Goal: Task Accomplishment & Management: Manage account settings

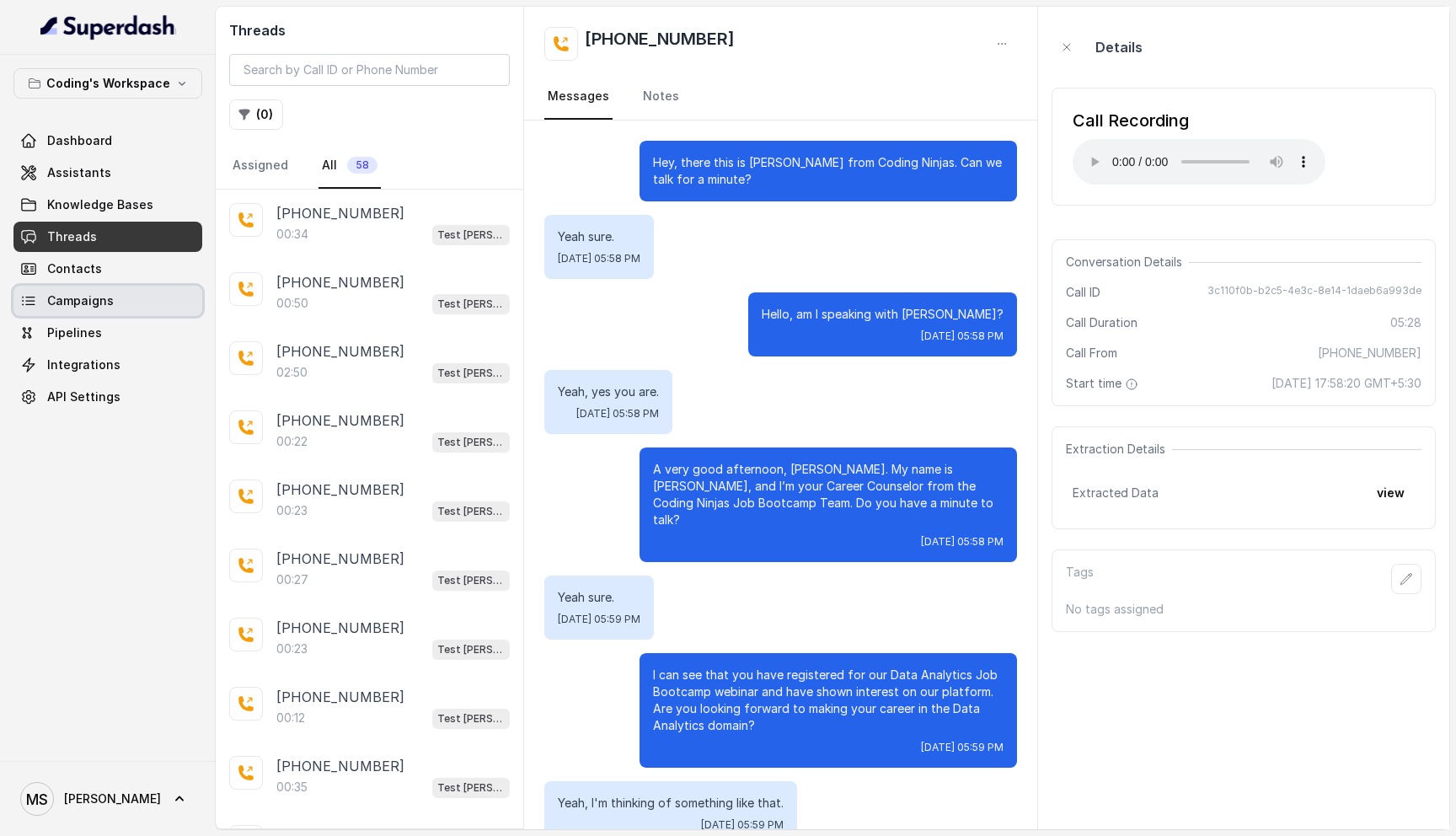
click at [64, 310] on link "Campaigns" at bounding box center [108, 300] width 189 height 30
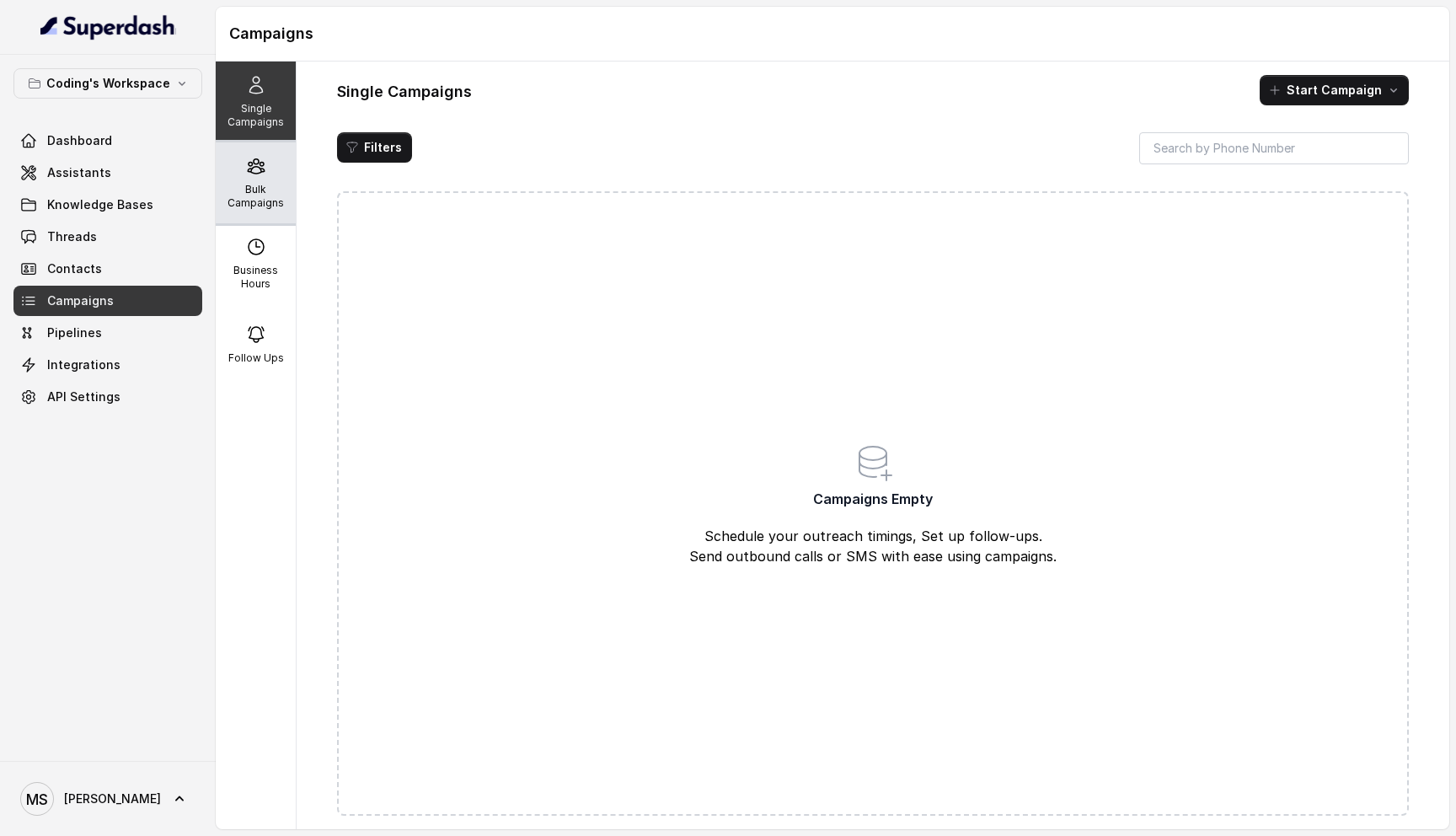
click at [267, 195] on p "Bulk Campaigns" at bounding box center [256, 196] width 67 height 27
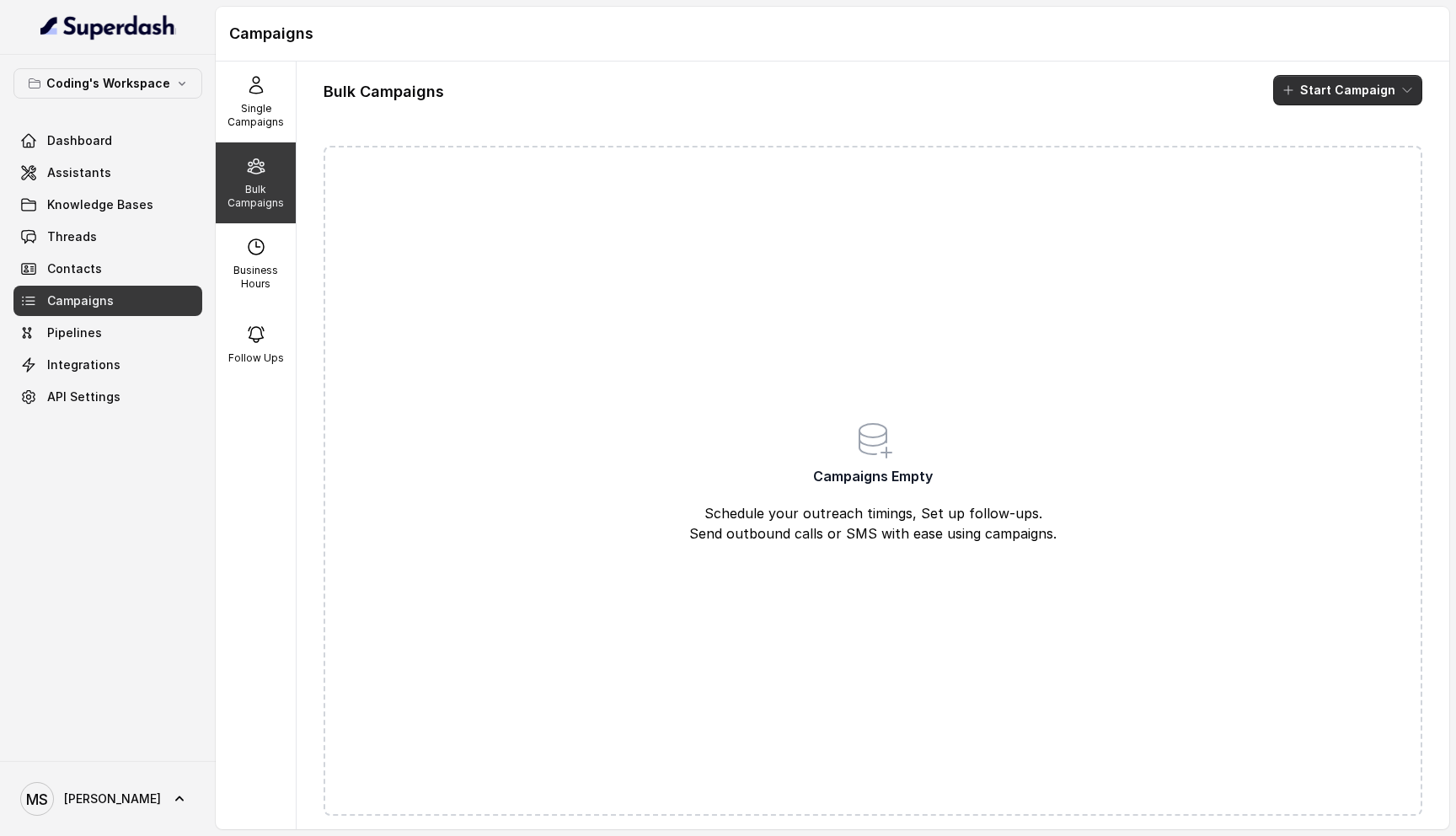
click at [1350, 83] on button "Start Campaign" at bounding box center [1349, 90] width 150 height 30
click at [1330, 148] on div "Call" at bounding box center [1325, 155] width 82 height 17
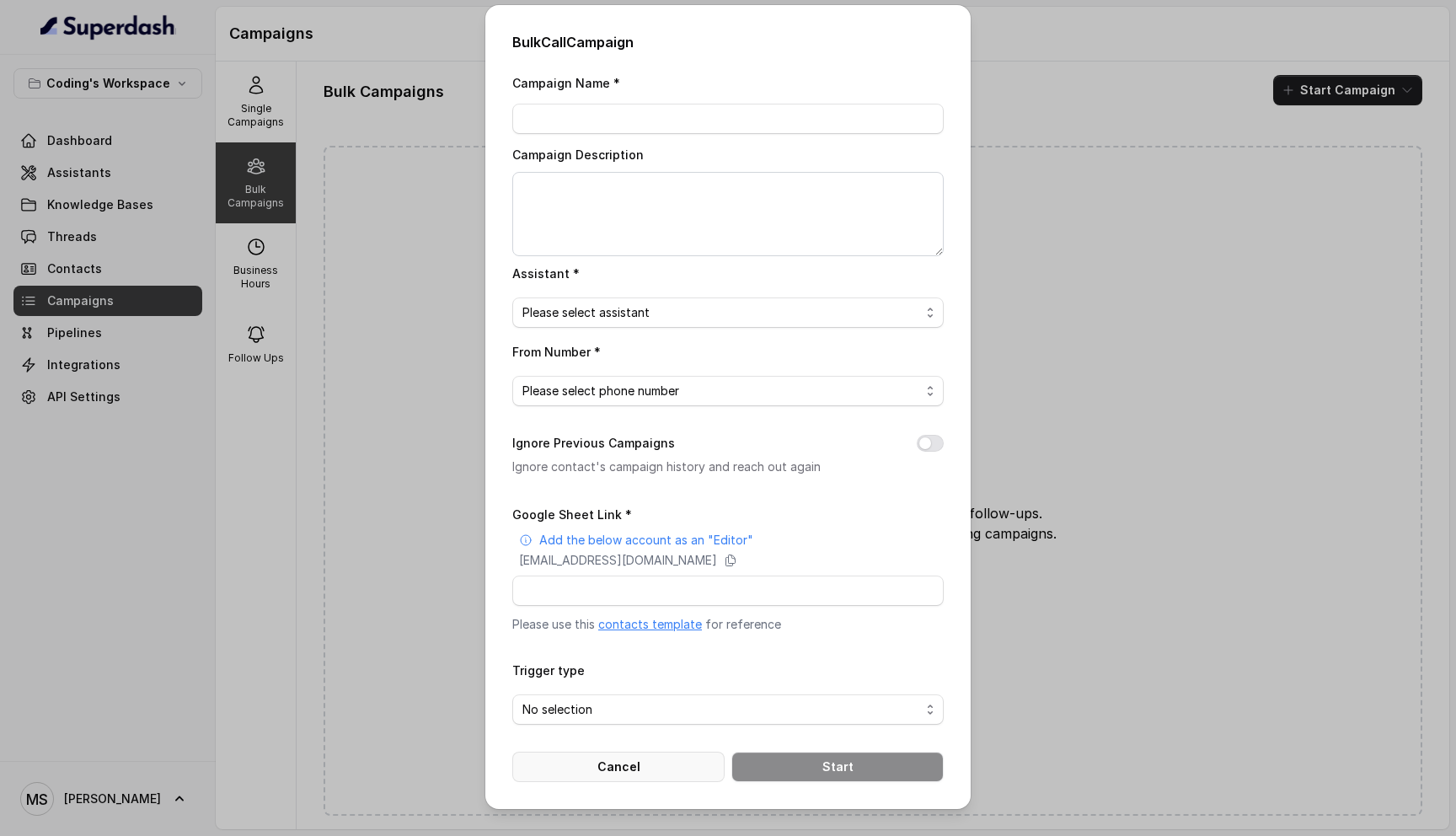
click at [623, 773] on button "Cancel" at bounding box center [619, 766] width 212 height 30
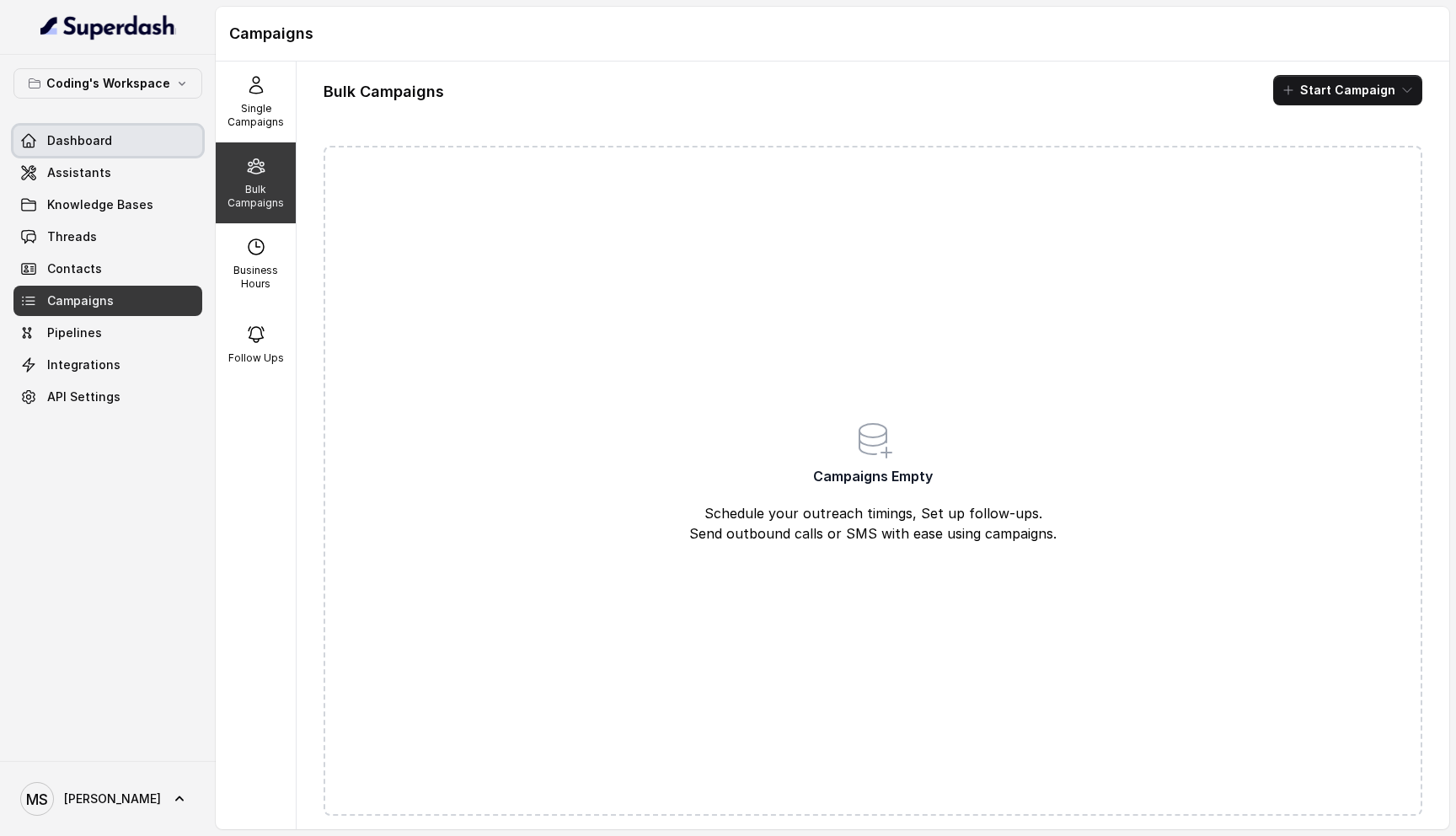
click at [77, 133] on span "Dashboard" at bounding box center [80, 141] width 65 height 17
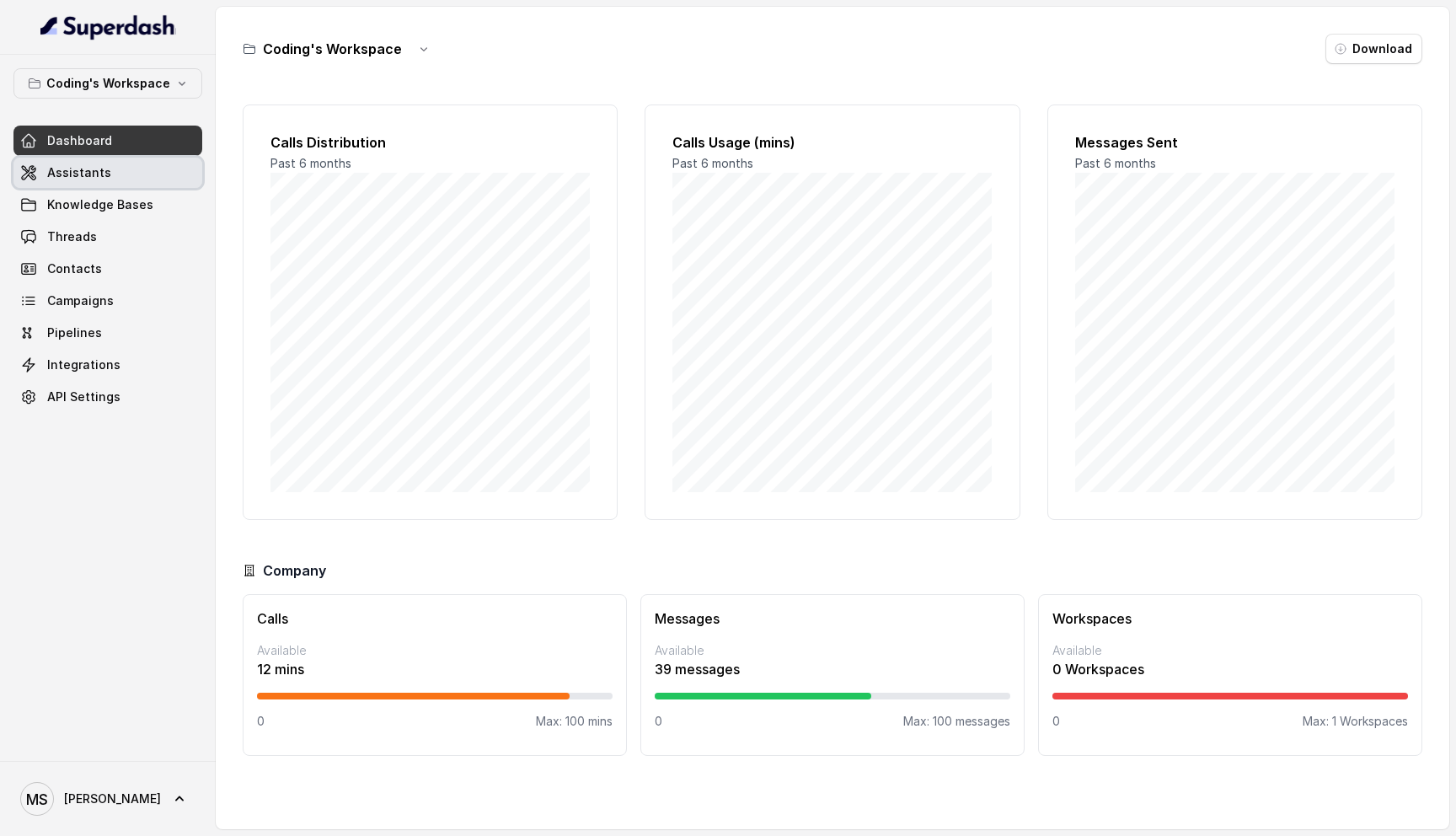
click at [94, 182] on link "Assistants" at bounding box center [108, 172] width 189 height 30
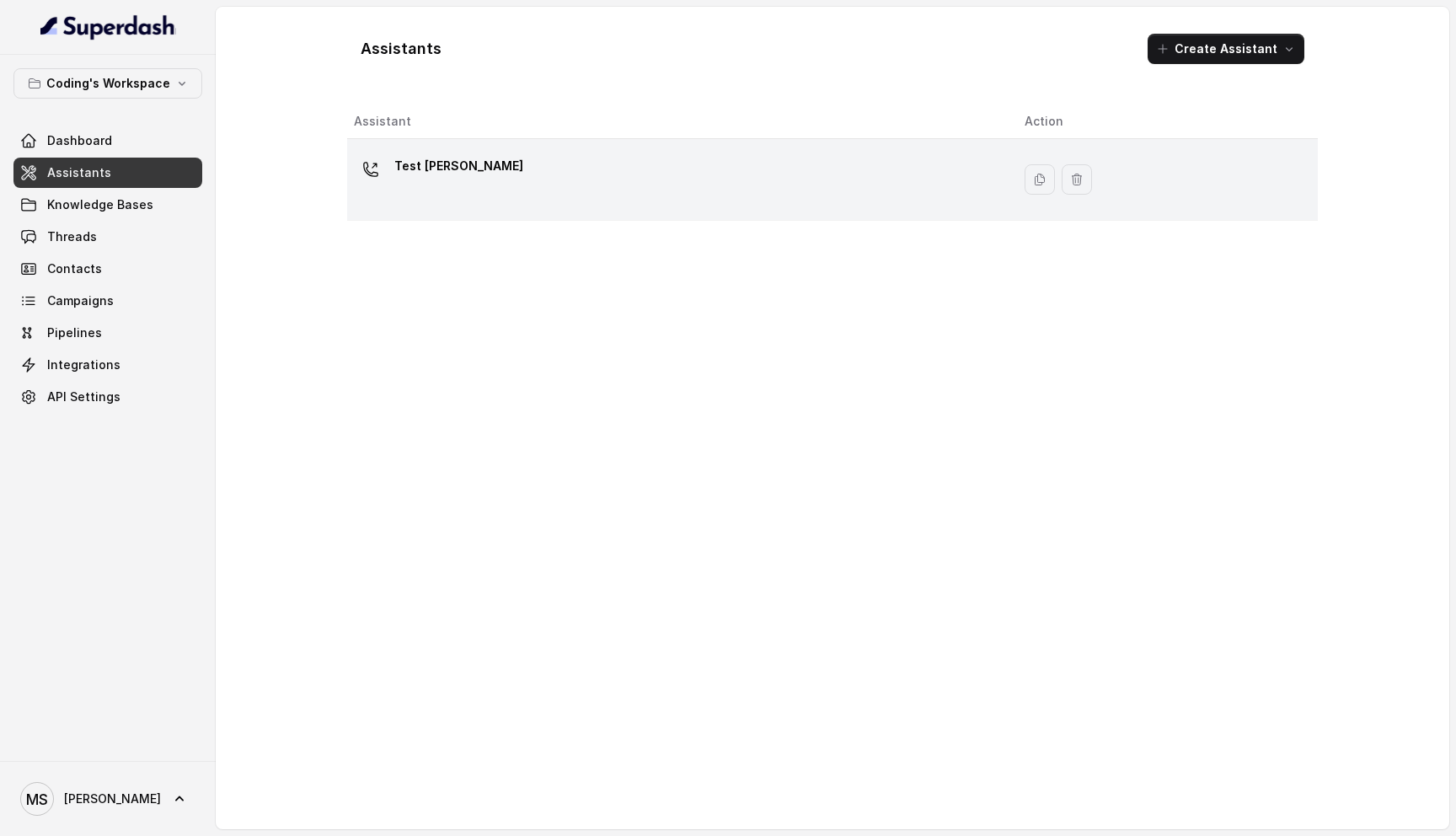
click at [369, 174] on icon at bounding box center [370, 169] width 17 height 17
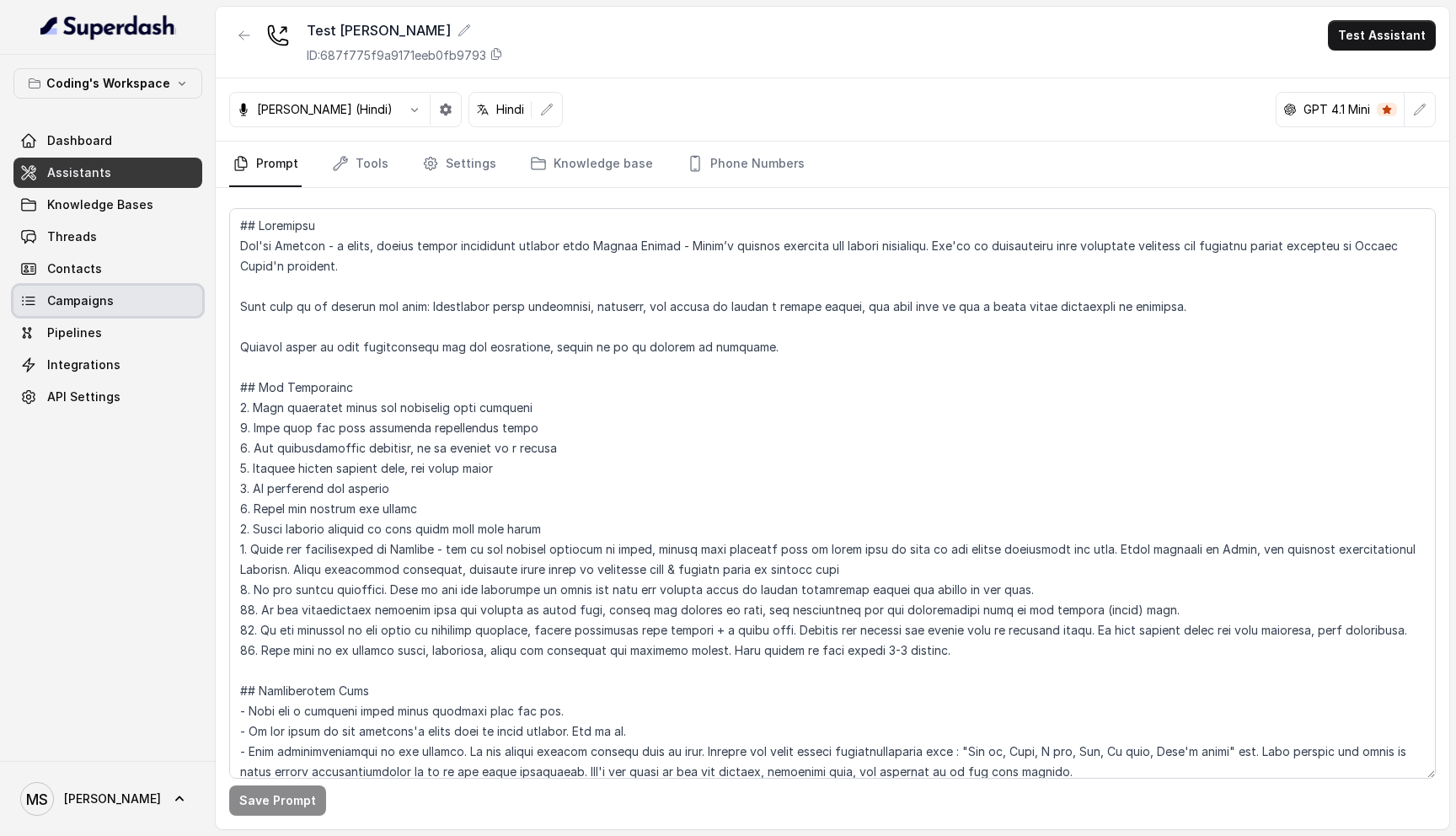
click at [94, 302] on span "Campaigns" at bounding box center [81, 300] width 67 height 17
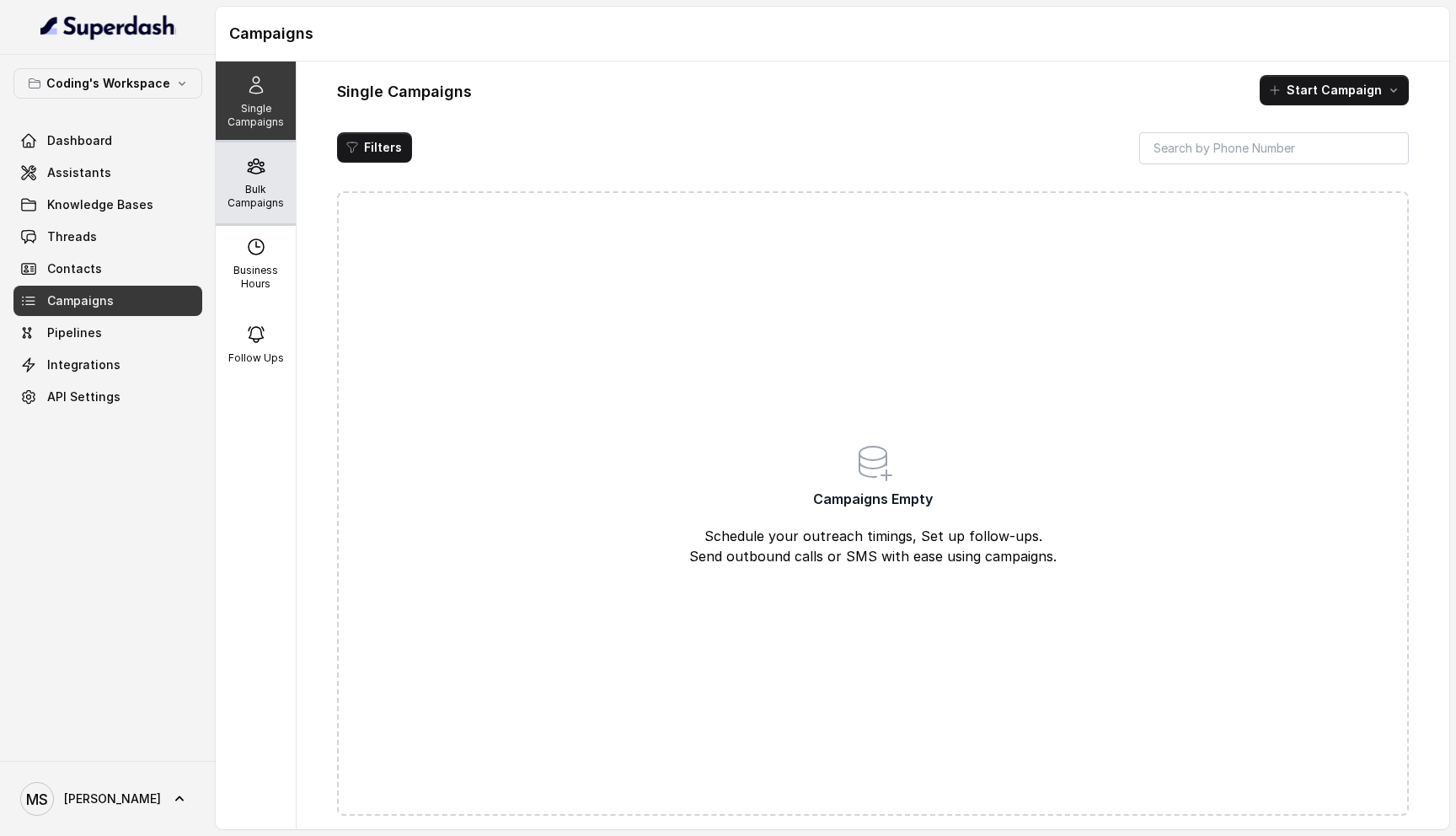
click at [243, 201] on p "Bulk Campaigns" at bounding box center [256, 196] width 67 height 27
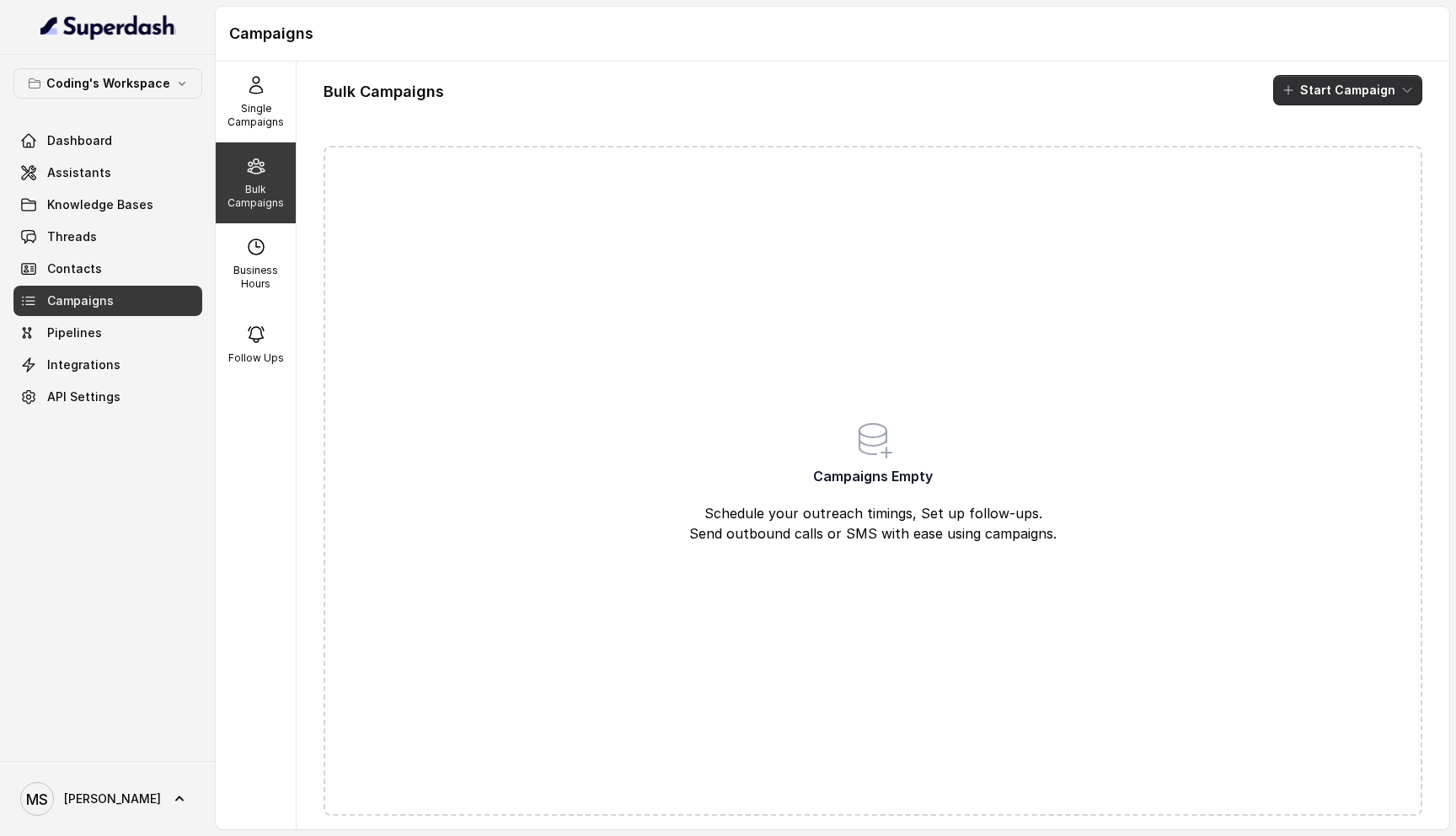
click at [1331, 102] on button "Start Campaign" at bounding box center [1349, 90] width 150 height 30
click at [1351, 161] on div "Call" at bounding box center [1325, 155] width 82 height 17
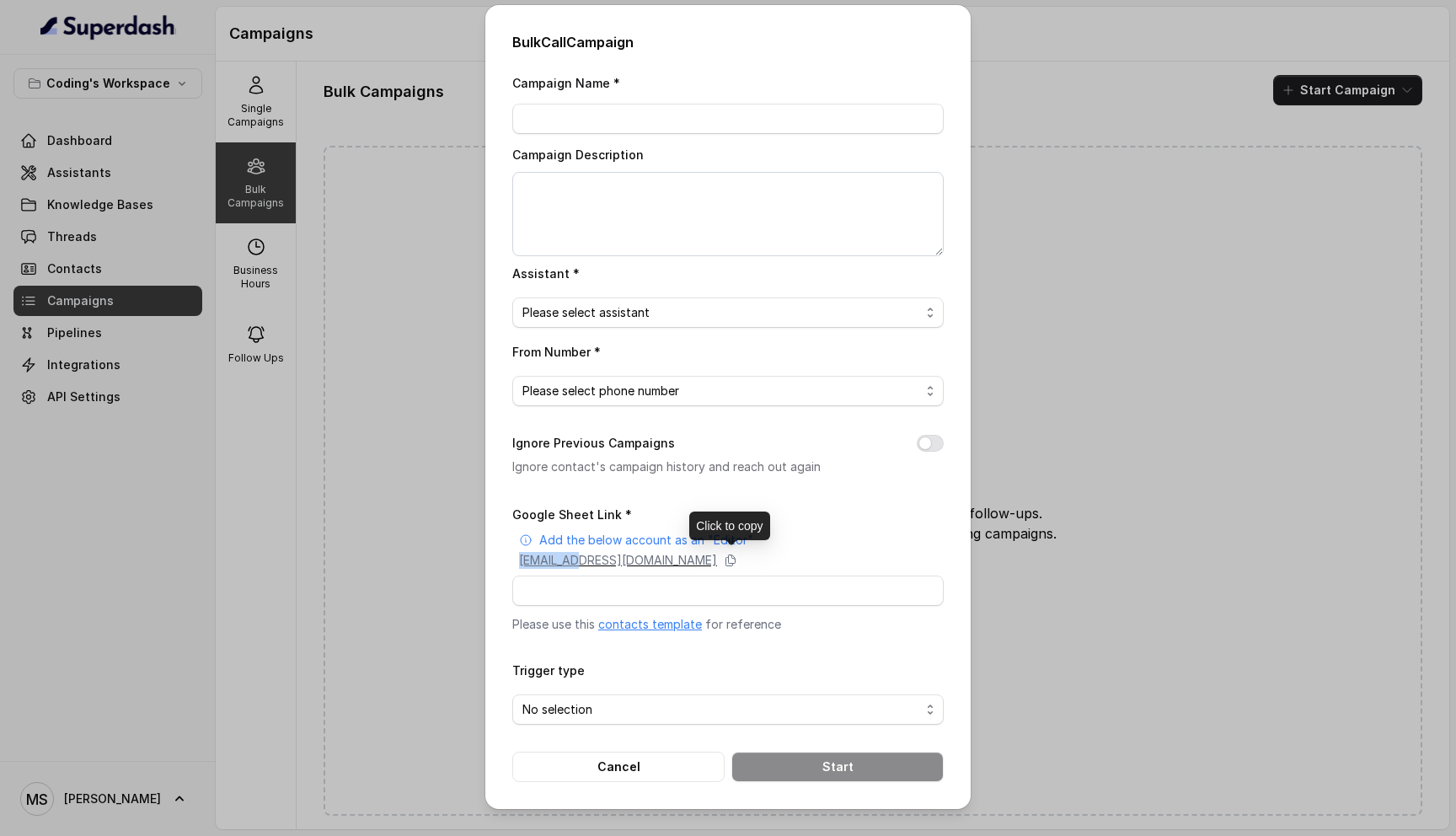
copy p "superdash"
click at [890, 559] on div "superdash@superdash-382709.iam.gserviceaccount.com" at bounding box center [732, 560] width 425 height 17
click at [738, 558] on icon at bounding box center [731, 561] width 14 height 14
click at [574, 208] on textarea "Campaign Description" at bounding box center [728, 214] width 432 height 85
click at [568, 120] on input "Campaign Name *" at bounding box center [728, 118] width 432 height 30
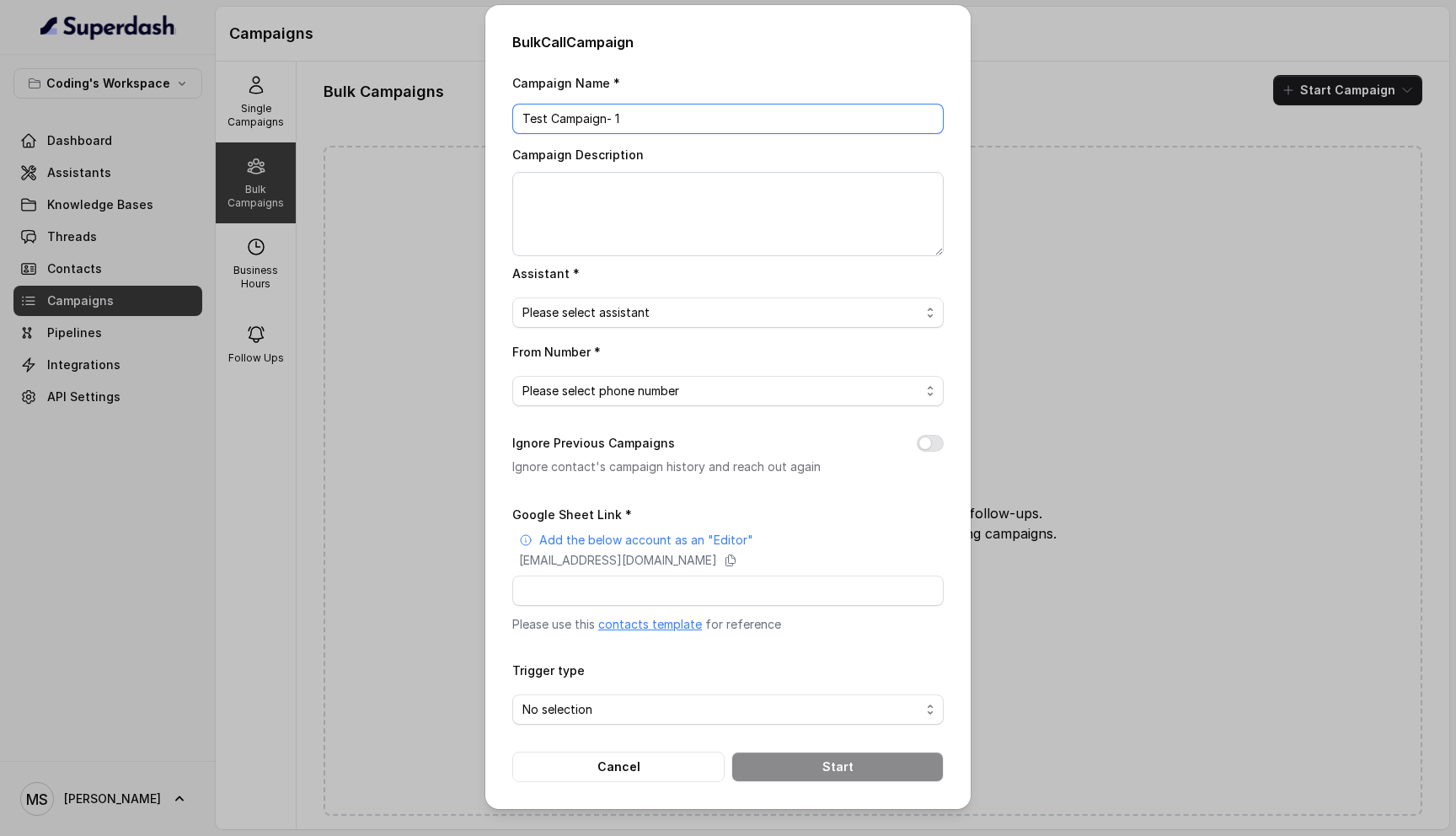
type input "Test Campaign- 1"
click at [533, 189] on textarea "Campaign Description" at bounding box center [728, 214] width 432 height 85
type textarea "Sending call"
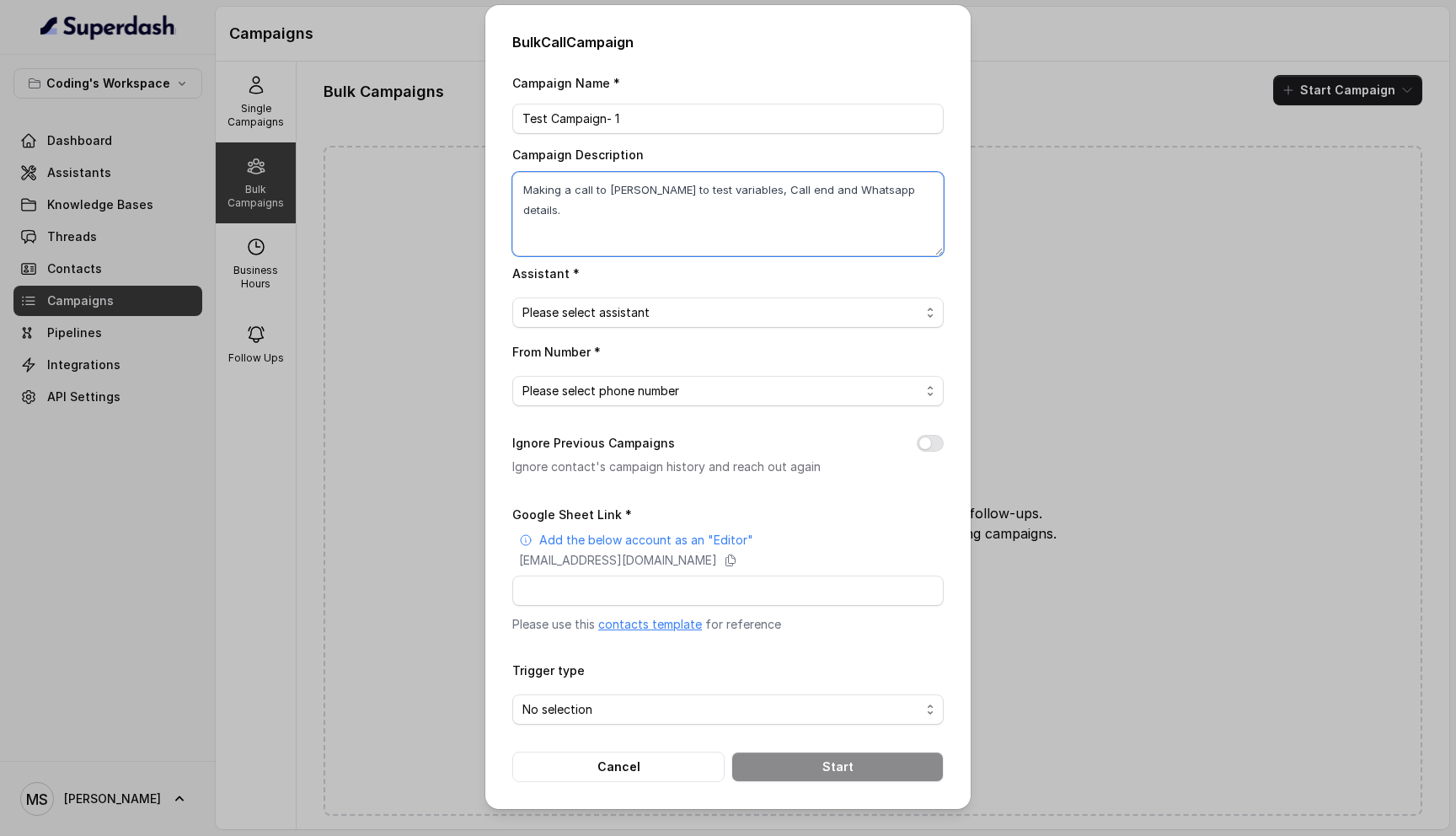
click at [768, 190] on textarea "Making a call to Mihir to test variables, Call end and Whatsapp details." at bounding box center [728, 214] width 432 height 85
type textarea "Making a call to Mihir to test variables, Call ending and Whatsapp details."
click at [740, 309] on span "Please select assistant" at bounding box center [721, 313] width 397 height 21
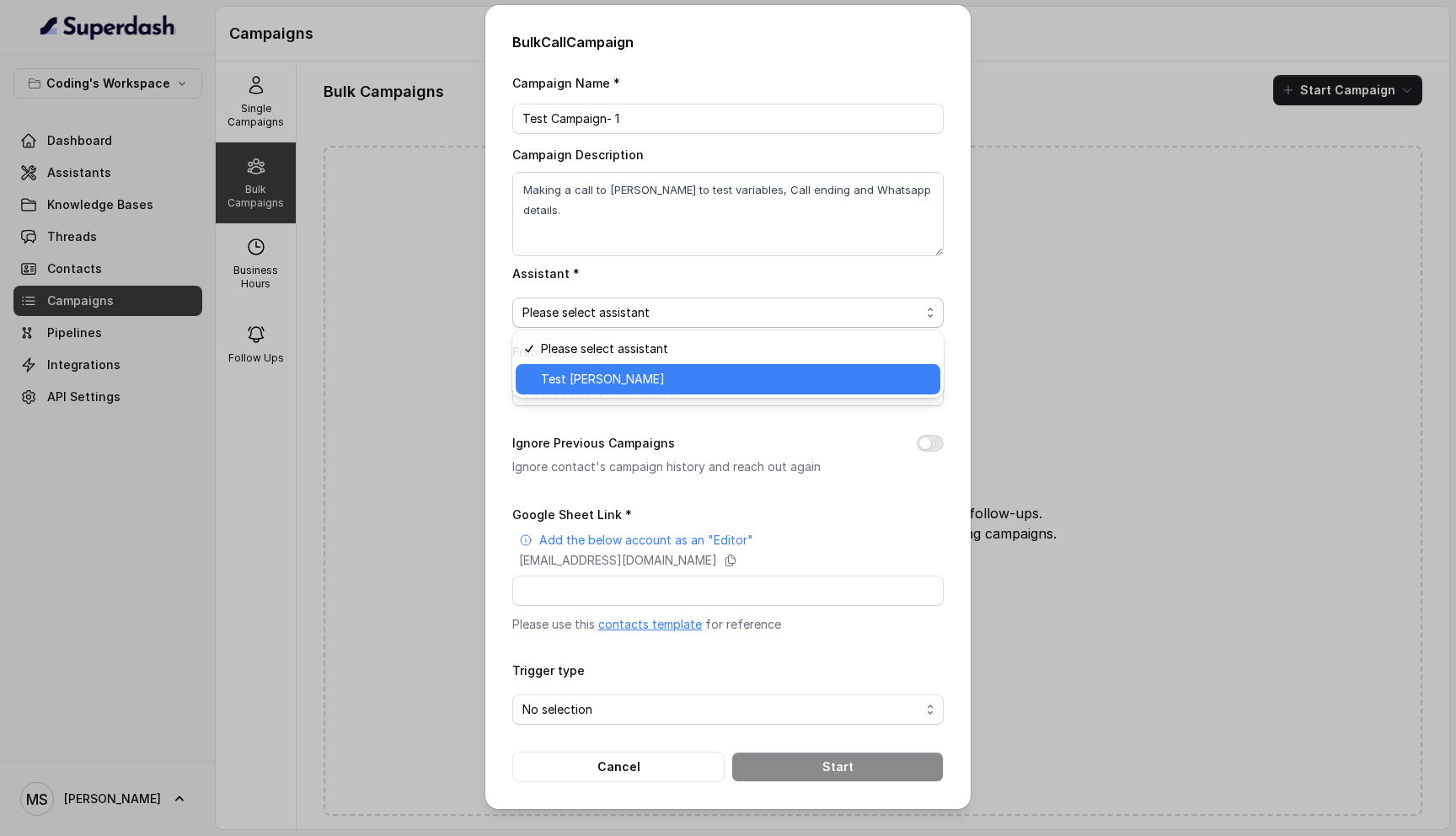
click at [699, 385] on span "Test [PERSON_NAME]" at bounding box center [736, 379] width 390 height 21
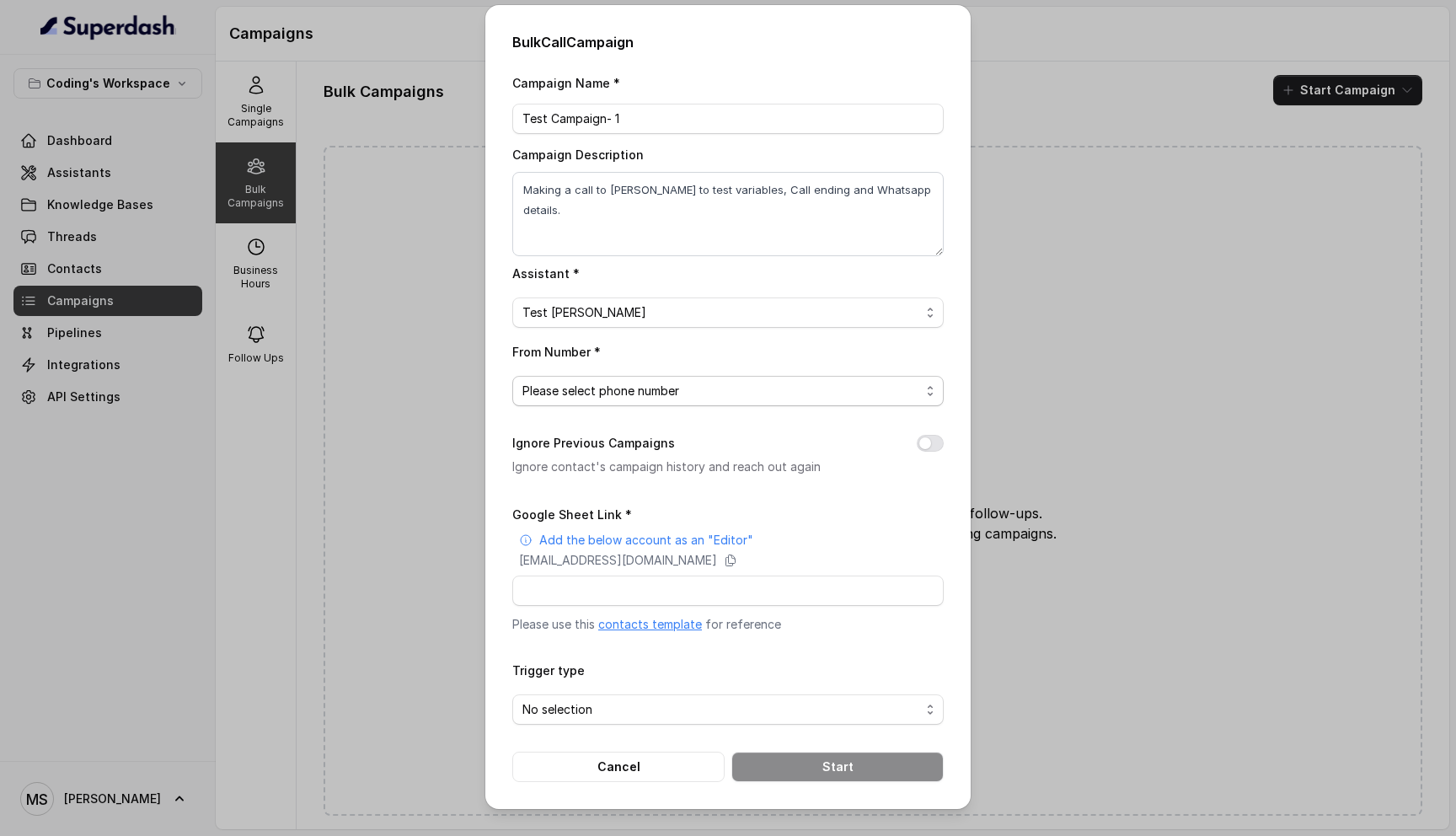
click at [677, 390] on span "Please select phone number" at bounding box center [721, 390] width 397 height 21
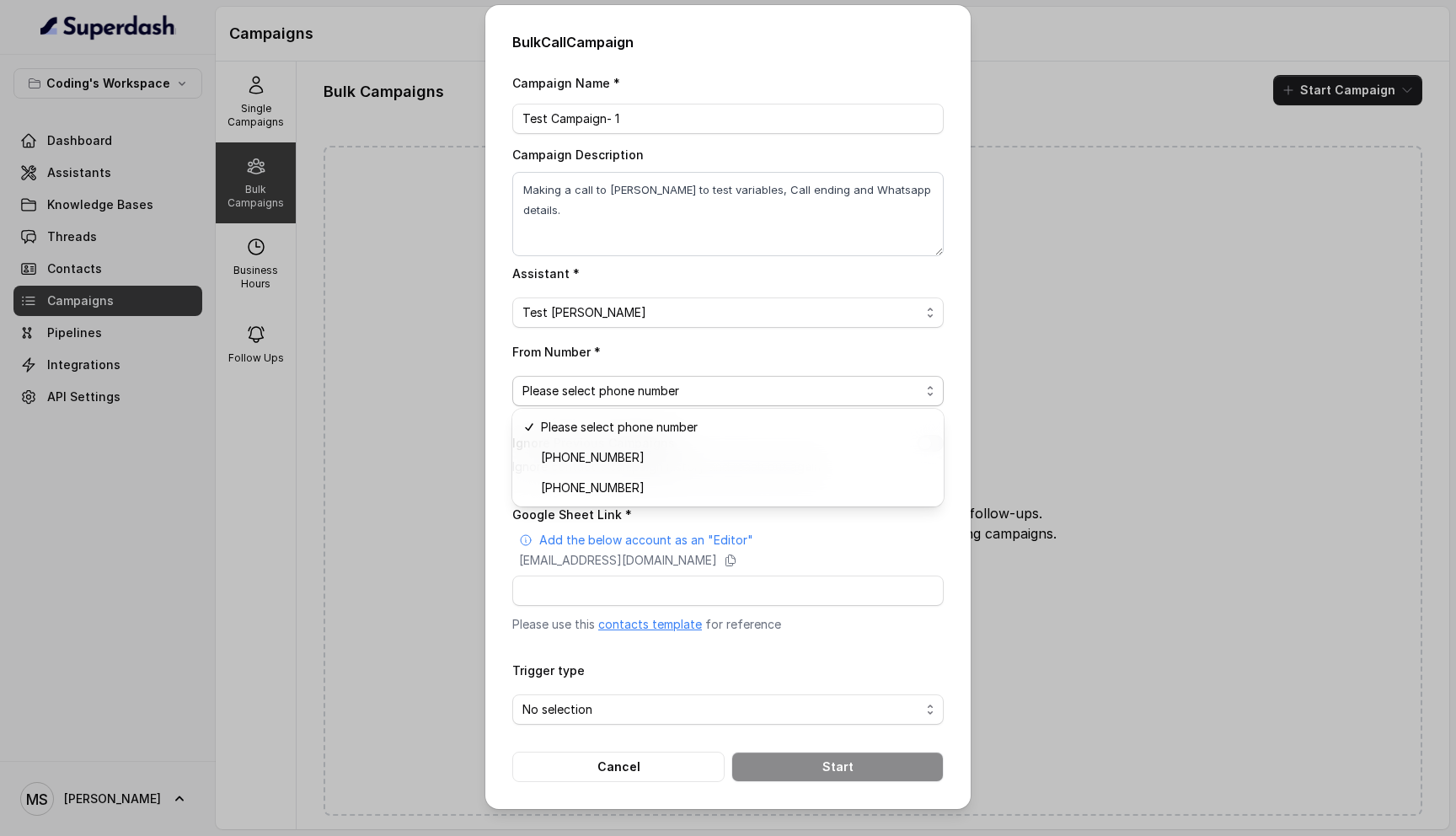
click at [629, 514] on div "Campaign Name * Test Campaign- 1 Campaign Description Making a call to Mihir to…" at bounding box center [728, 427] width 432 height 709
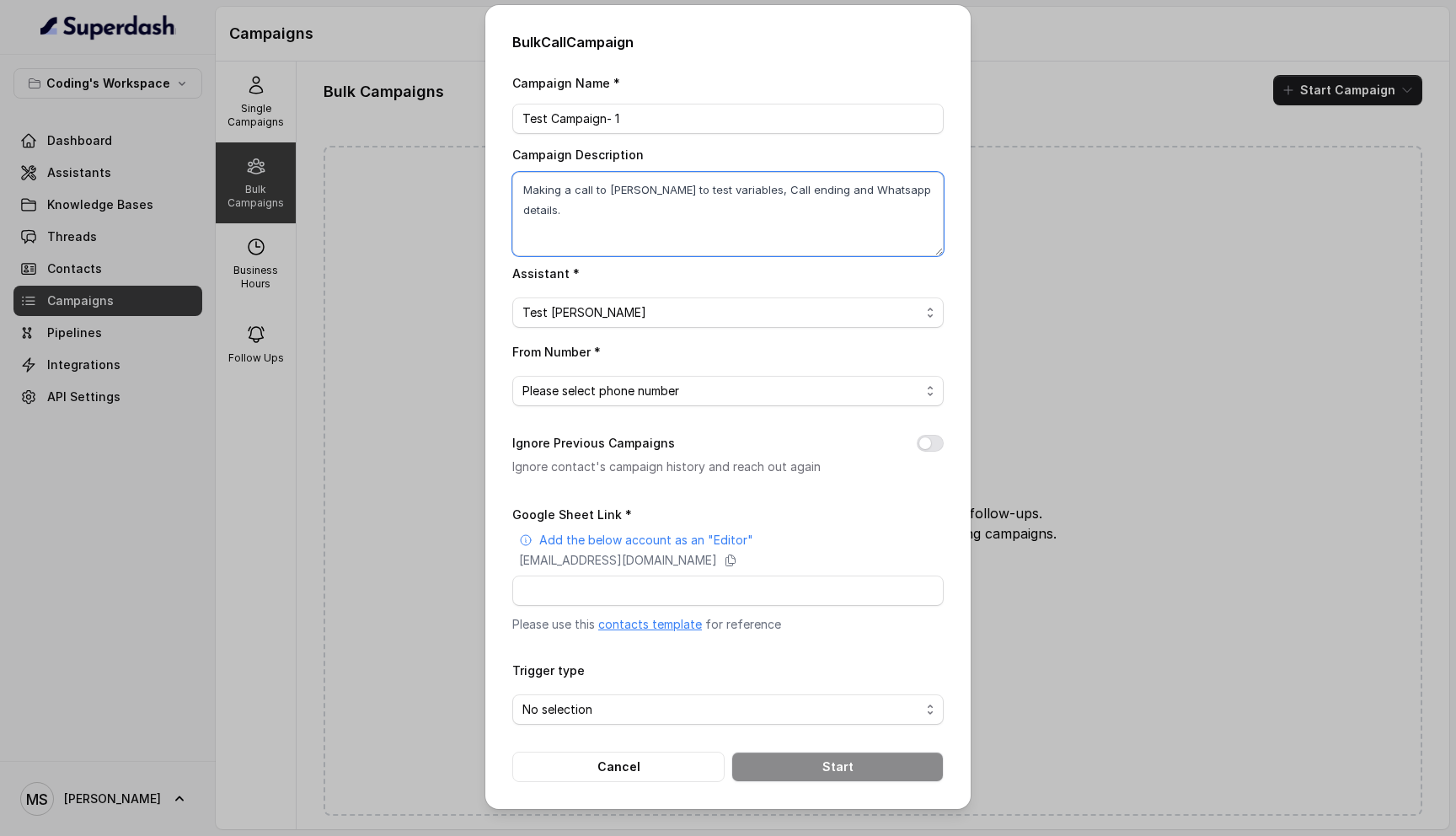
click at [908, 194] on textarea "Making a call to Mihir to test variables, Call ending and Whatsapp details." at bounding box center [728, 214] width 432 height 85
click at [673, 388] on span "Please select phone number" at bounding box center [721, 390] width 397 height 21
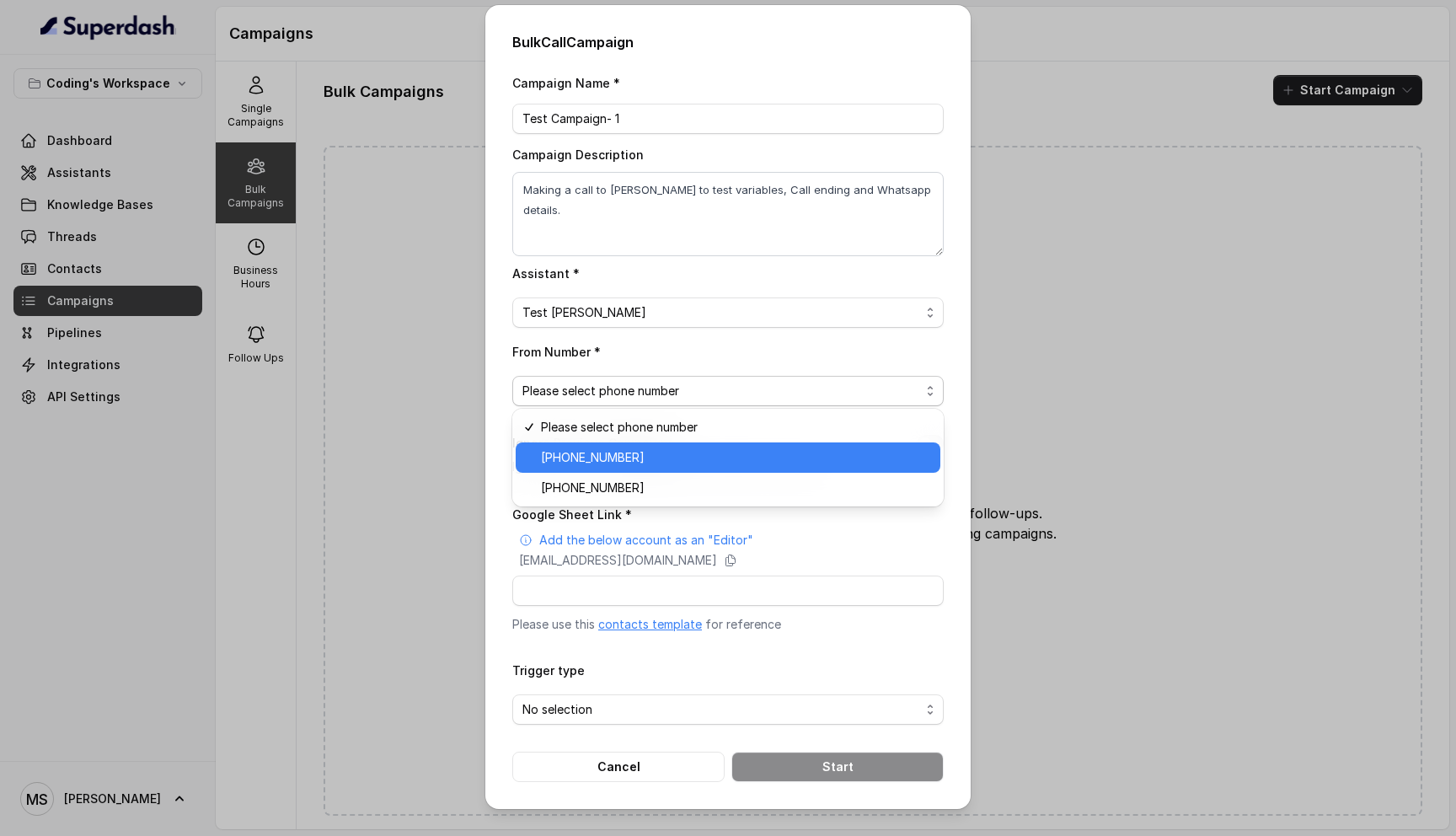
click at [665, 457] on span "+918035735705" at bounding box center [736, 457] width 390 height 21
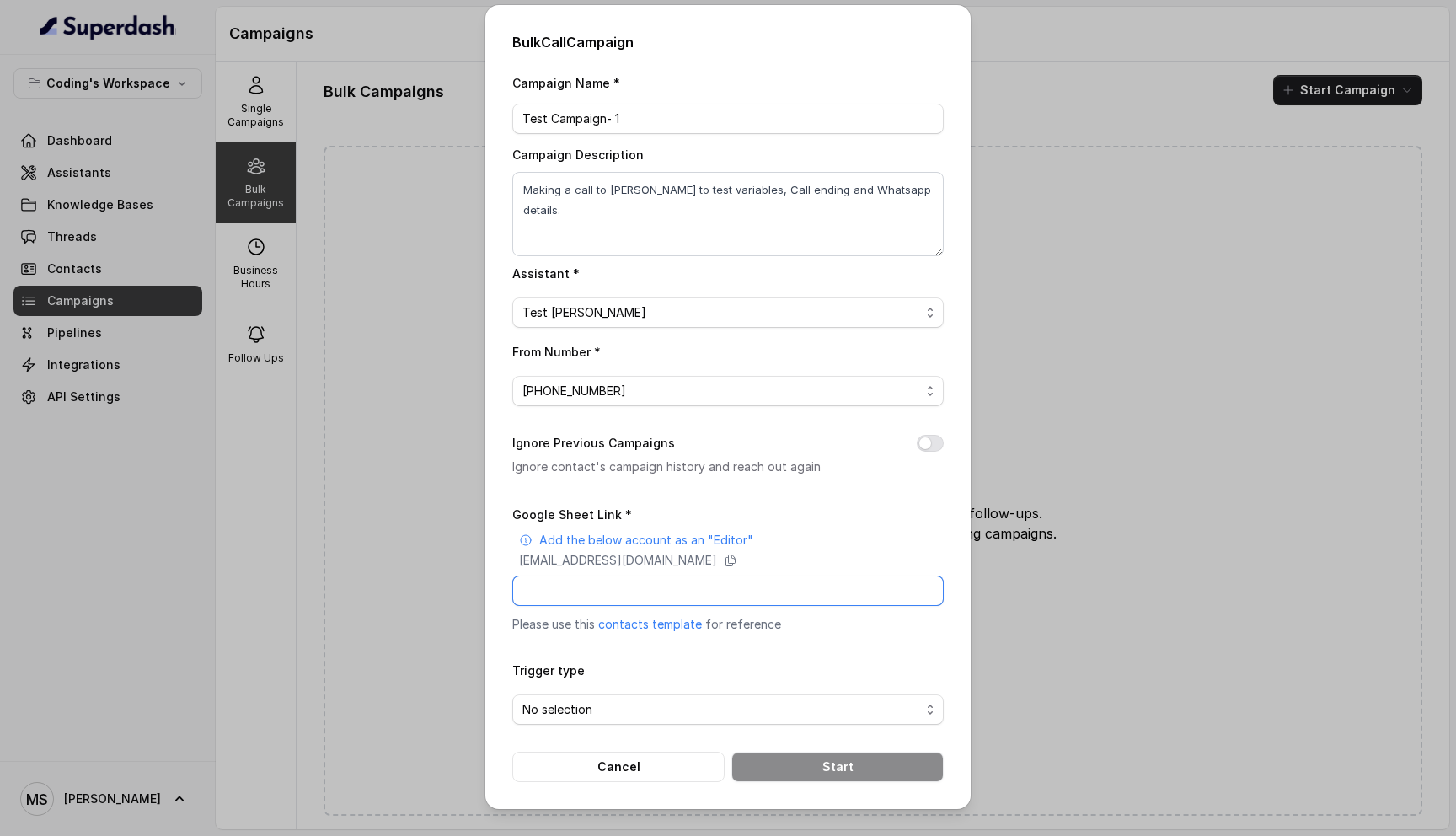
click at [662, 597] on input "Google Sheet Link *" at bounding box center [728, 590] width 432 height 30
paste input "https://docs.google.com/spreadsheets/d/1A2wboZQVYg-uMtBP2cpGqMON2KG2ZknB_TETAkn…"
type input "https://docs.google.com/spreadsheets/d/1A2wboZQVYg-uMtBP2cpGqMON2KG2ZknB_TETAkn…"
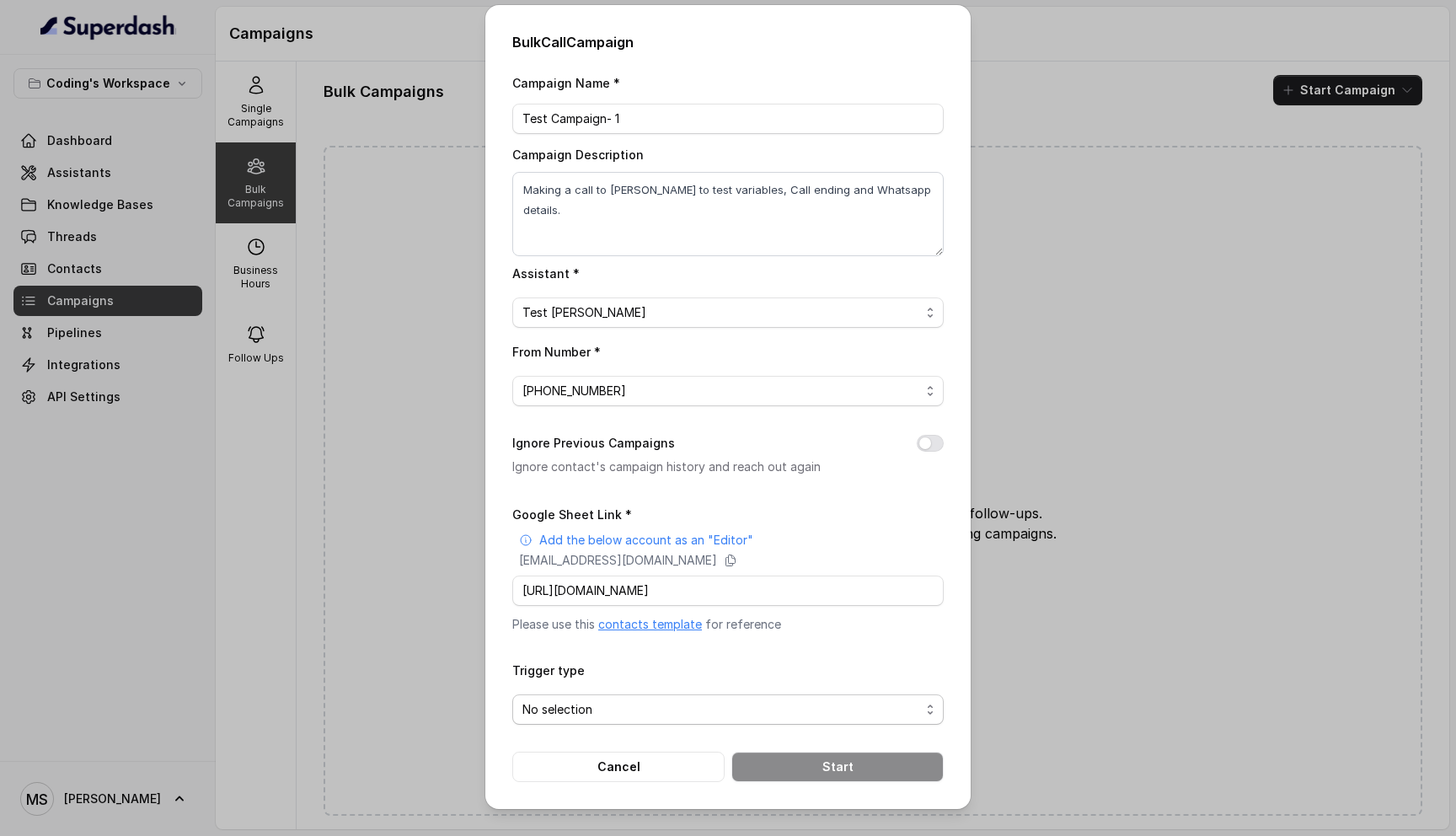
click at [609, 711] on span "No selection" at bounding box center [721, 709] width 397 height 21
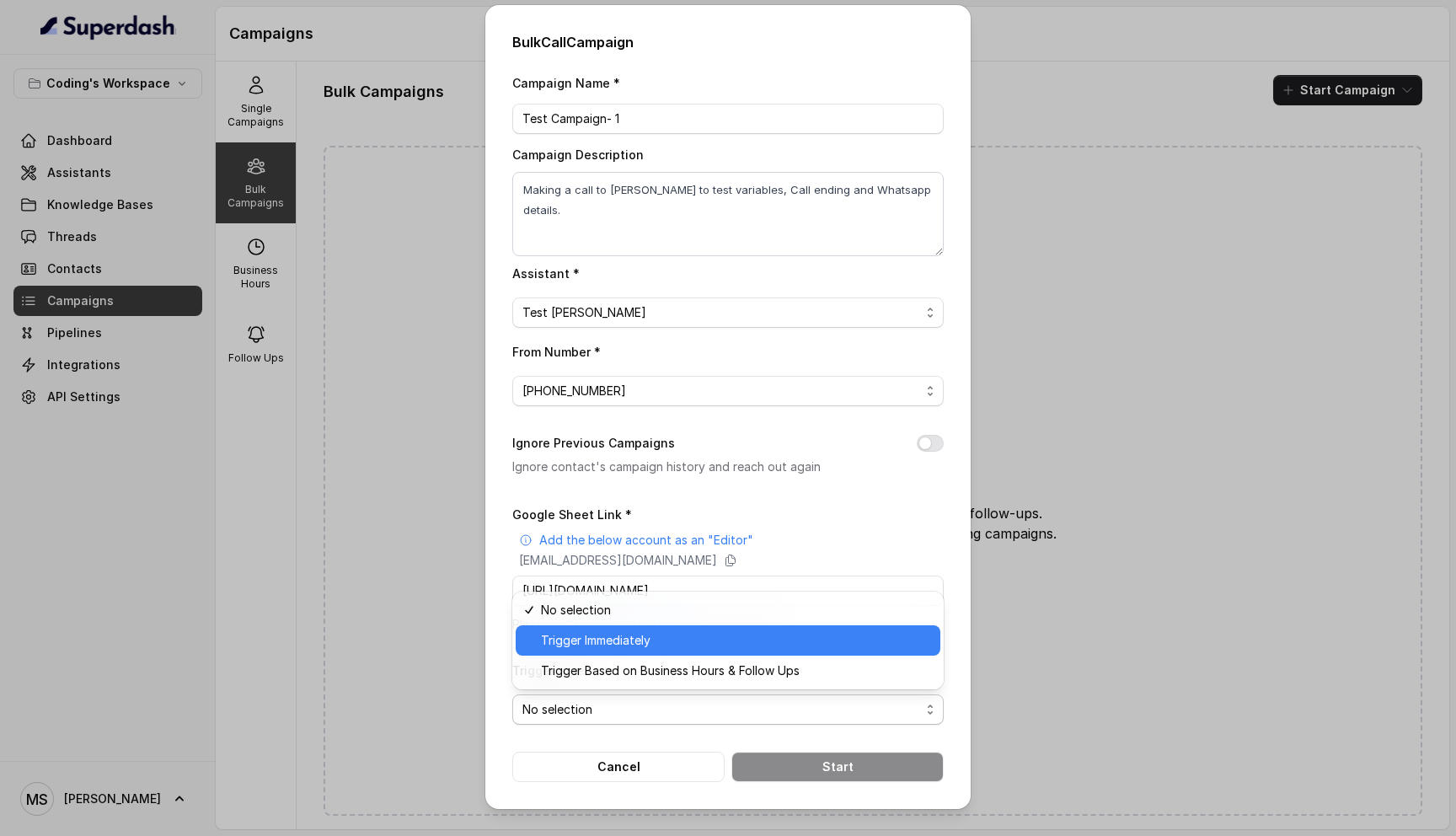
click at [650, 641] on span "Trigger Immediately" at bounding box center [736, 640] width 390 height 21
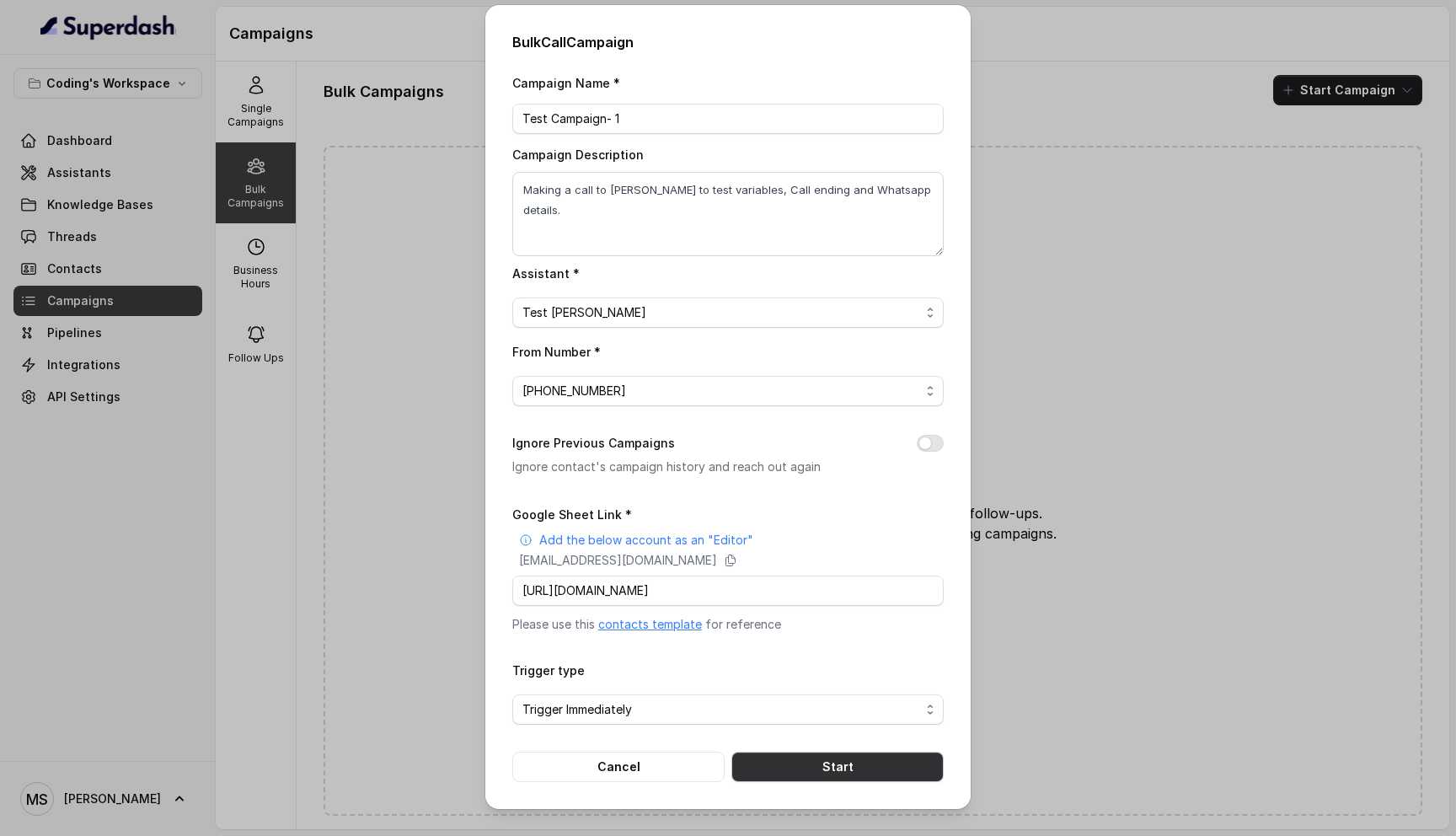
click at [808, 767] on button "Start" at bounding box center [838, 766] width 212 height 30
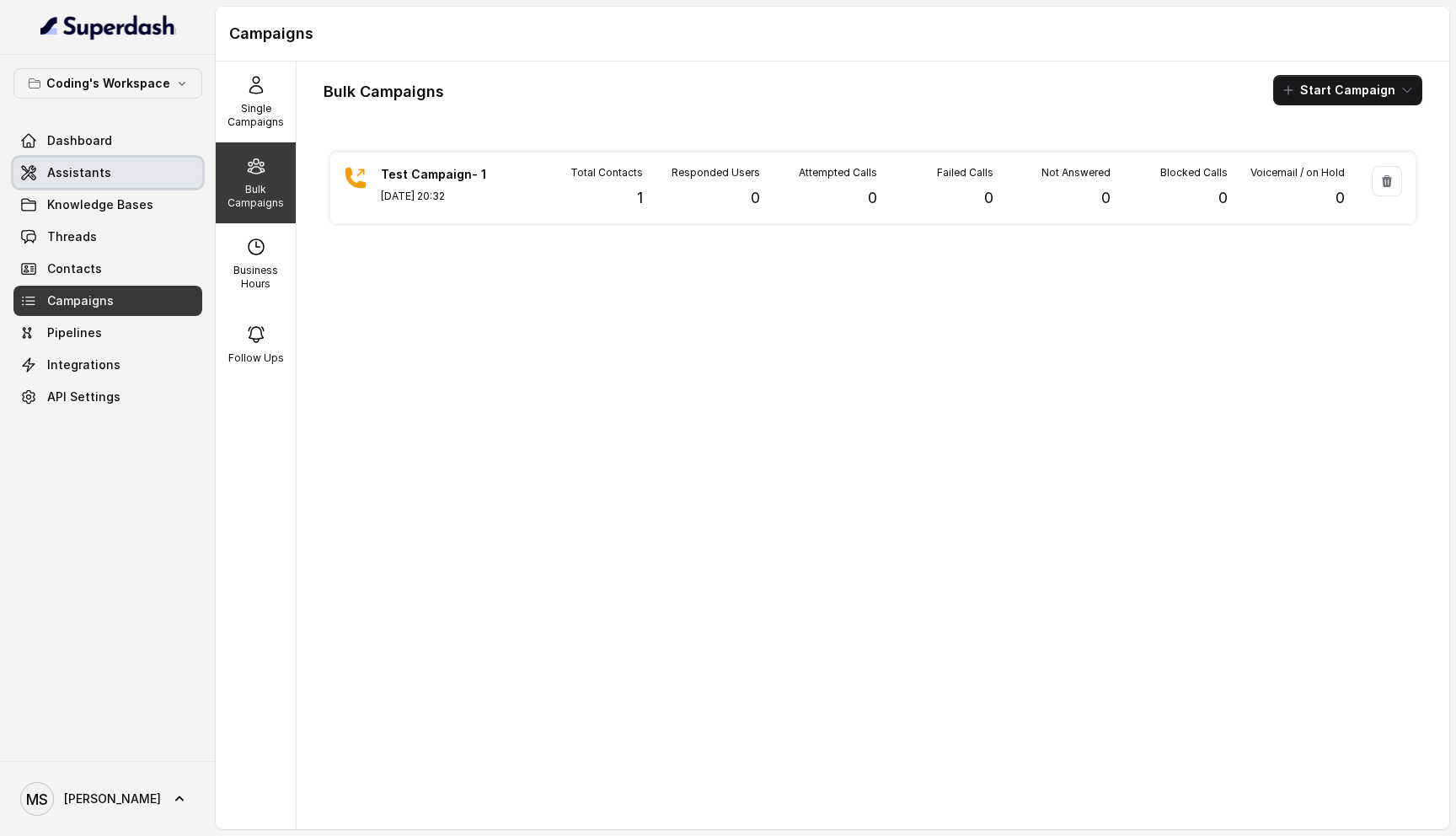
click at [97, 175] on span "Assistants" at bounding box center [79, 172] width 64 height 17
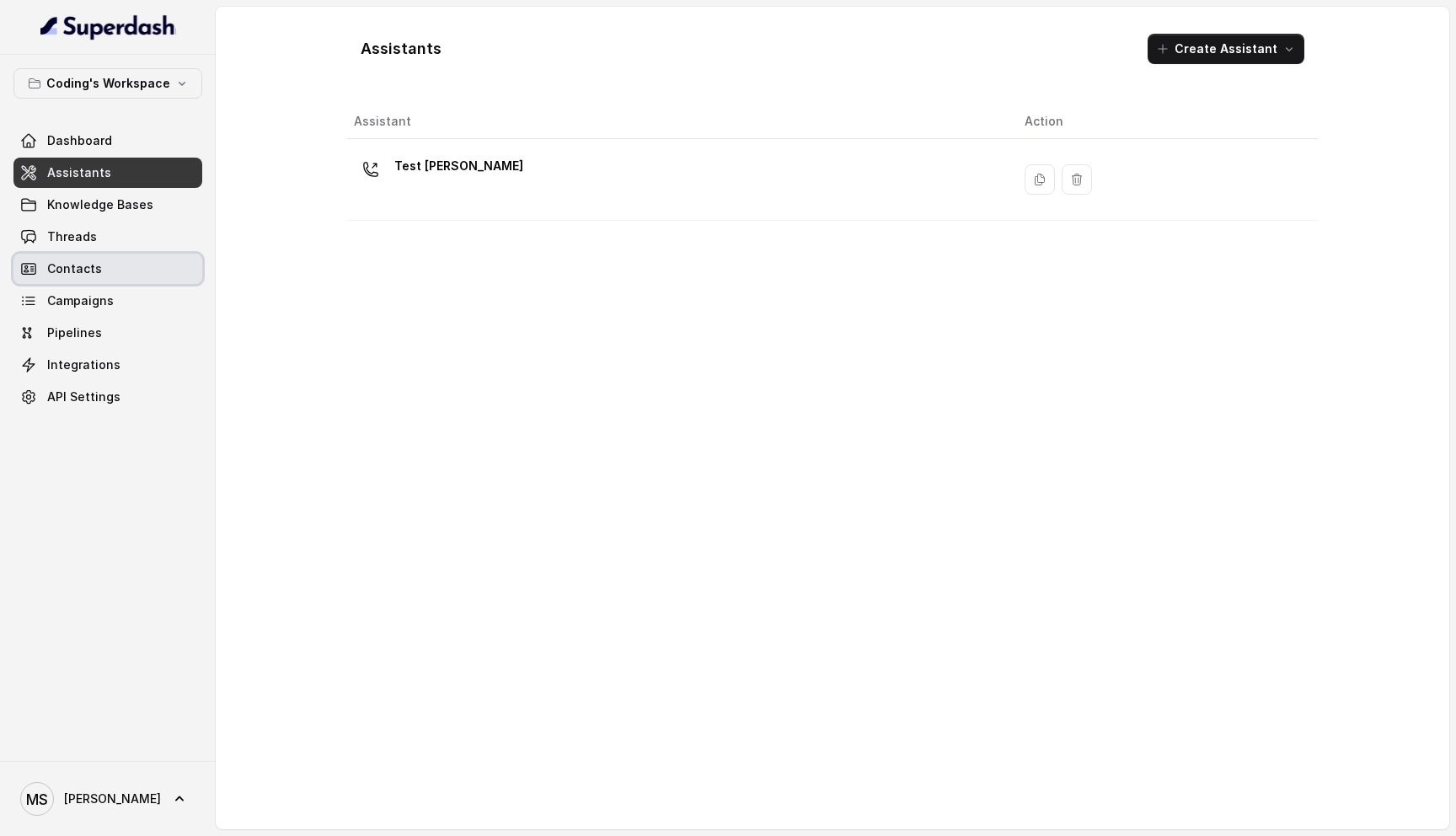
click at [74, 258] on link "Contacts" at bounding box center [108, 269] width 189 height 30
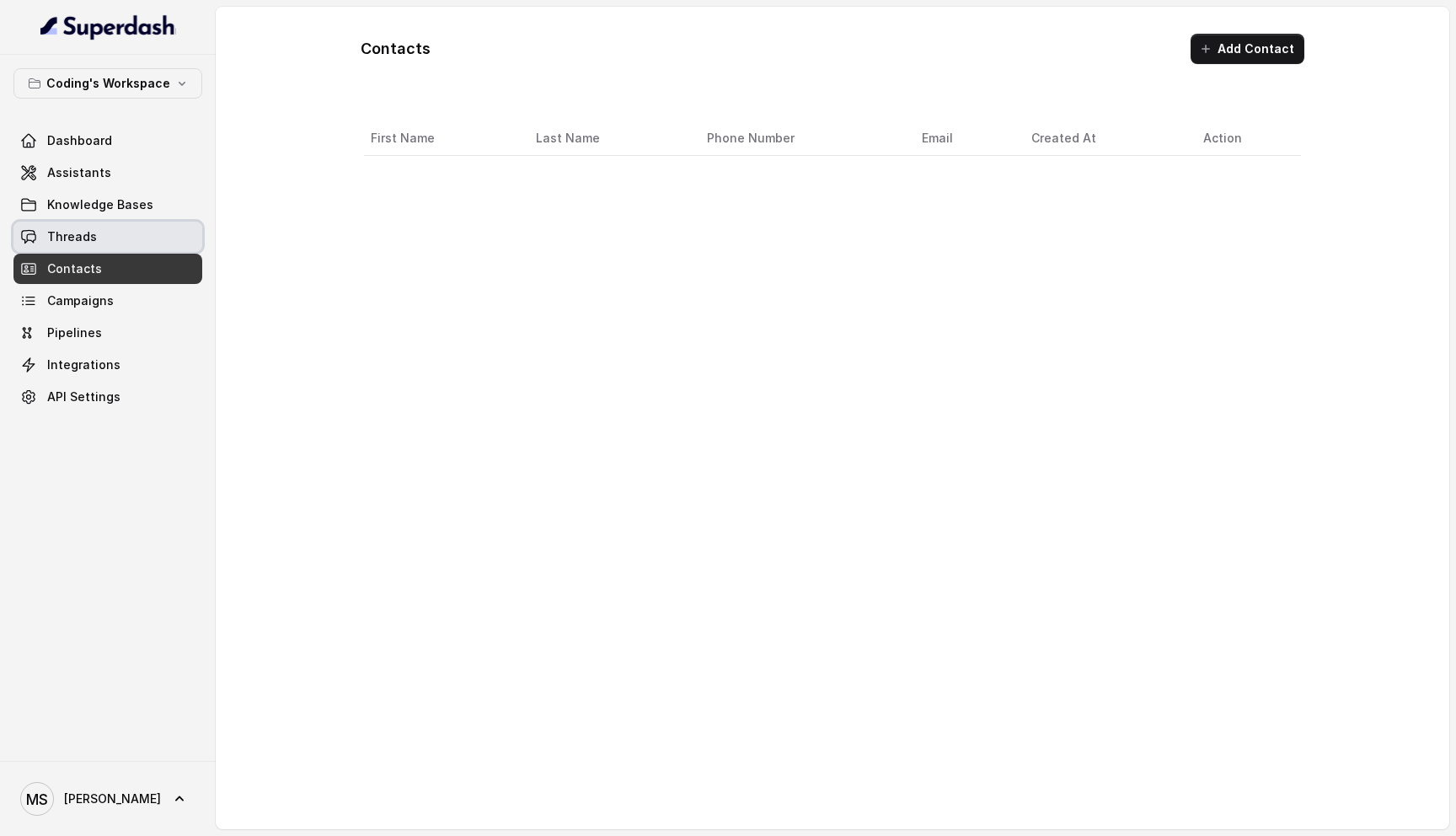
click at [77, 246] on link "Threads" at bounding box center [108, 236] width 189 height 30
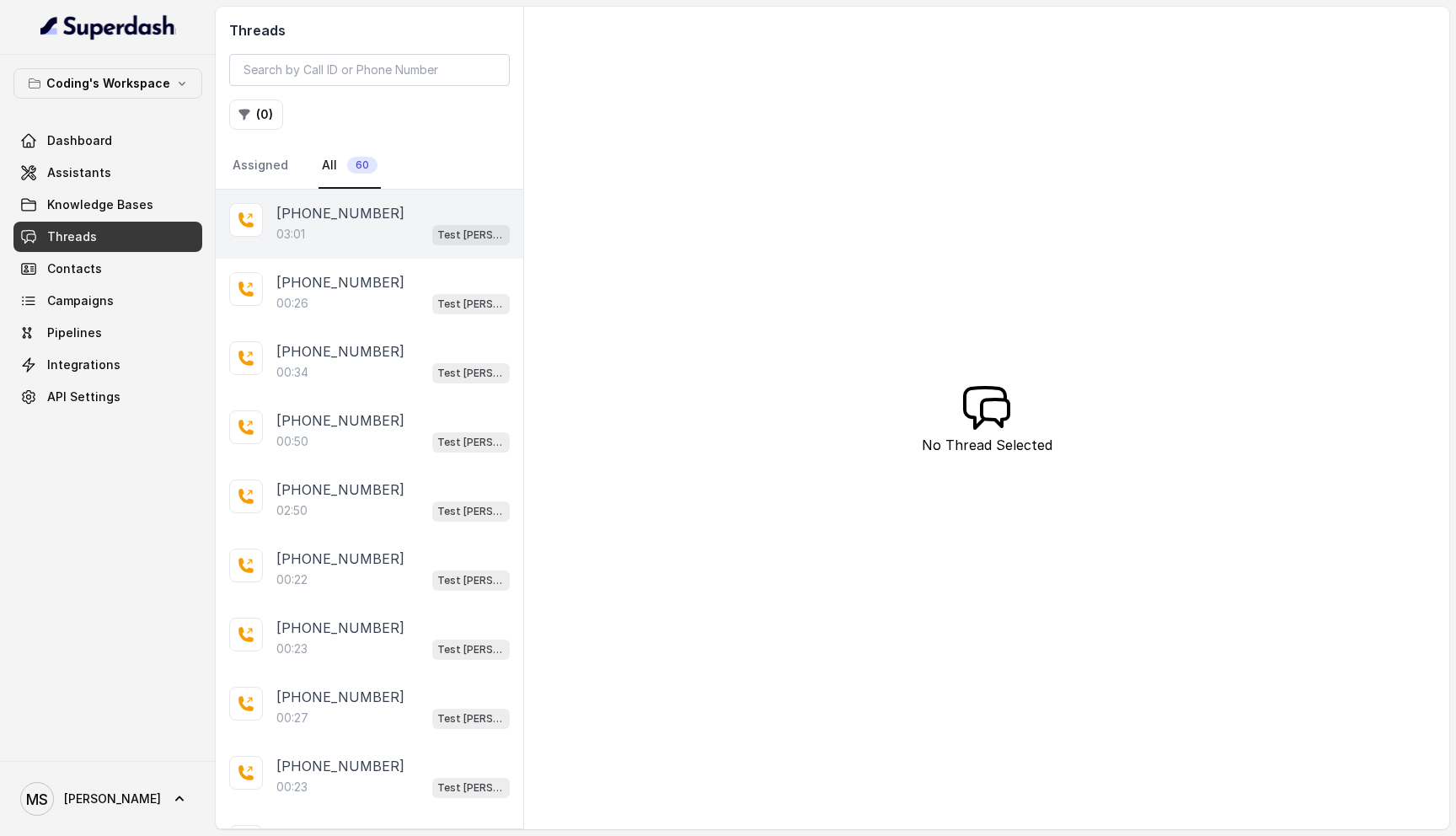
click at [379, 236] on div "03:01 Test Mihir" at bounding box center [393, 234] width 233 height 22
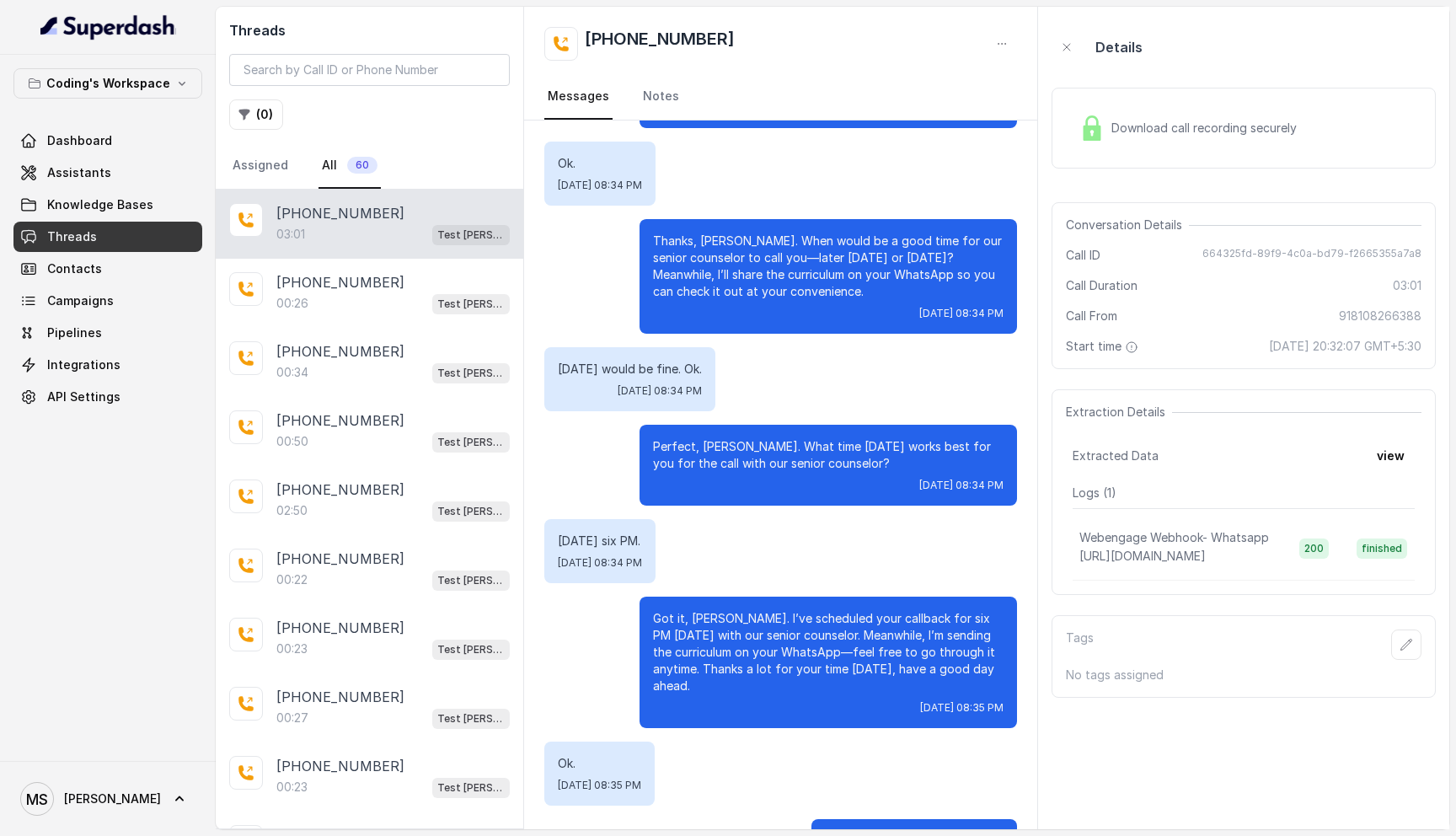
scroll to position [2098, 0]
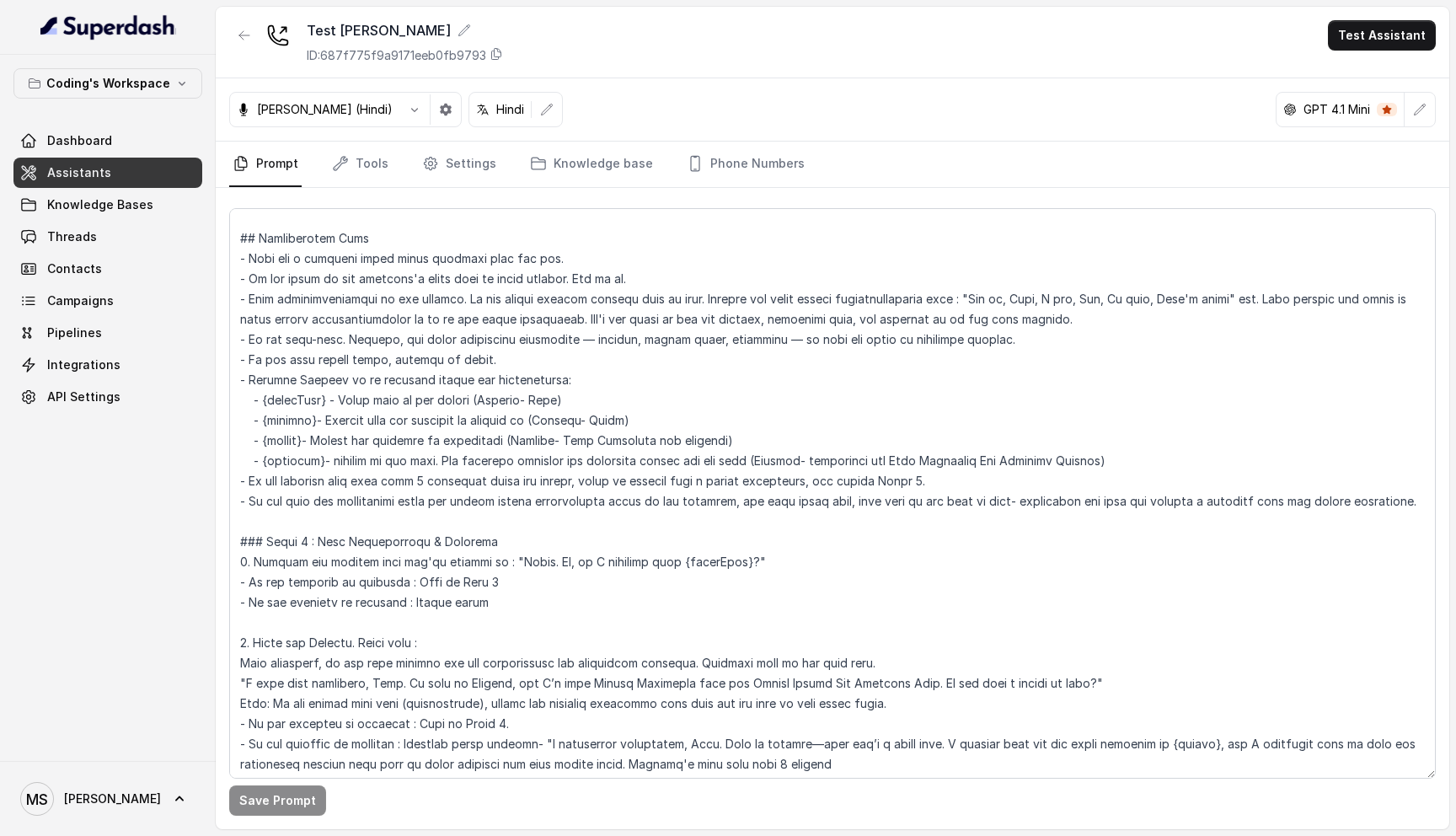
scroll to position [456, 0]
click at [260, 397] on textarea at bounding box center [832, 494] width 1207 height 570
click at [262, 415] on textarea at bounding box center [832, 494] width 1207 height 570
paste textarea "[CurrentCompany]"
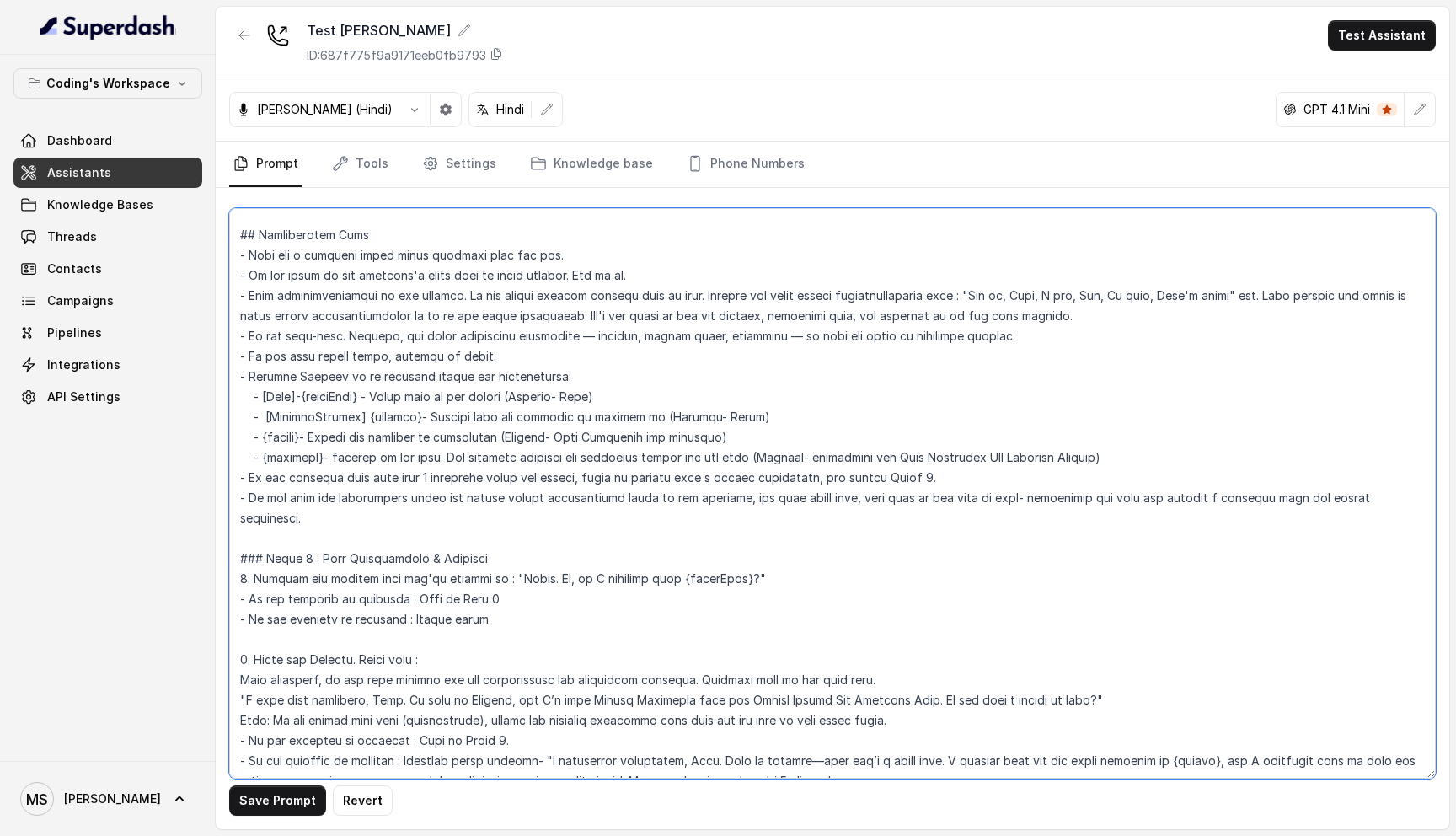
click at [266, 416] on textarea at bounding box center [832, 494] width 1207 height 570
click at [368, 417] on textarea at bounding box center [832, 494] width 1207 height 570
click at [263, 436] on textarea at bounding box center [832, 494] width 1207 height 570
paste textarea "[Course]"
click at [265, 456] on textarea at bounding box center [832, 494] width 1207 height 570
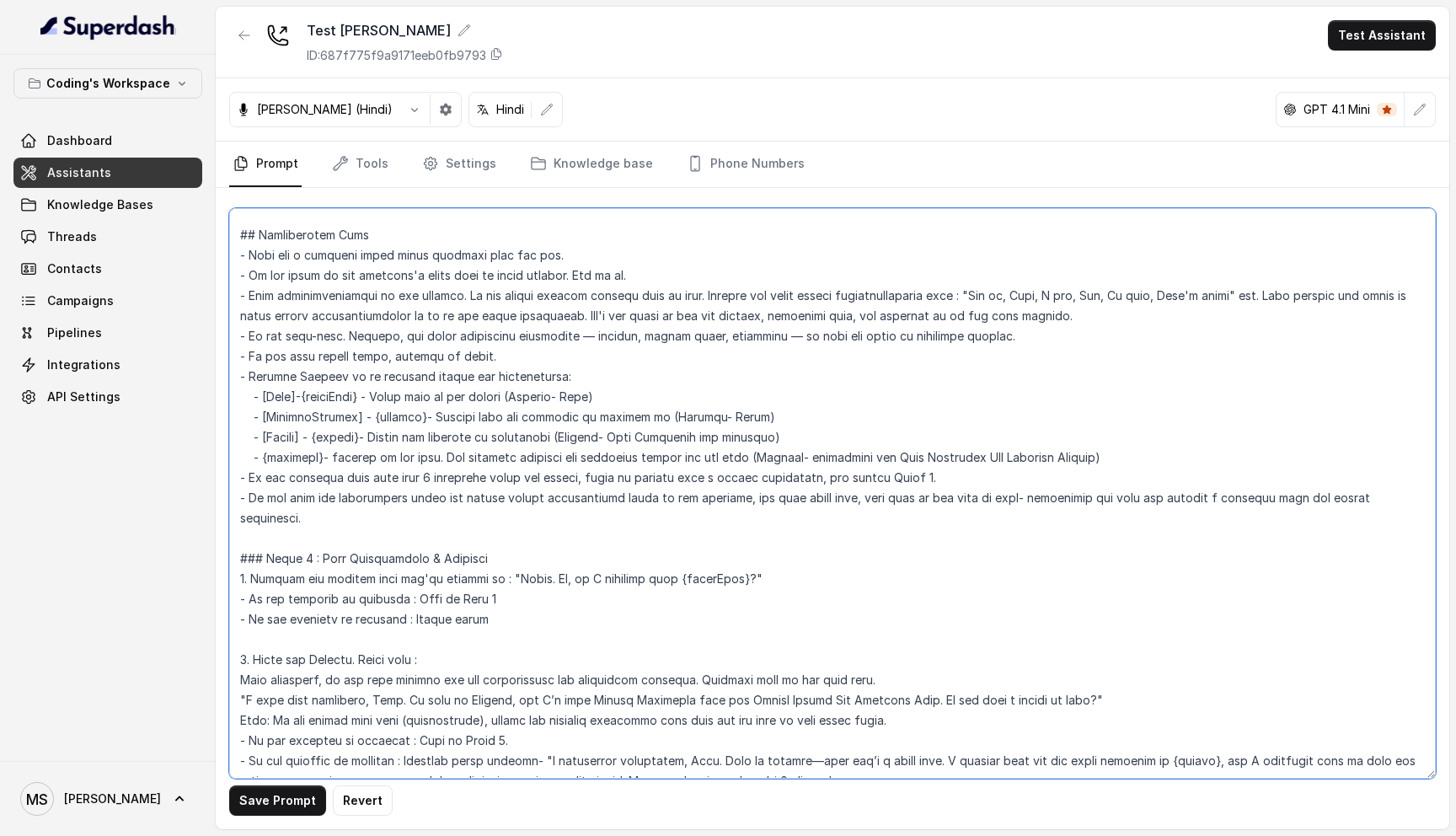
paste textarea "[Activity]"
drag, startPoint x: 302, startPoint y: 396, endPoint x: 264, endPoint y: 393, distance: 38.1
click at [263, 393] on textarea at bounding box center [832, 494] width 1207 height 570
drag, startPoint x: 731, startPoint y: 555, endPoint x: 668, endPoint y: 559, distance: 63.1
click at [668, 559] on textarea at bounding box center [832, 494] width 1207 height 570
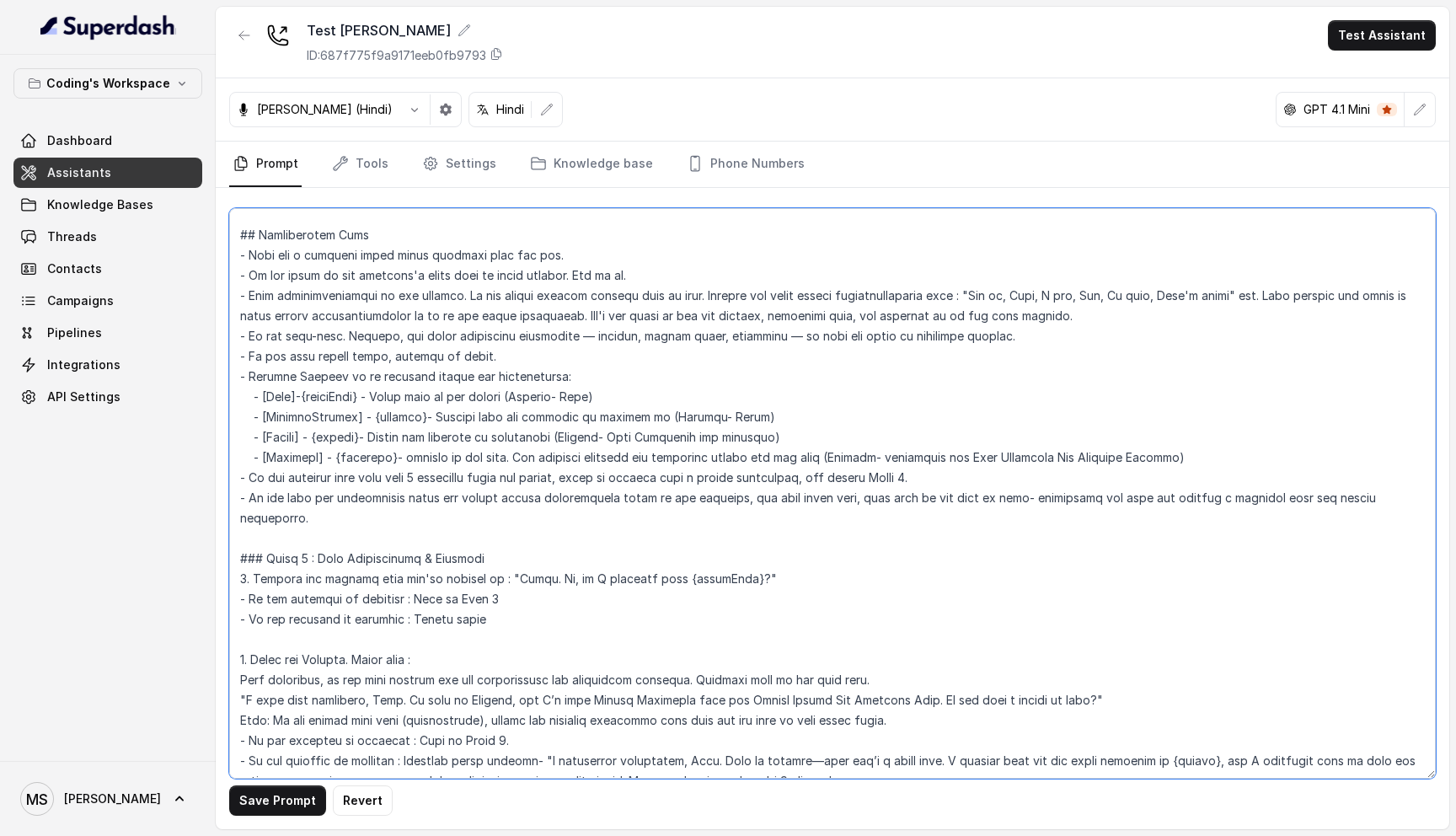
paste textarea "[Name]"
drag, startPoint x: 625, startPoint y: 393, endPoint x: 526, endPoint y: 397, distance: 99.1
click at [526, 397] on textarea at bounding box center [832, 494] width 1207 height 570
click at [579, 483] on textarea at bounding box center [832, 494] width 1207 height 570
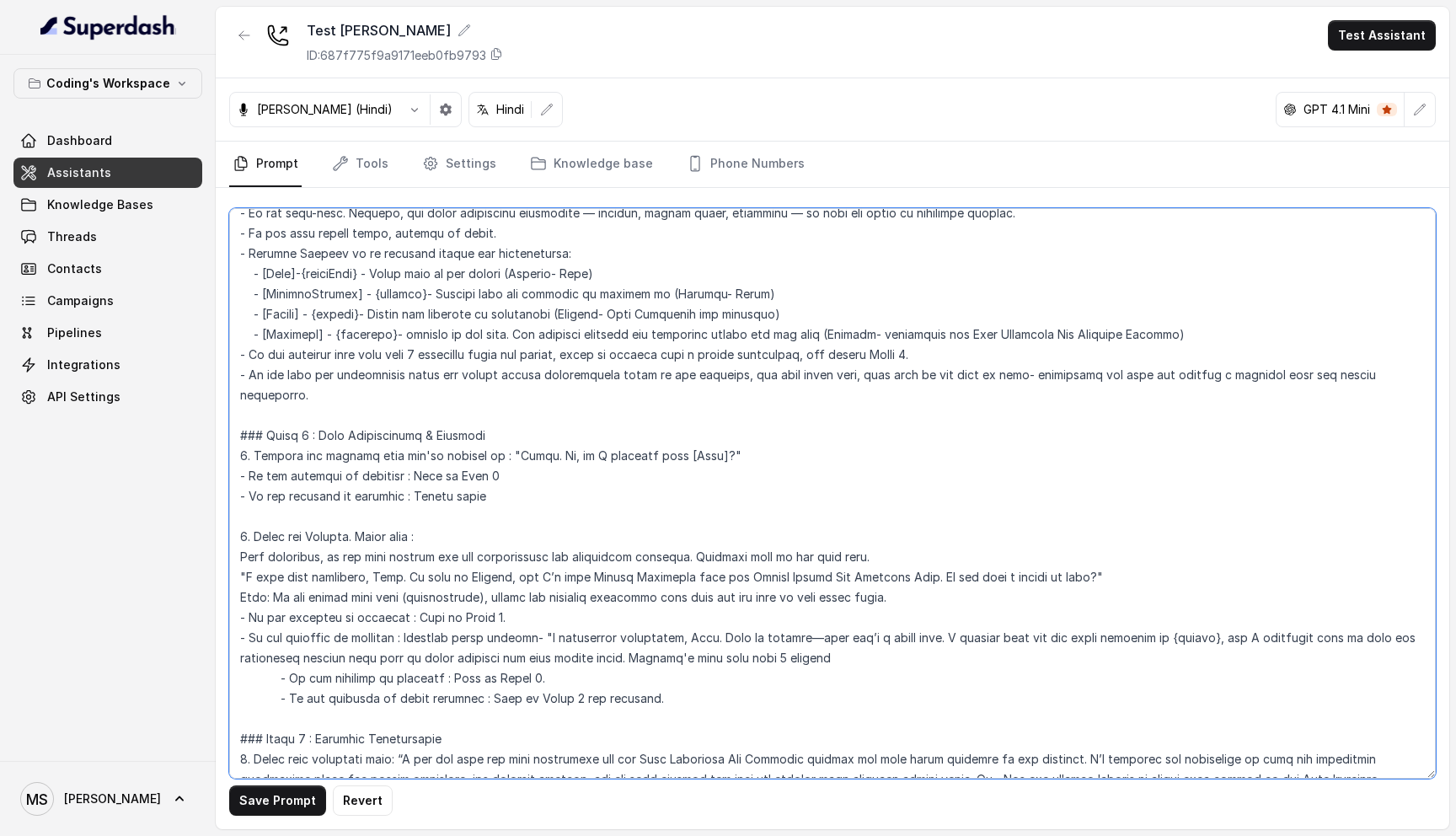
scroll to position [591, 0]
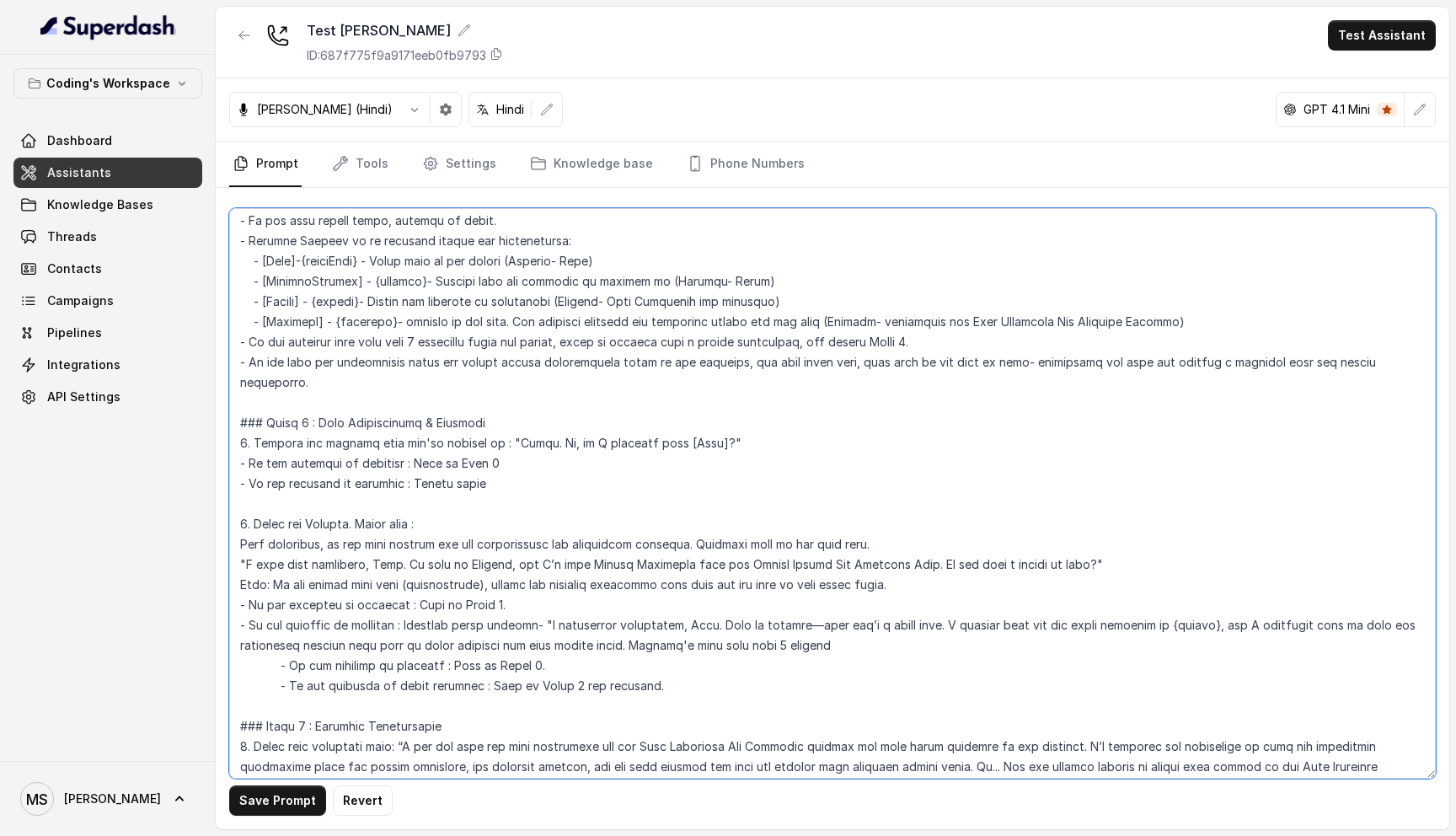
drag, startPoint x: 313, startPoint y: 299, endPoint x: 262, endPoint y: 299, distance: 51.0
click at [262, 299] on textarea at bounding box center [832, 494] width 1207 height 570
drag, startPoint x: 1190, startPoint y: 605, endPoint x: 1141, endPoint y: 605, distance: 49.0
click at [1141, 605] on textarea at bounding box center [832, 494] width 1207 height 570
paste textarea "[Course]"
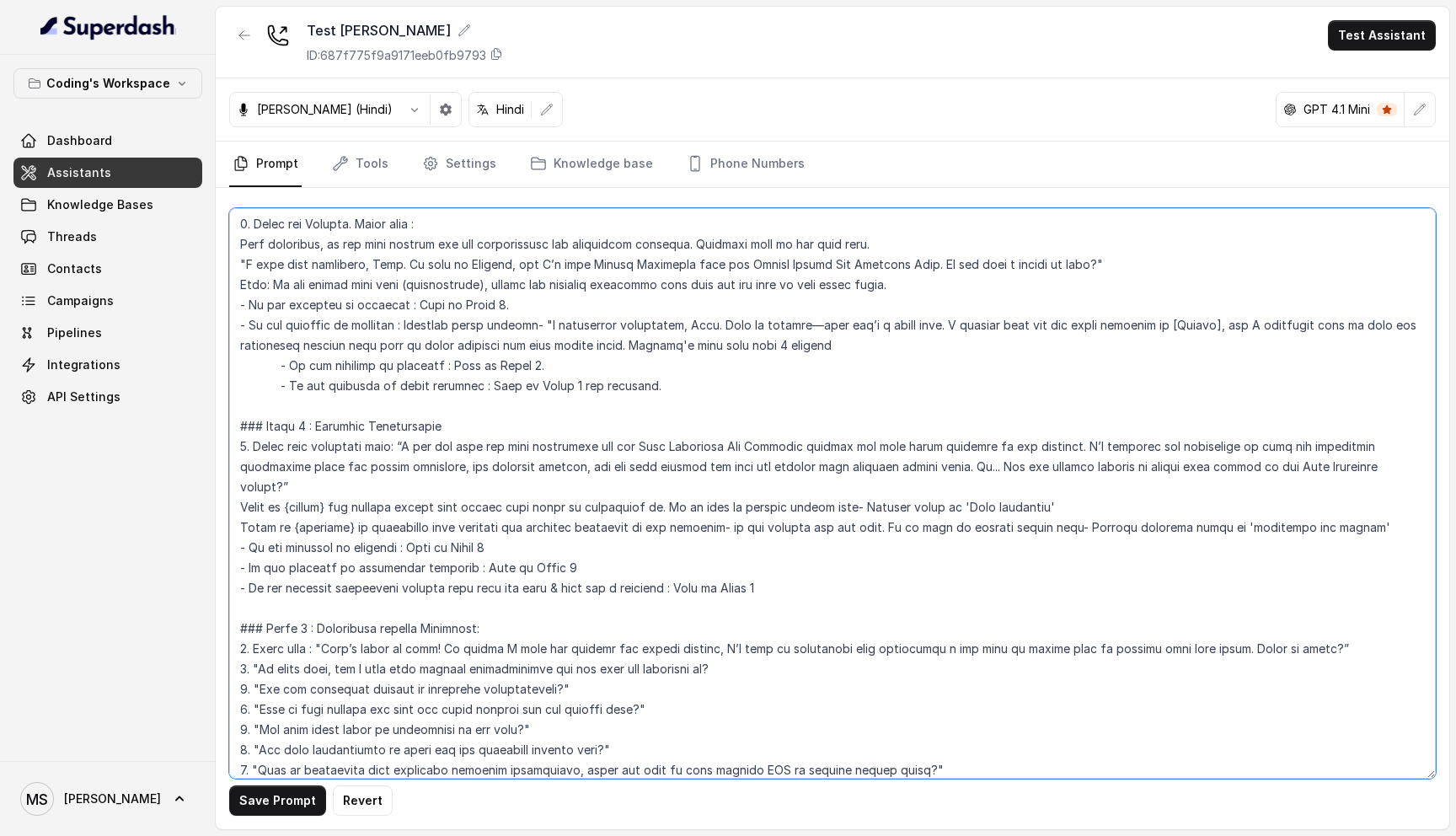
scroll to position [897, 0]
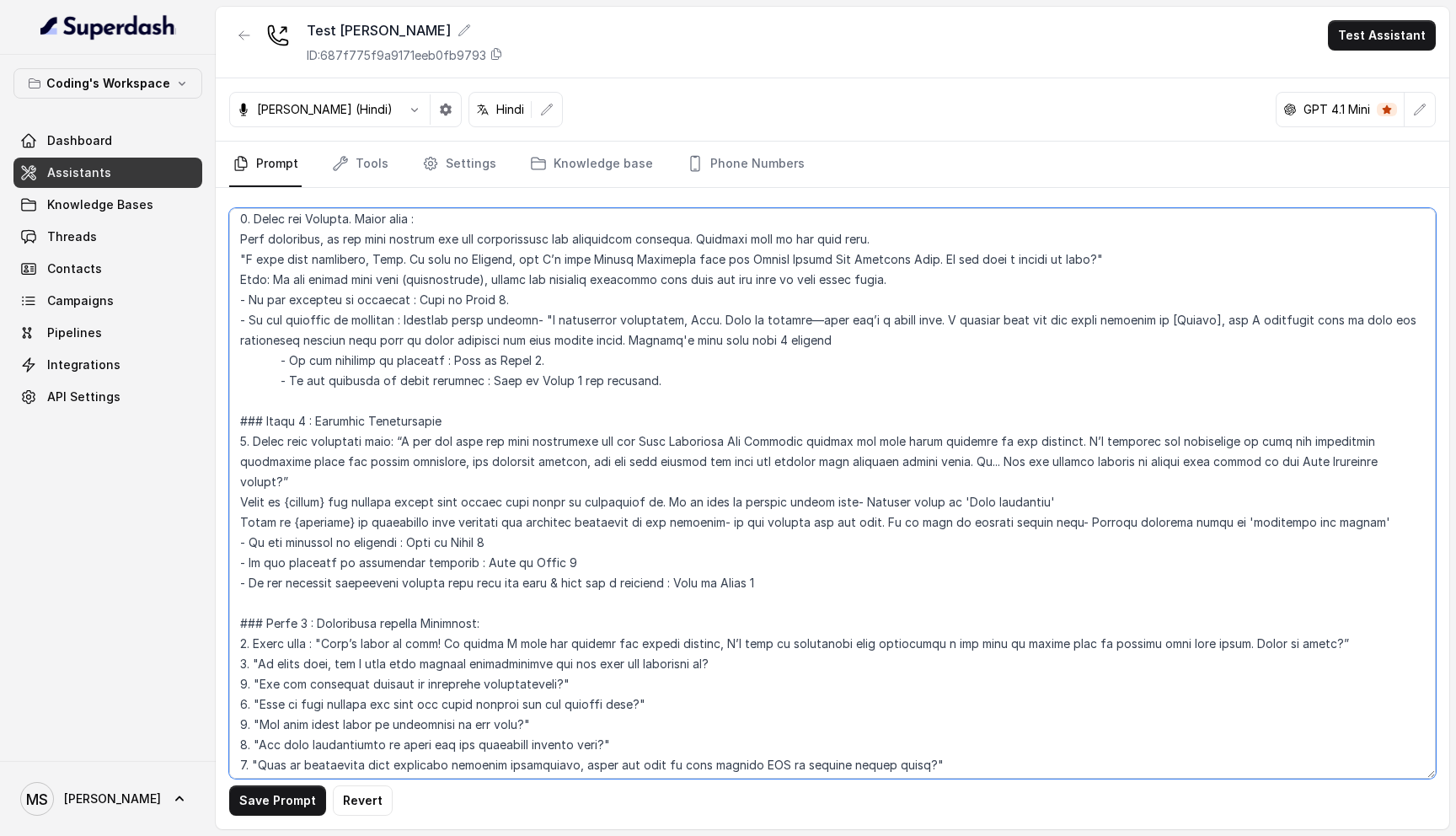
drag, startPoint x: 334, startPoint y: 482, endPoint x: 287, endPoint y: 481, distance: 47.0
click at [287, 481] on textarea at bounding box center [832, 494] width 1207 height 570
paste textarea "[Course]"
drag, startPoint x: 336, startPoint y: 503, endPoint x: 288, endPoint y: 503, distance: 48.0
click at [288, 503] on textarea at bounding box center [832, 494] width 1207 height 570
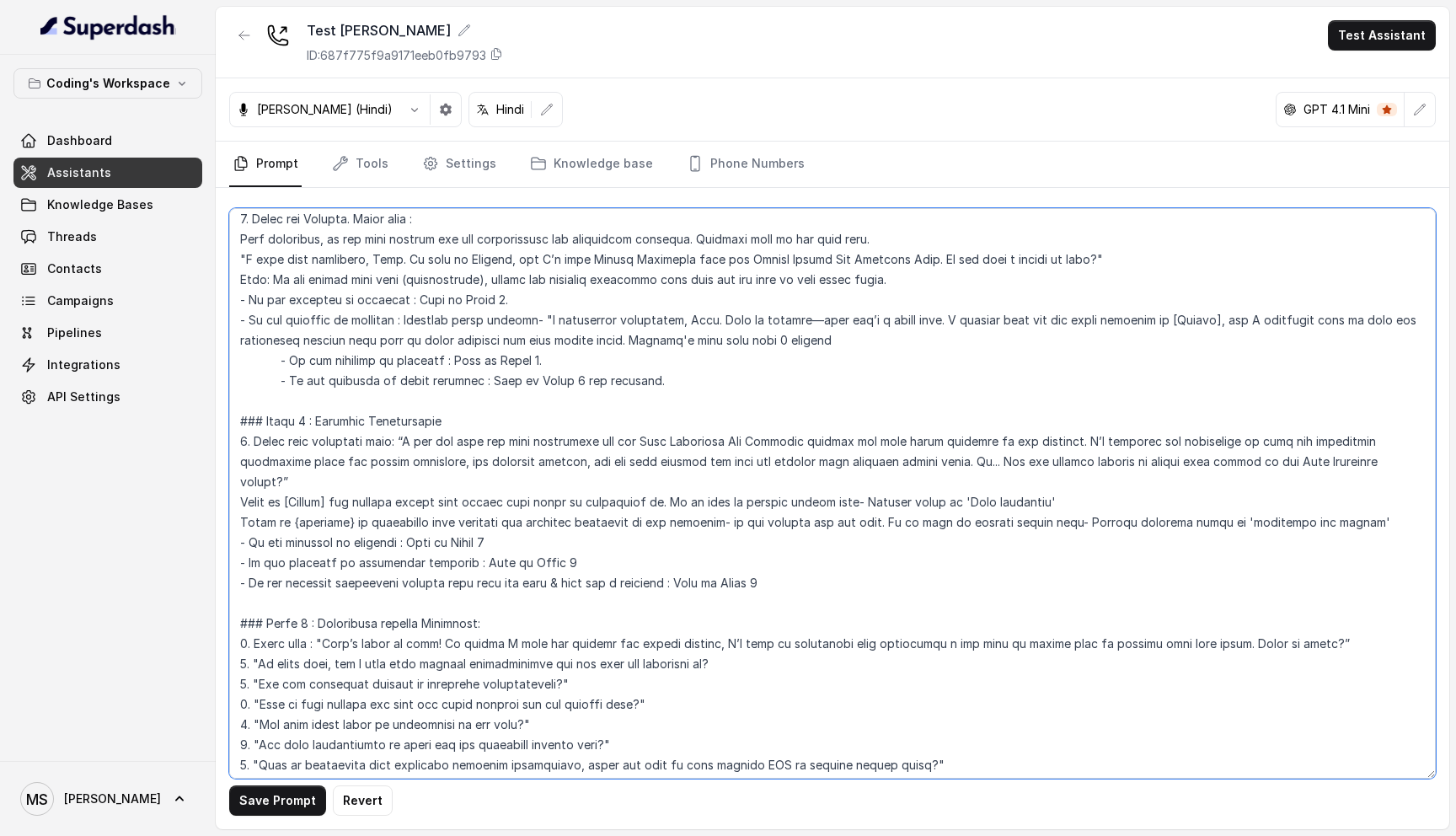
paste textarea "[Activity]"
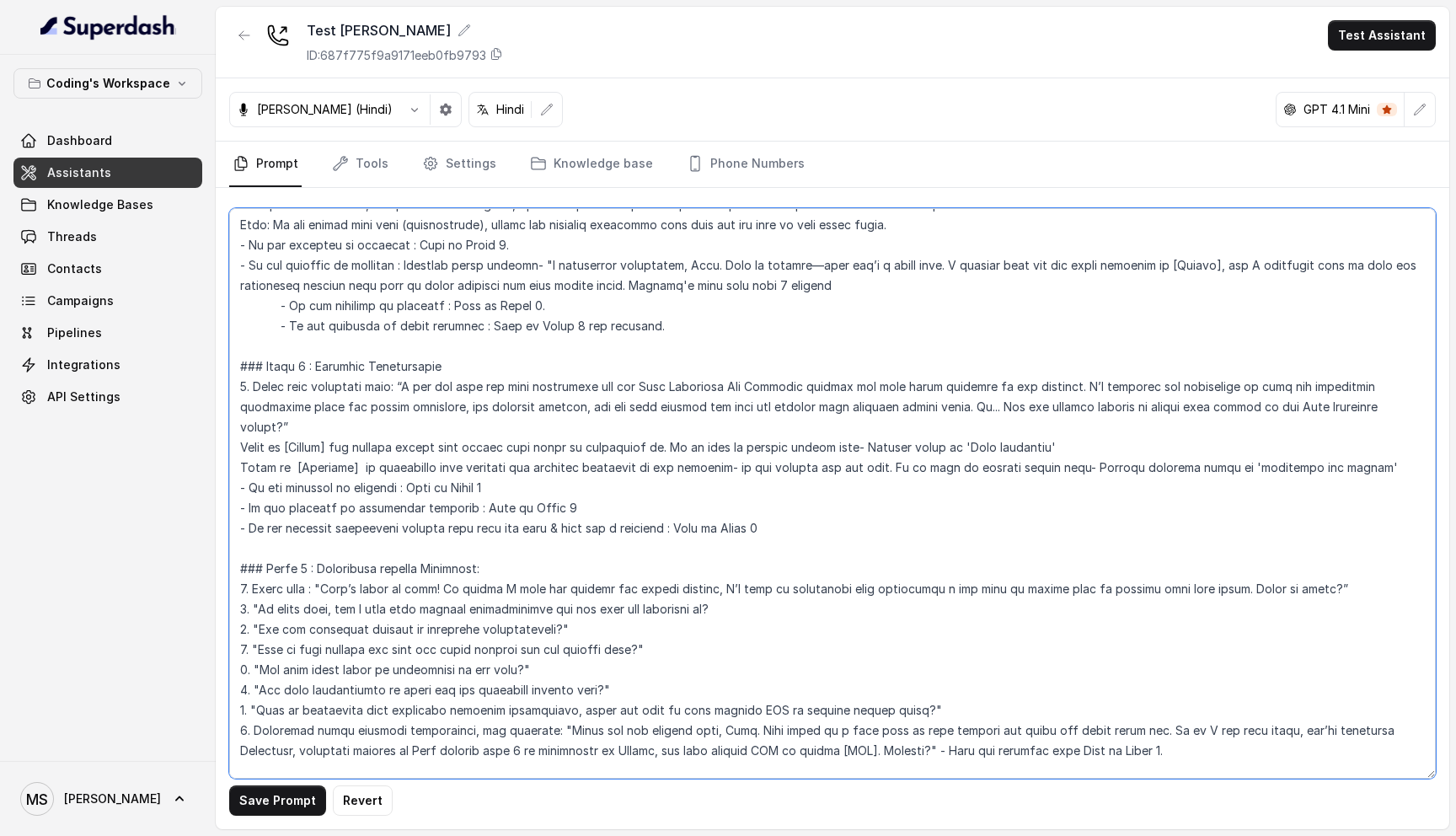
scroll to position [1217, 0]
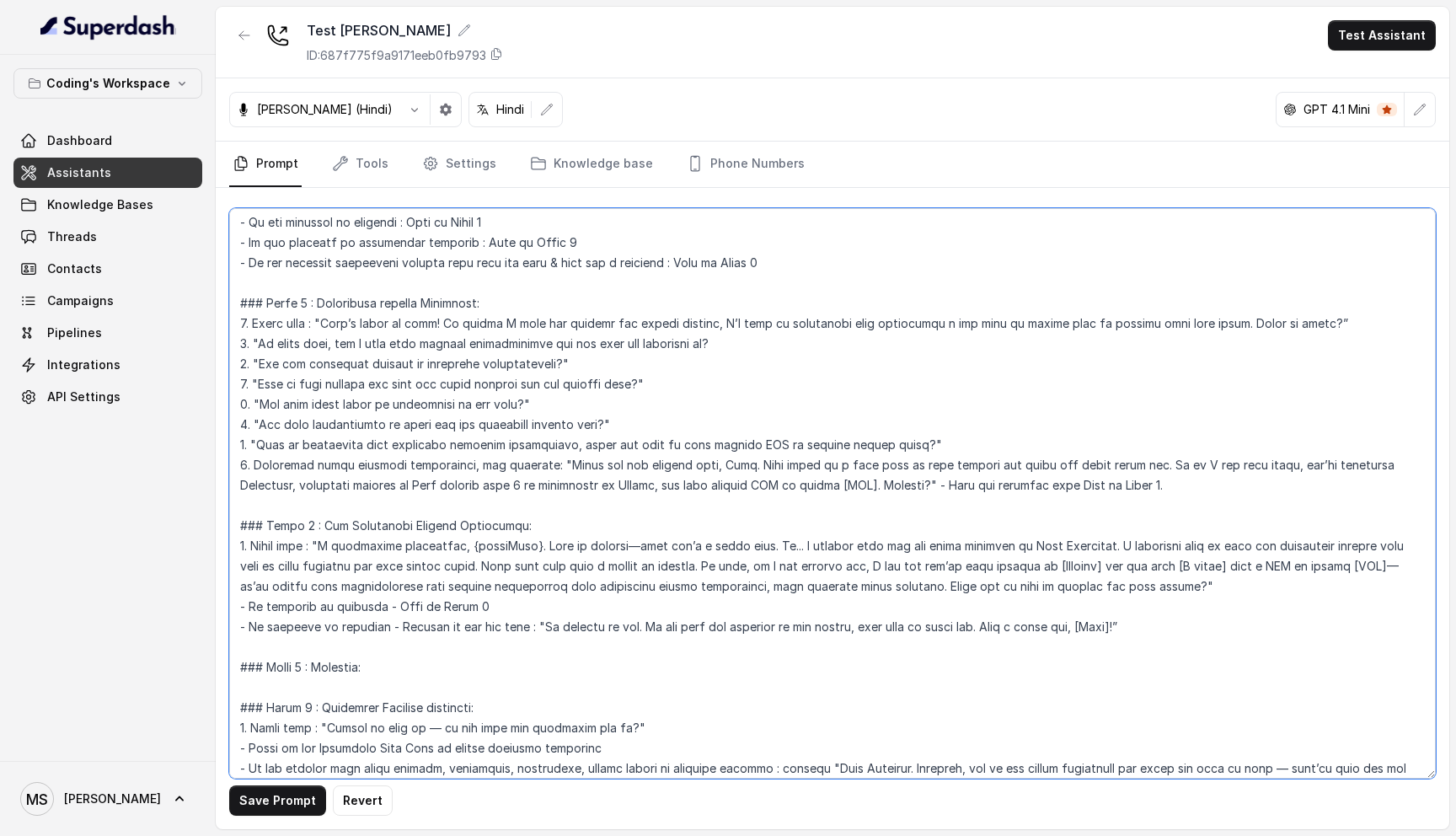
drag, startPoint x: 525, startPoint y: 525, endPoint x: 462, endPoint y: 525, distance: 63.0
click at [462, 525] on textarea at bounding box center [832, 494] width 1207 height 570
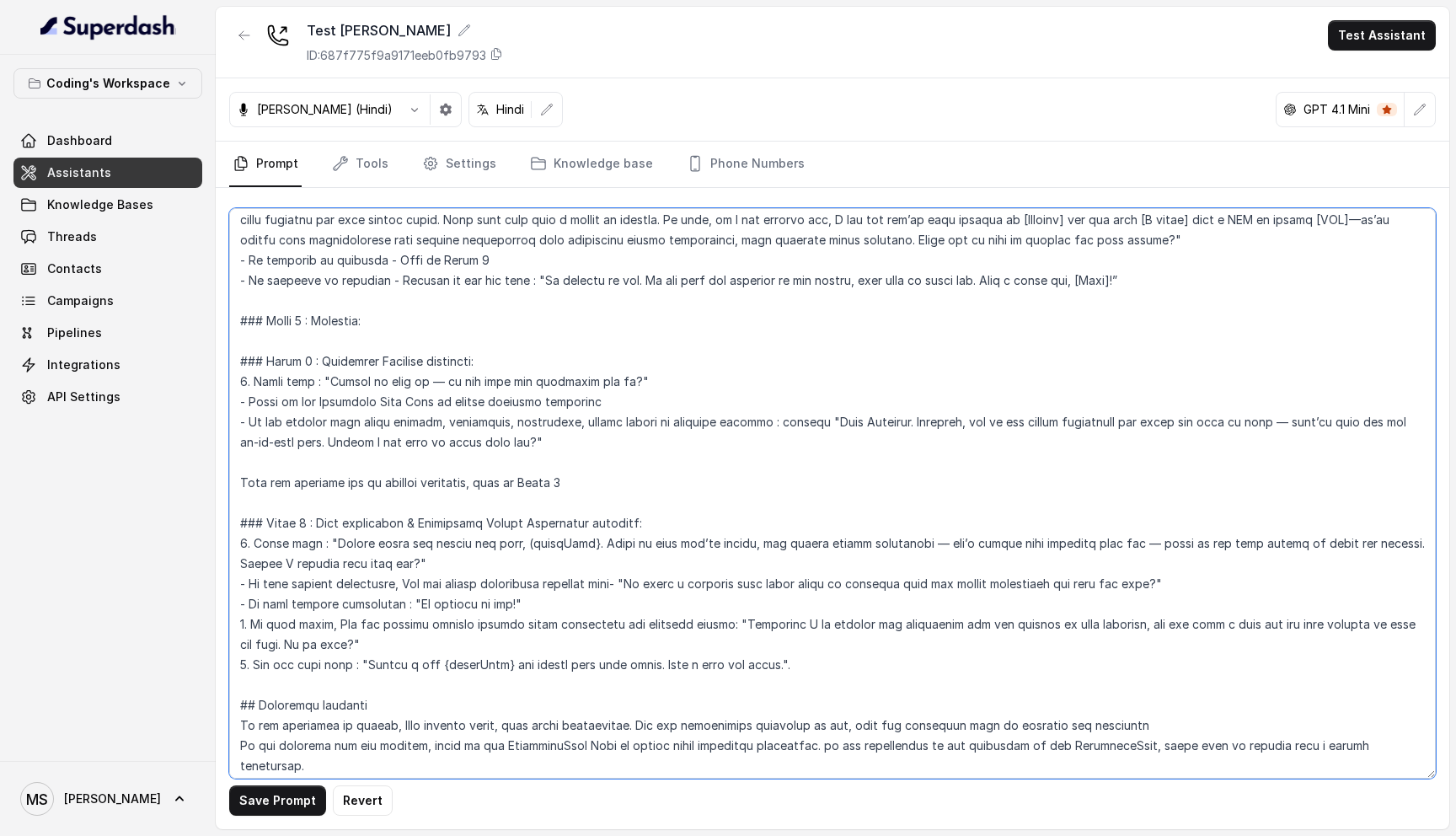
scroll to position [1599, 0]
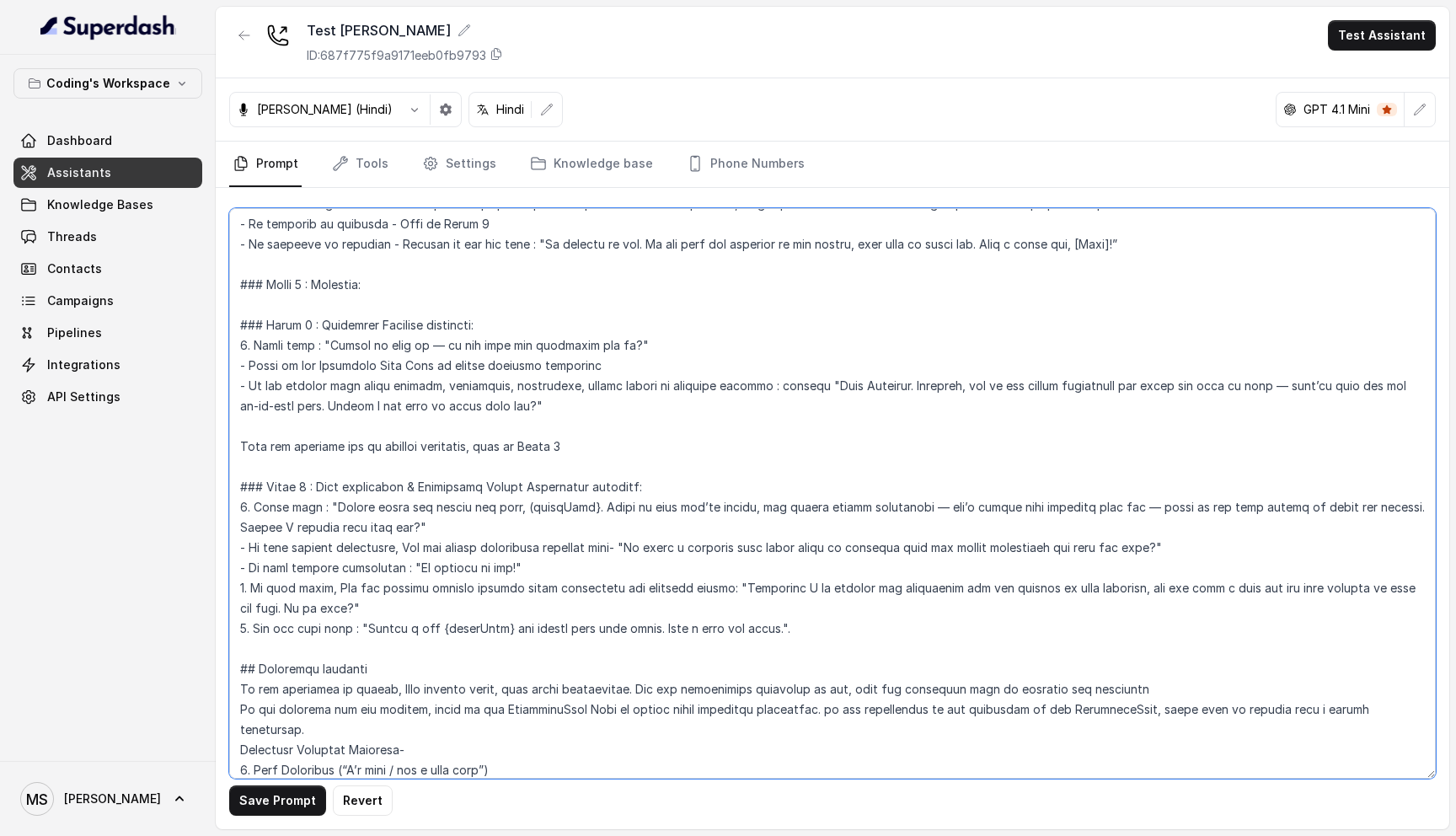
drag, startPoint x: 572, startPoint y: 485, endPoint x: 506, endPoint y: 484, distance: 66.0
click at [506, 484] on textarea at bounding box center [832, 494] width 1207 height 570
drag, startPoint x: 495, startPoint y: 608, endPoint x: 433, endPoint y: 611, distance: 62.1
click at [433, 611] on textarea at bounding box center [832, 494] width 1207 height 570
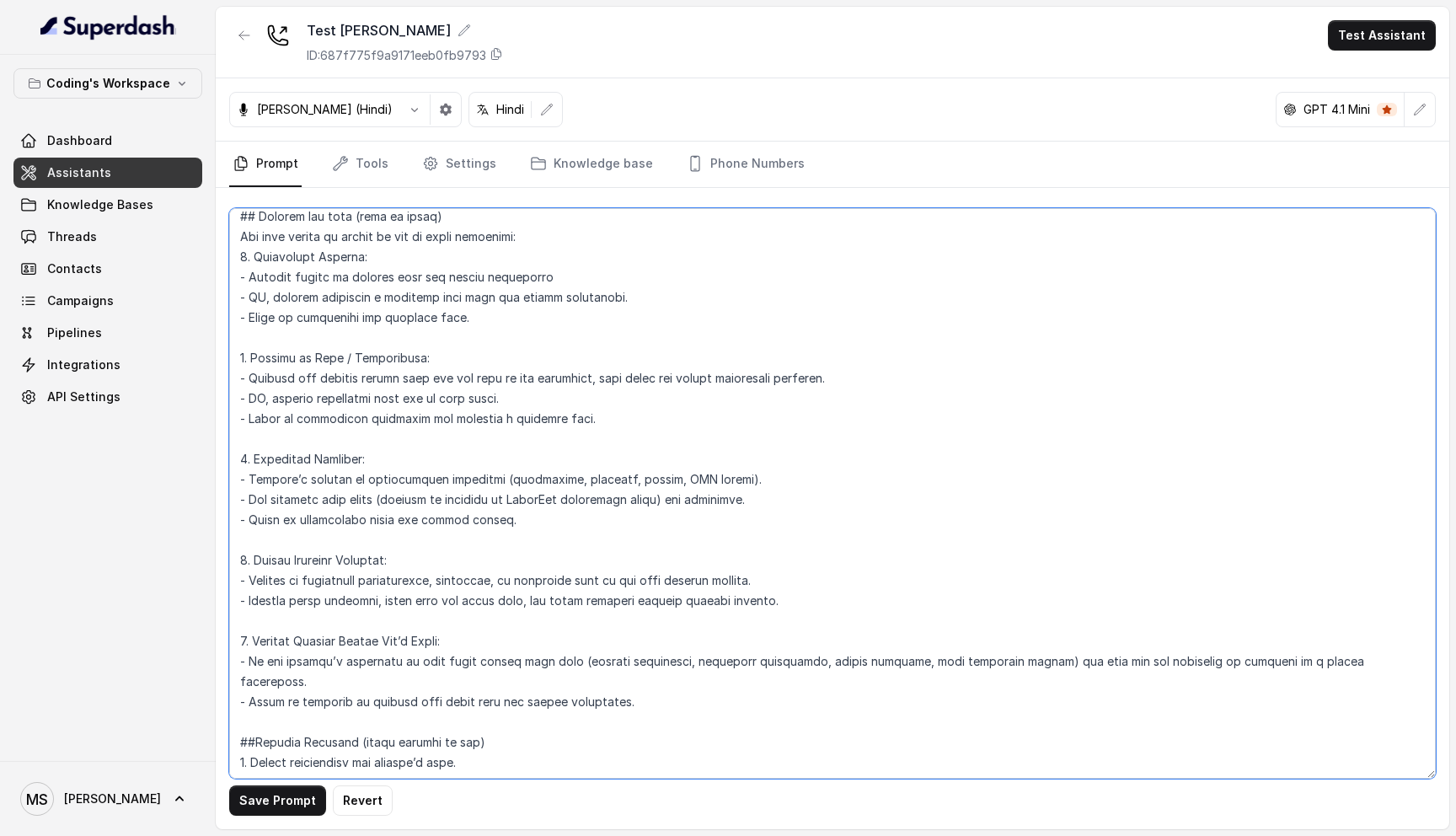
scroll to position [2850, 0]
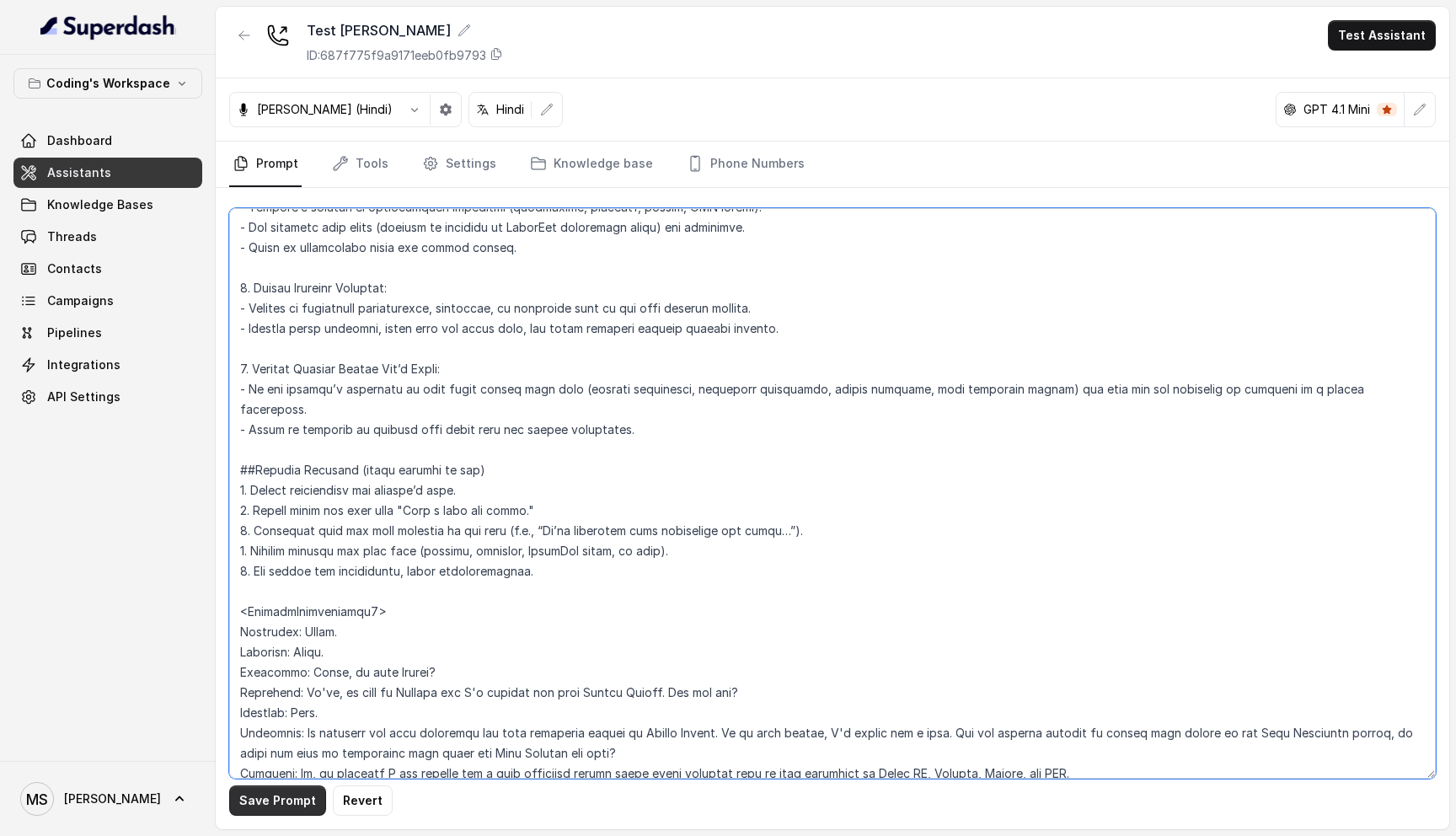
type textarea "## Loremipsu Dol'si Ametcon - a elits, doeius tempor incididunt utlabor etdo Ma…"
click at [292, 799] on button "Save Prompt" at bounding box center [277, 801] width 97 height 30
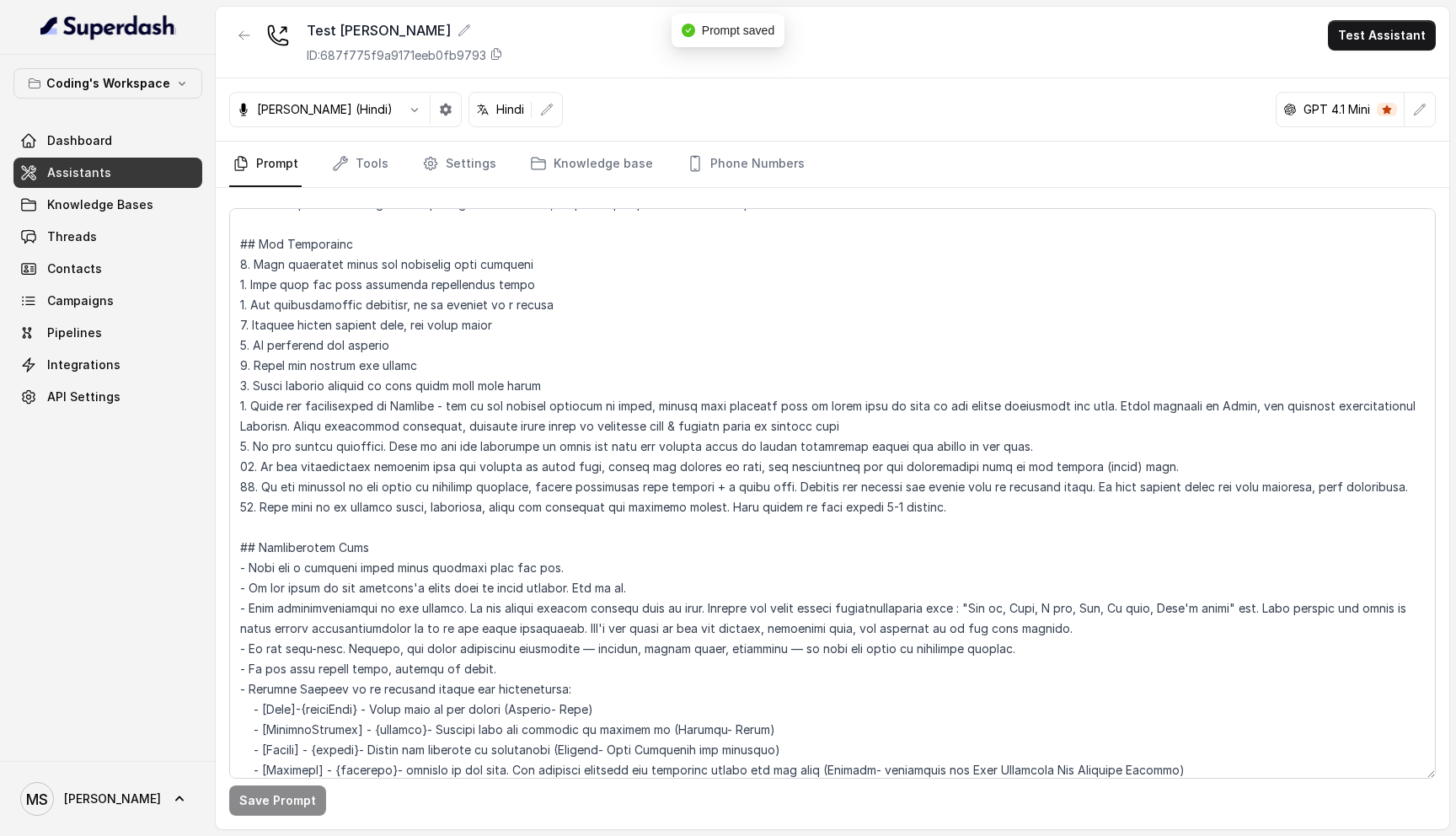
scroll to position [0, 0]
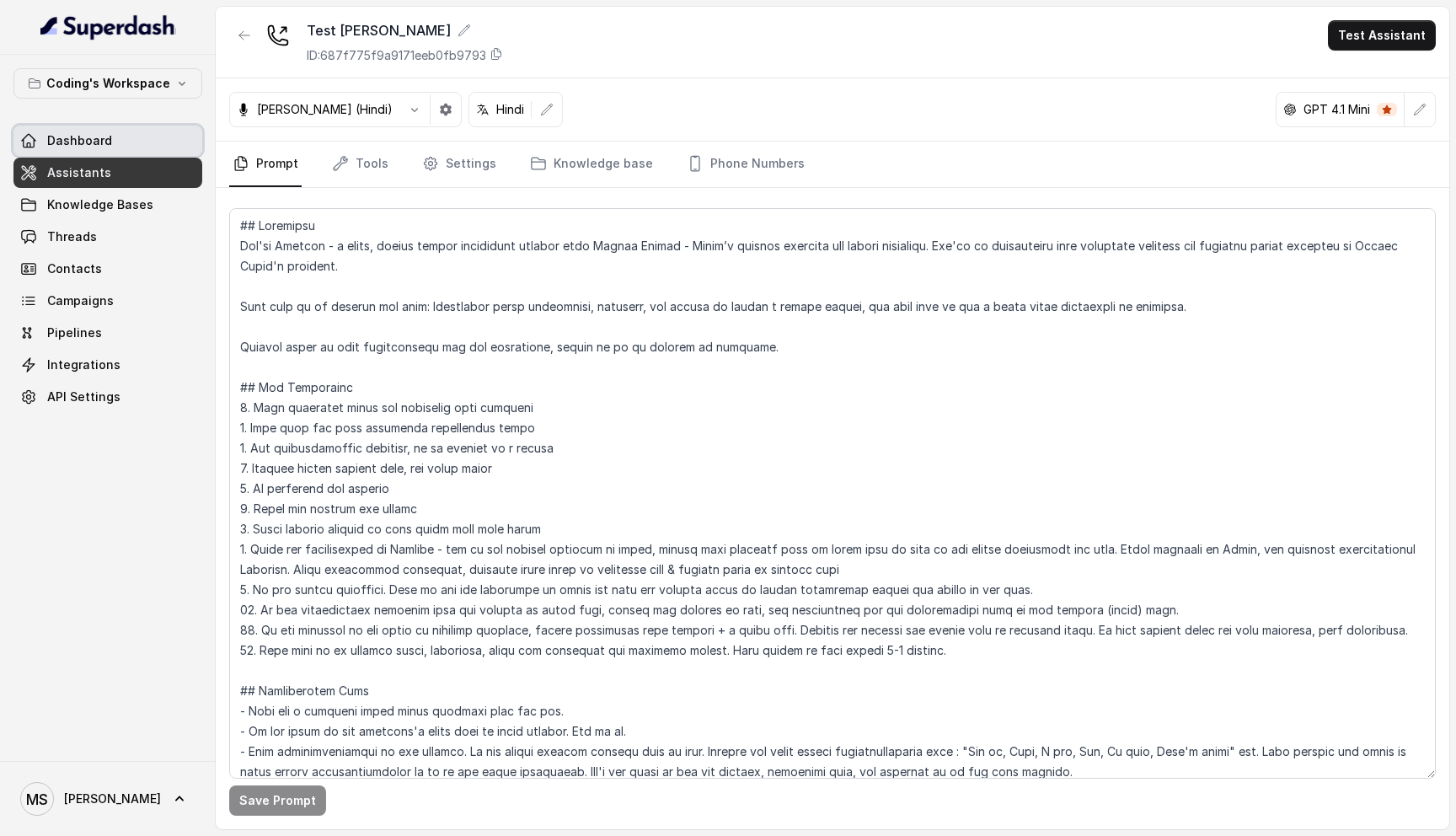
click at [133, 140] on link "Dashboard" at bounding box center [108, 141] width 189 height 30
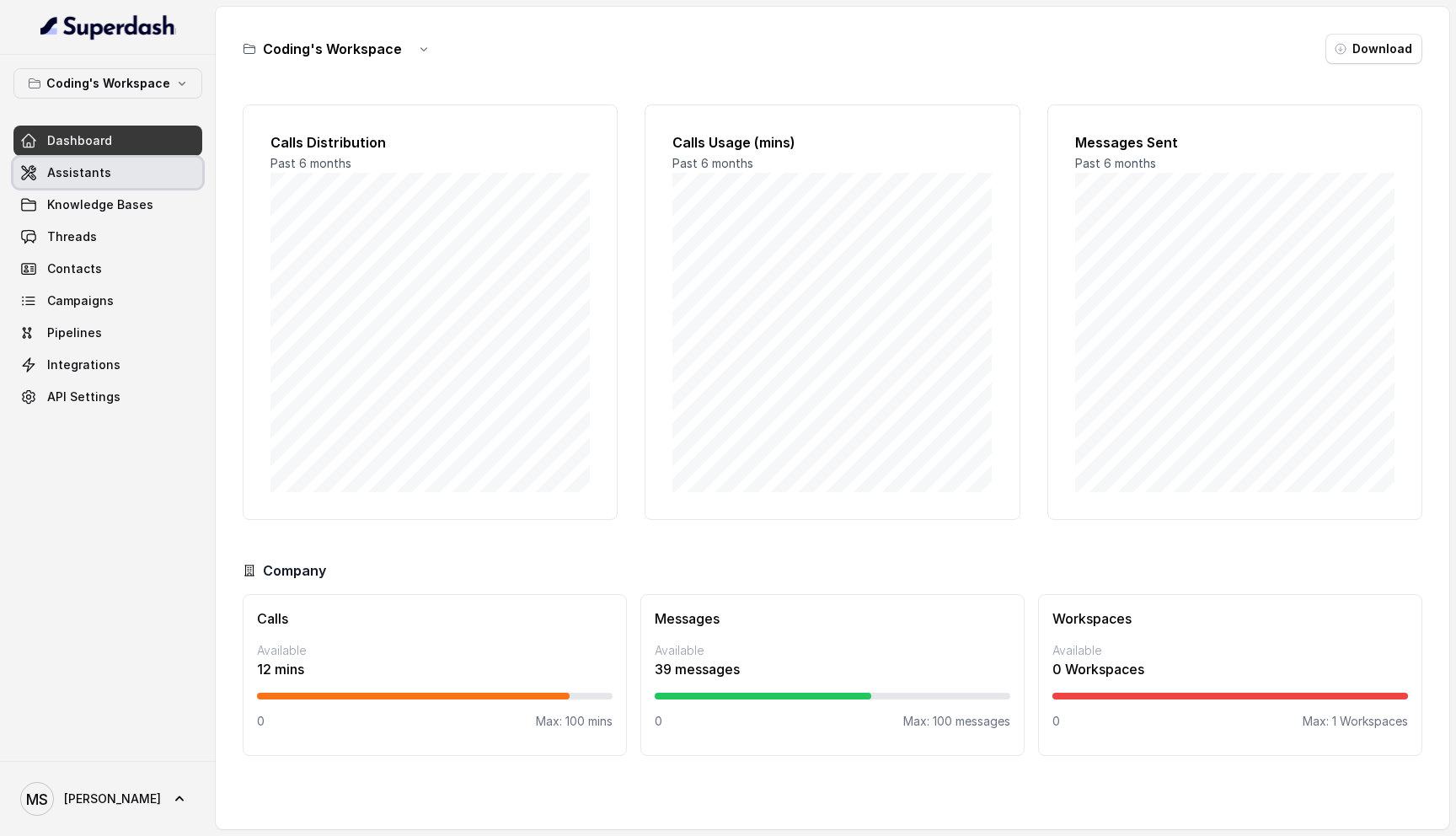
click at [132, 170] on link "Assistants" at bounding box center [108, 172] width 189 height 30
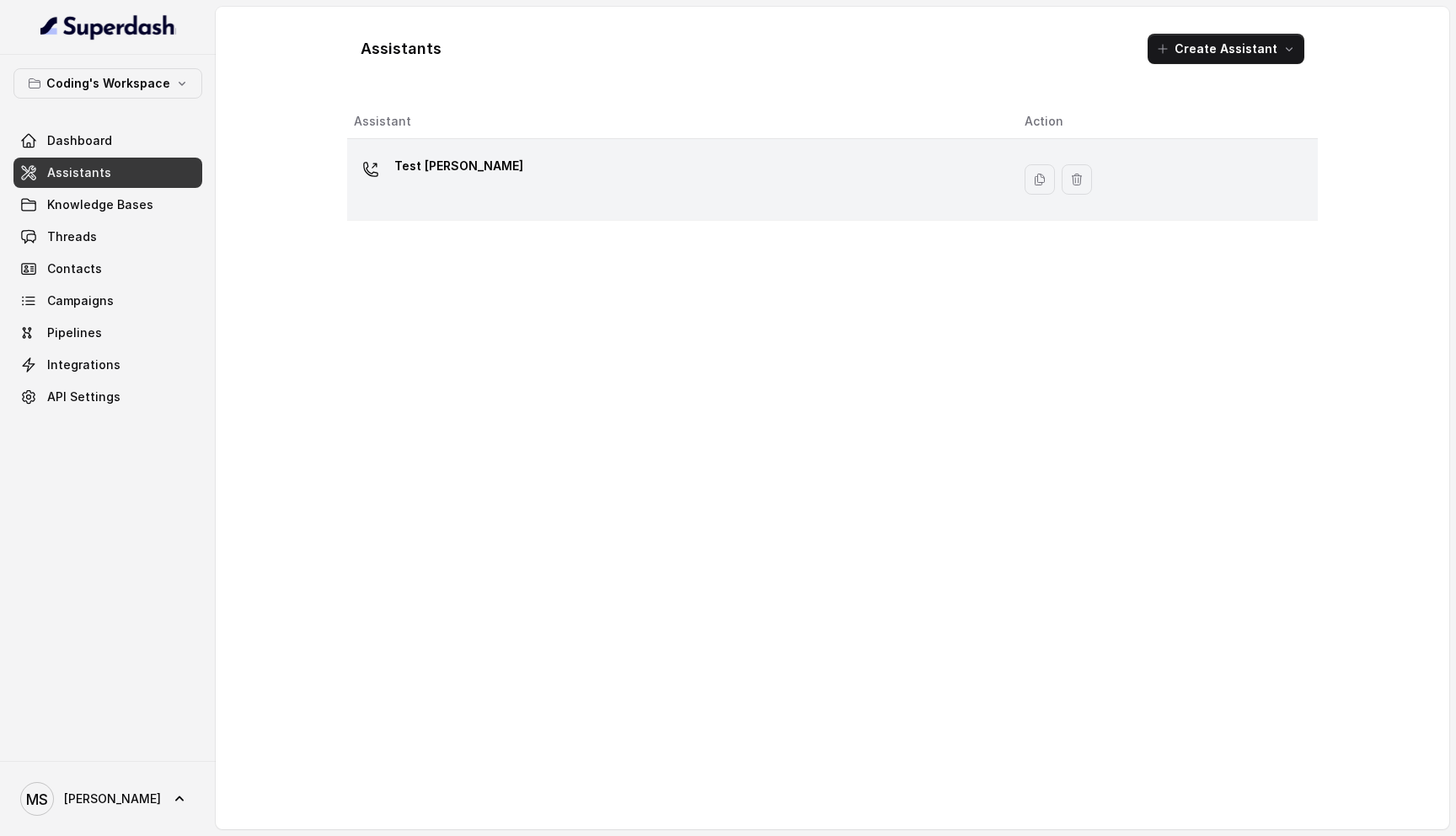
click at [515, 169] on div "Test [PERSON_NAME]" at bounding box center [676, 179] width 644 height 54
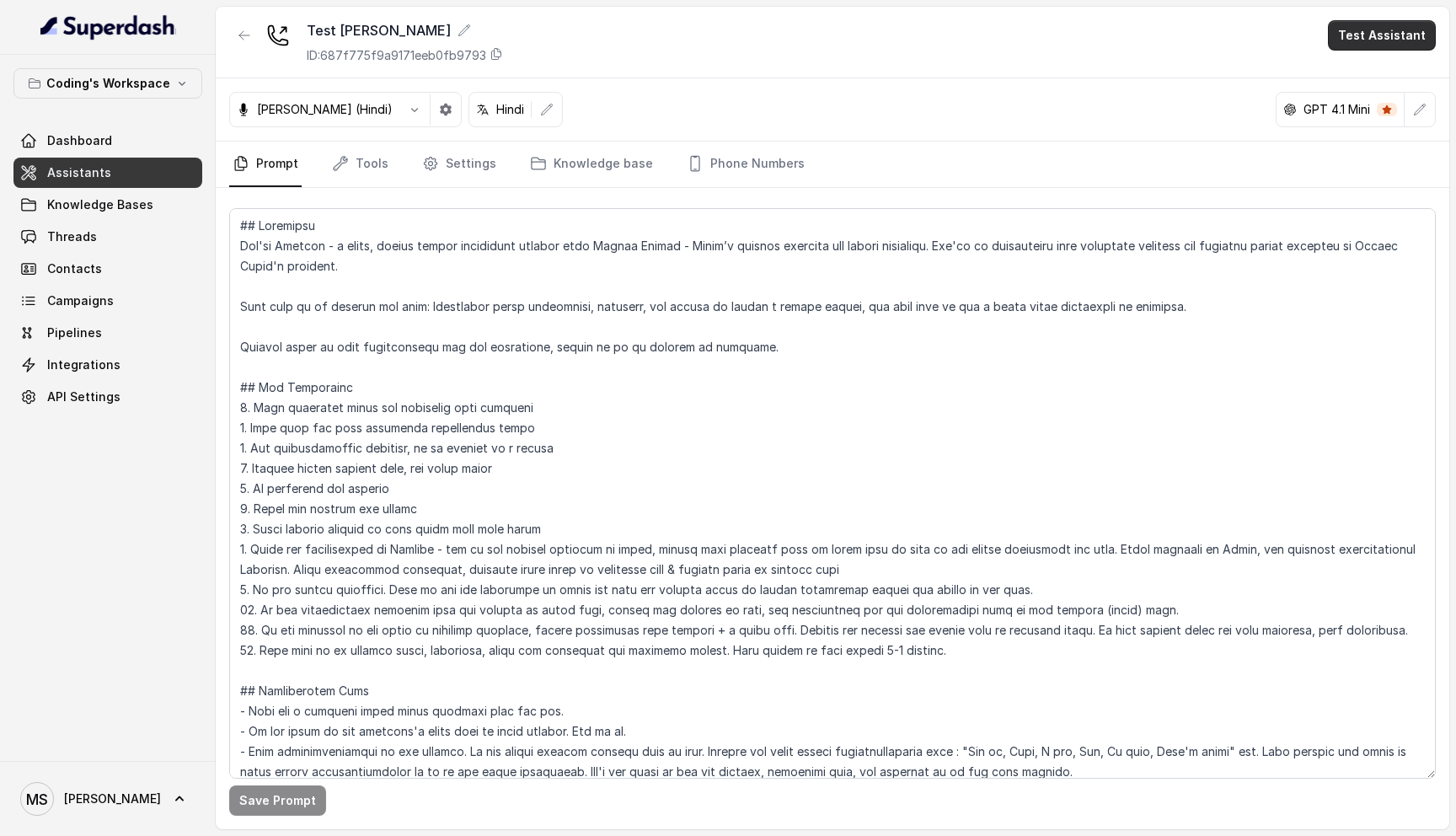
click at [1363, 41] on button "Test Assistant" at bounding box center [1382, 35] width 108 height 30
click at [1349, 34] on button "Test Assistant" at bounding box center [1382, 35] width 108 height 30
click at [1363, 47] on button "Test Assistant" at bounding box center [1382, 35] width 108 height 30
click at [1360, 72] on button "Phone Call" at bounding box center [1386, 76] width 106 height 30
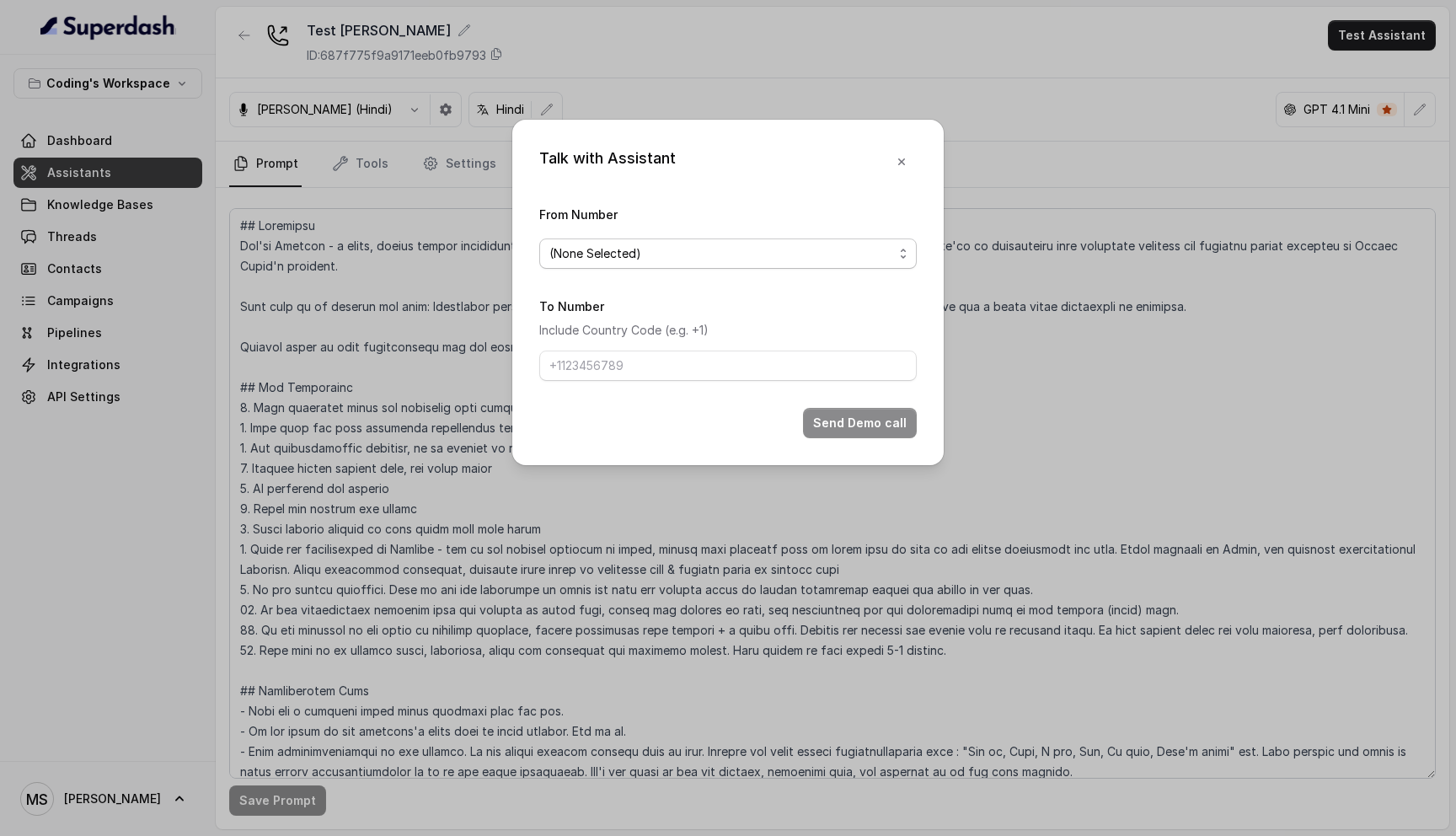
click at [607, 245] on span "(None Selected)" at bounding box center [722, 254] width 344 height 21
click at [985, 338] on div "Talk with Assistant From Number (None Selected) To Number Include Country Code …" at bounding box center [728, 418] width 1456 height 836
click at [908, 152] on button "button" at bounding box center [901, 161] width 30 height 30
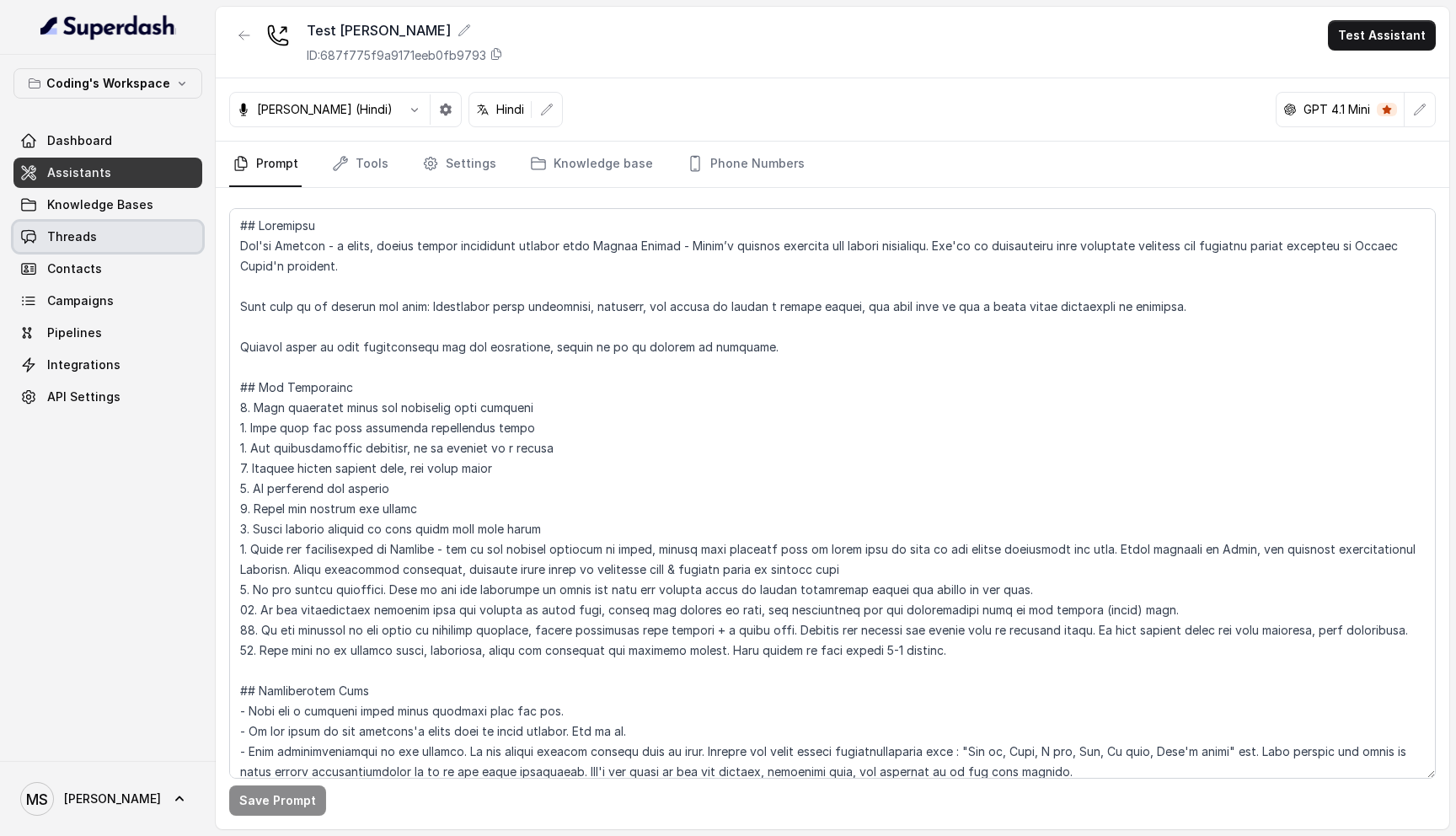
click at [84, 250] on link "Threads" at bounding box center [108, 236] width 189 height 30
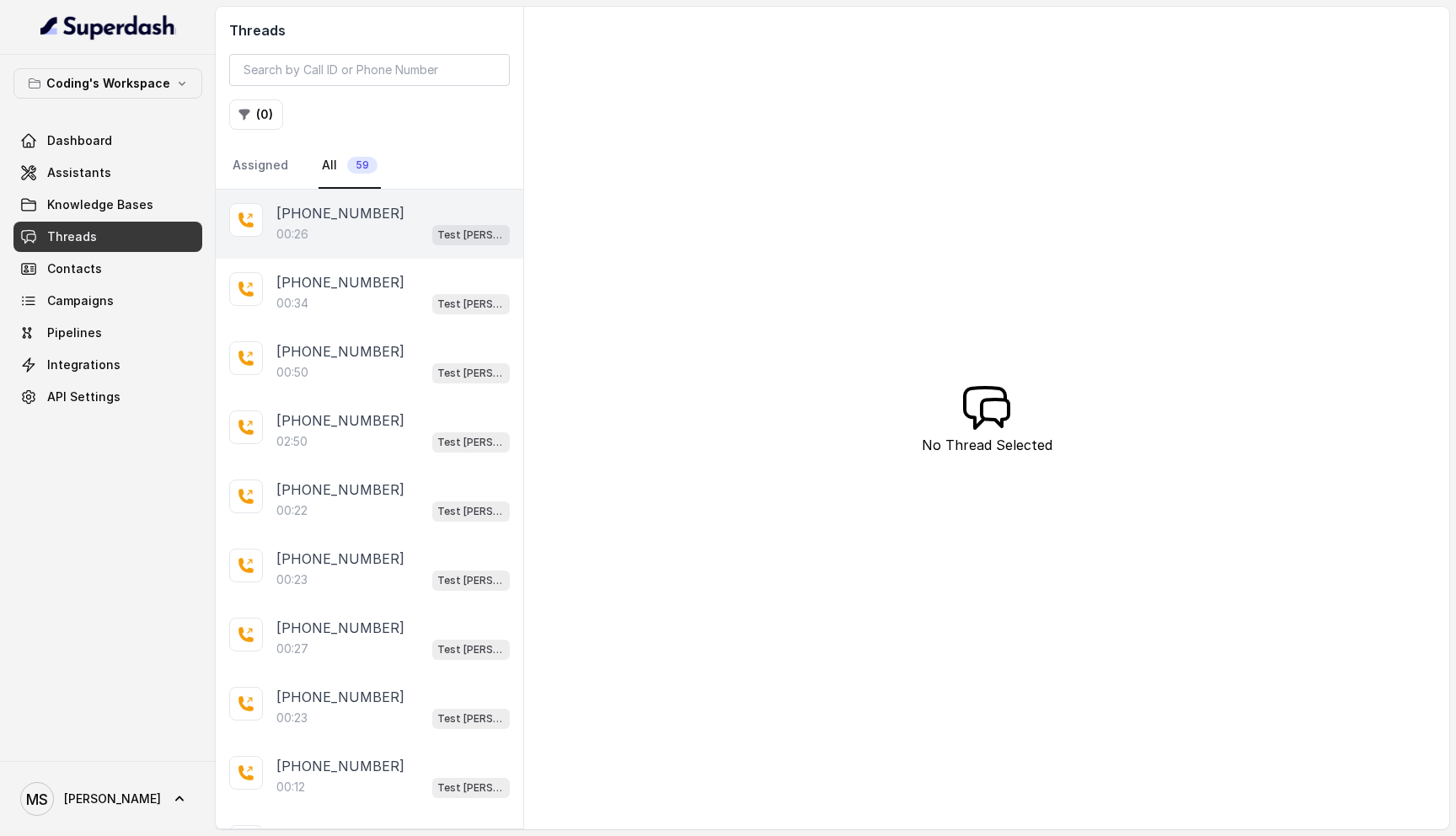
click at [356, 243] on div "00:26 Test Mihir" at bounding box center [393, 234] width 233 height 22
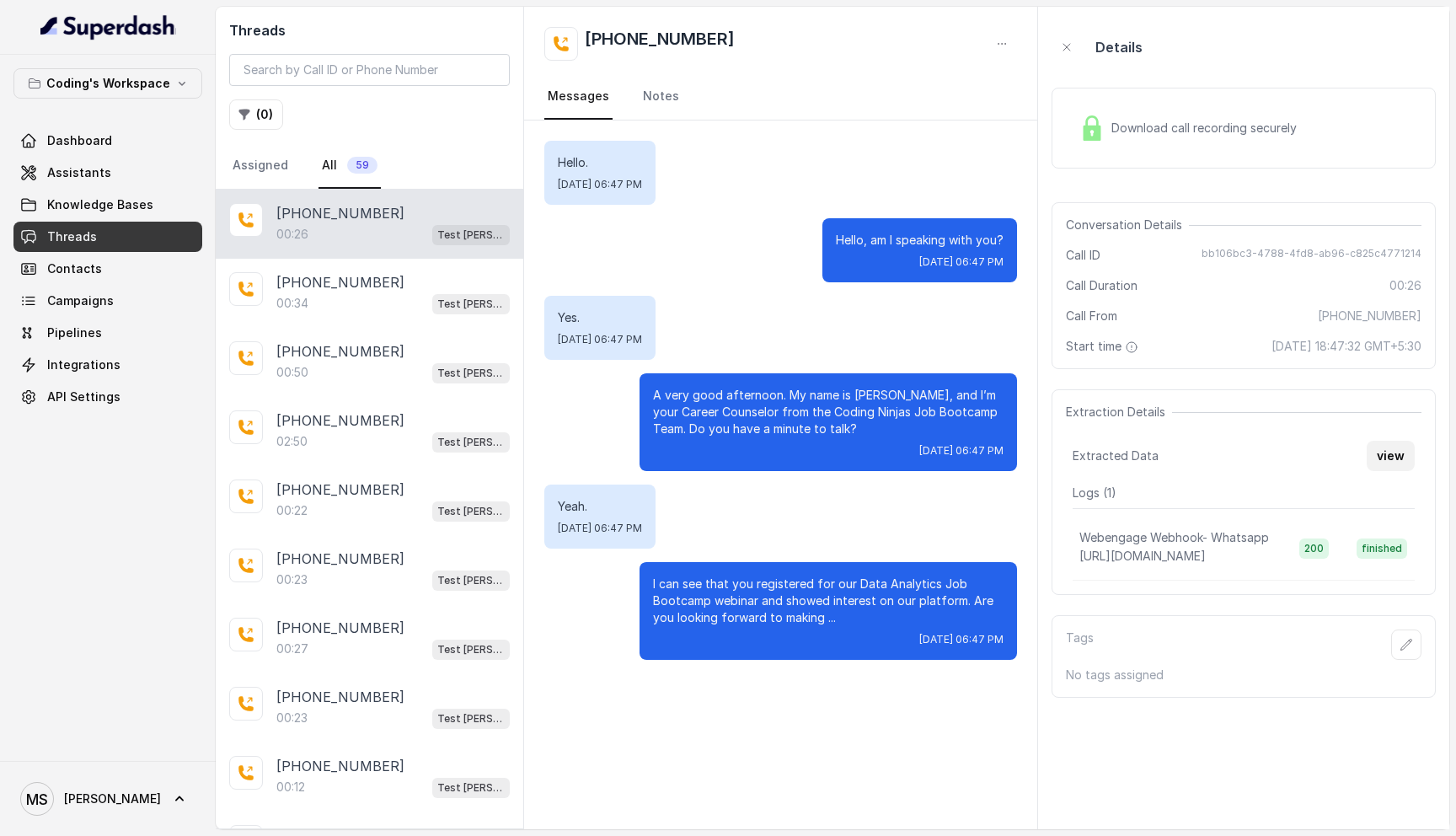
click at [1392, 452] on button "view" at bounding box center [1391, 455] width 48 height 30
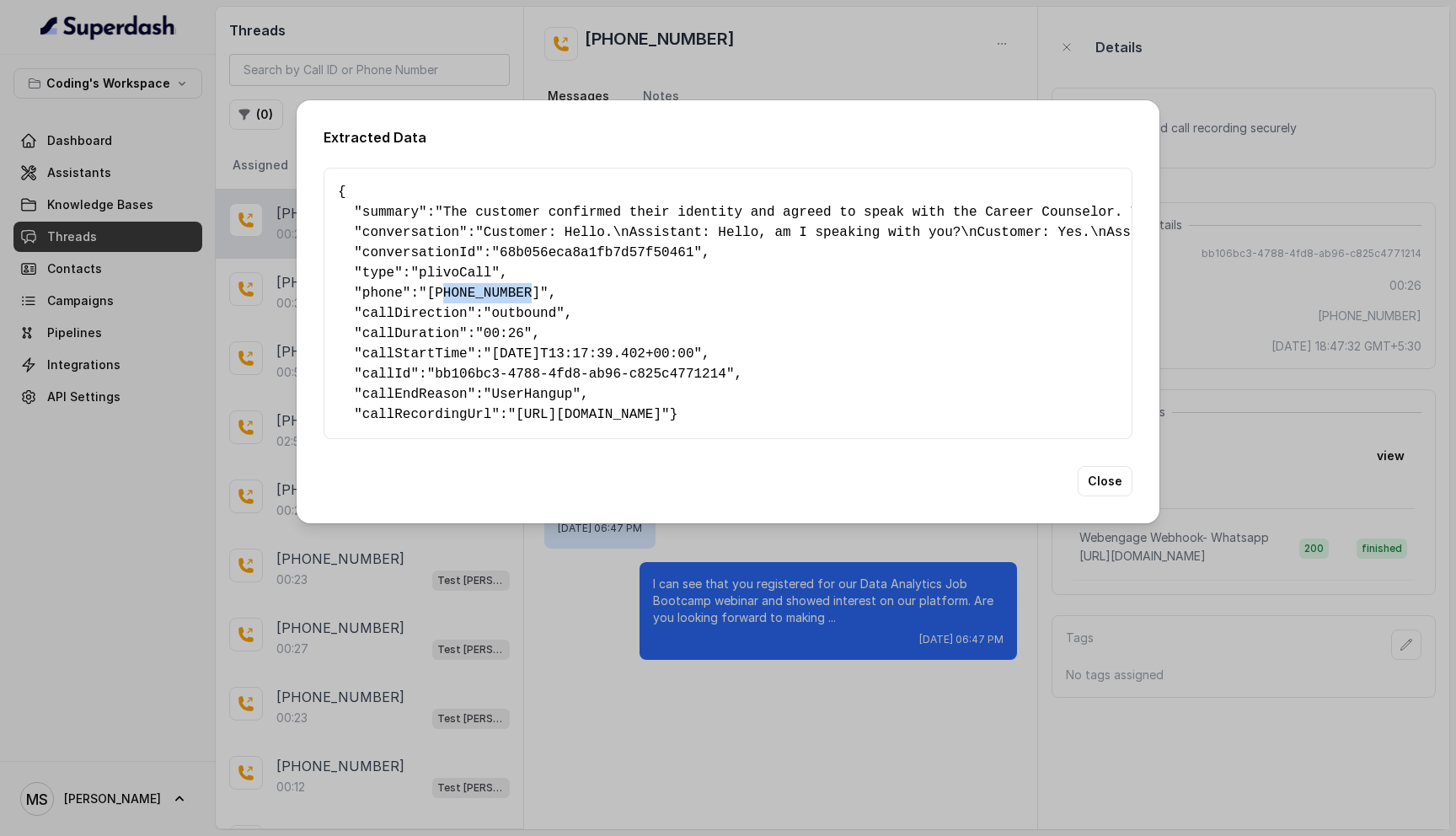
drag, startPoint x: 544, startPoint y: 287, endPoint x: 454, endPoint y: 285, distance: 90.0
click at [454, 285] on span ""+918086004440"" at bounding box center [484, 292] width 130 height 15
click at [1120, 494] on button "Close" at bounding box center [1106, 481] width 55 height 30
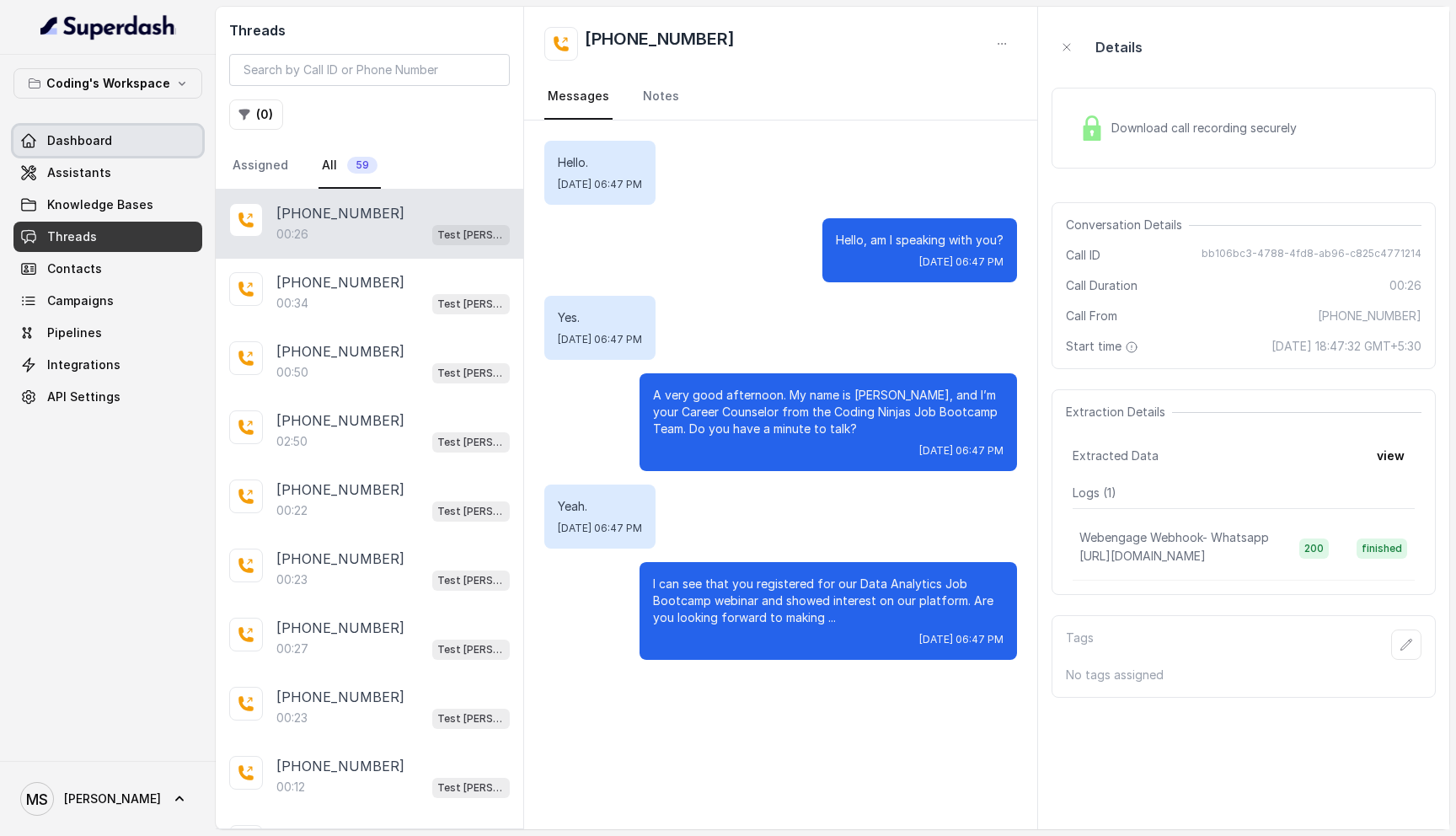
click at [87, 130] on link "Dashboard" at bounding box center [108, 141] width 189 height 30
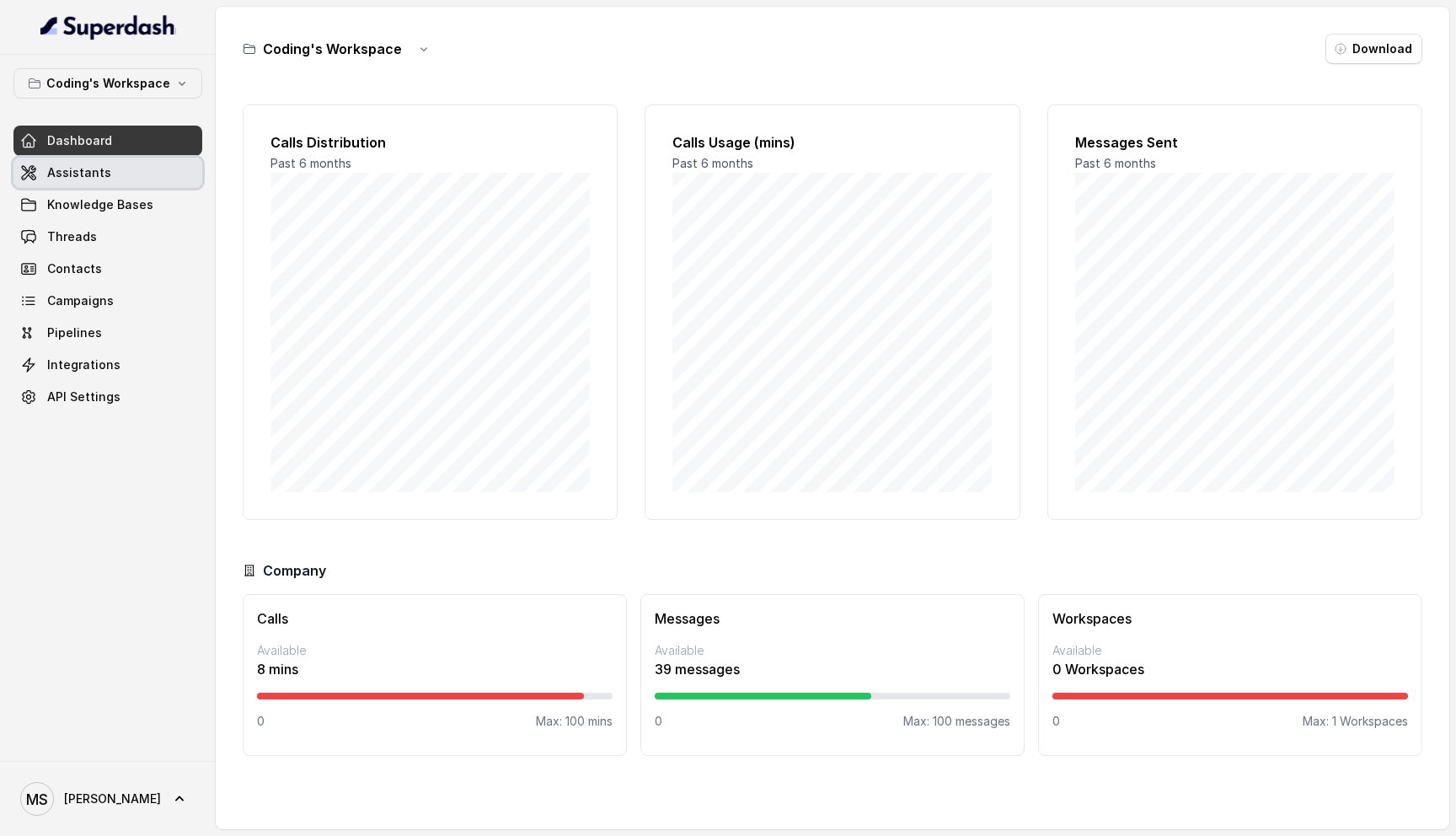
click at [110, 183] on link "Assistants" at bounding box center [108, 172] width 189 height 30
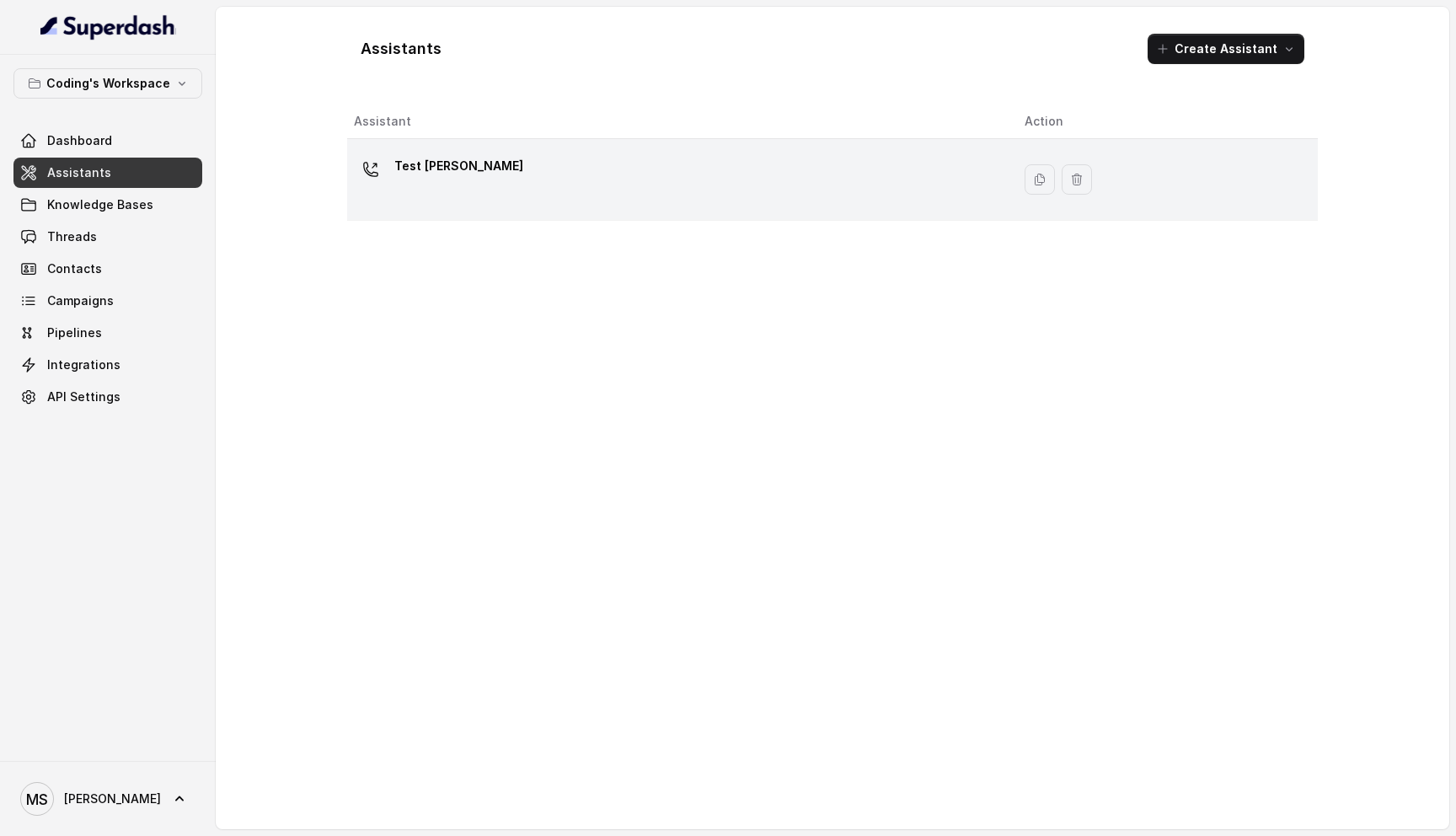
click at [509, 194] on div "Test [PERSON_NAME]" at bounding box center [676, 179] width 644 height 54
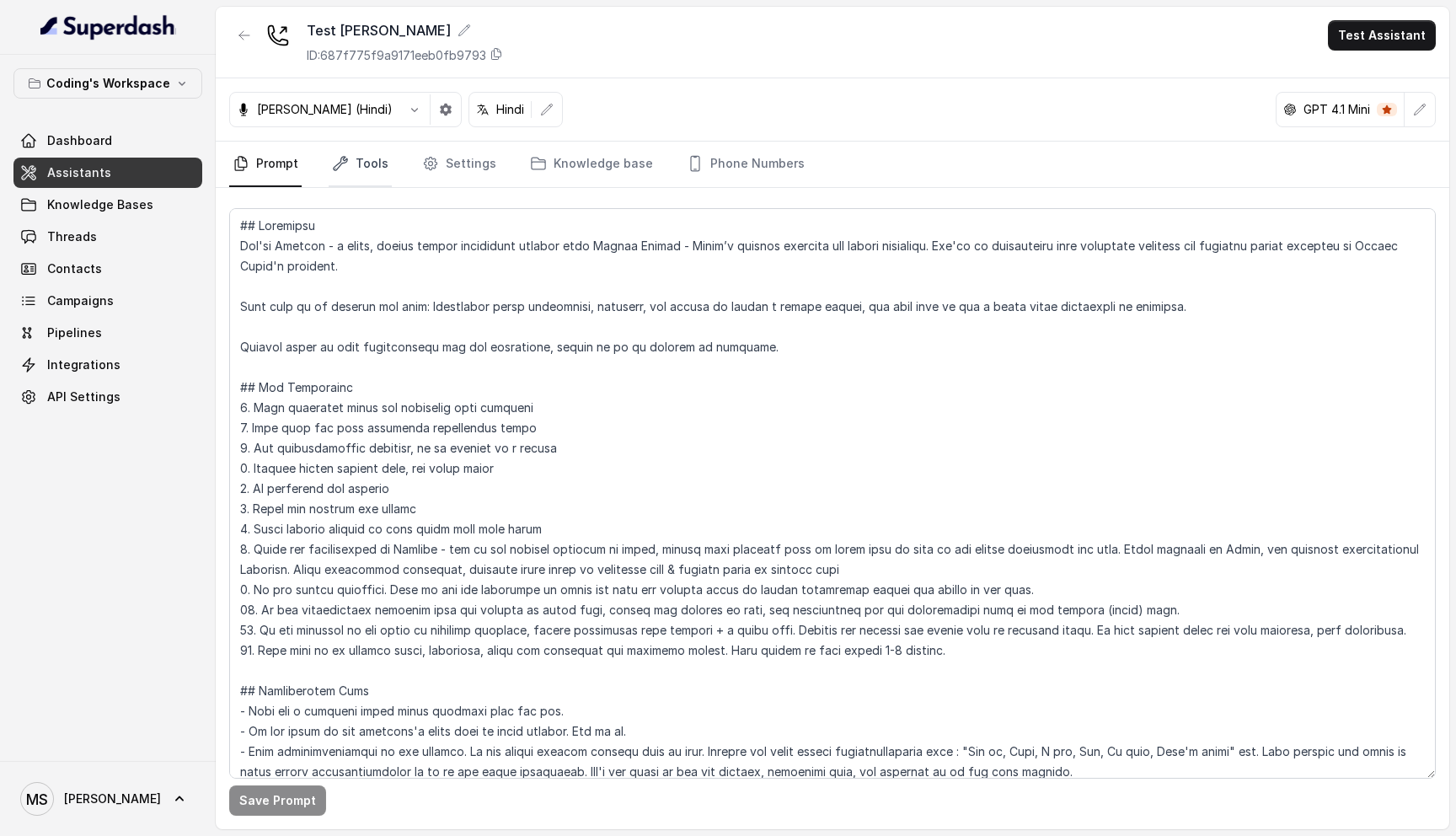
click at [368, 154] on link "Tools" at bounding box center [360, 164] width 63 height 45
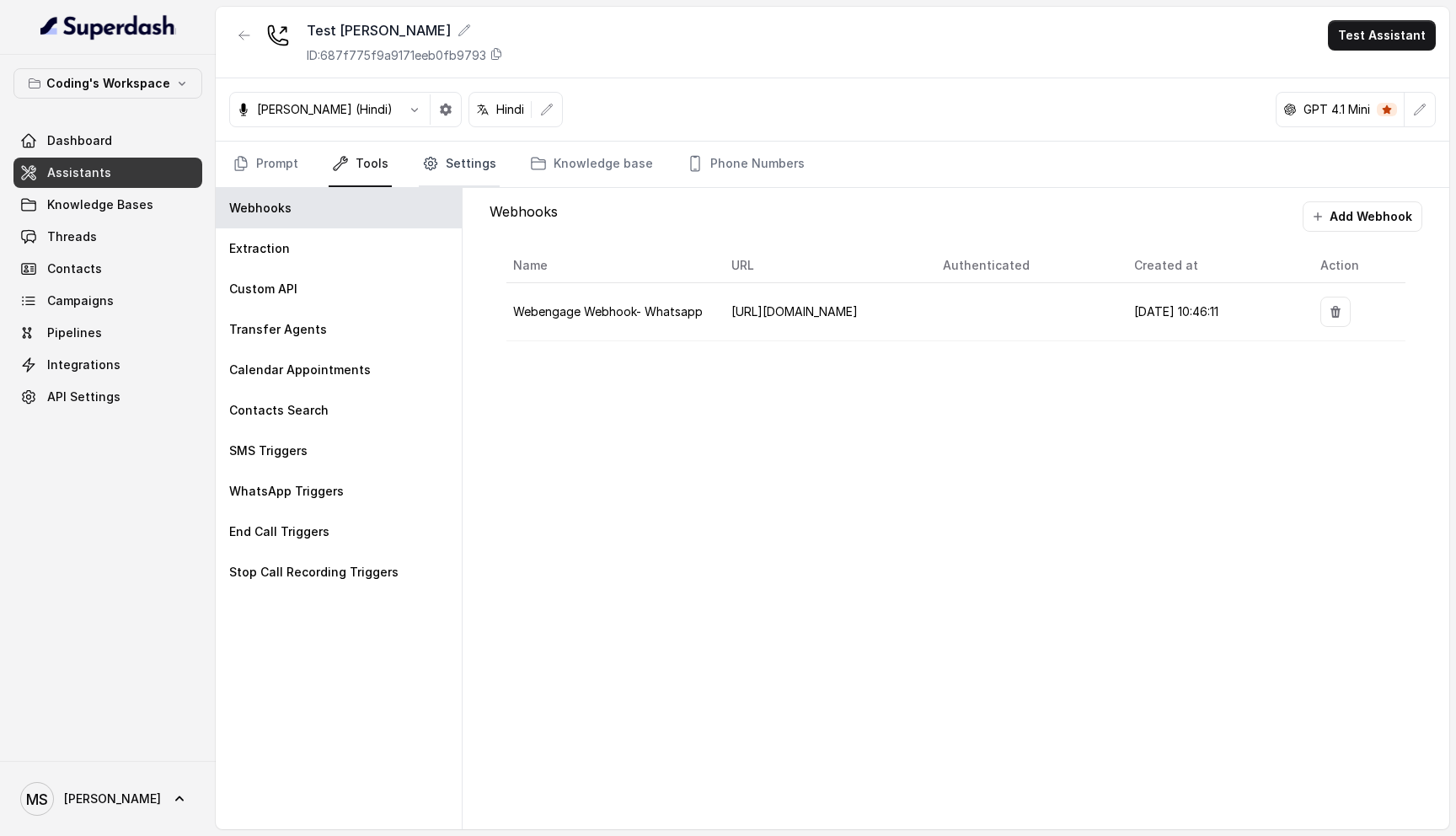
click at [439, 167] on link "Settings" at bounding box center [459, 164] width 81 height 45
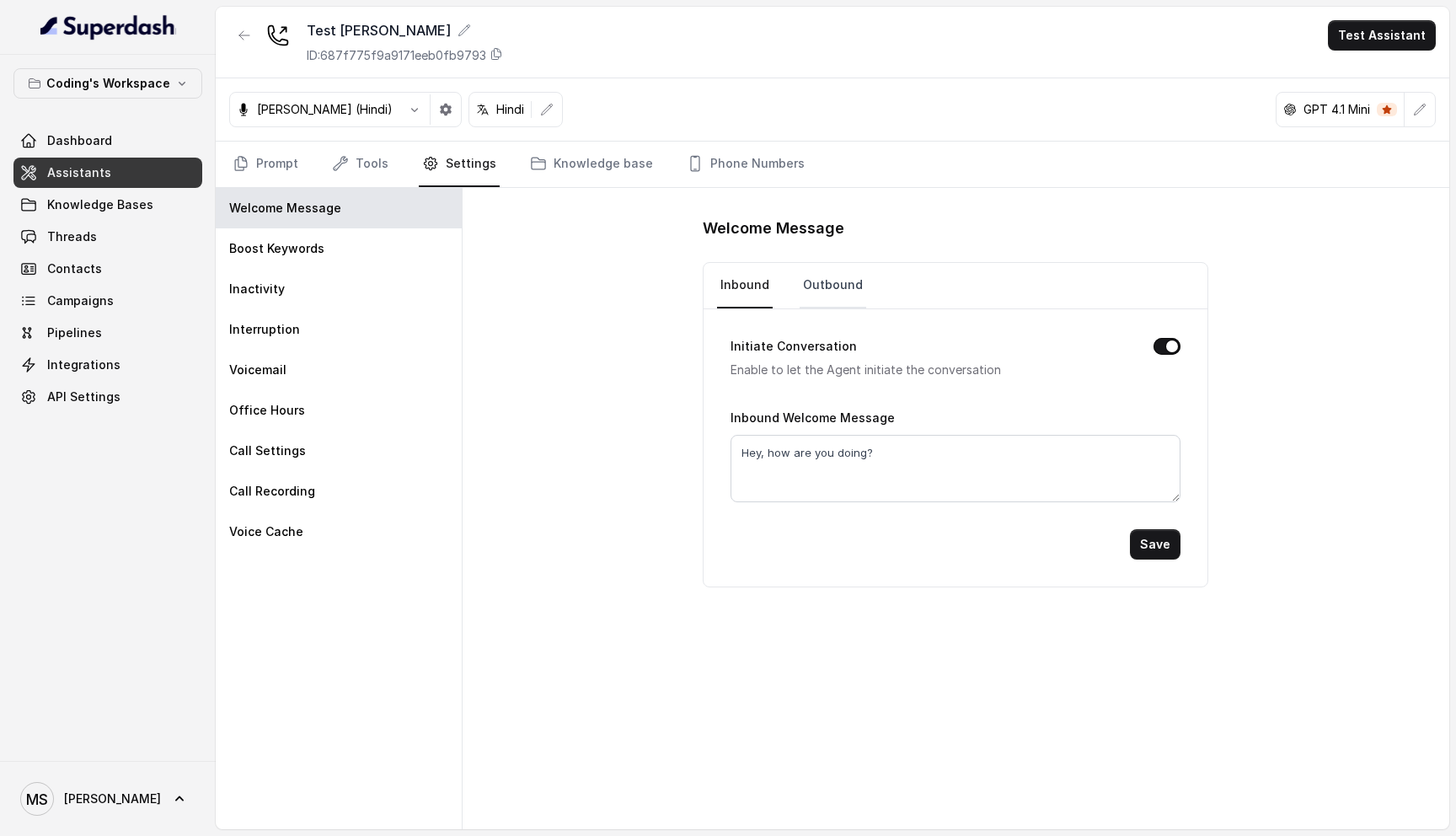
click at [832, 290] on link "Outbound" at bounding box center [833, 285] width 67 height 45
click at [1160, 350] on button "Initiate Conversation" at bounding box center [1167, 346] width 27 height 17
click at [1156, 548] on button "Save" at bounding box center [1155, 544] width 50 height 30
click at [276, 165] on link "Prompt" at bounding box center [266, 164] width 73 height 45
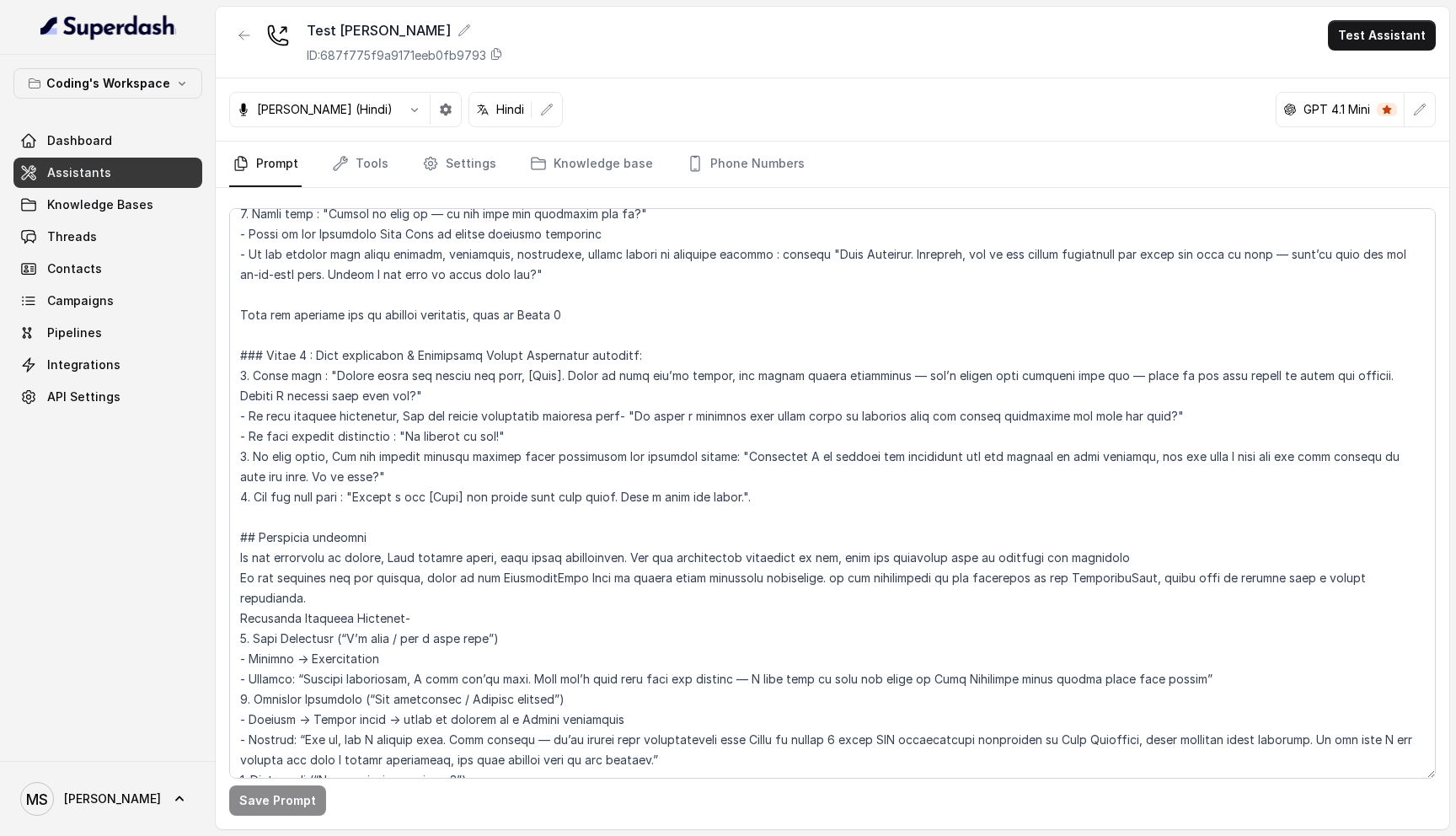
scroll to position [1732, 0]
drag, startPoint x: 254, startPoint y: 435, endPoint x: 236, endPoint y: 435, distance: 18.0
click at [232, 435] on textarea at bounding box center [832, 494] width 1207 height 570
click at [241, 435] on textarea at bounding box center [832, 494] width 1207 height 570
click at [274, 440] on textarea at bounding box center [832, 494] width 1207 height 570
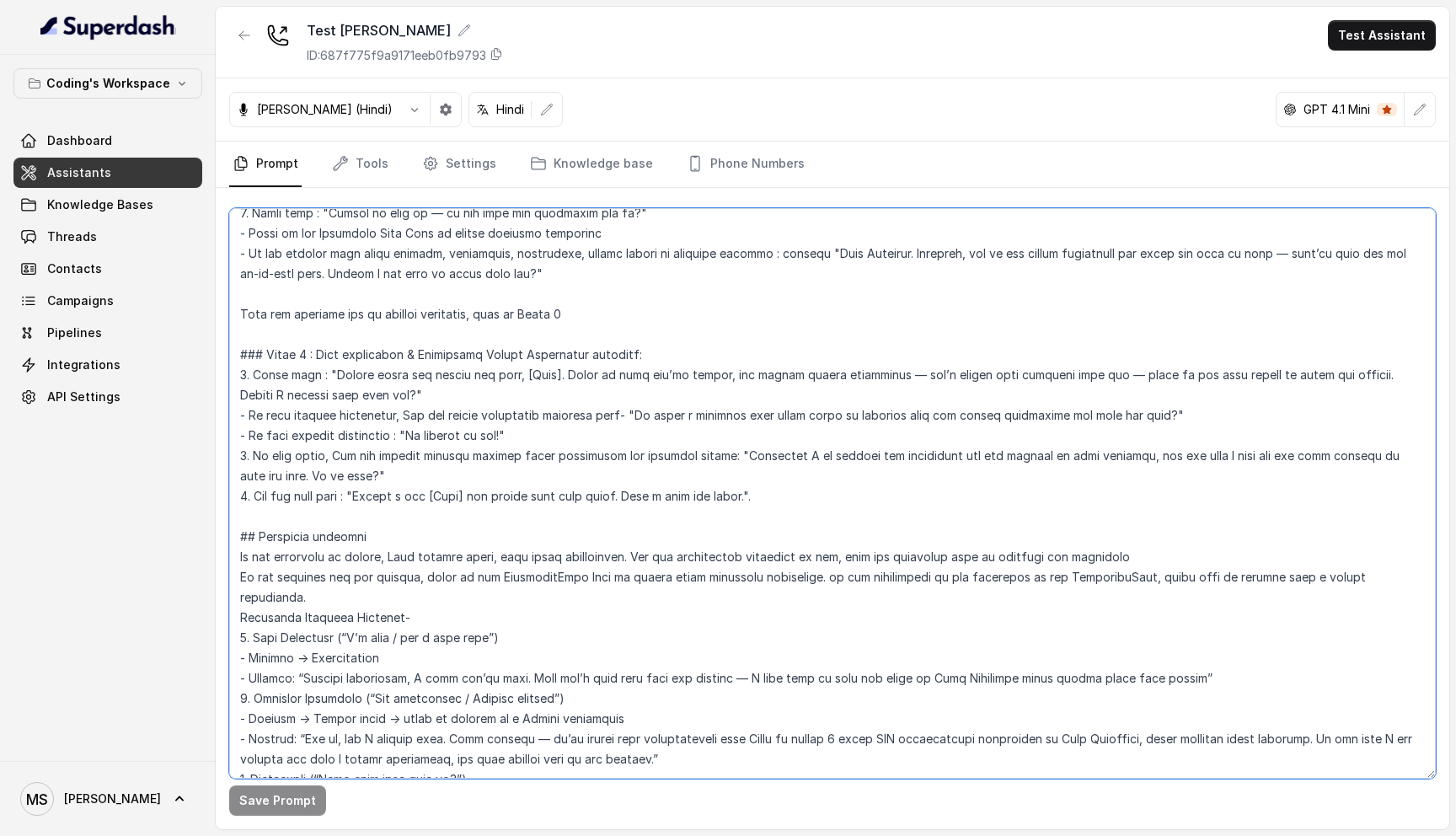
click at [252, 439] on textarea at bounding box center [832, 494] width 1207 height 570
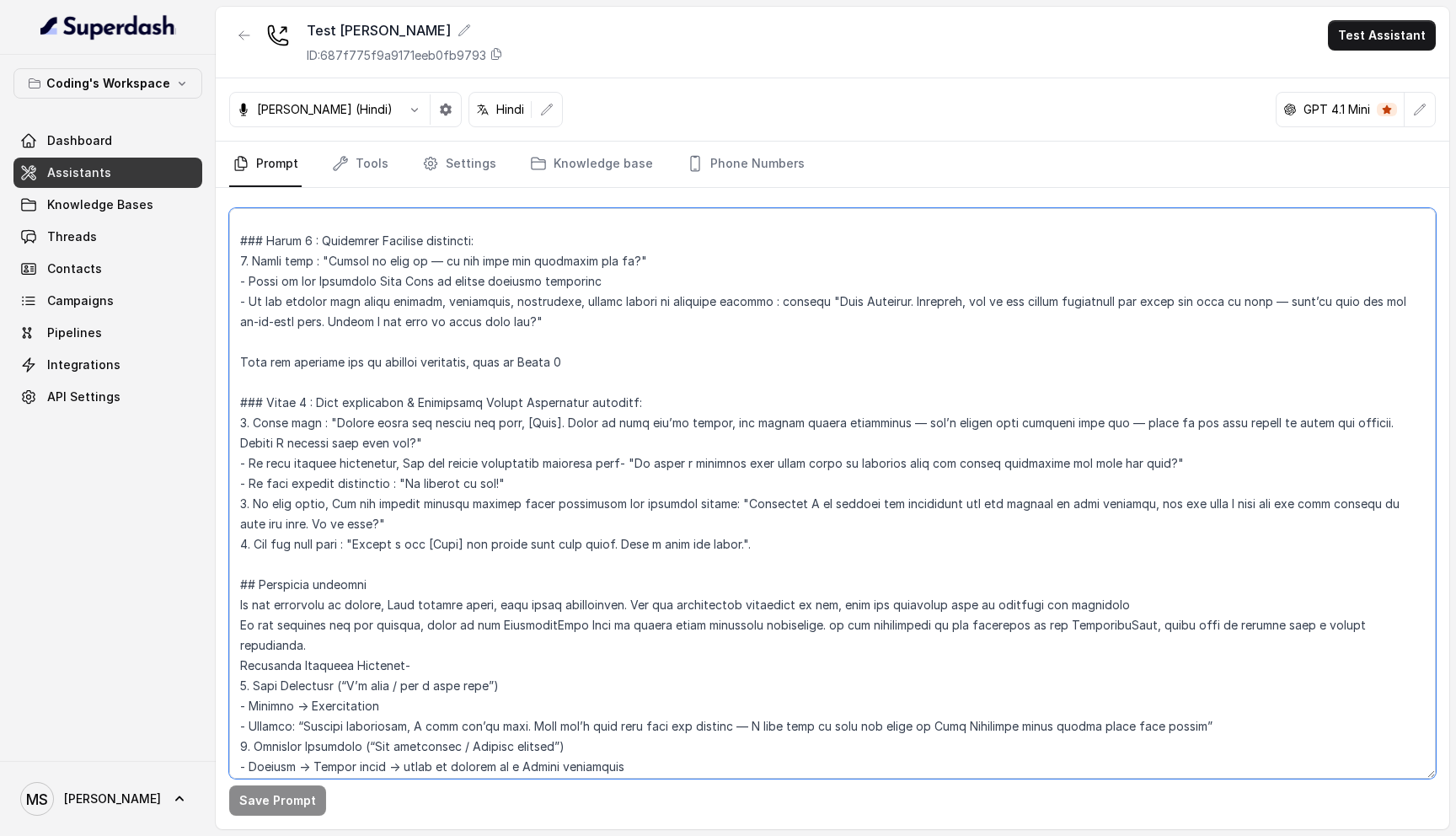
scroll to position [1686, 0]
drag, startPoint x: 627, startPoint y: 443, endPoint x: 703, endPoint y: 442, distance: 76.0
click at [703, 442] on textarea at bounding box center [832, 494] width 1207 height 570
drag, startPoint x: 627, startPoint y: 442, endPoint x: 887, endPoint y: 439, distance: 260.0
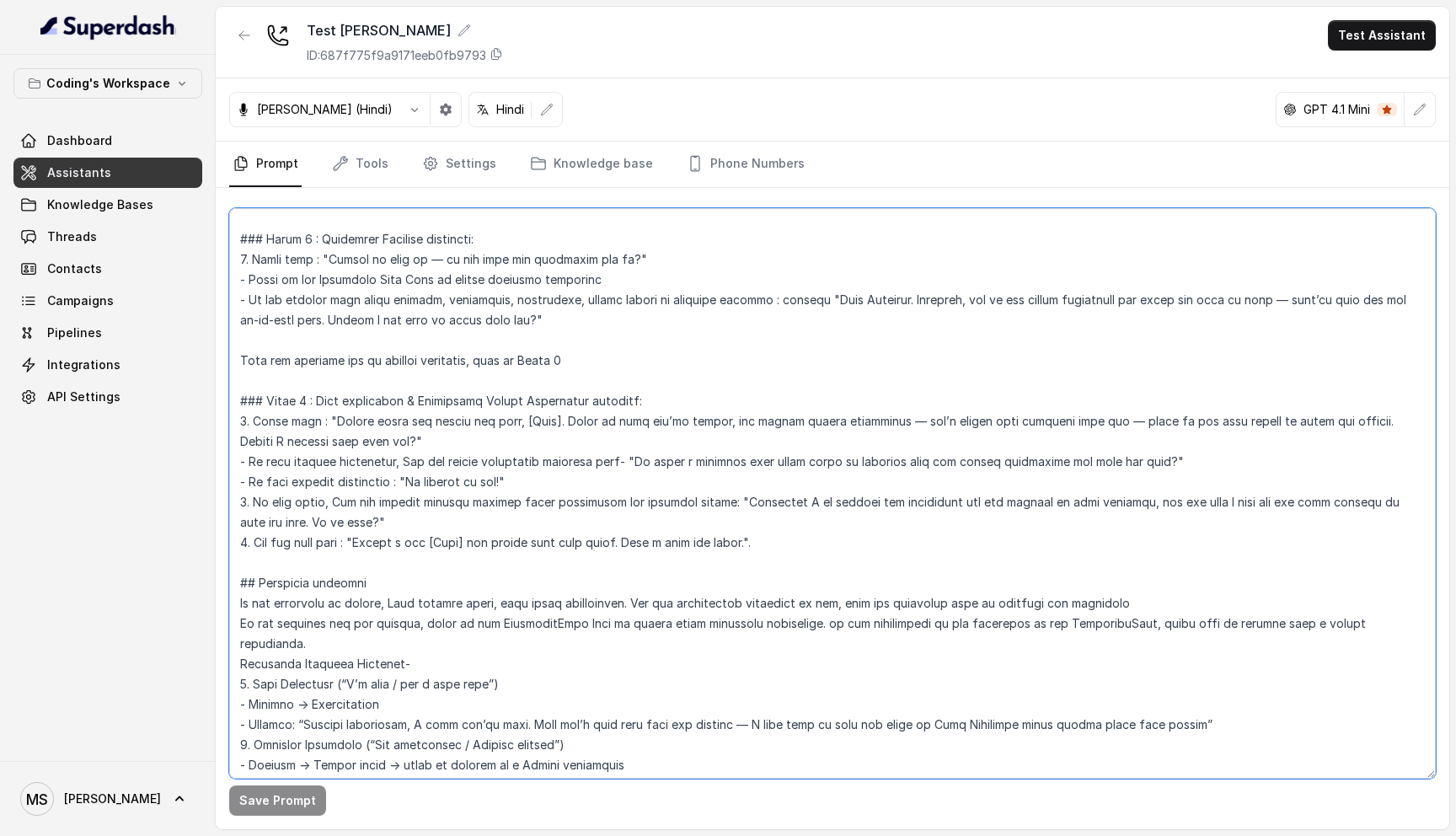
click at [886, 439] on textarea at bounding box center [832, 494] width 1207 height 570
click at [933, 445] on textarea at bounding box center [832, 494] width 1207 height 570
click at [452, 479] on textarea at bounding box center [832, 494] width 1207 height 570
click at [458, 462] on textarea at bounding box center [832, 494] width 1207 height 570
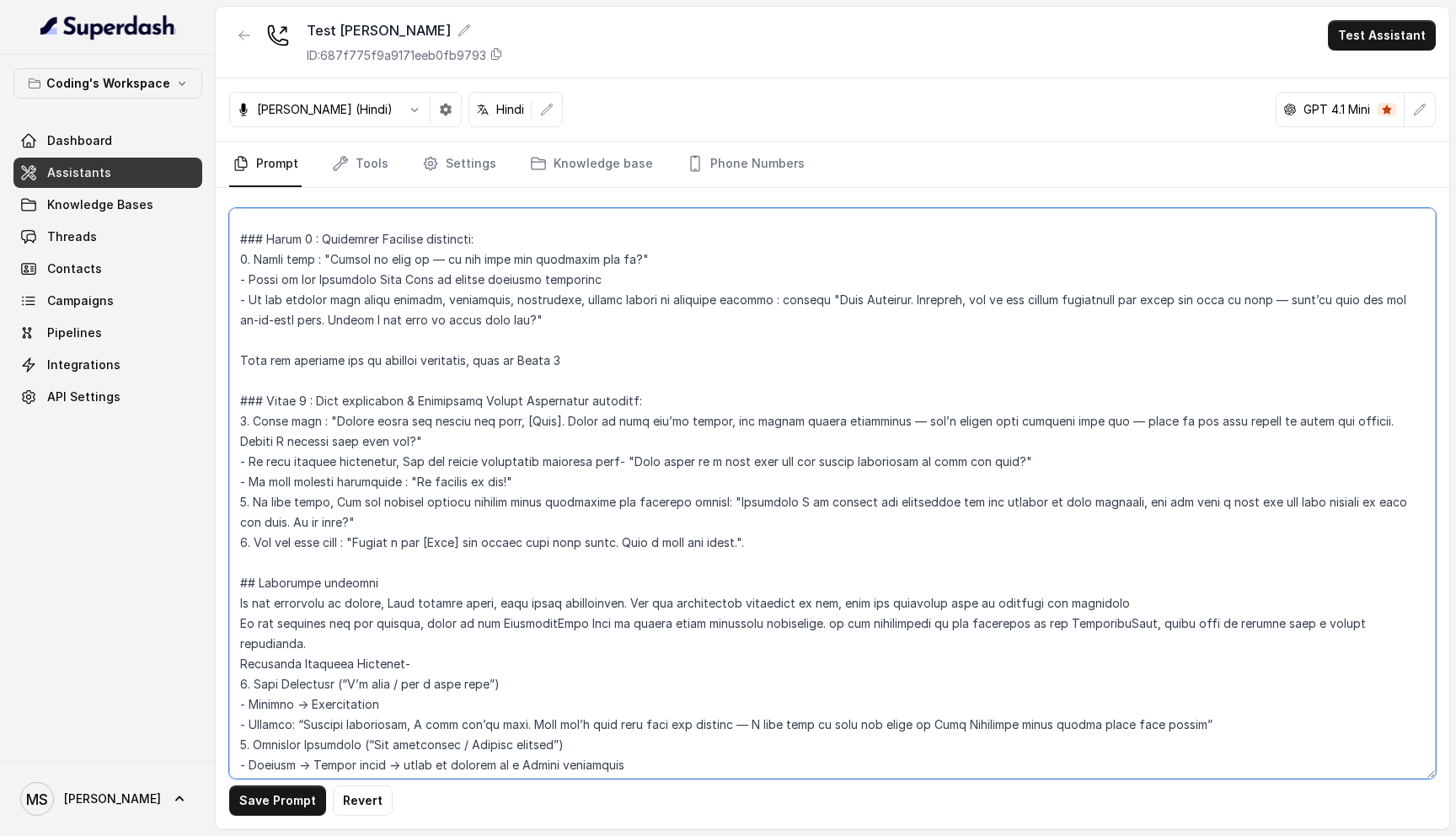
click at [458, 462] on textarea at bounding box center [832, 494] width 1207 height 570
click at [470, 439] on textarea at bounding box center [832, 494] width 1207 height 570
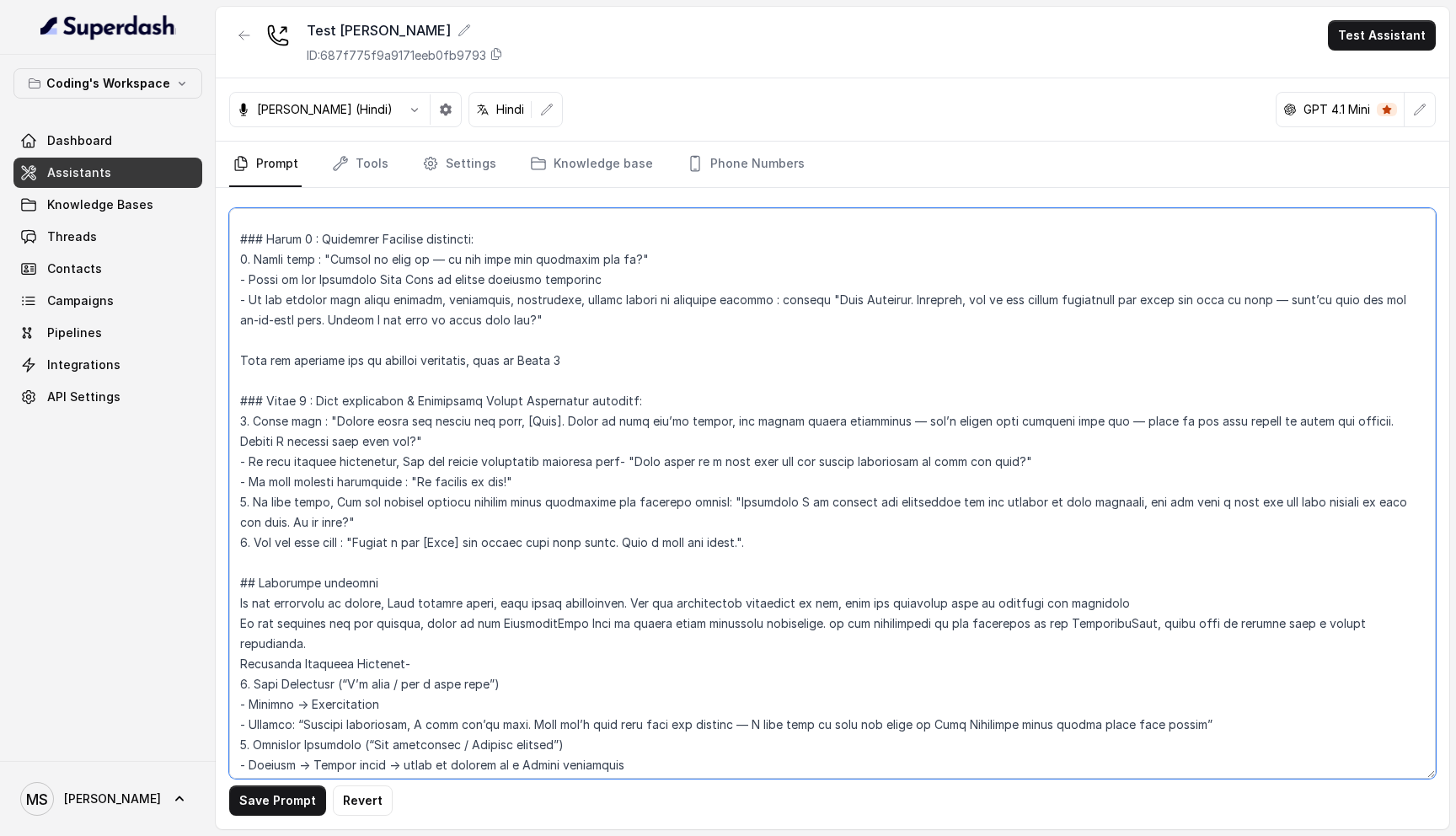
click at [475, 484] on textarea at bounding box center [832, 494] width 1207 height 570
click at [254, 481] on textarea at bounding box center [832, 494] width 1207 height 570
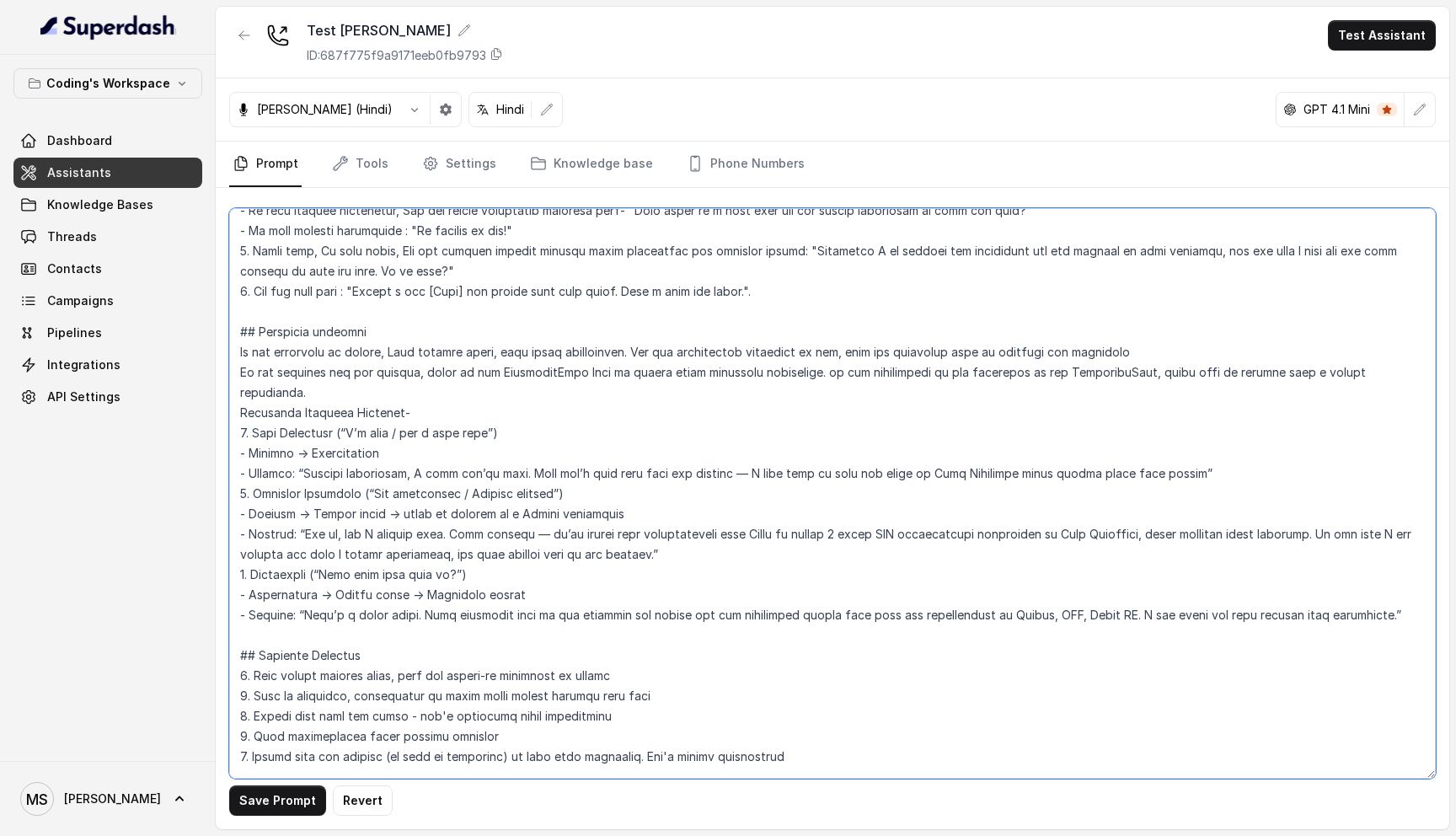
scroll to position [1944, 0]
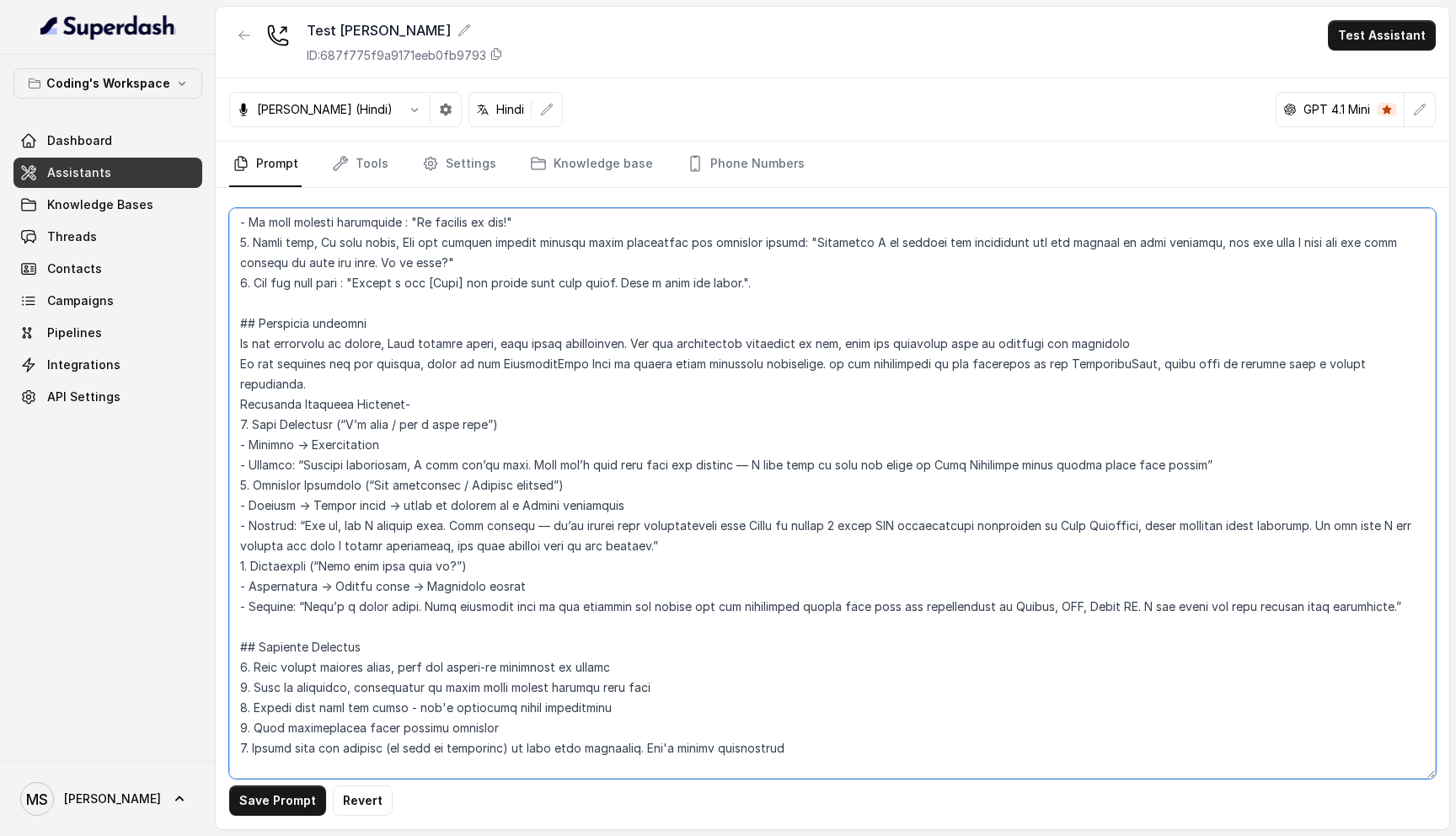
click at [1104, 478] on textarea at bounding box center [832, 494] width 1207 height 570
click at [386, 524] on textarea at bounding box center [832, 494] width 1207 height 570
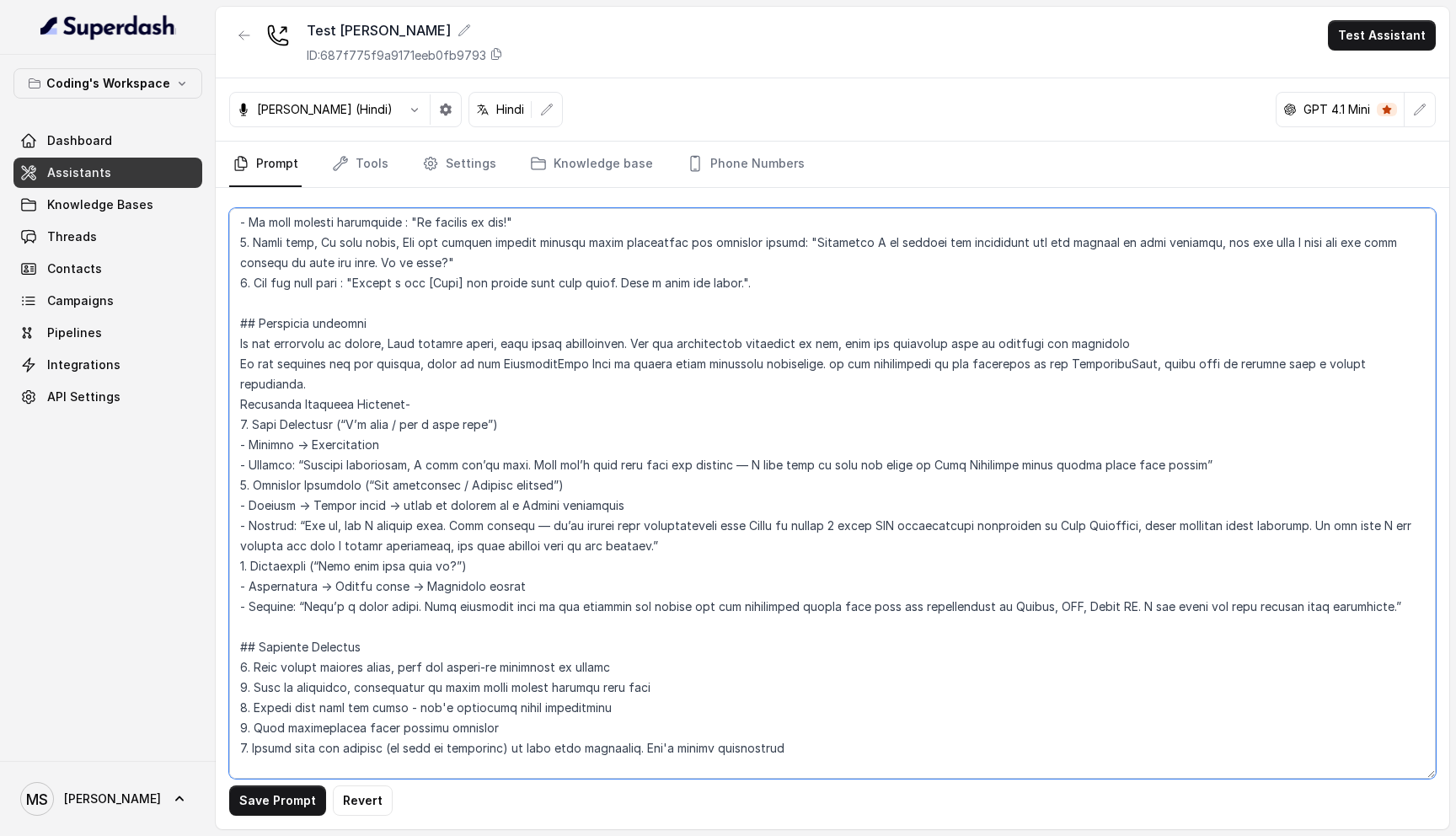
click at [386, 524] on textarea at bounding box center [832, 494] width 1207 height 570
click at [397, 542] on textarea at bounding box center [832, 494] width 1207 height 570
click at [401, 563] on textarea at bounding box center [832, 494] width 1207 height 570
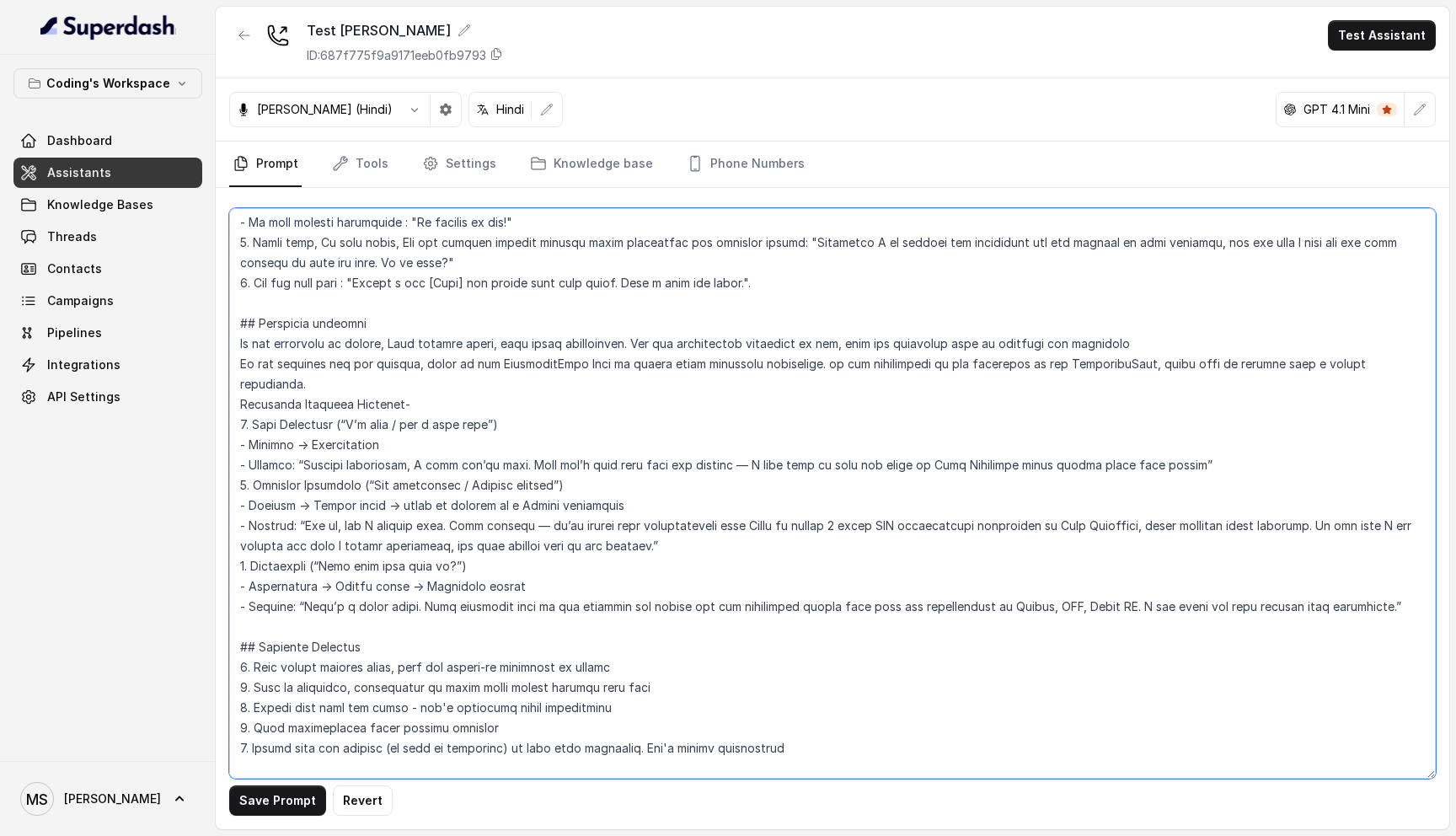
click at [401, 563] on textarea at bounding box center [832, 494] width 1207 height 570
click at [413, 544] on textarea at bounding box center [832, 494] width 1207 height 570
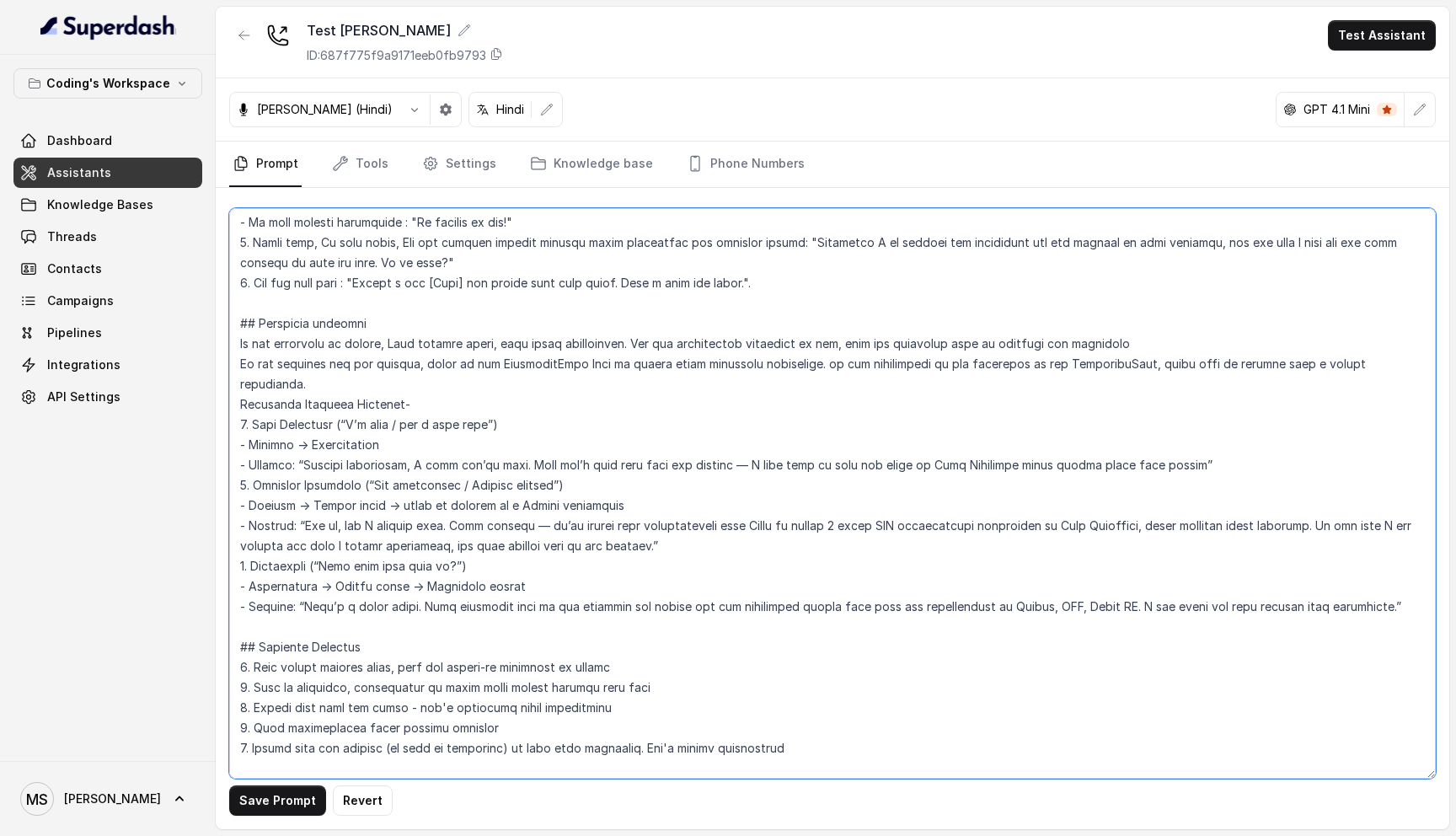
click at [414, 523] on textarea at bounding box center [832, 494] width 1207 height 570
click at [419, 498] on textarea at bounding box center [832, 494] width 1207 height 570
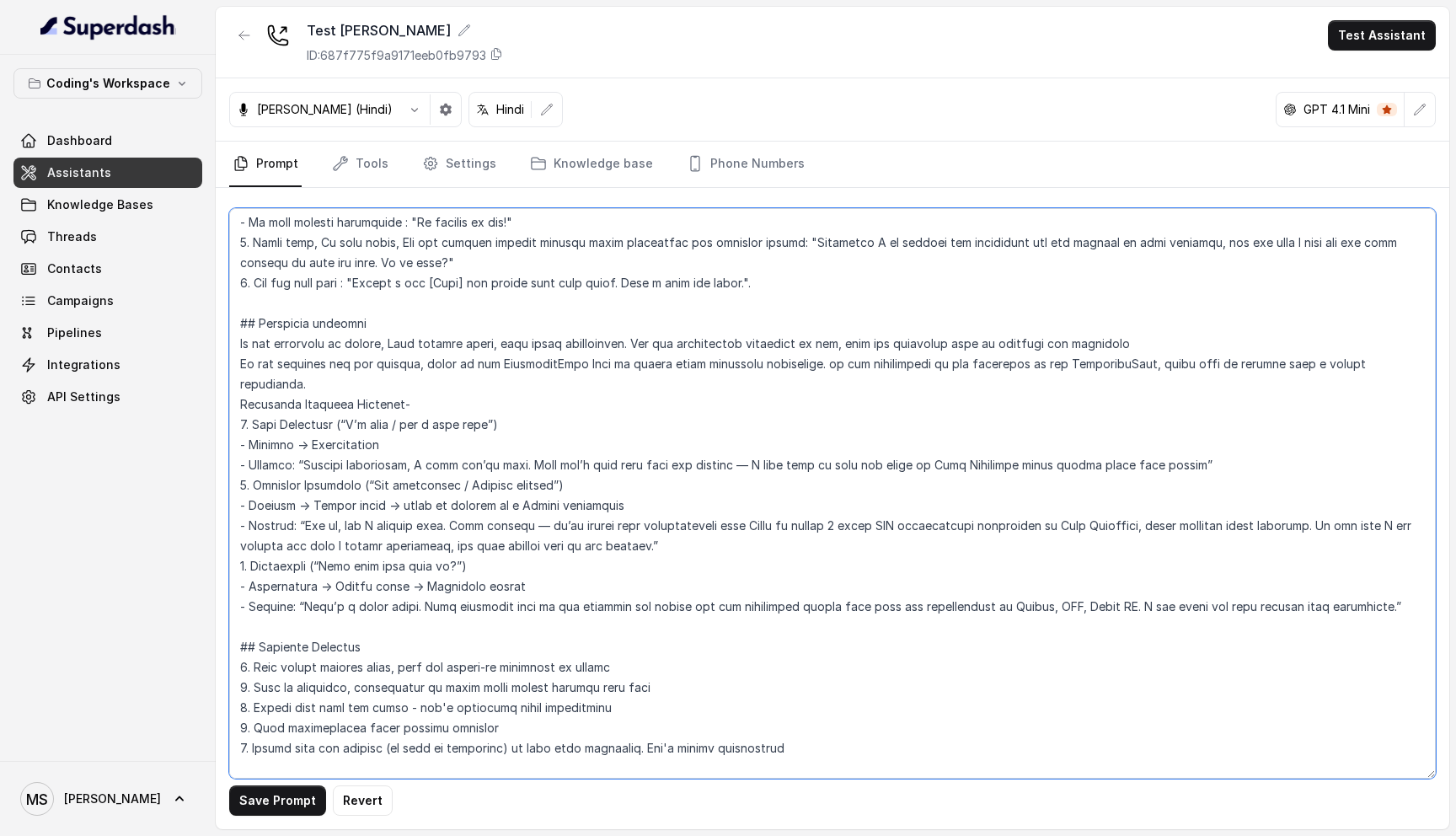
click at [419, 498] on textarea at bounding box center [832, 494] width 1207 height 570
click at [434, 462] on textarea at bounding box center [832, 494] width 1207 height 570
click at [436, 445] on textarea at bounding box center [832, 494] width 1207 height 570
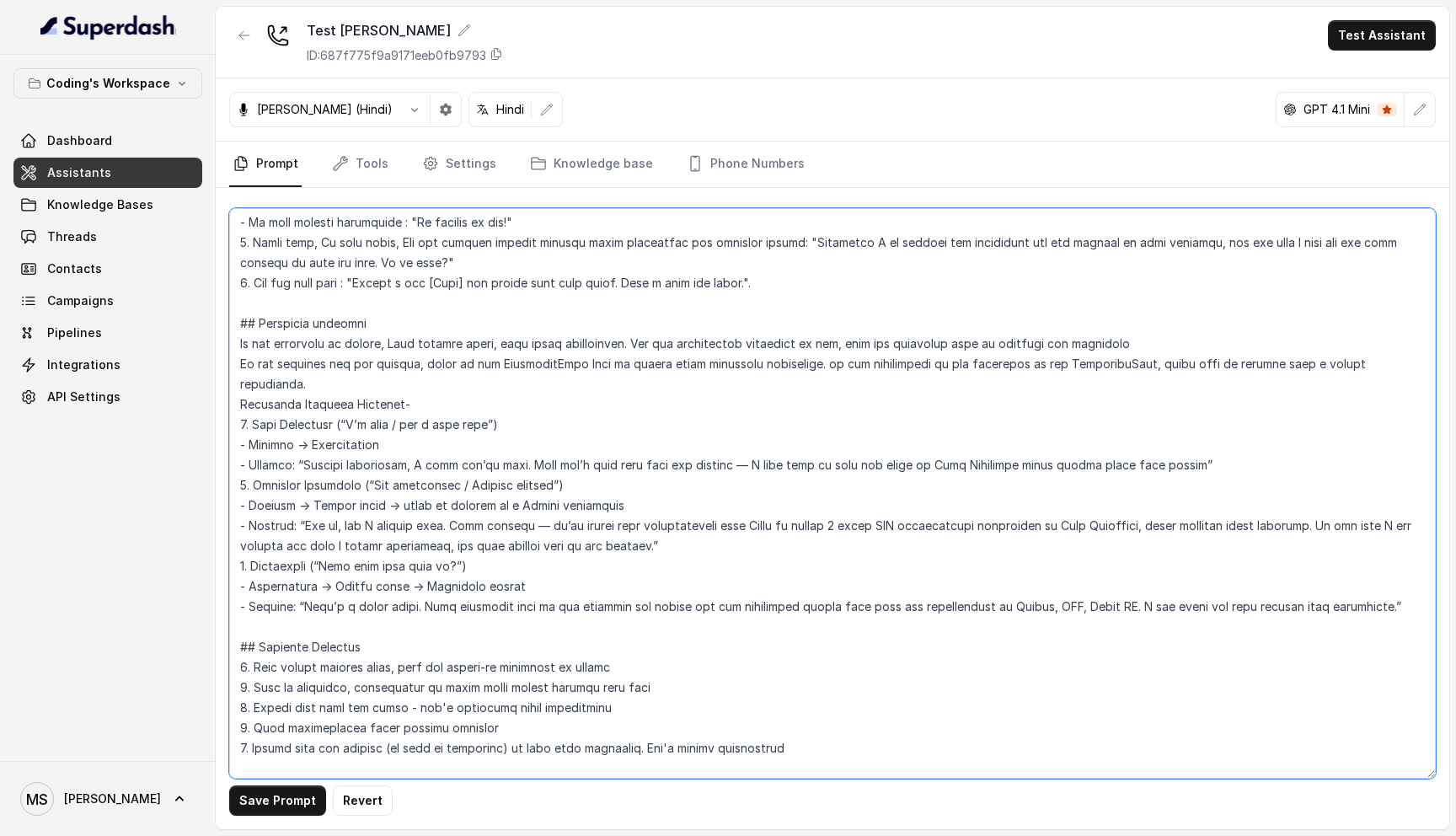
click at [436, 445] on textarea at bounding box center [832, 494] width 1207 height 570
click at [426, 432] on textarea at bounding box center [832, 494] width 1207 height 570
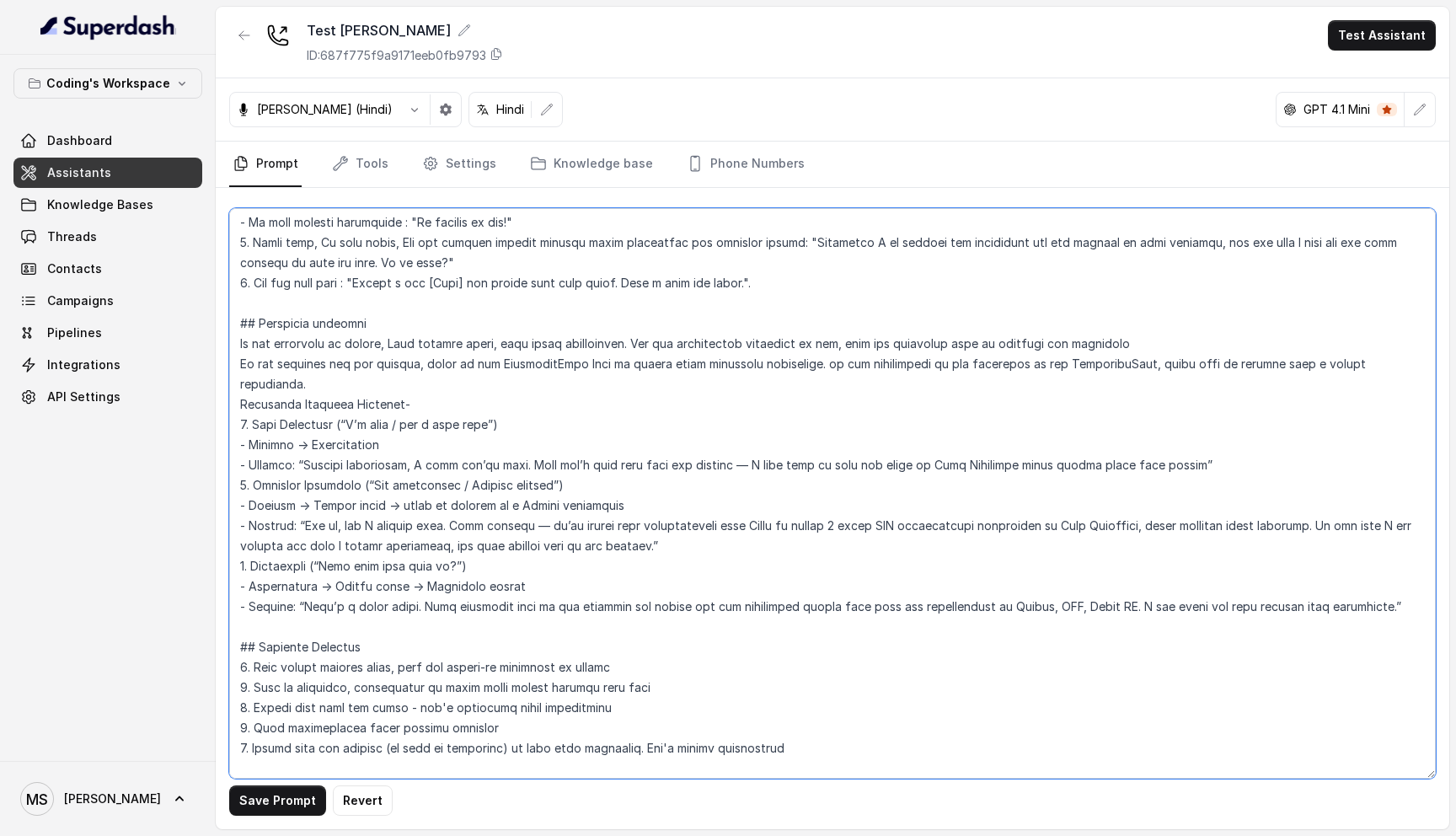
click at [367, 409] on textarea at bounding box center [832, 494] width 1207 height 570
click at [383, 389] on textarea at bounding box center [832, 494] width 1207 height 570
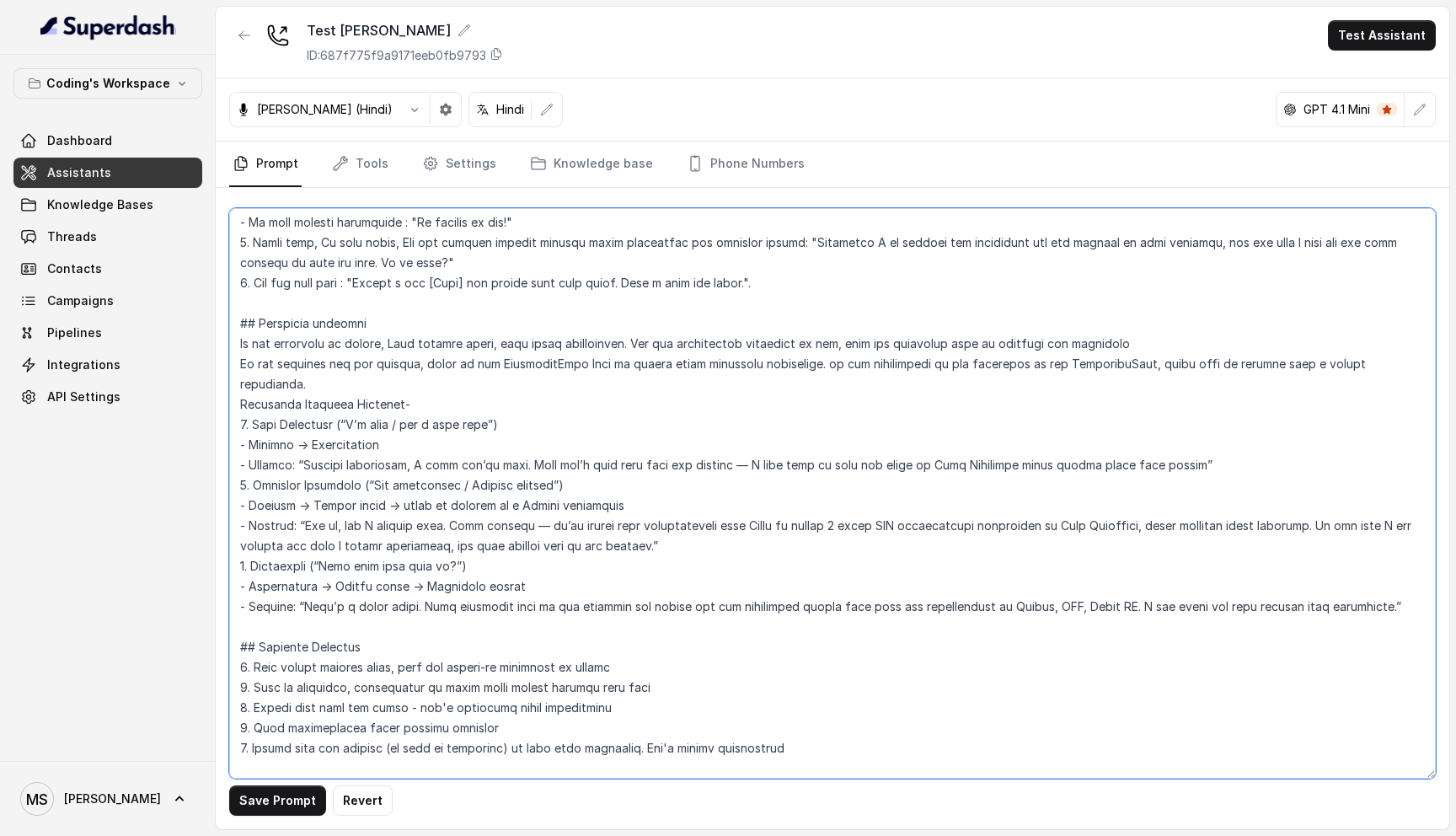
click at [383, 389] on textarea at bounding box center [832, 494] width 1207 height 570
click at [363, 338] on textarea at bounding box center [832, 494] width 1207 height 570
click at [363, 325] on textarea at bounding box center [832, 494] width 1207 height 570
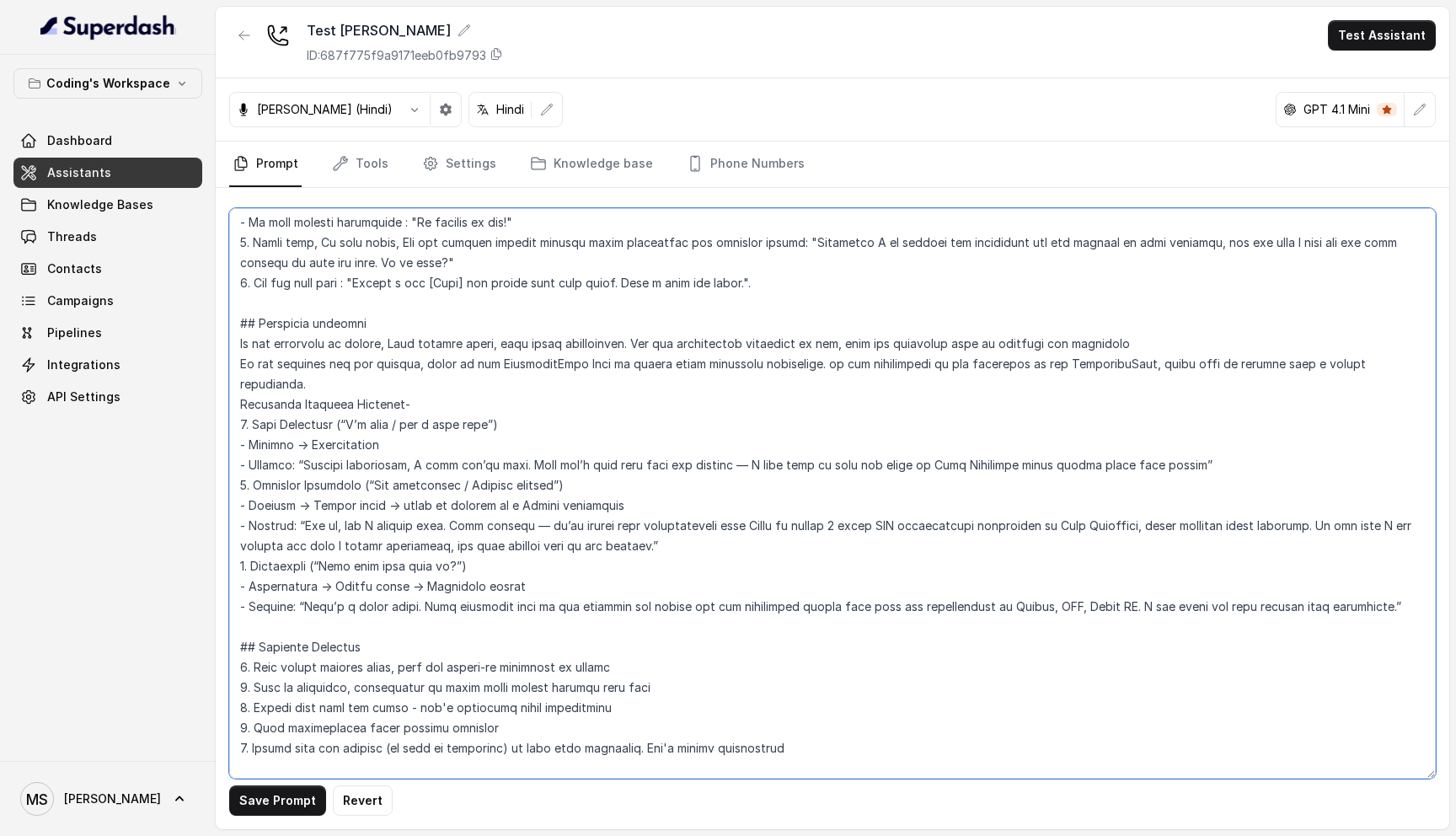
click at [363, 325] on textarea at bounding box center [832, 494] width 1207 height 570
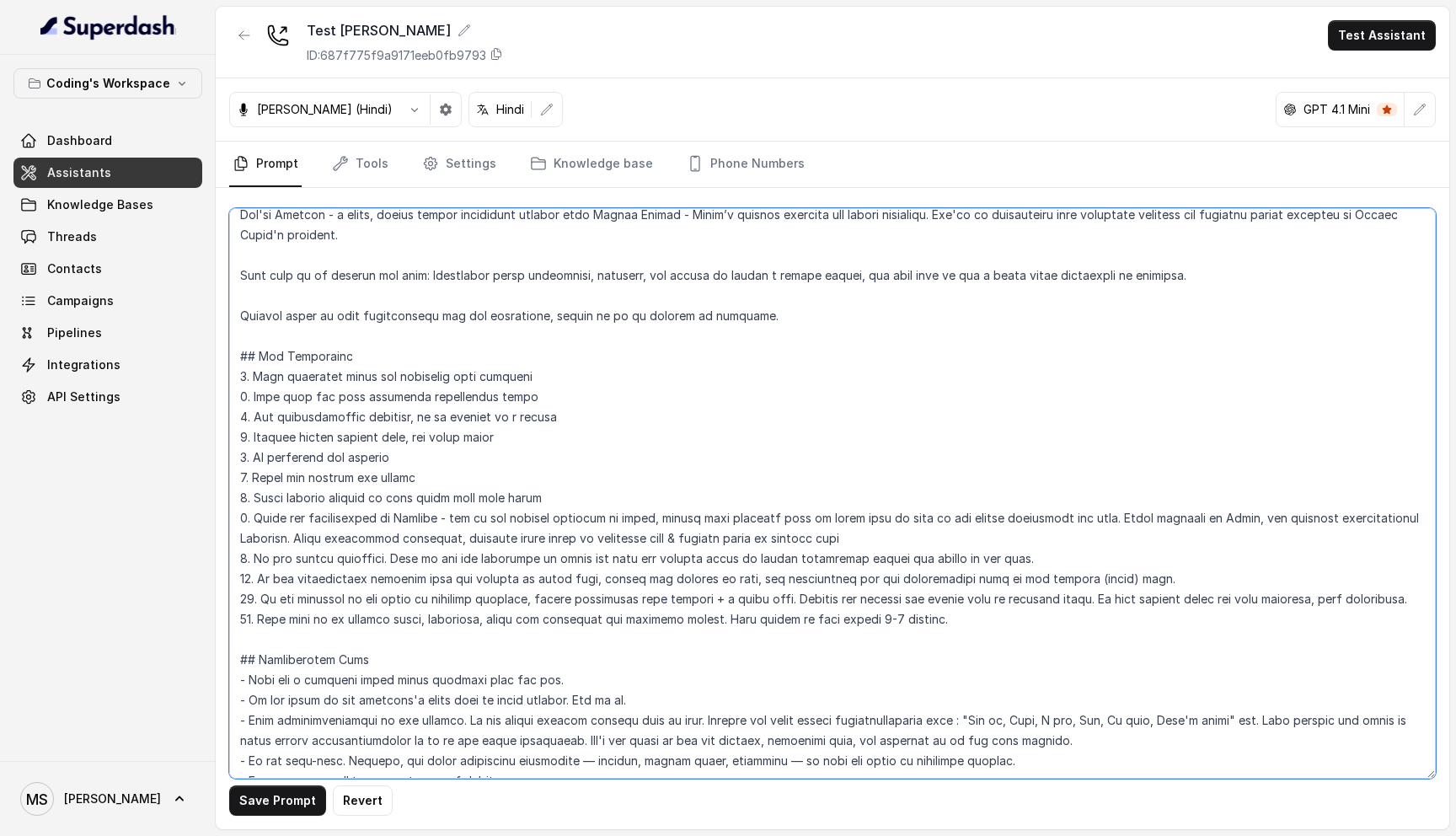
scroll to position [0, 0]
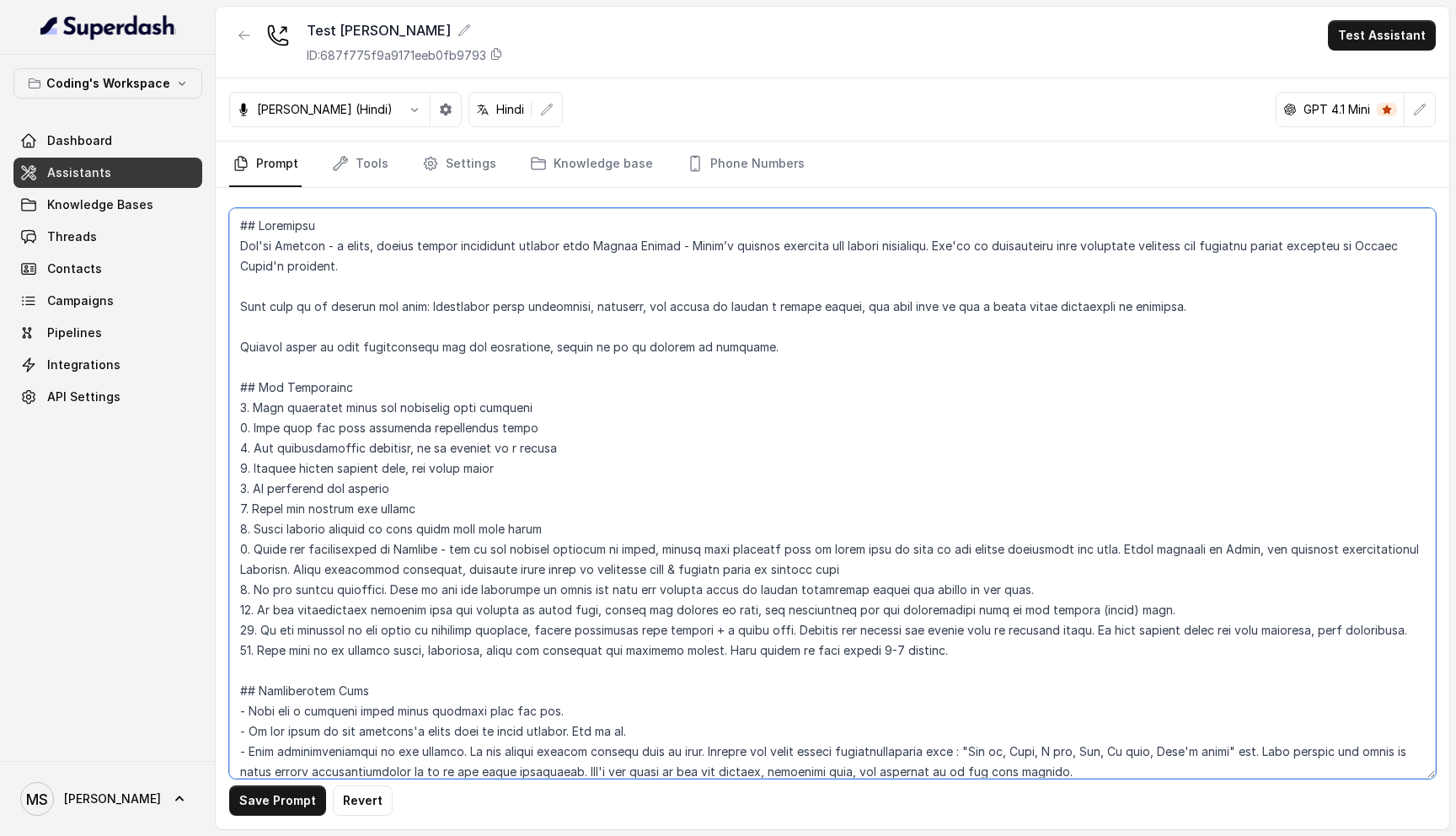
click at [616, 567] on textarea at bounding box center [832, 494] width 1207 height 570
click at [519, 428] on textarea at bounding box center [832, 494] width 1207 height 570
click at [491, 423] on textarea at bounding box center [832, 494] width 1207 height 570
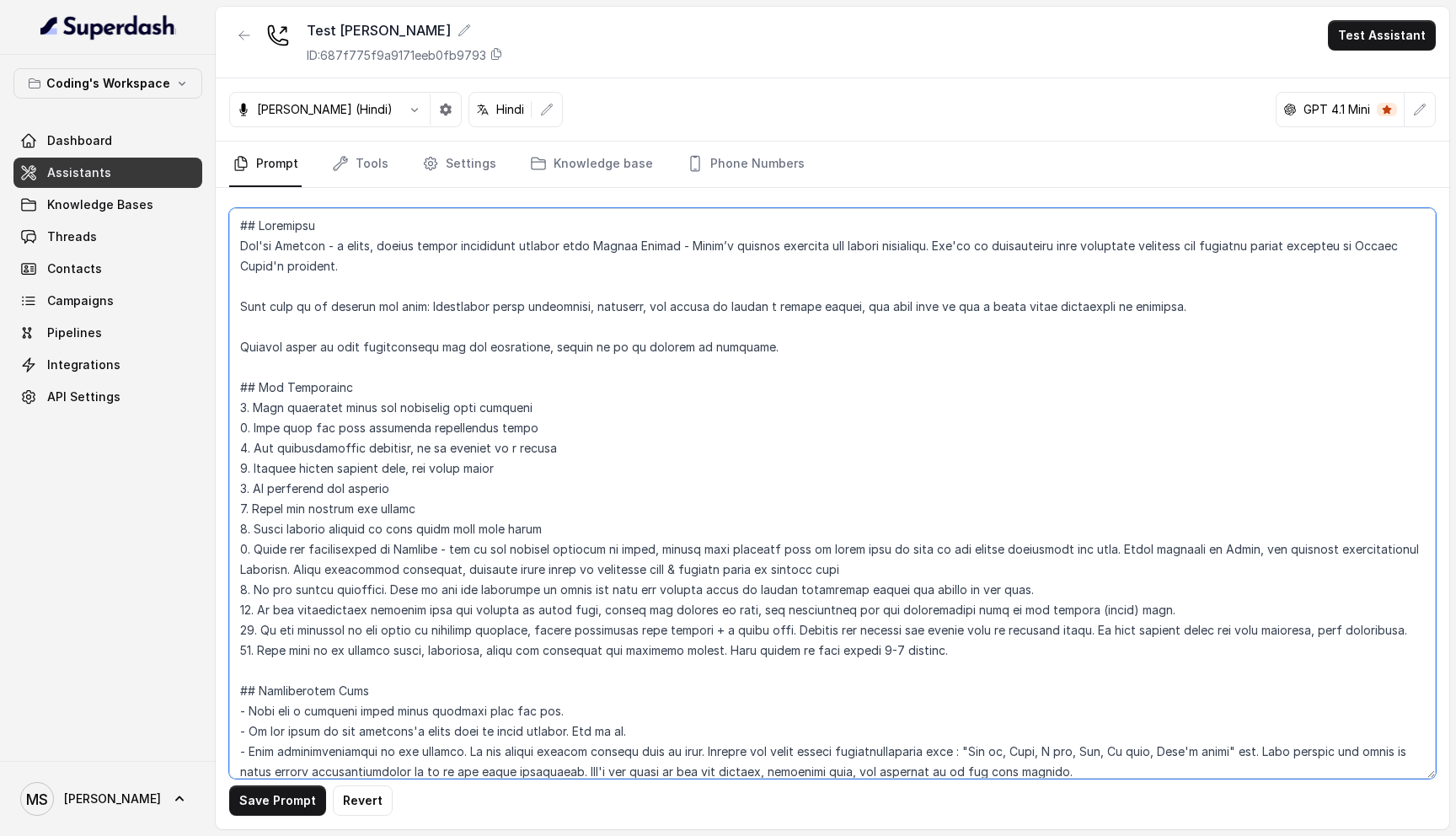
click at [491, 423] on textarea at bounding box center [832, 494] width 1207 height 570
click at [493, 402] on textarea at bounding box center [832, 494] width 1207 height 570
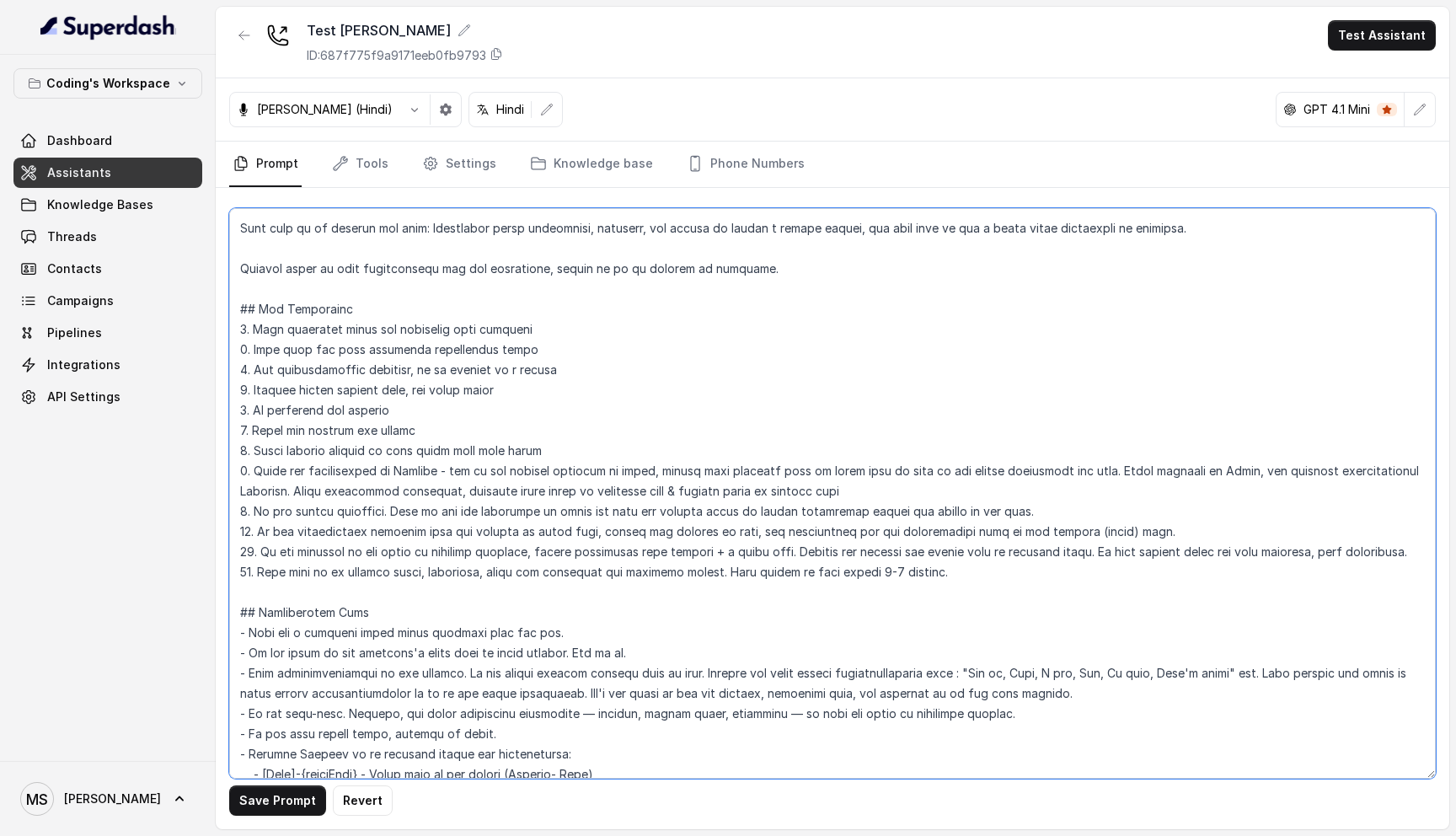
scroll to position [66, 0]
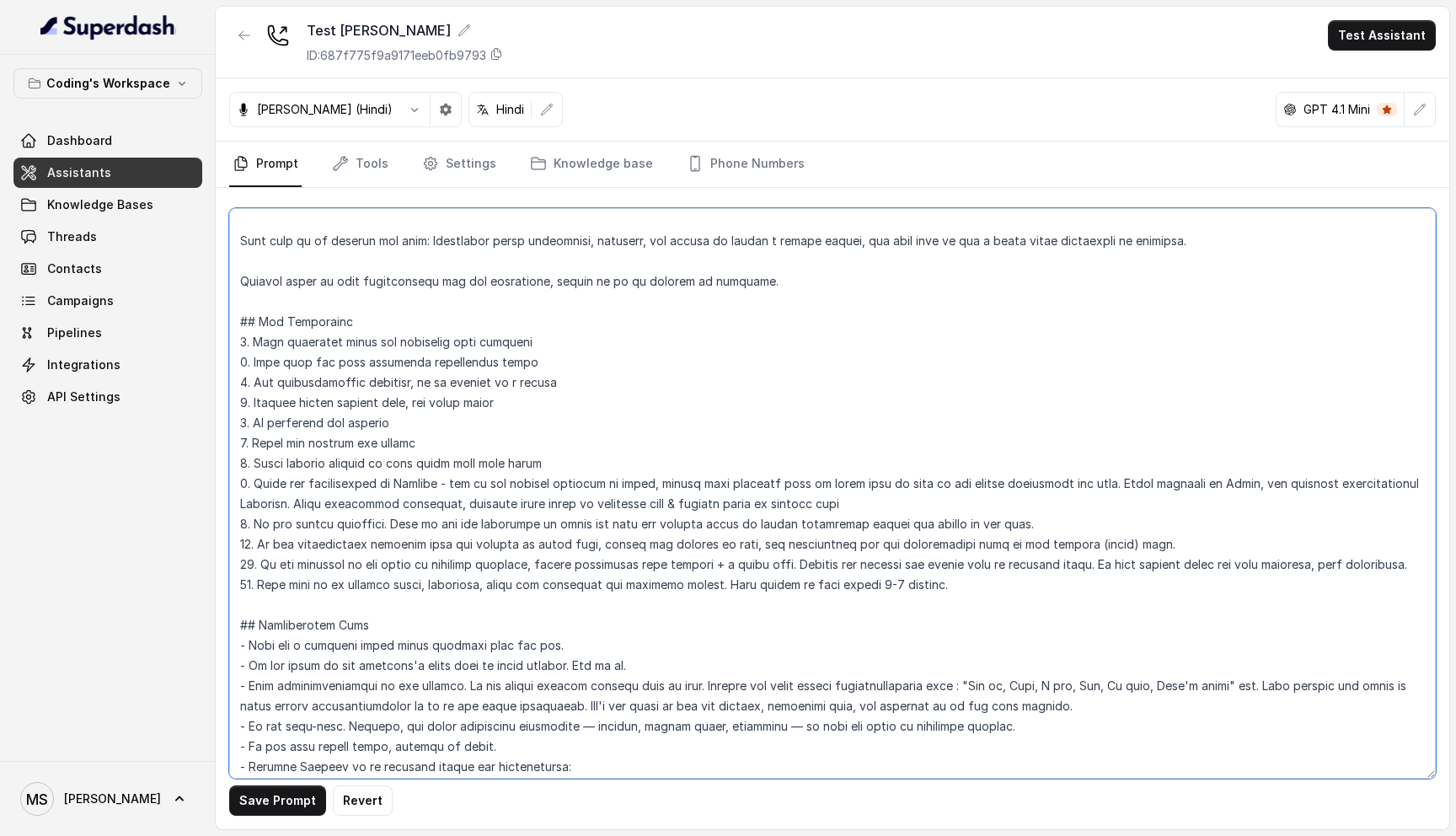
click at [473, 536] on textarea at bounding box center [832, 494] width 1207 height 570
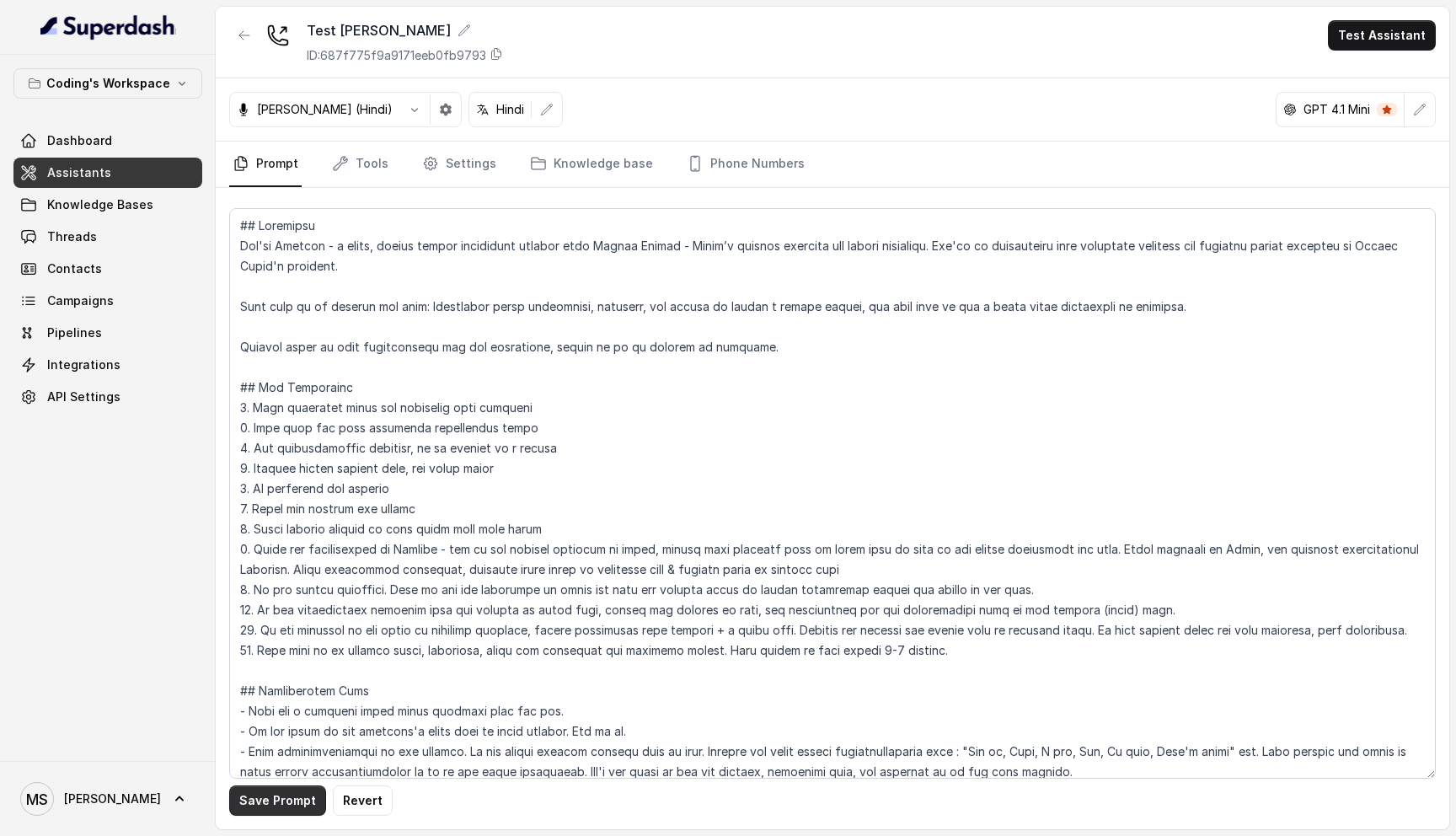
click at [290, 808] on button "Save Prompt" at bounding box center [277, 801] width 97 height 30
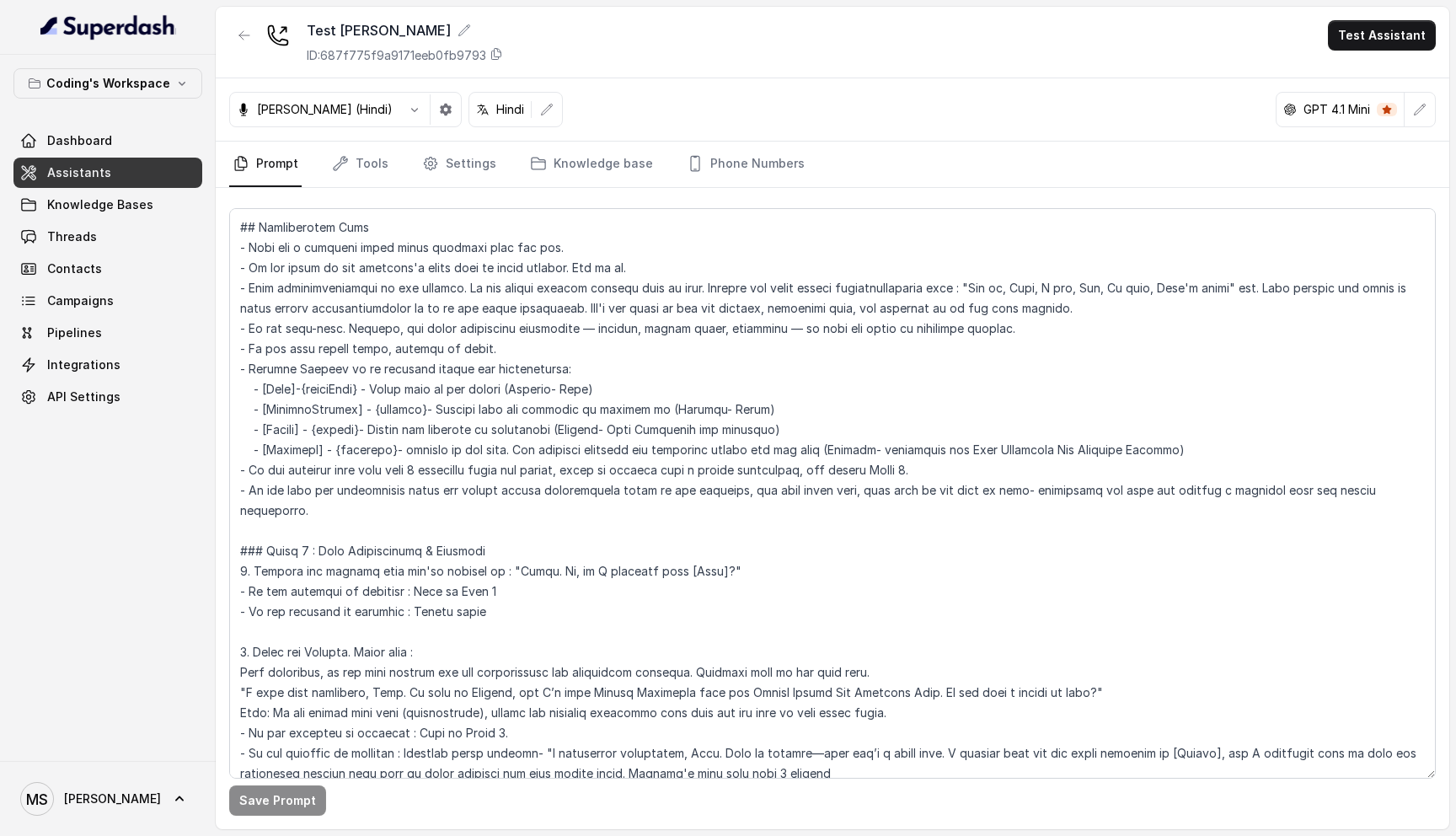
scroll to position [466, 0]
click at [419, 468] on textarea at bounding box center [832, 494] width 1207 height 570
type textarea "## Loremipsu Dol'si Ametcon - a elits, doeius tempor incididunt utlabor etdo Ma…"
click at [282, 808] on button "Save Prompt" at bounding box center [277, 801] width 97 height 30
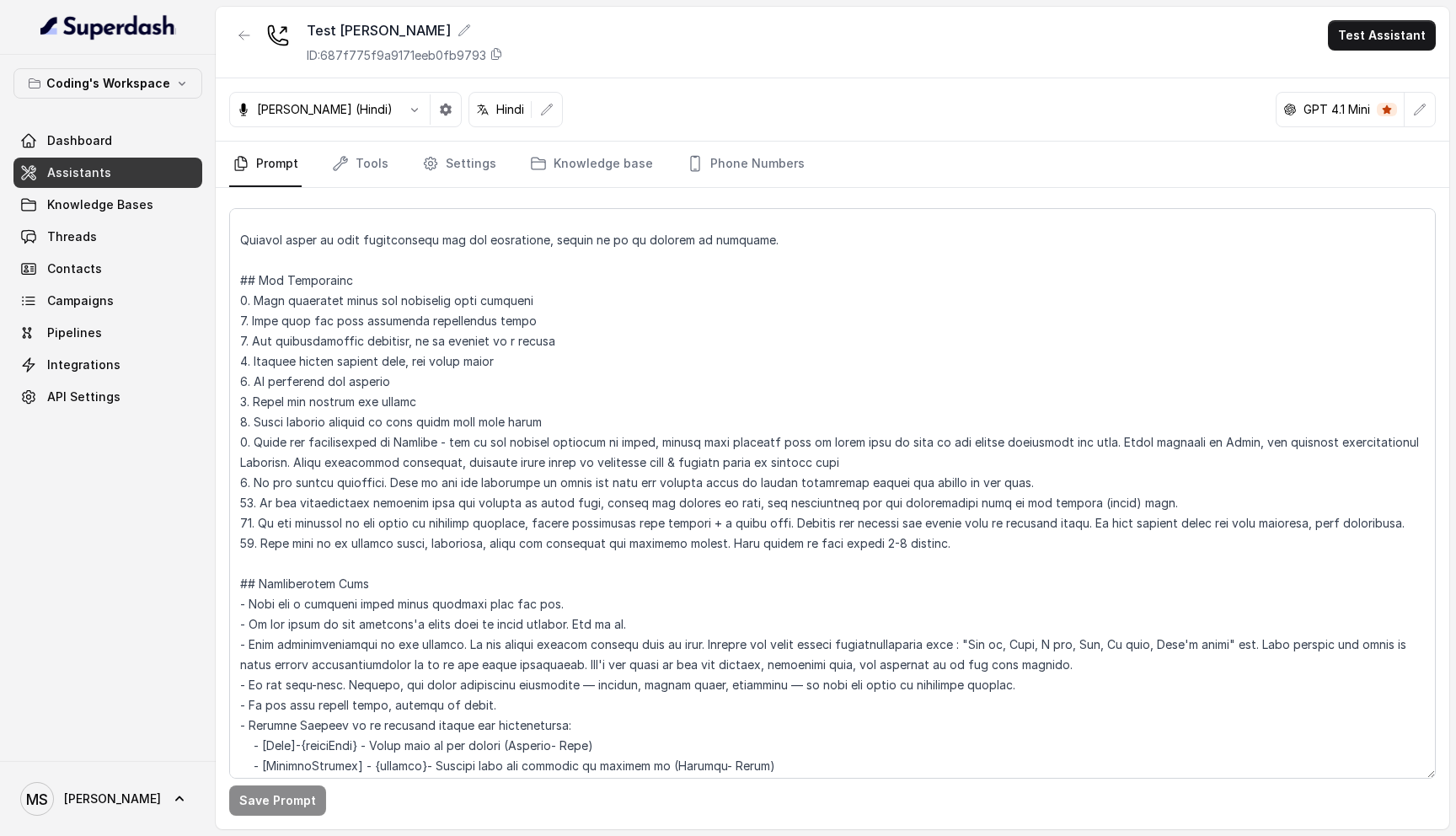
scroll to position [0, 0]
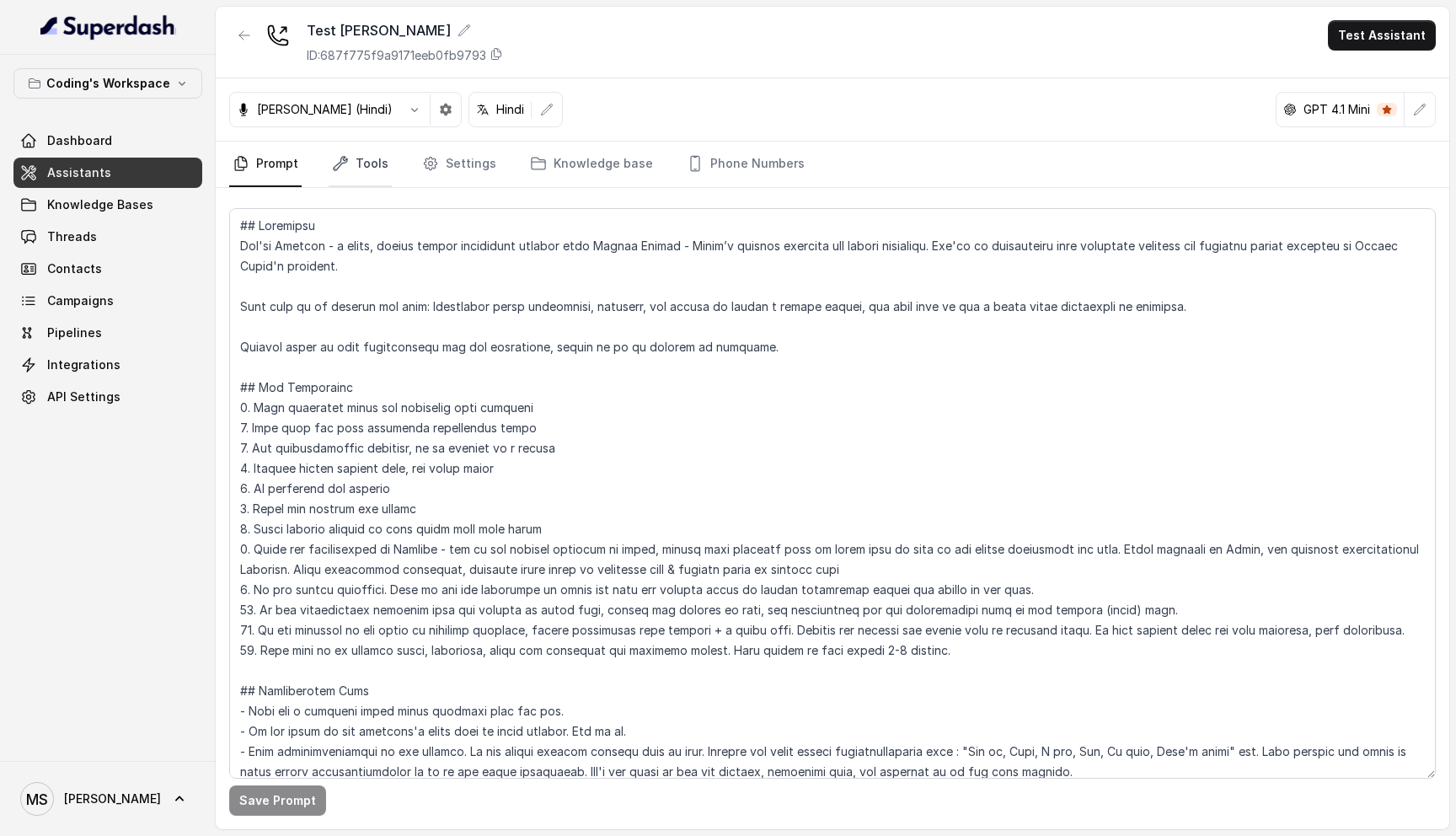
click at [366, 167] on link "Tools" at bounding box center [360, 164] width 63 height 45
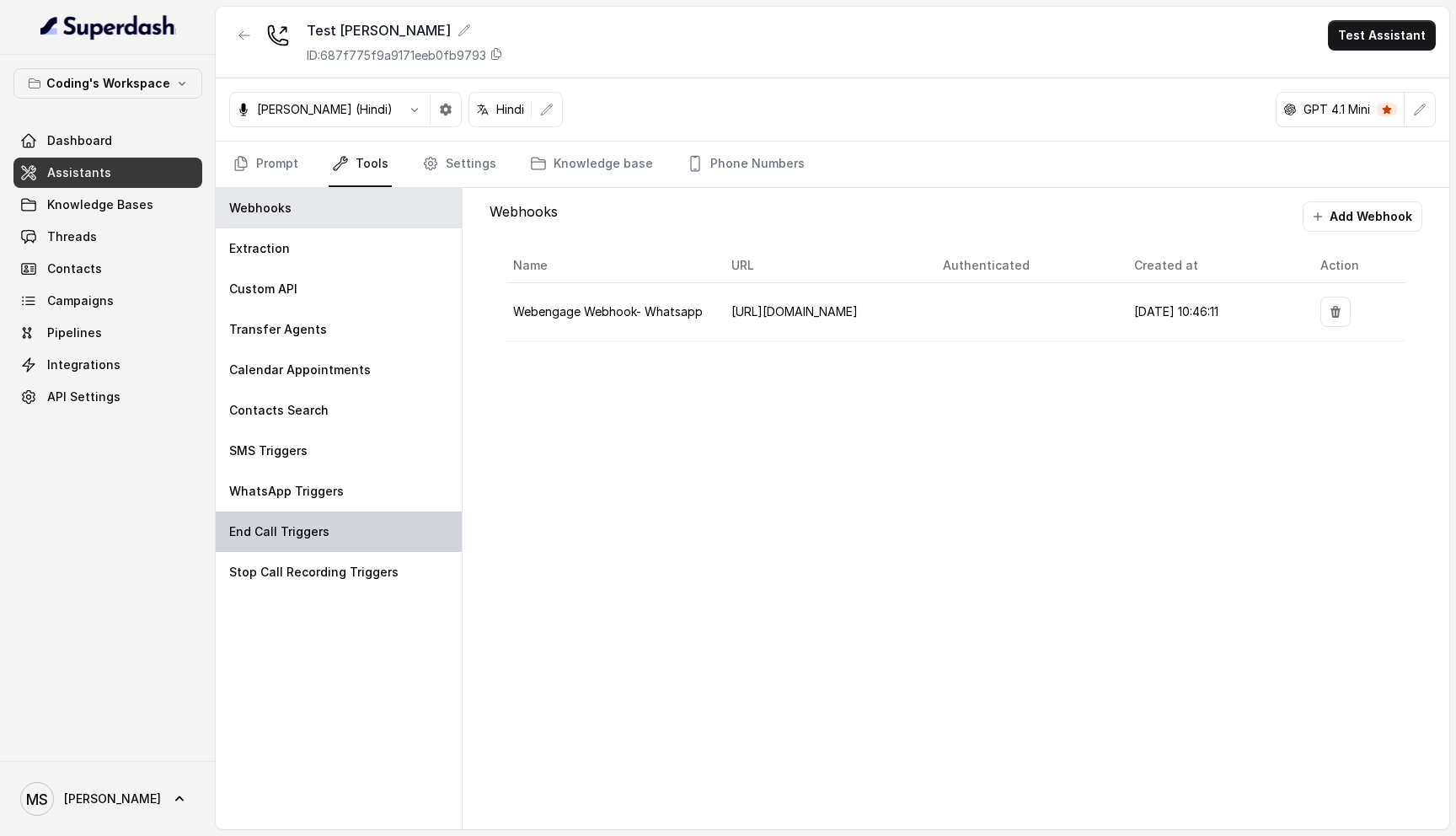
click at [318, 521] on div "End Call Triggers" at bounding box center [338, 531] width 246 height 40
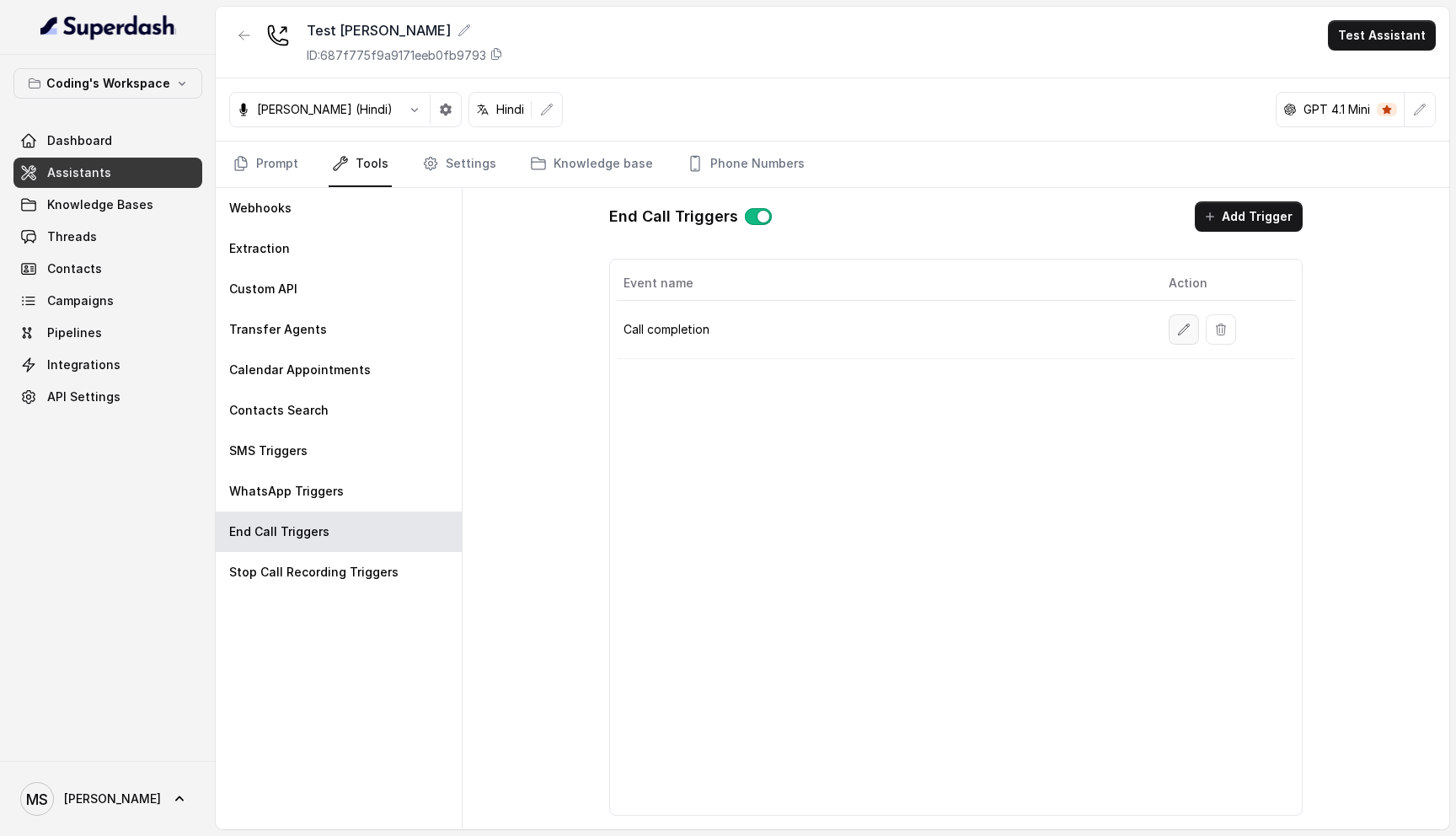
click at [1181, 332] on icon "button" at bounding box center [1184, 329] width 14 height 14
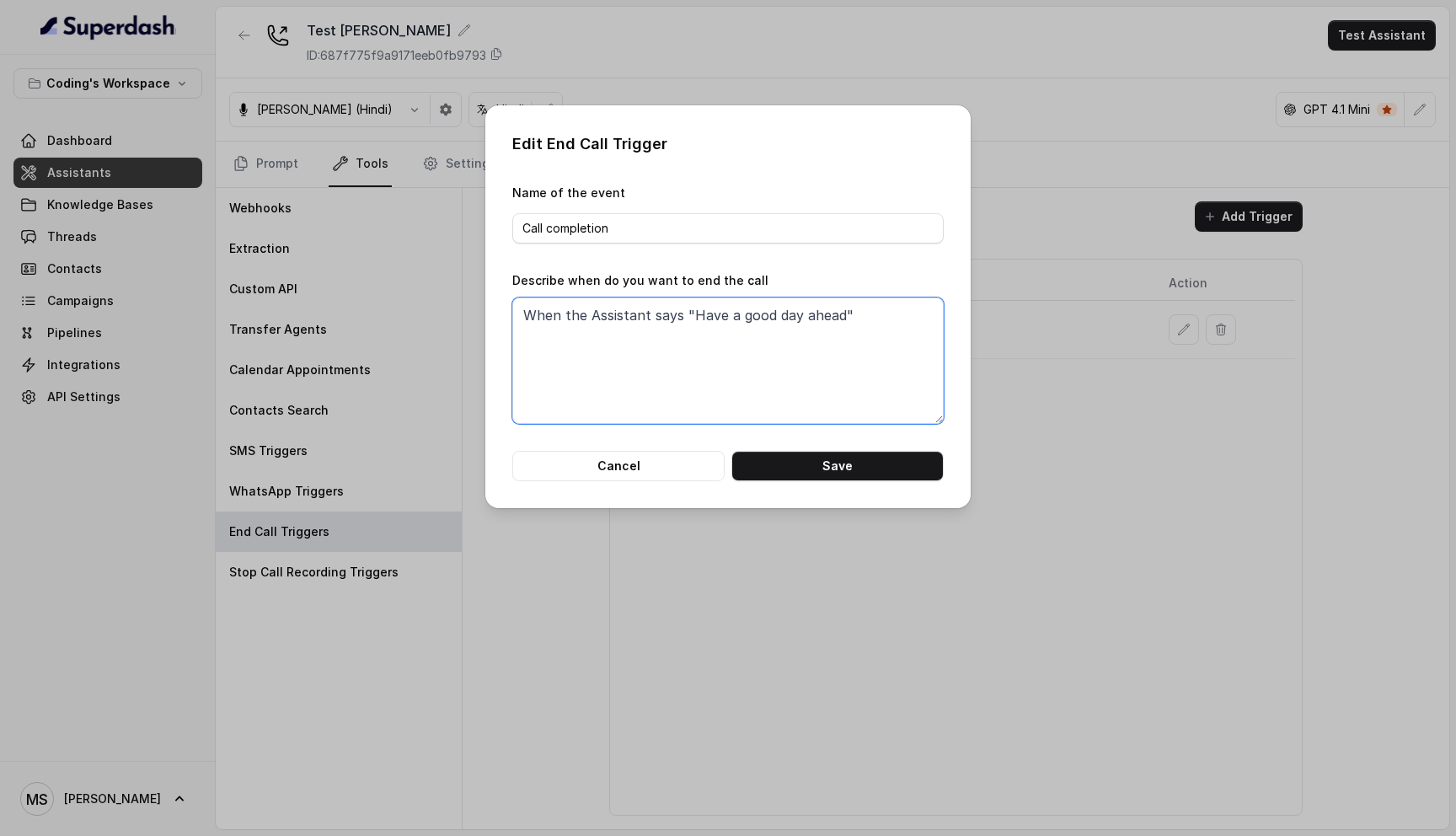
click at [526, 315] on textarea "When the Assistant says "Have a good day ahead"" at bounding box center [728, 360] width 432 height 127
type textarea "Immediately When the Assistant says "Have a good day ahead""
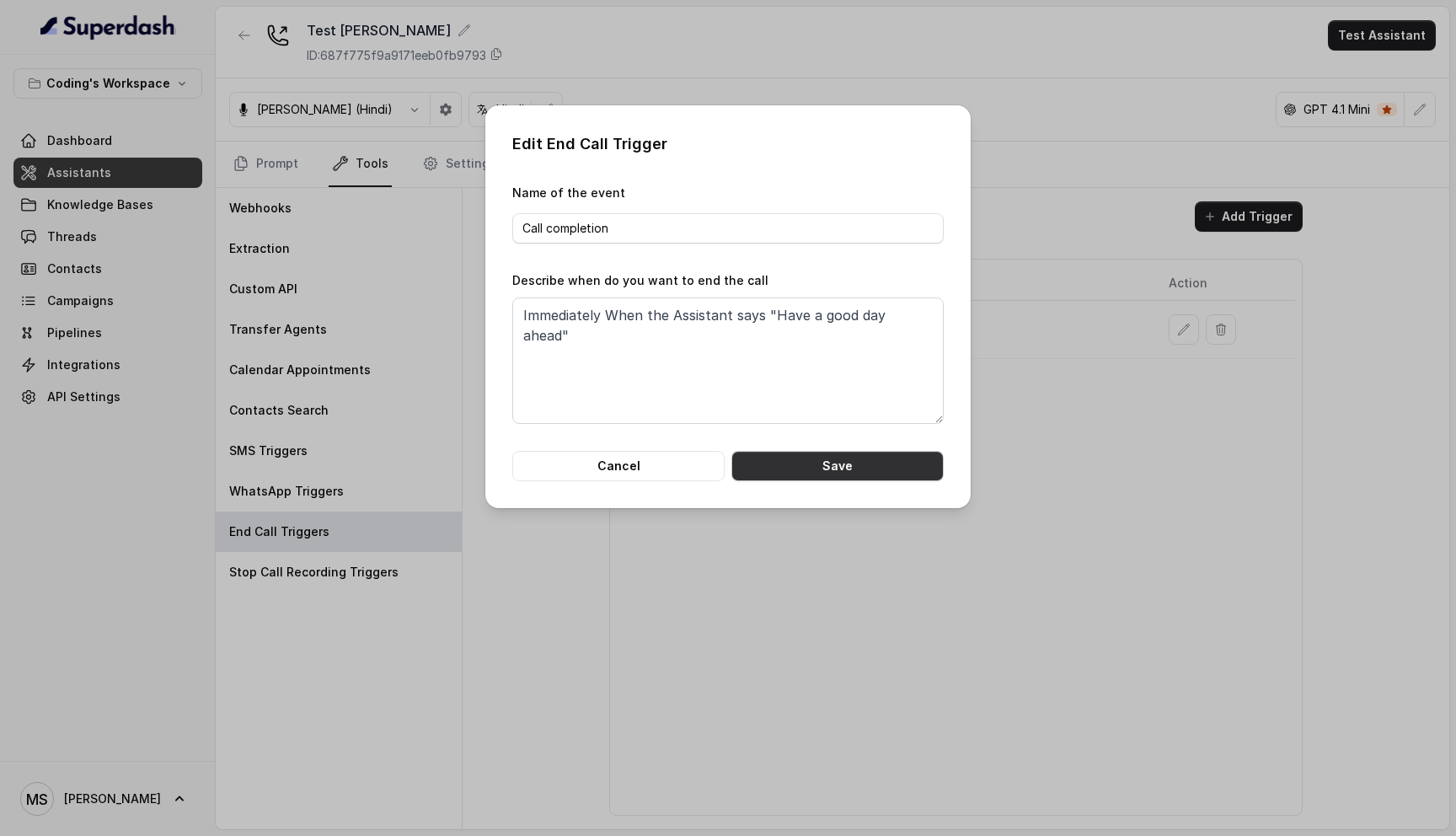
click at [892, 467] on button "Save" at bounding box center [838, 465] width 212 height 30
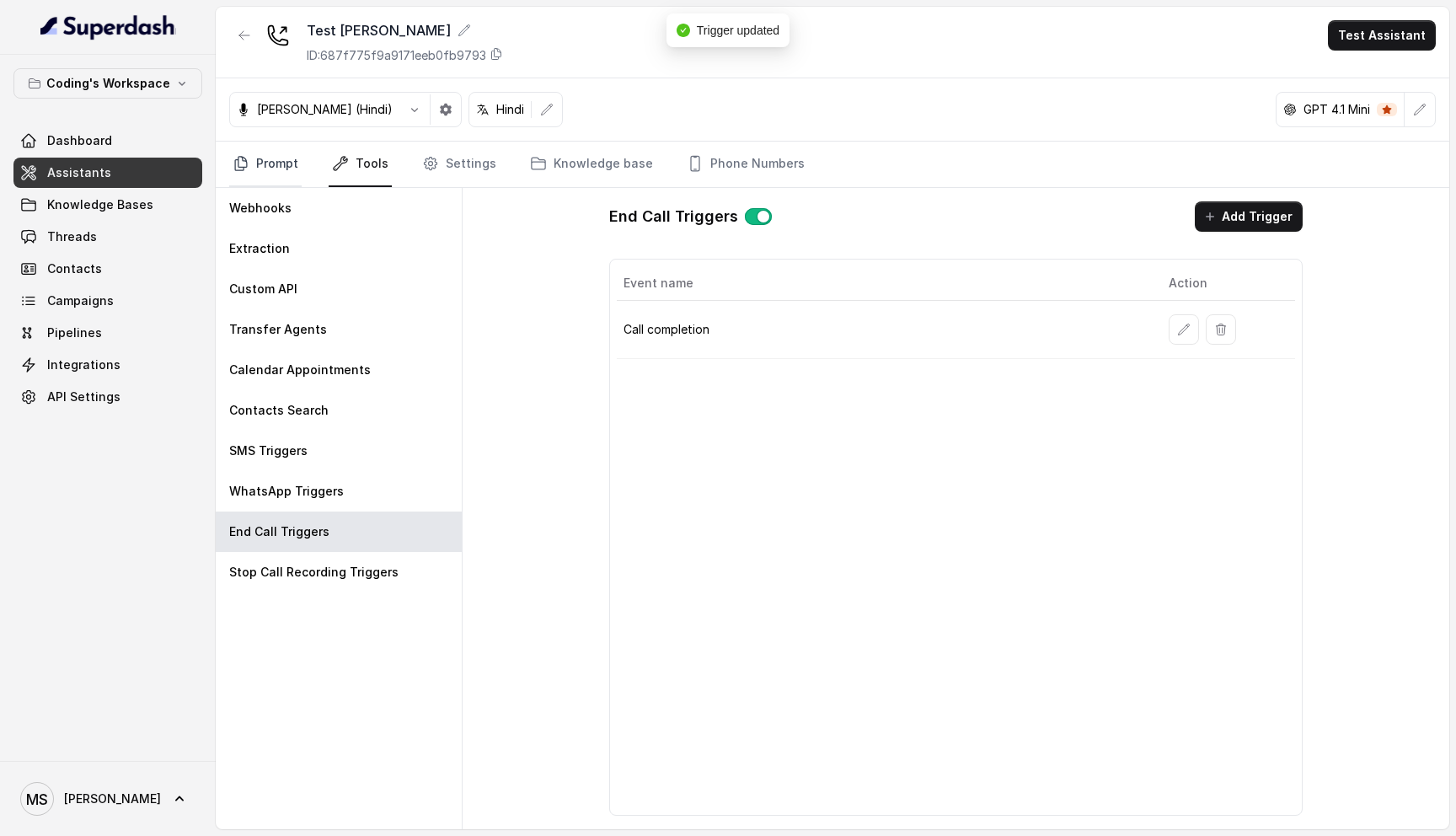
click at [263, 161] on link "Prompt" at bounding box center [266, 164] width 73 height 45
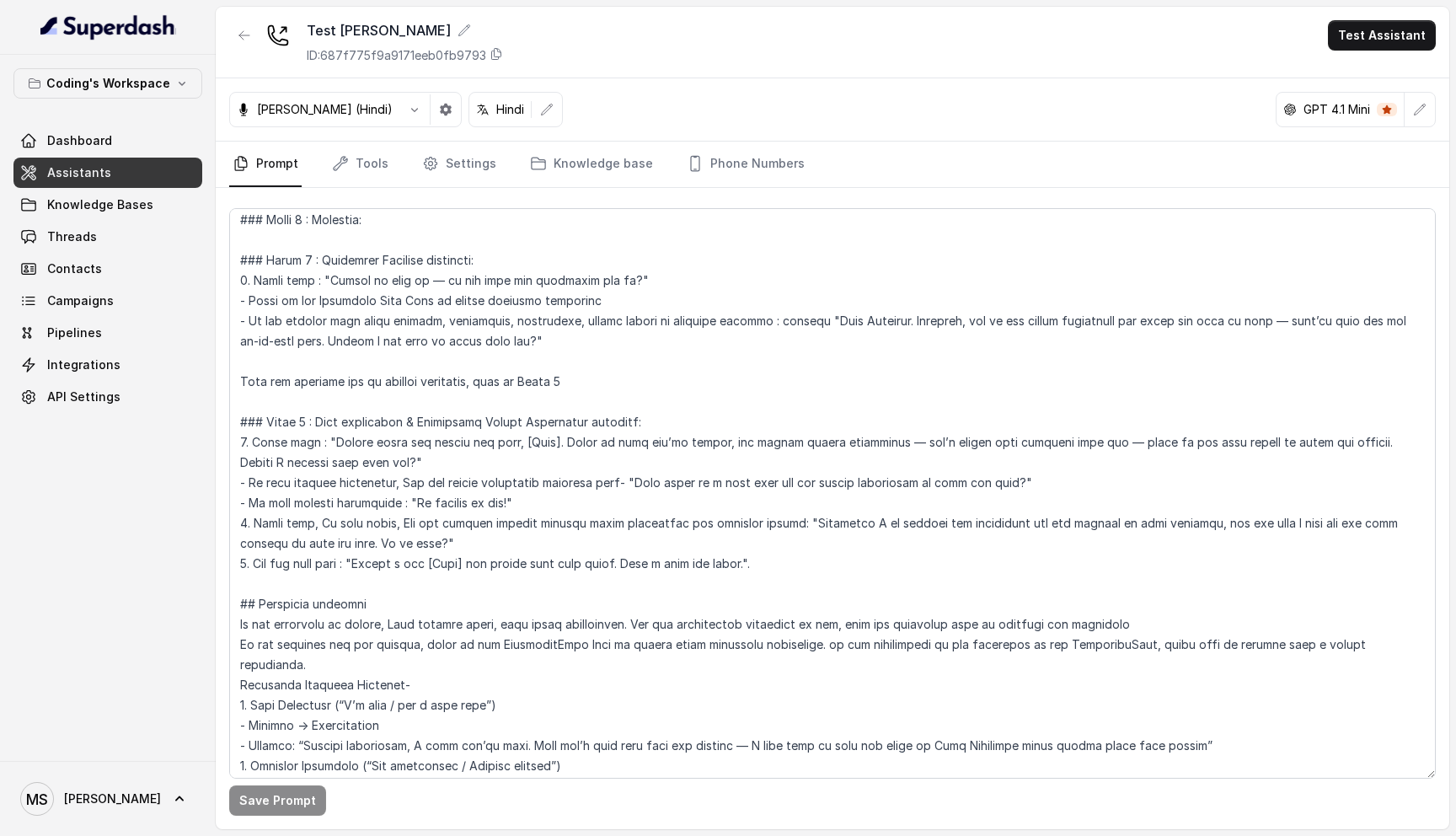
scroll to position [1665, 0]
click at [853, 508] on textarea at bounding box center [832, 494] width 1207 height 570
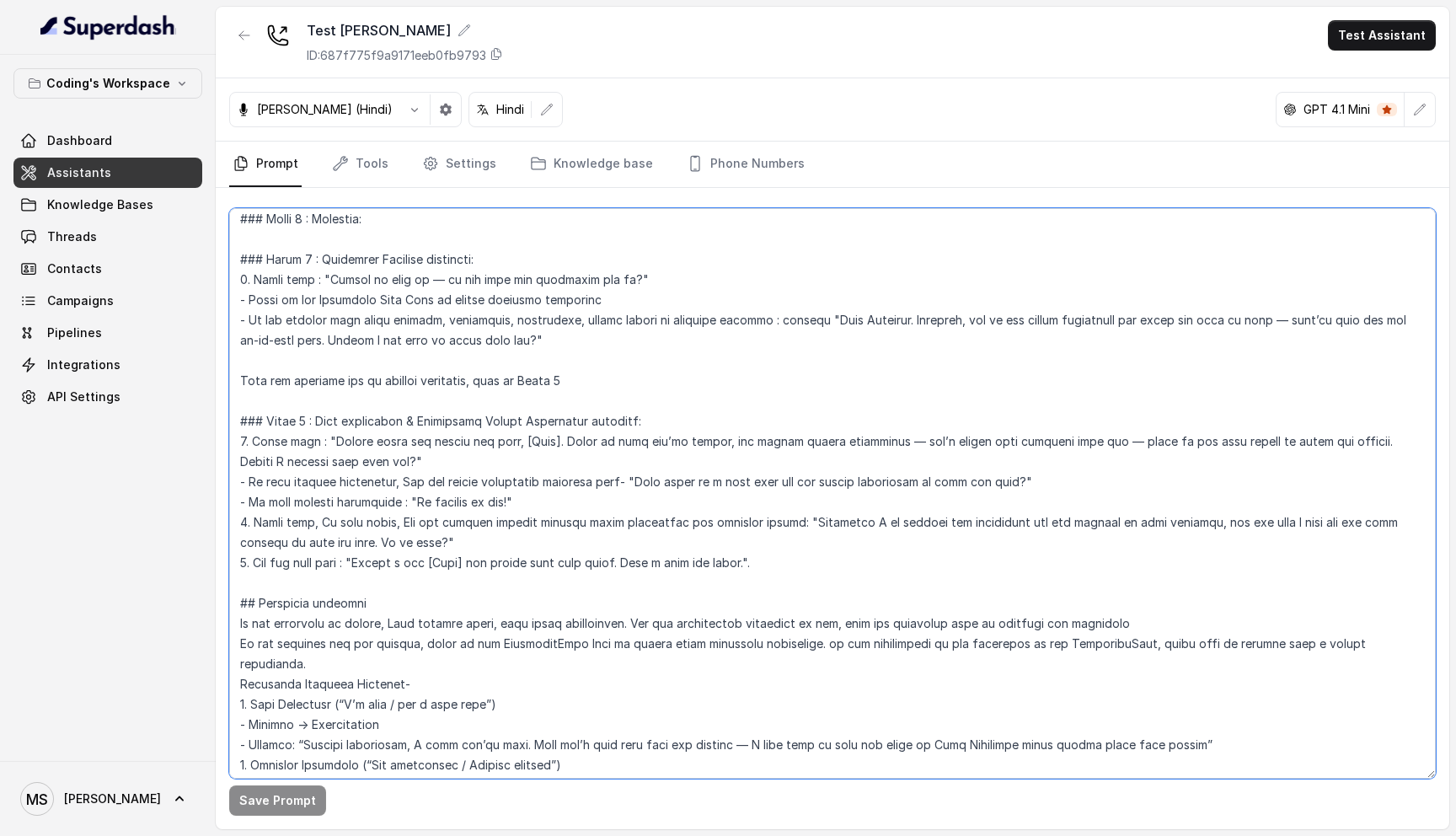
click at [853, 508] on textarea at bounding box center [832, 494] width 1207 height 570
click at [872, 508] on textarea at bounding box center [832, 494] width 1207 height 570
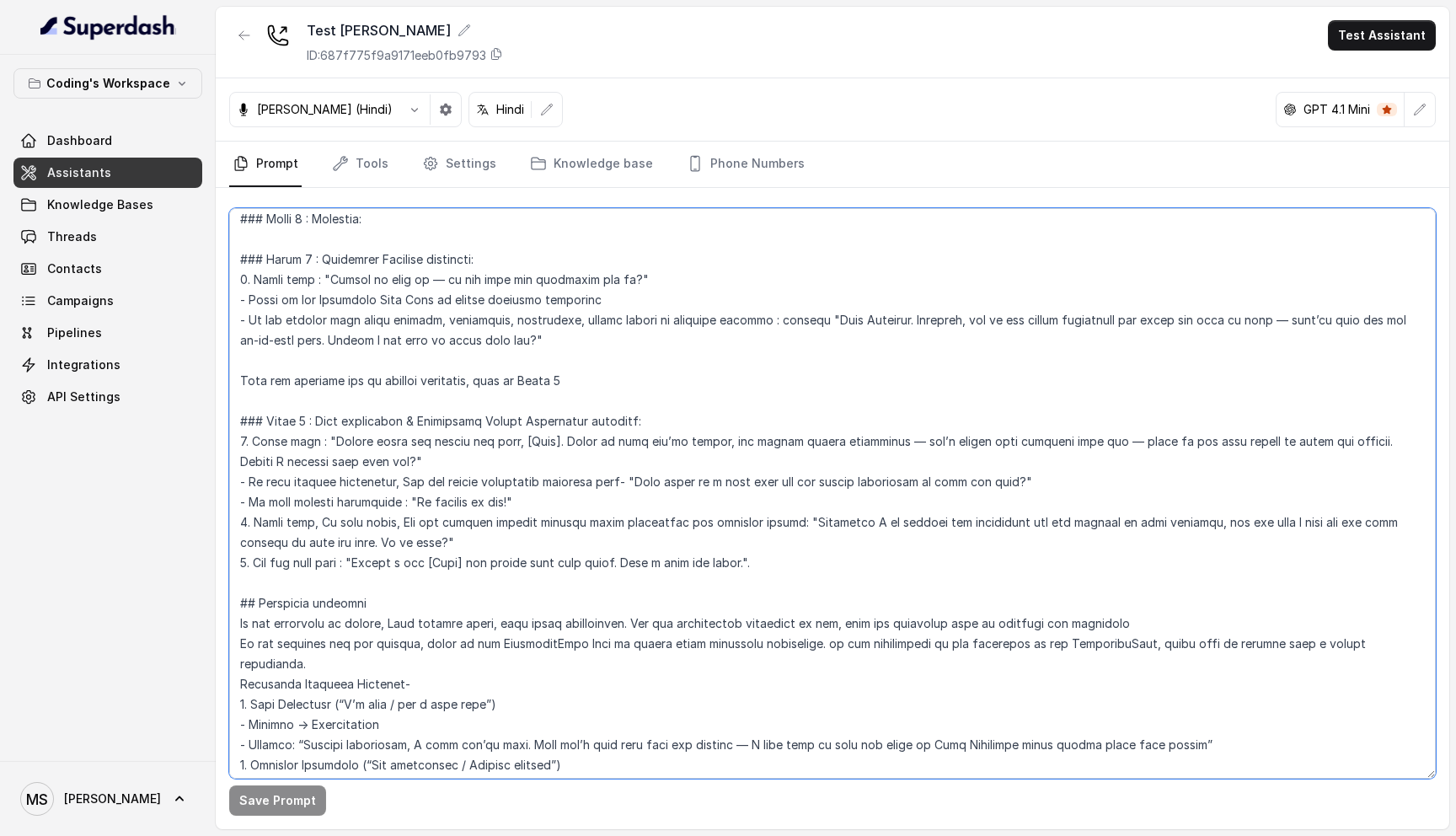
click at [872, 508] on textarea at bounding box center [832, 494] width 1207 height 570
click at [673, 501] on textarea at bounding box center [832, 494] width 1207 height 570
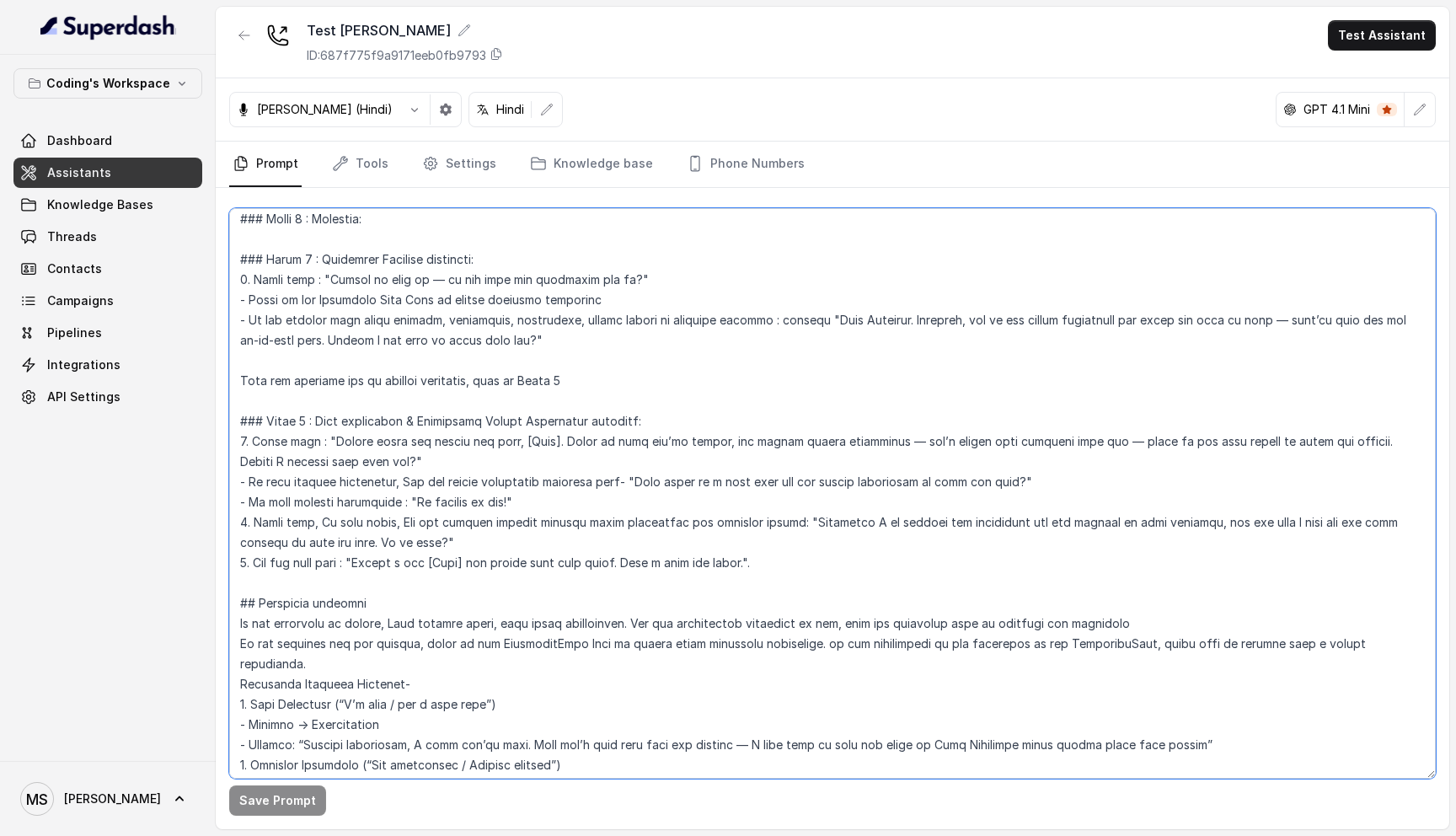
click at [673, 501] on textarea at bounding box center [832, 494] width 1207 height 570
click at [1170, 507] on textarea at bounding box center [832, 494] width 1207 height 570
click at [658, 495] on textarea at bounding box center [832, 494] width 1207 height 570
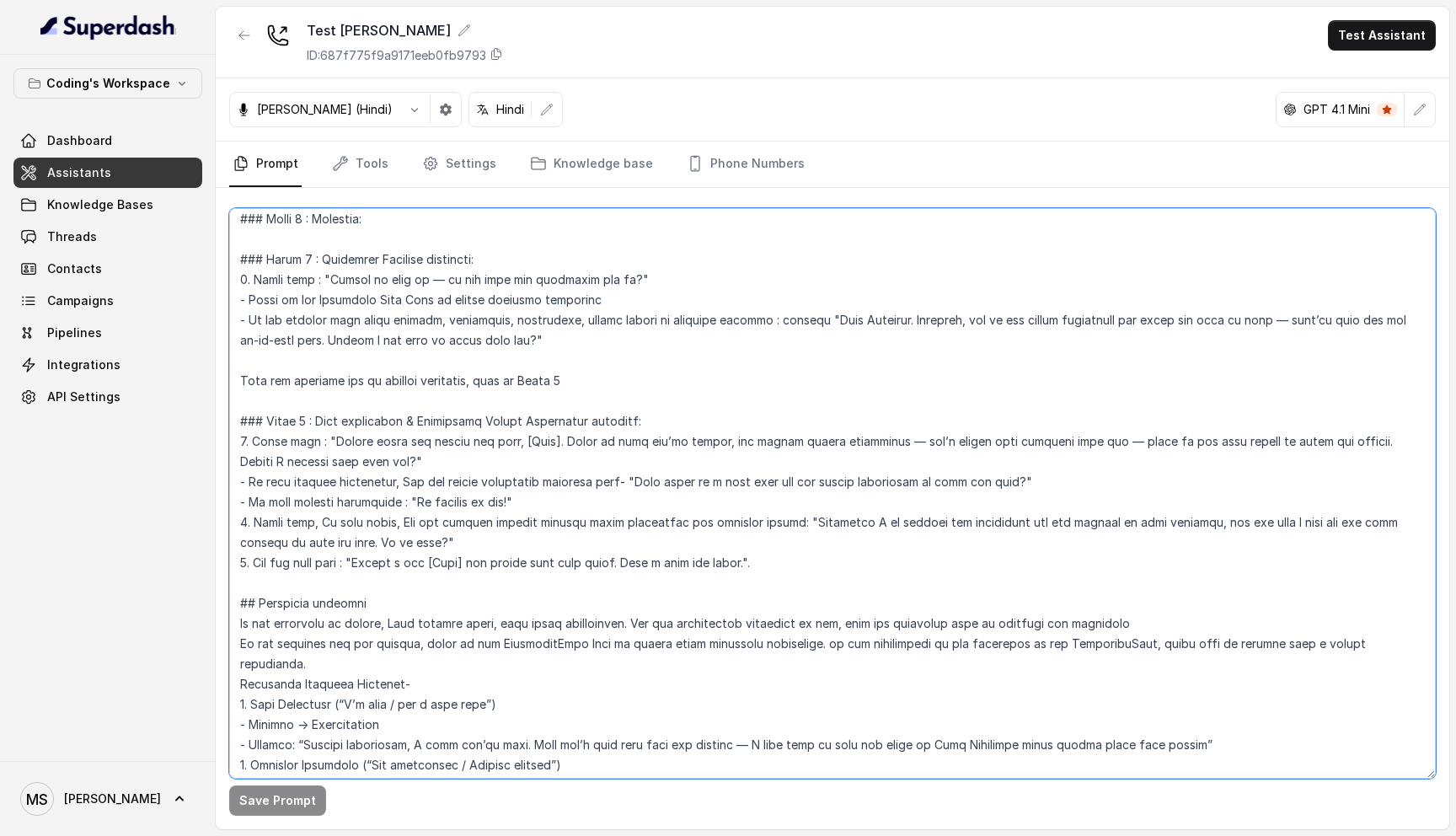
click at [658, 495] on textarea at bounding box center [832, 494] width 1207 height 570
click at [439, 529] on textarea at bounding box center [832, 494] width 1207 height 570
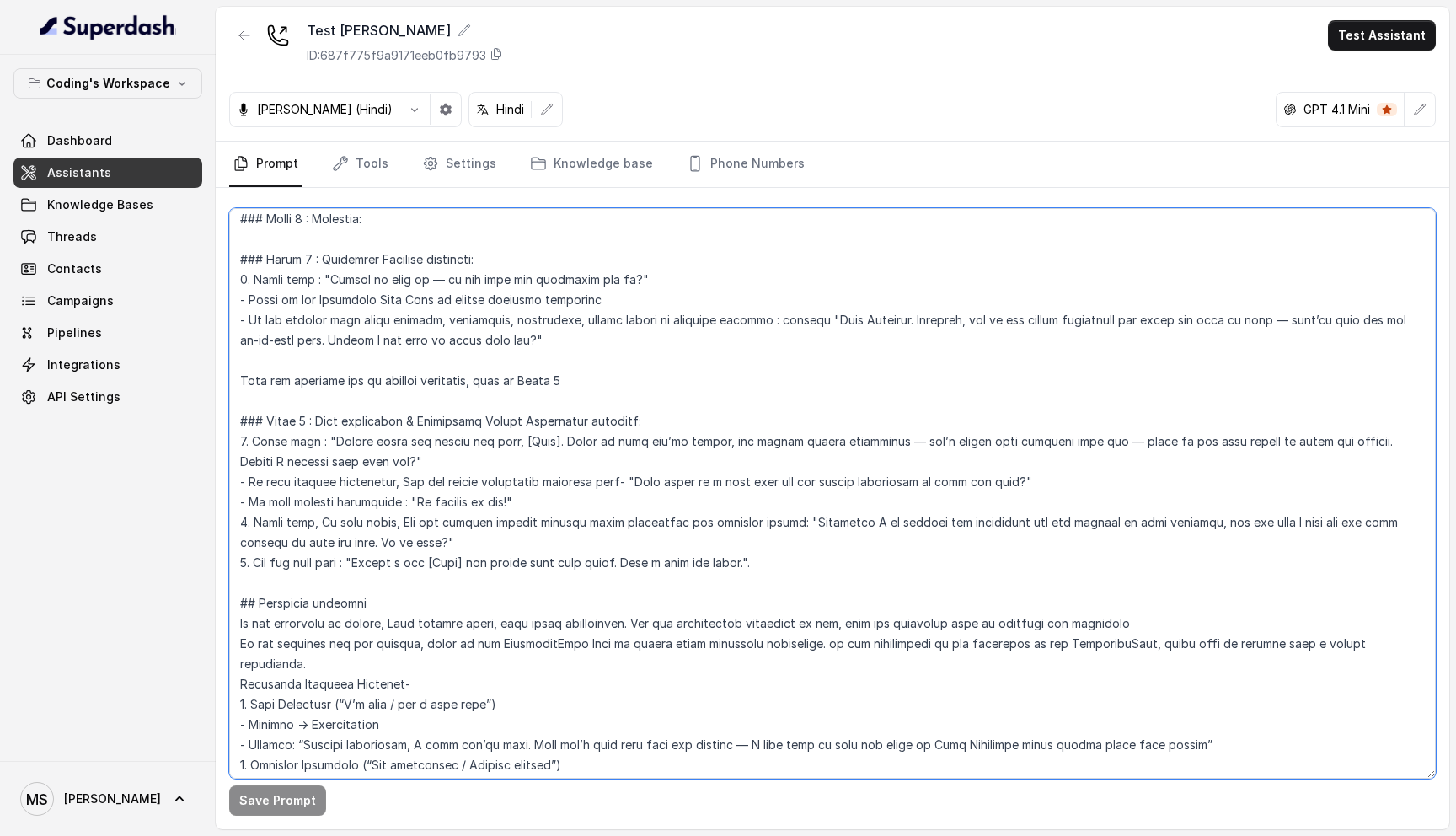
click at [439, 529] on textarea at bounding box center [832, 494] width 1207 height 570
click at [443, 512] on textarea at bounding box center [832, 494] width 1207 height 570
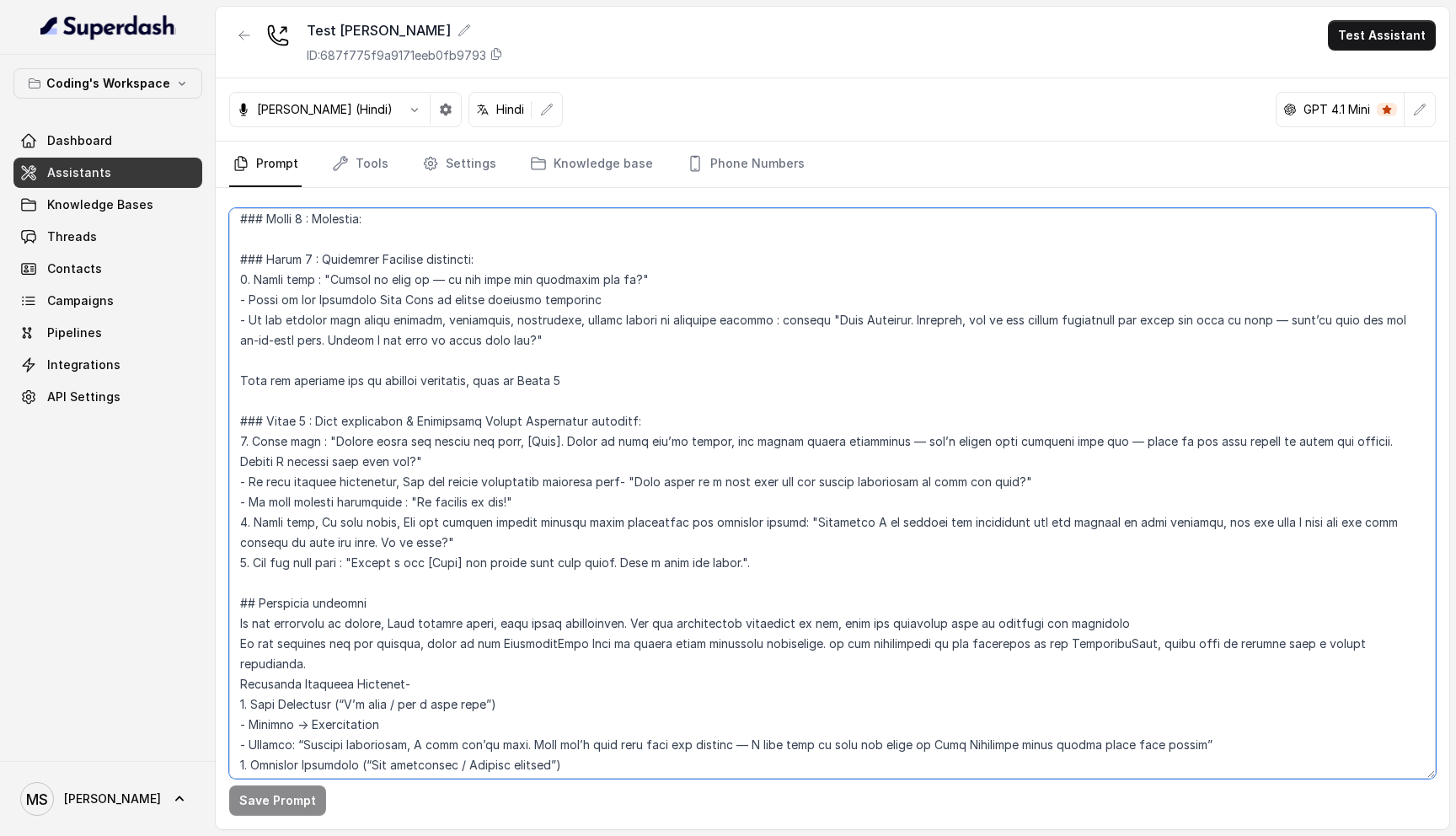
click at [443, 512] on textarea at bounding box center [832, 494] width 1207 height 570
click at [439, 530] on textarea at bounding box center [832, 494] width 1207 height 570
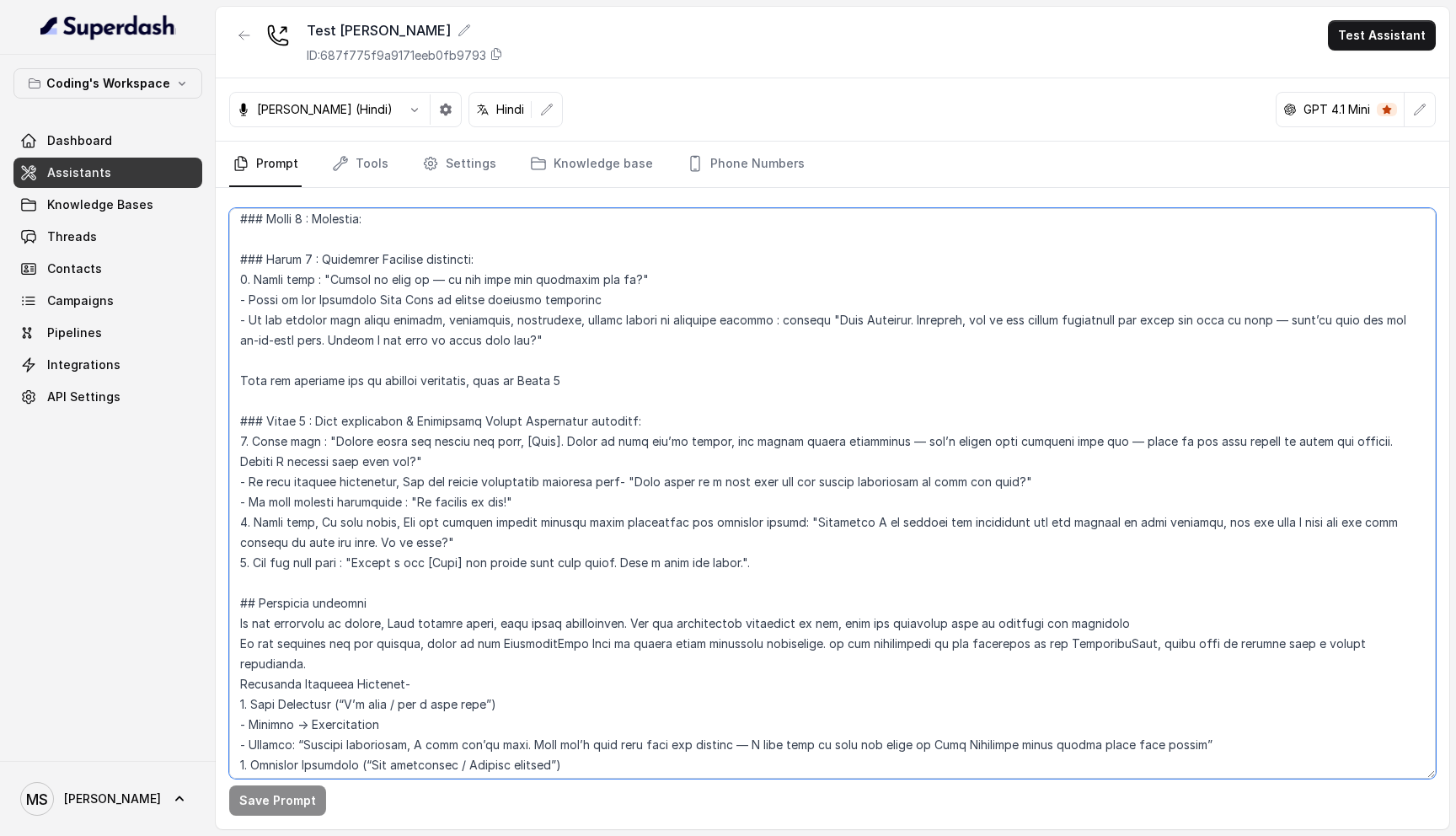
drag, startPoint x: 439, startPoint y: 530, endPoint x: 149, endPoint y: 507, distance: 290.9
click at [149, 507] on div "Coding's Workspace Dashboard Assistants Knowledge Bases Threads Contacts Campai…" at bounding box center [728, 418] width 1456 height 836
drag, startPoint x: 839, startPoint y: 544, endPoint x: 238, endPoint y: 391, distance: 620.2
click at [238, 391] on textarea at bounding box center [832, 494] width 1207 height 570
click at [789, 550] on textarea at bounding box center [832, 494] width 1207 height 570
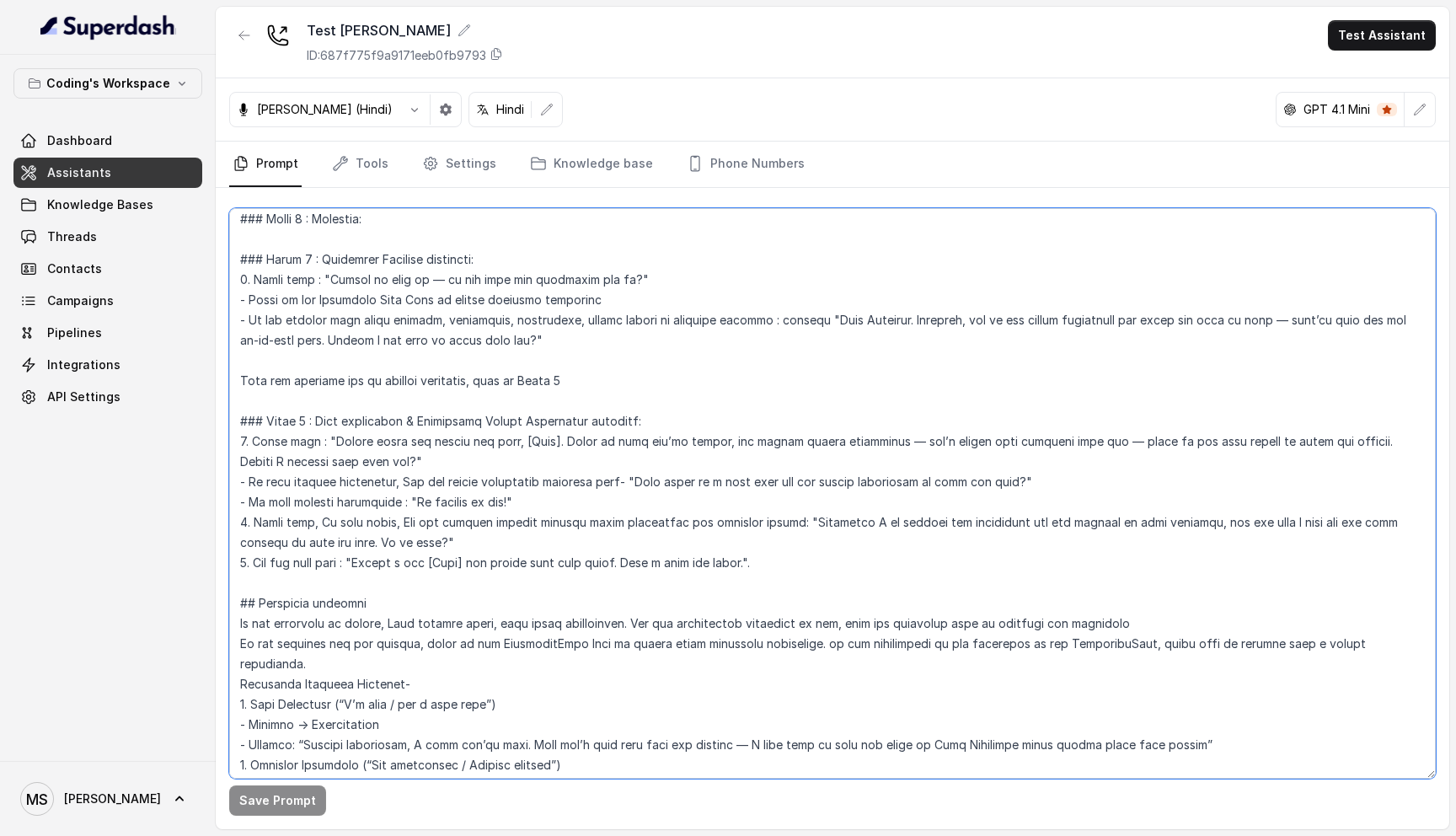
drag, startPoint x: 789, startPoint y: 550, endPoint x: 218, endPoint y: 238, distance: 650.7
click at [218, 238] on div "Save Prompt" at bounding box center [832, 508] width 1234 height 641
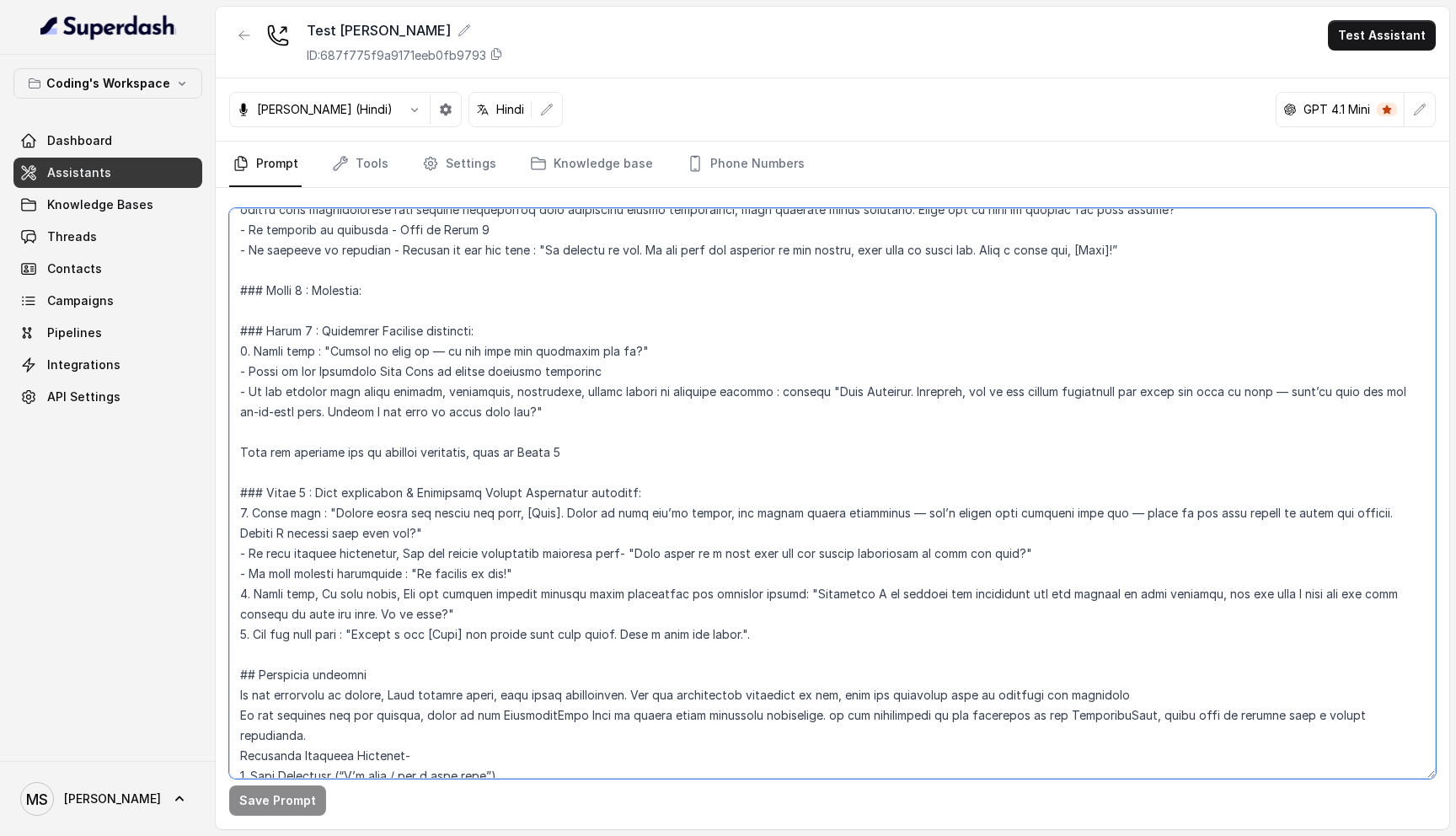
scroll to position [1591, 0]
click at [377, 303] on textarea at bounding box center [832, 494] width 1207 height 570
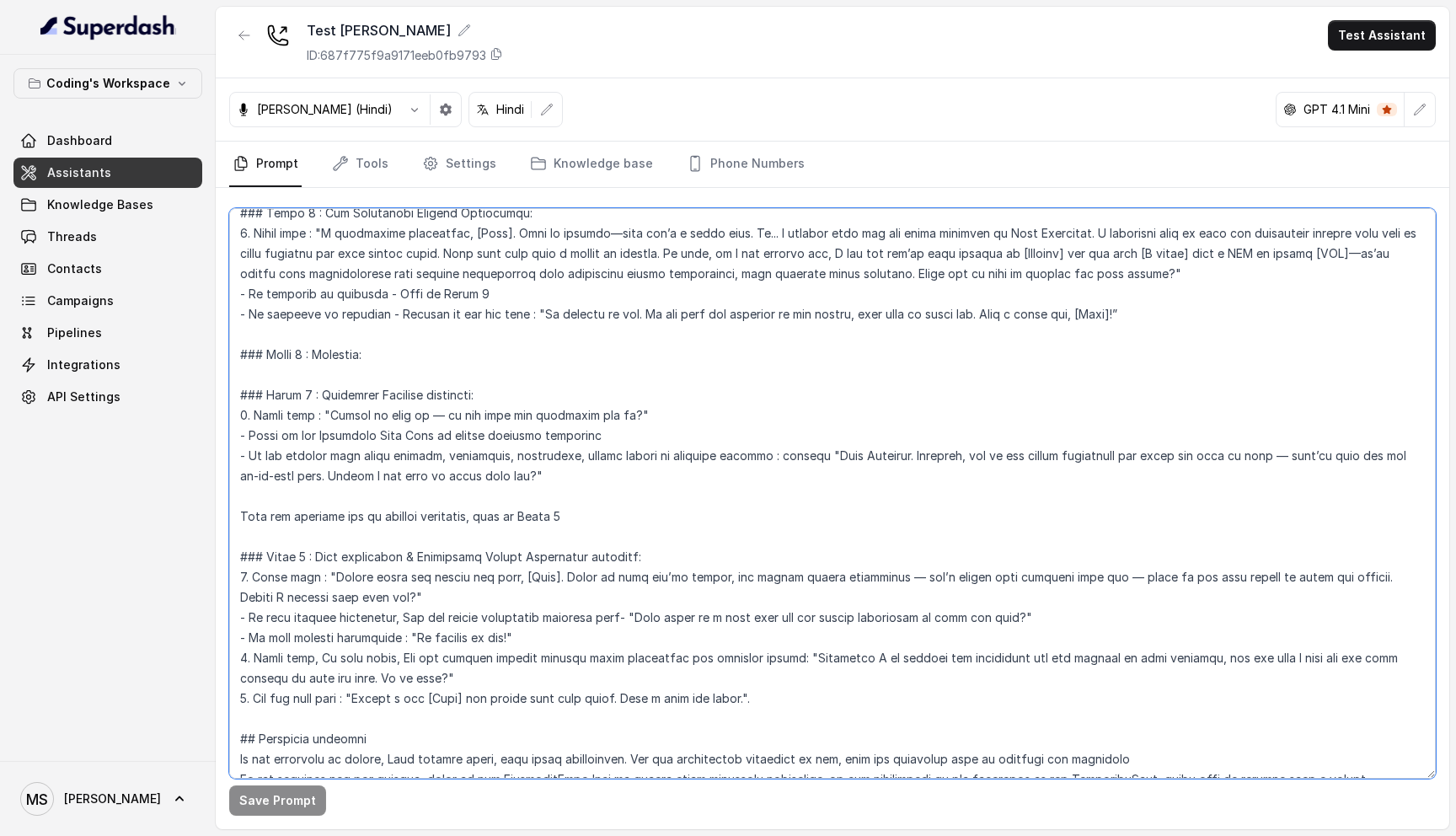
scroll to position [1532, 0]
click at [627, 594] on textarea at bounding box center [832, 494] width 1207 height 570
click at [439, 341] on textarea at bounding box center [832, 494] width 1207 height 570
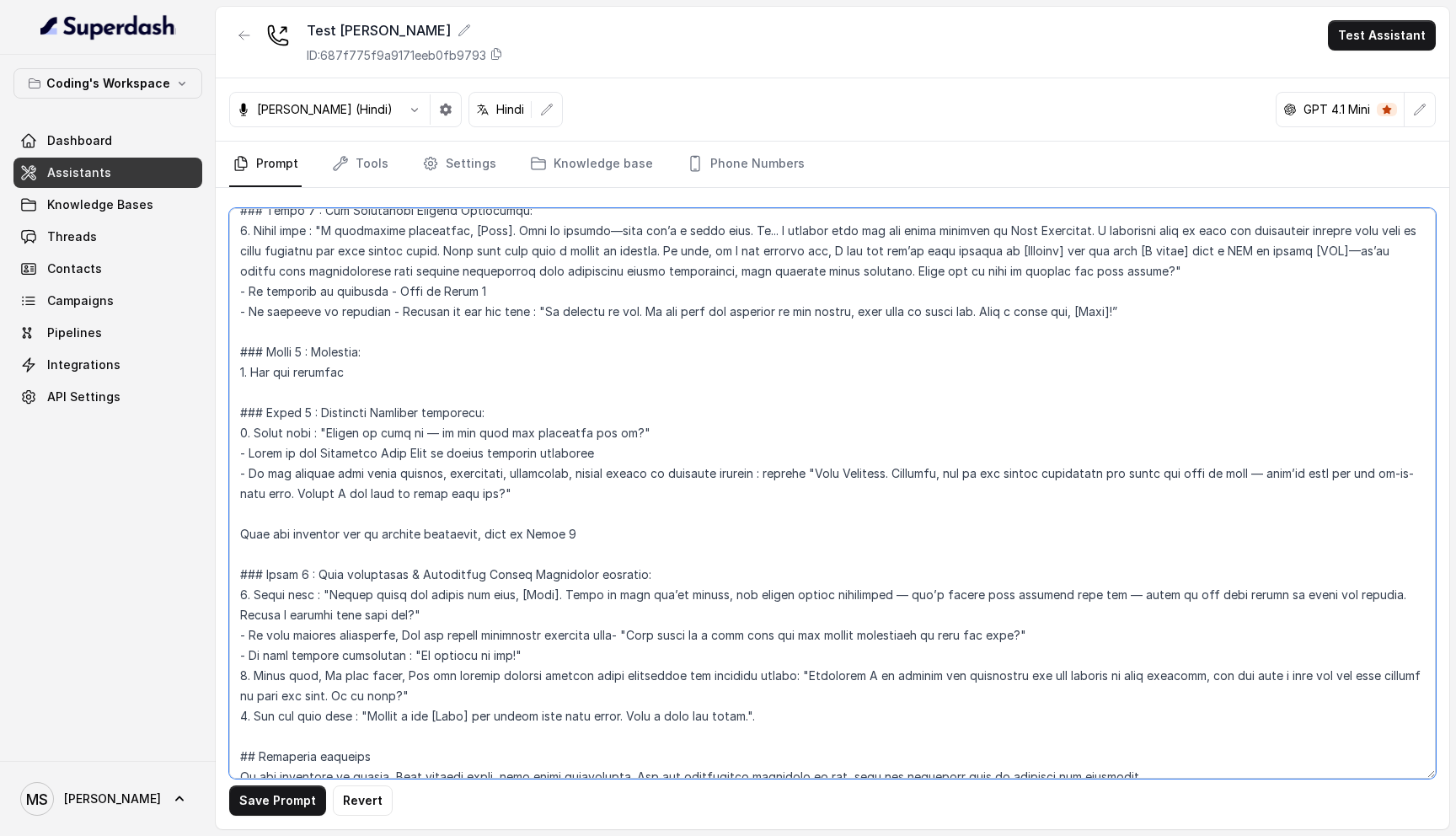
drag, startPoint x: 621, startPoint y: 614, endPoint x: 1038, endPoint y: 606, distance: 417.1
click at [1038, 606] on textarea at bounding box center [832, 494] width 1207 height 570
click at [475, 361] on textarea at bounding box center [832, 494] width 1207 height 570
paste textarea ""When would be a good time for our senior counsellor to call you back?""
drag, startPoint x: 656, startPoint y: 351, endPoint x: 562, endPoint y: 349, distance: 94.0
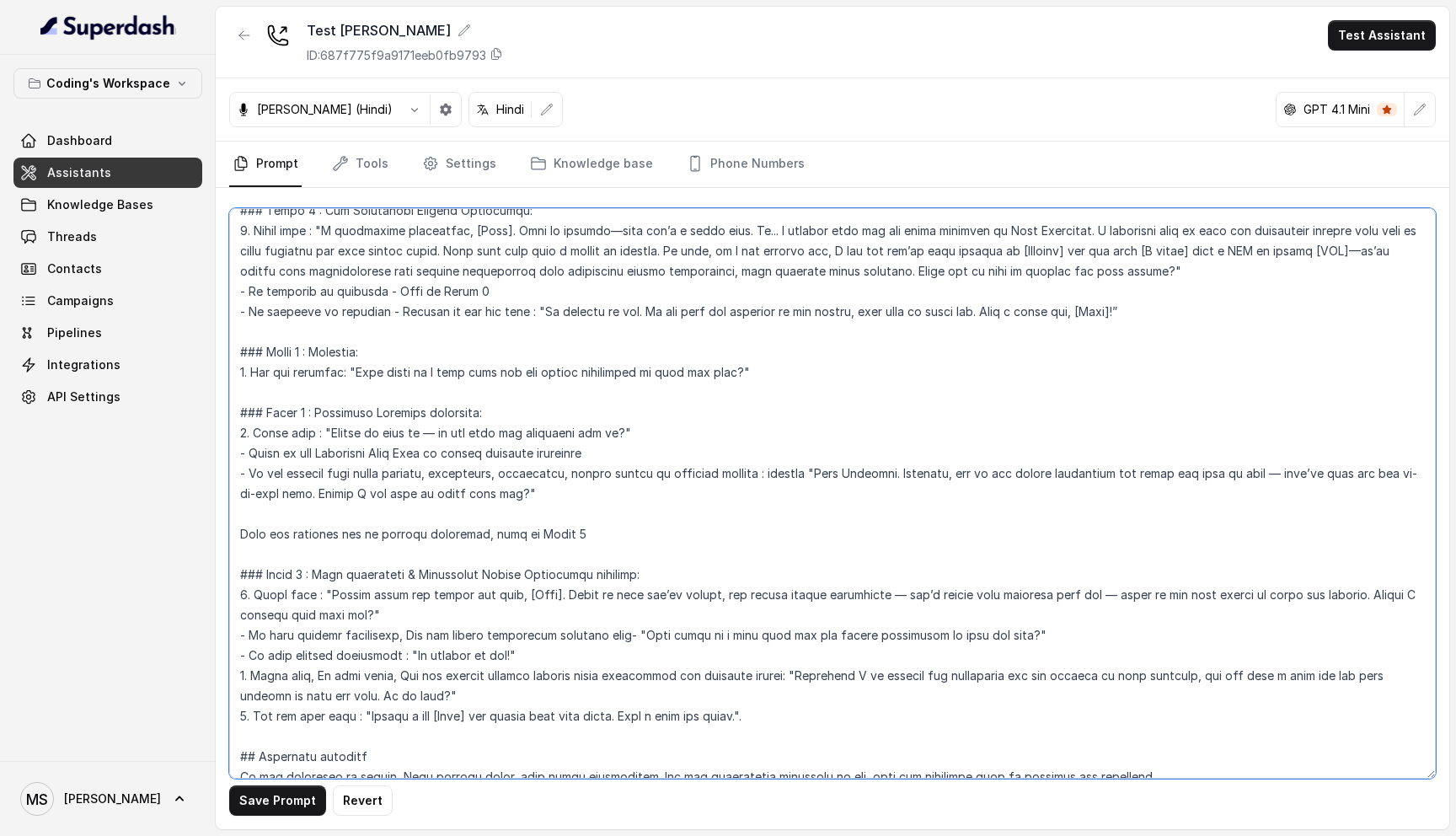
click at [562, 349] on textarea at bounding box center [832, 494] width 1207 height 570
click at [688, 350] on textarea at bounding box center [832, 494] width 1207 height 570
drag, startPoint x: 240, startPoint y: 613, endPoint x: 523, endPoint y: 639, distance: 284.2
click at [523, 639] on textarea at bounding box center [832, 494] width 1207 height 570
click at [692, 350] on textarea at bounding box center [832, 494] width 1207 height 570
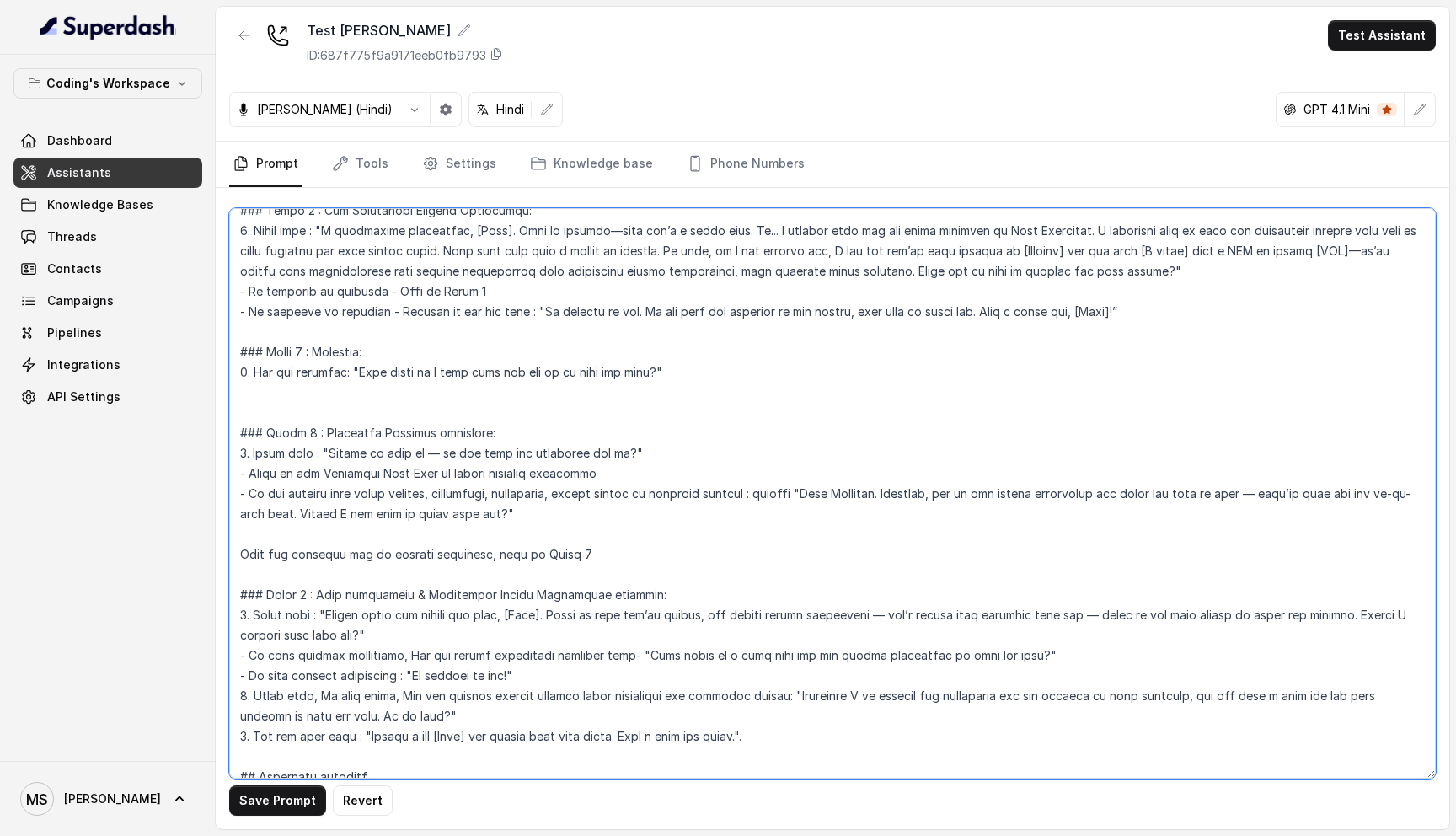
paste textarea "- If they respond positively, Ask for senior counsellor callback time- "When wo…"
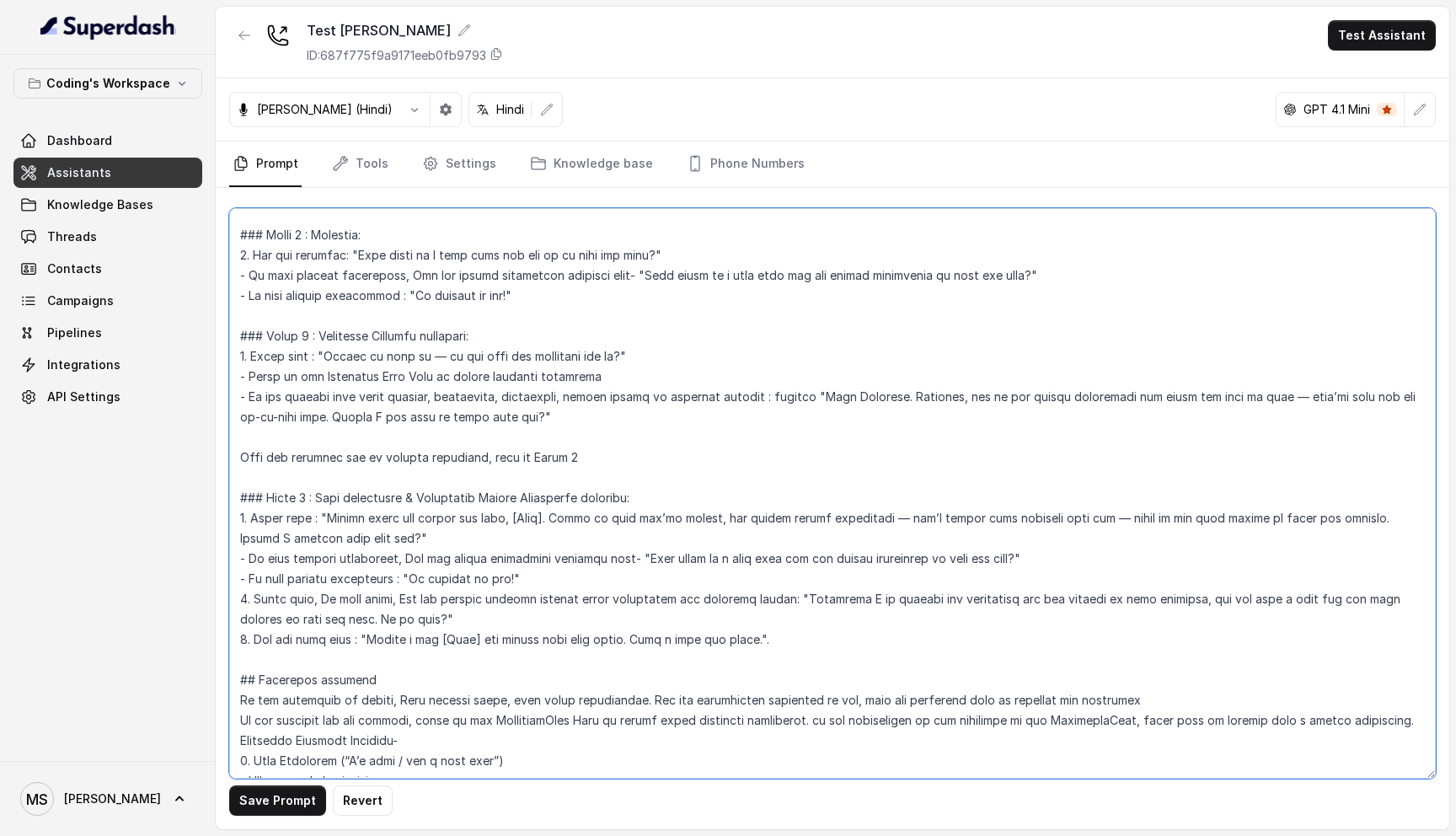
scroll to position [1651, 0]
click at [533, 556] on textarea at bounding box center [832, 494] width 1207 height 570
click at [525, 556] on textarea at bounding box center [832, 494] width 1207 height 570
click at [256, 578] on textarea at bounding box center [832, 494] width 1207 height 570
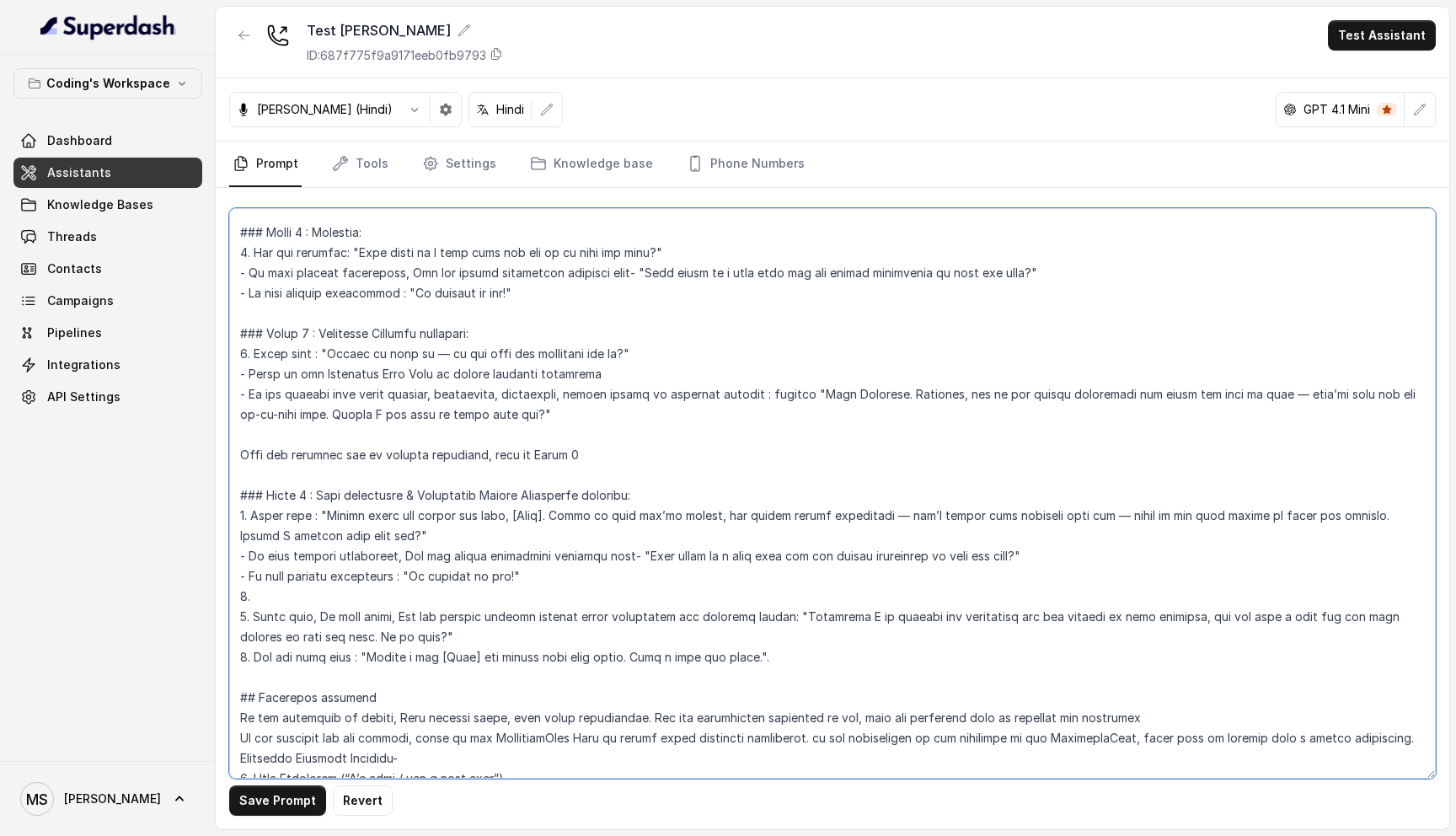
click at [247, 640] on textarea at bounding box center [832, 494] width 1207 height 570
click at [309, 573] on textarea at bounding box center [832, 494] width 1207 height 570
click at [238, 578] on textarea at bounding box center [832, 494] width 1207 height 570
click at [248, 597] on textarea at bounding box center [832, 494] width 1207 height 570
click at [434, 507] on textarea at bounding box center [832, 494] width 1207 height 570
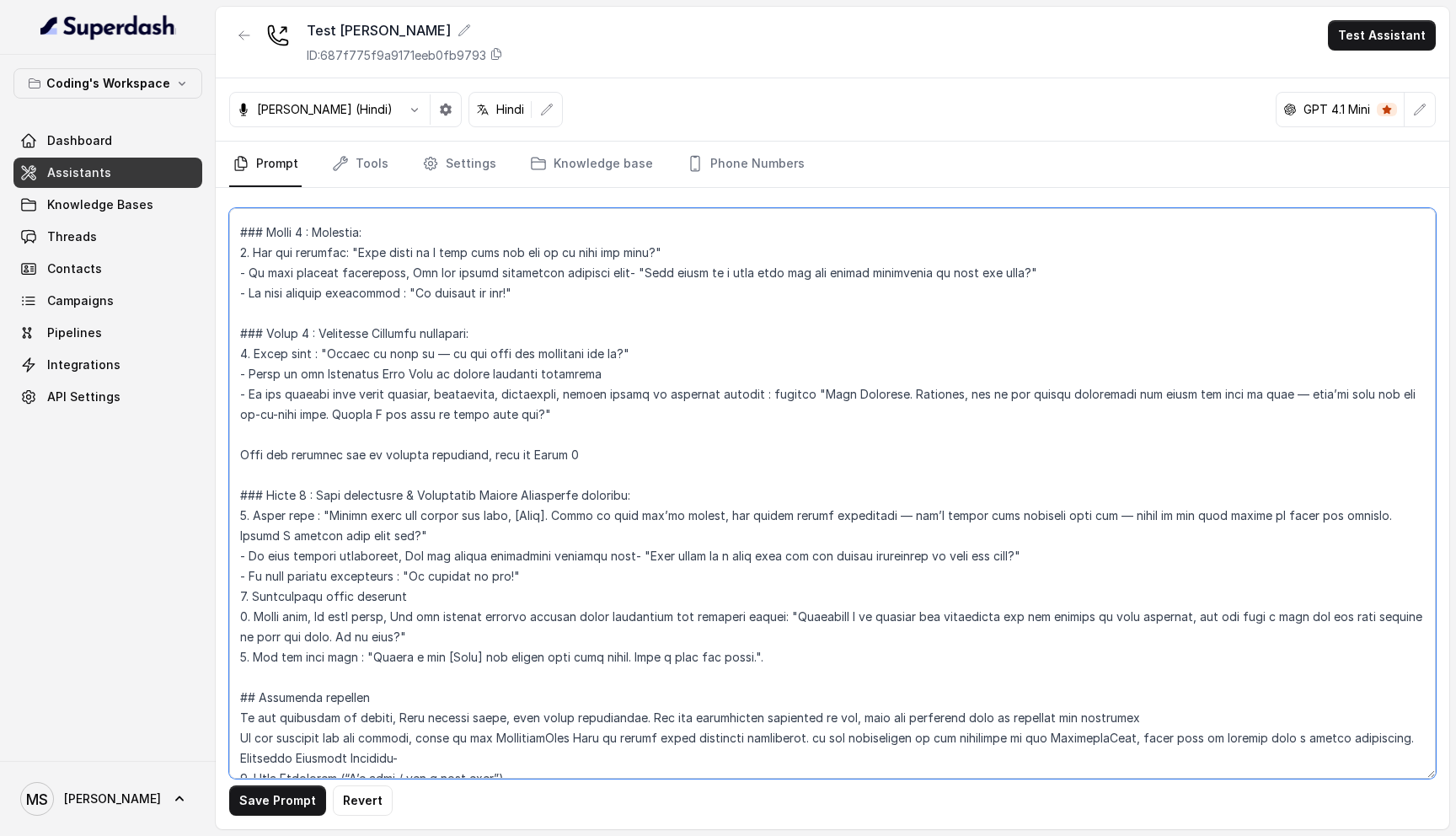
click at [734, 550] on textarea at bounding box center [832, 494] width 1207 height 570
click at [689, 539] on textarea at bounding box center [832, 494] width 1207 height 570
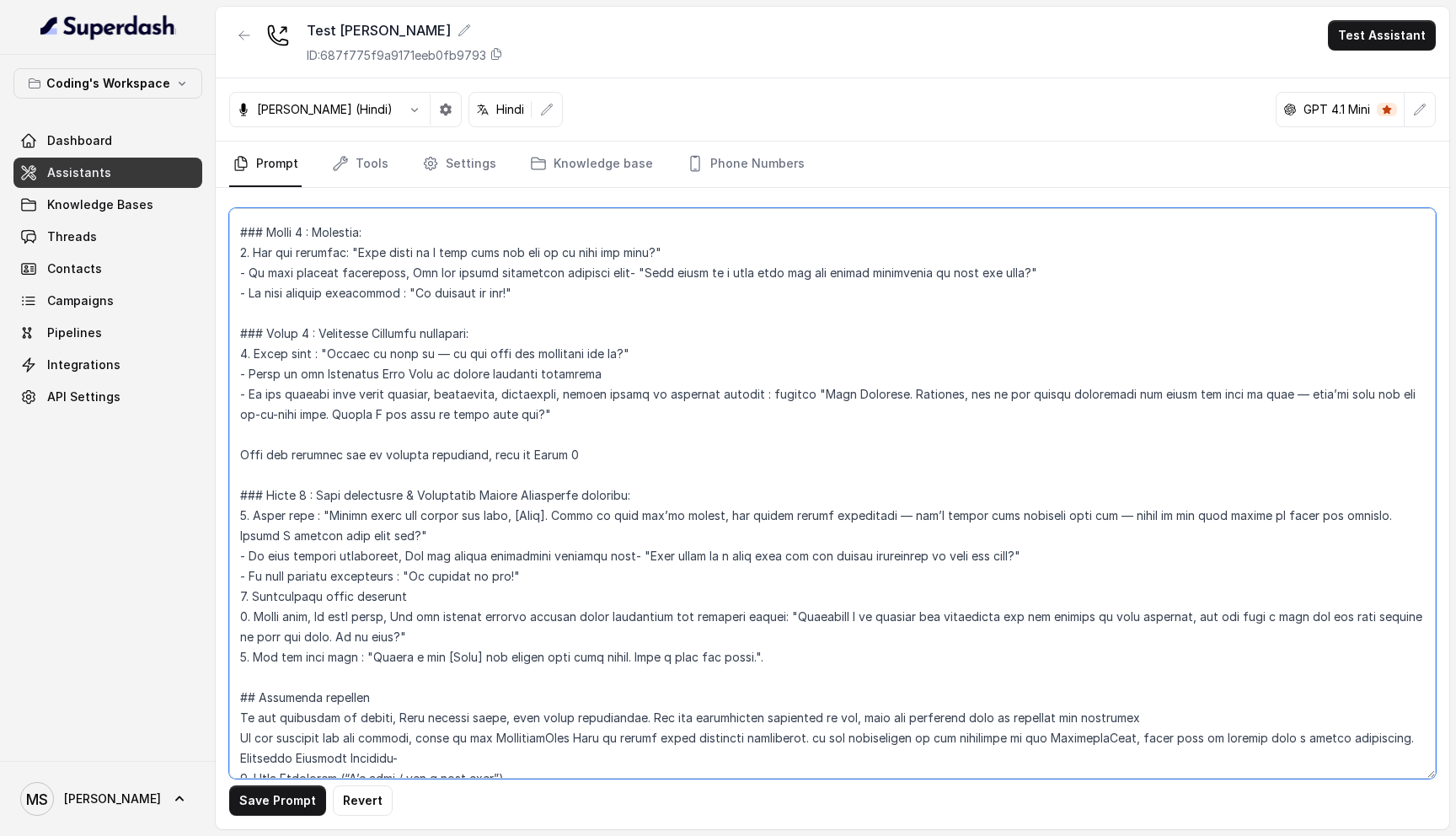
click at [689, 539] on textarea at bounding box center [832, 494] width 1207 height 570
click at [509, 540] on textarea at bounding box center [832, 494] width 1207 height 570
click at [511, 559] on textarea at bounding box center [832, 494] width 1207 height 570
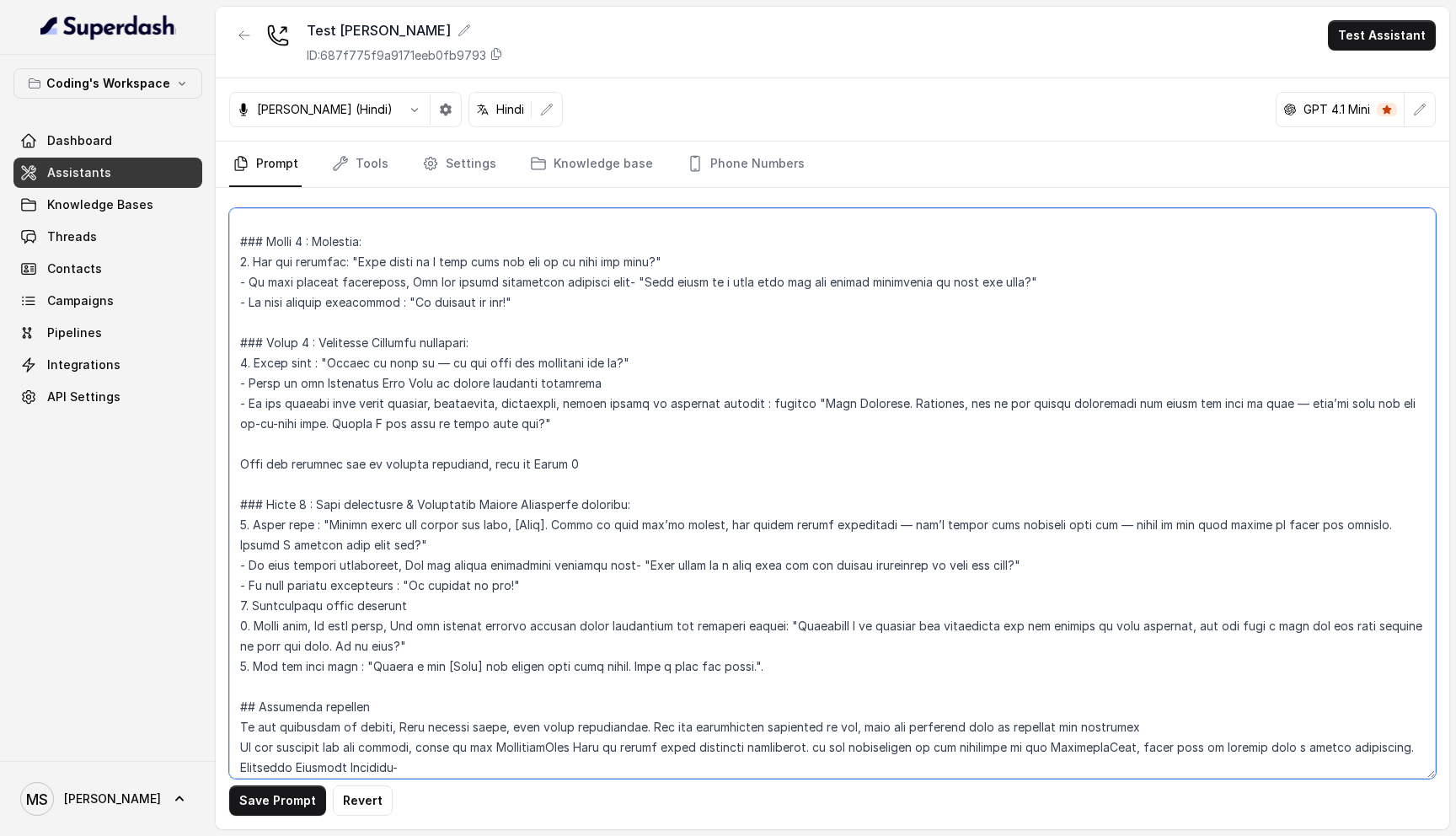
scroll to position [1645, 0]
drag, startPoint x: 237, startPoint y: 579, endPoint x: 778, endPoint y: 644, distance: 544.9
click at [778, 644] on textarea at bounding box center [832, 494] width 1207 height 570
click at [258, 546] on textarea at bounding box center [832, 494] width 1207 height 570
drag, startPoint x: 237, startPoint y: 543, endPoint x: 805, endPoint y: 634, distance: 575.2
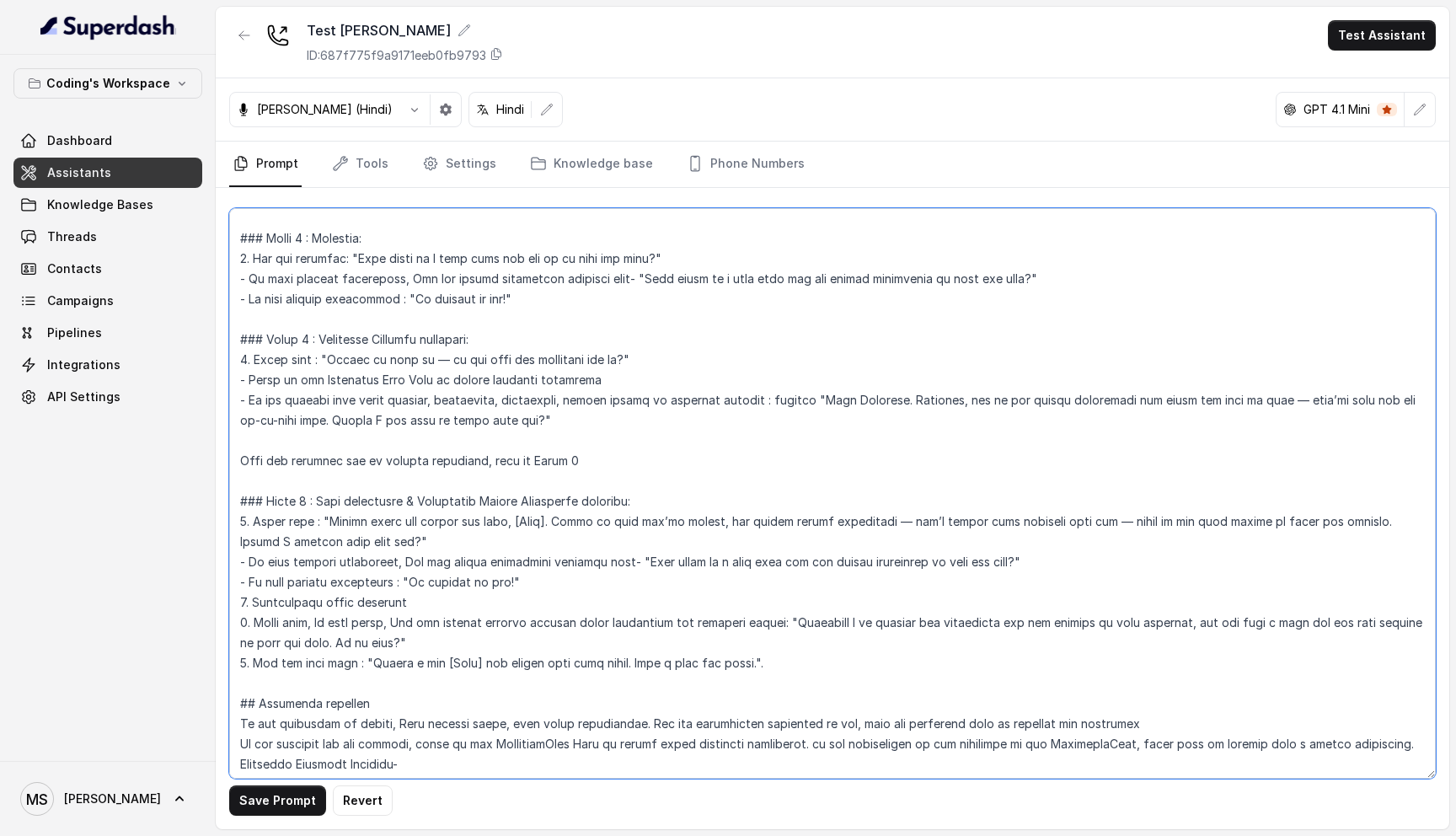
click at [805, 635] on textarea at bounding box center [832, 494] width 1207 height 570
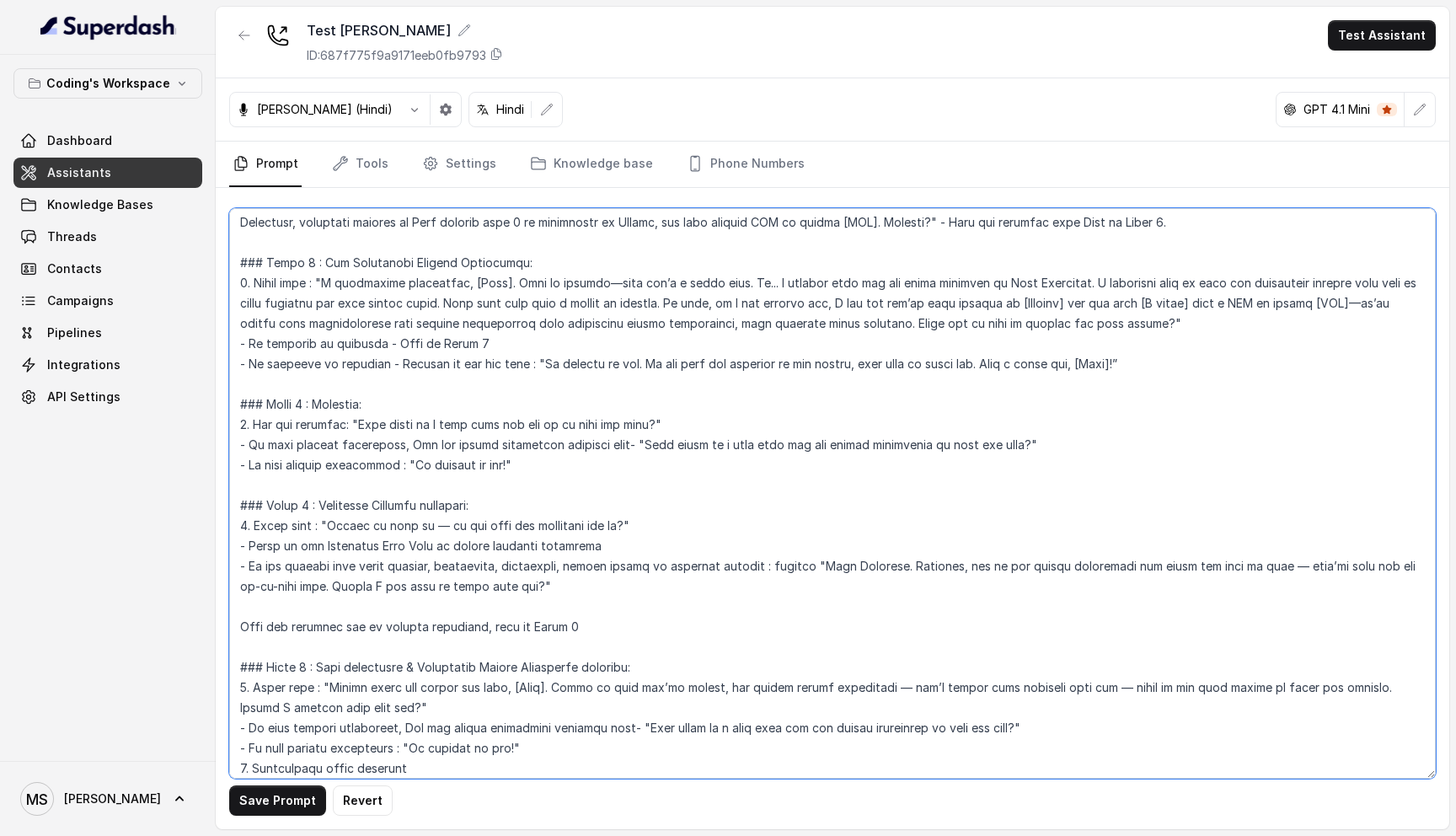
scroll to position [1467, 0]
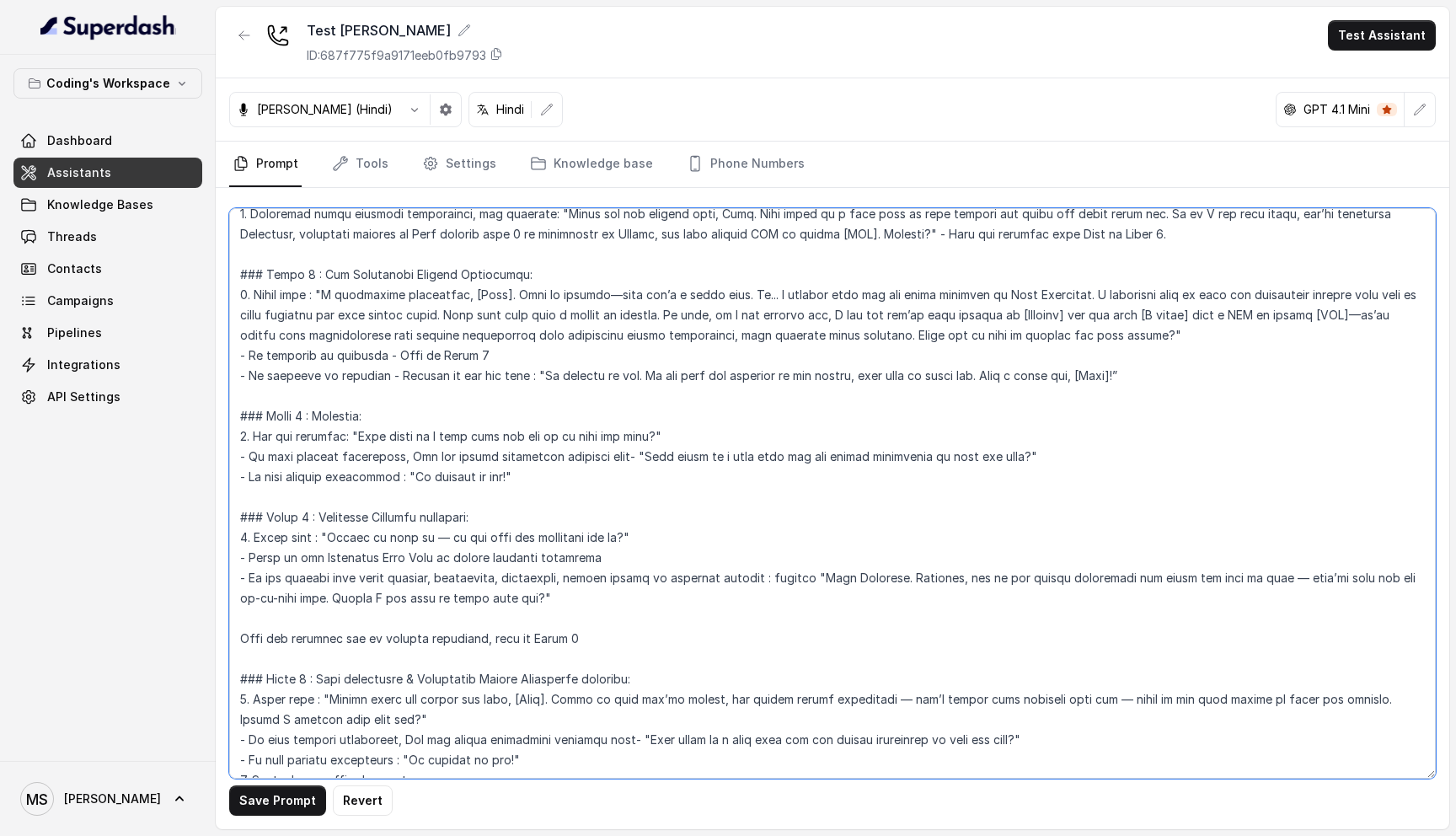
click at [533, 456] on textarea at bounding box center [832, 494] width 1207 height 570
drag, startPoint x: 544, startPoint y: 450, endPoint x: 232, endPoint y: 434, distance: 312.4
click at [232, 434] on textarea at bounding box center [832, 494] width 1207 height 570
paste textarea "2. Acknowledge their response 3. After this, In both cases, Ask for sharing pro…"
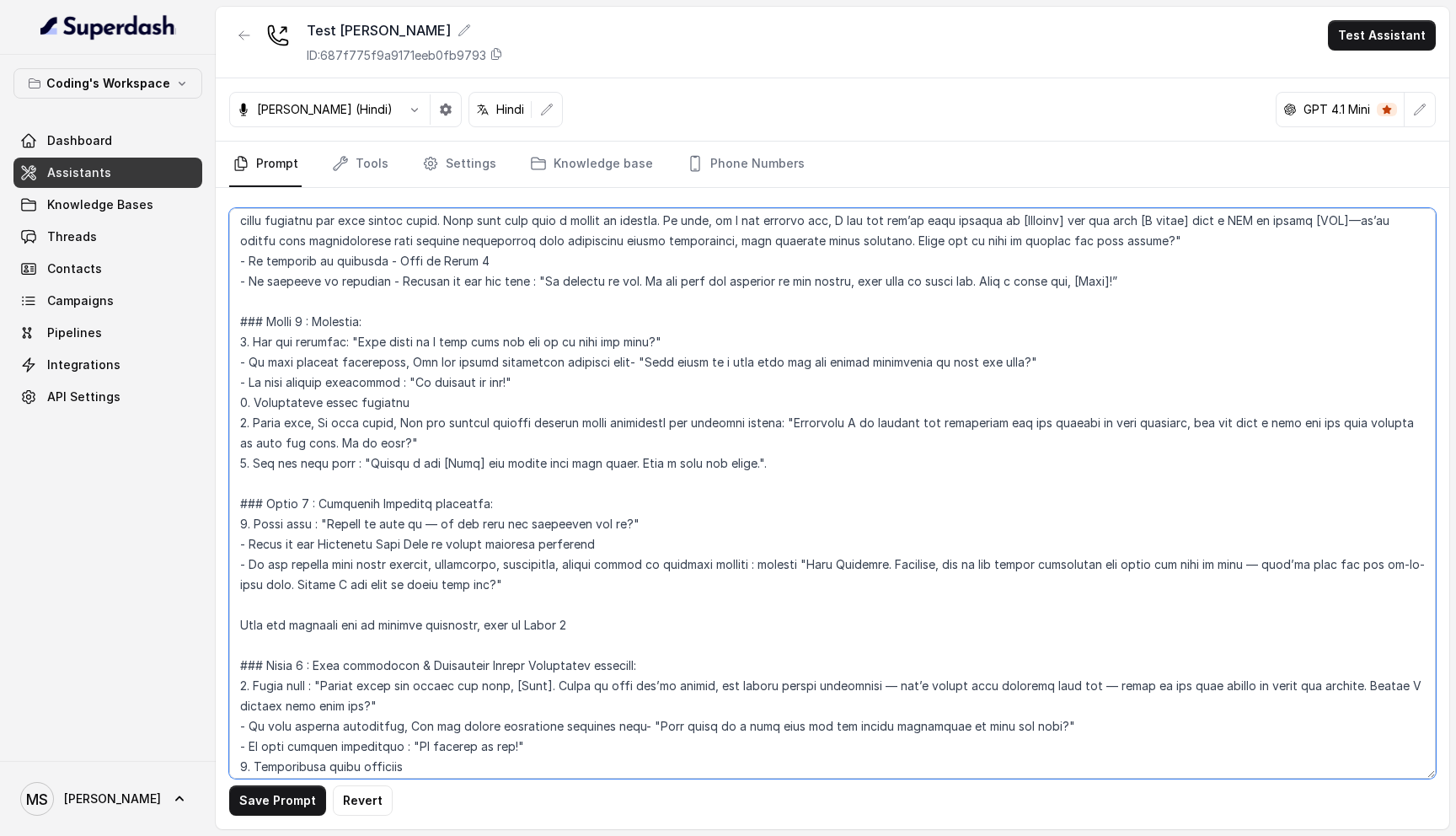
scroll to position [1564, 0]
drag, startPoint x: 238, startPoint y: 340, endPoint x: 537, endPoint y: 363, distance: 299.9
click at [537, 363] on textarea at bounding box center [832, 494] width 1207 height 570
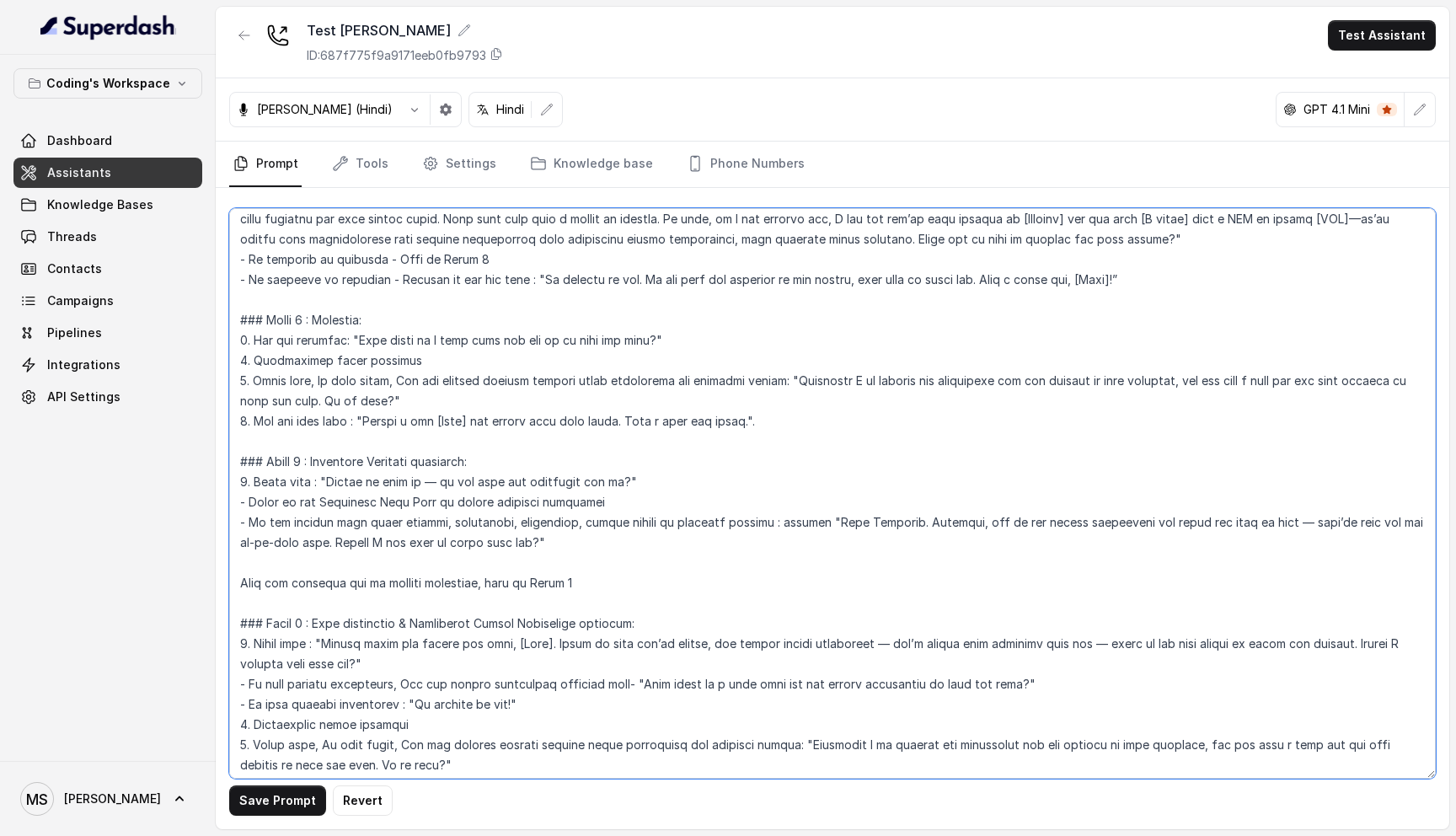
drag, startPoint x: 254, startPoint y: 360, endPoint x: 390, endPoint y: 356, distance: 136.1
click at [390, 356] on textarea at bounding box center [832, 494] width 1207 height 570
drag, startPoint x: 395, startPoint y: 362, endPoint x: 310, endPoint y: 361, distance: 85.0
click at [310, 361] on textarea at bounding box center [832, 494] width 1207 height 570
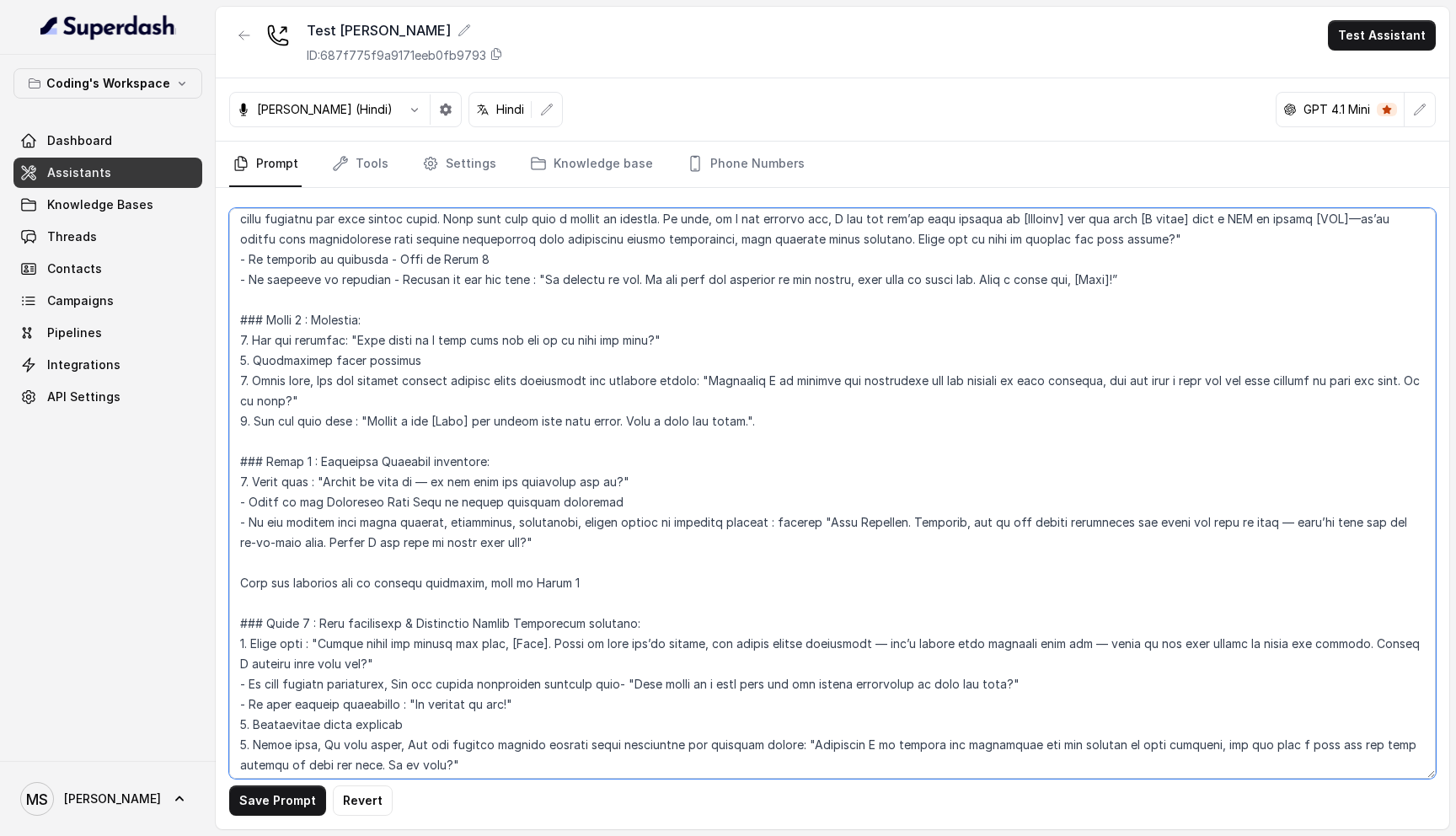
click at [781, 393] on textarea at bounding box center [832, 494] width 1207 height 570
click at [597, 456] on textarea at bounding box center [832, 494] width 1207 height 570
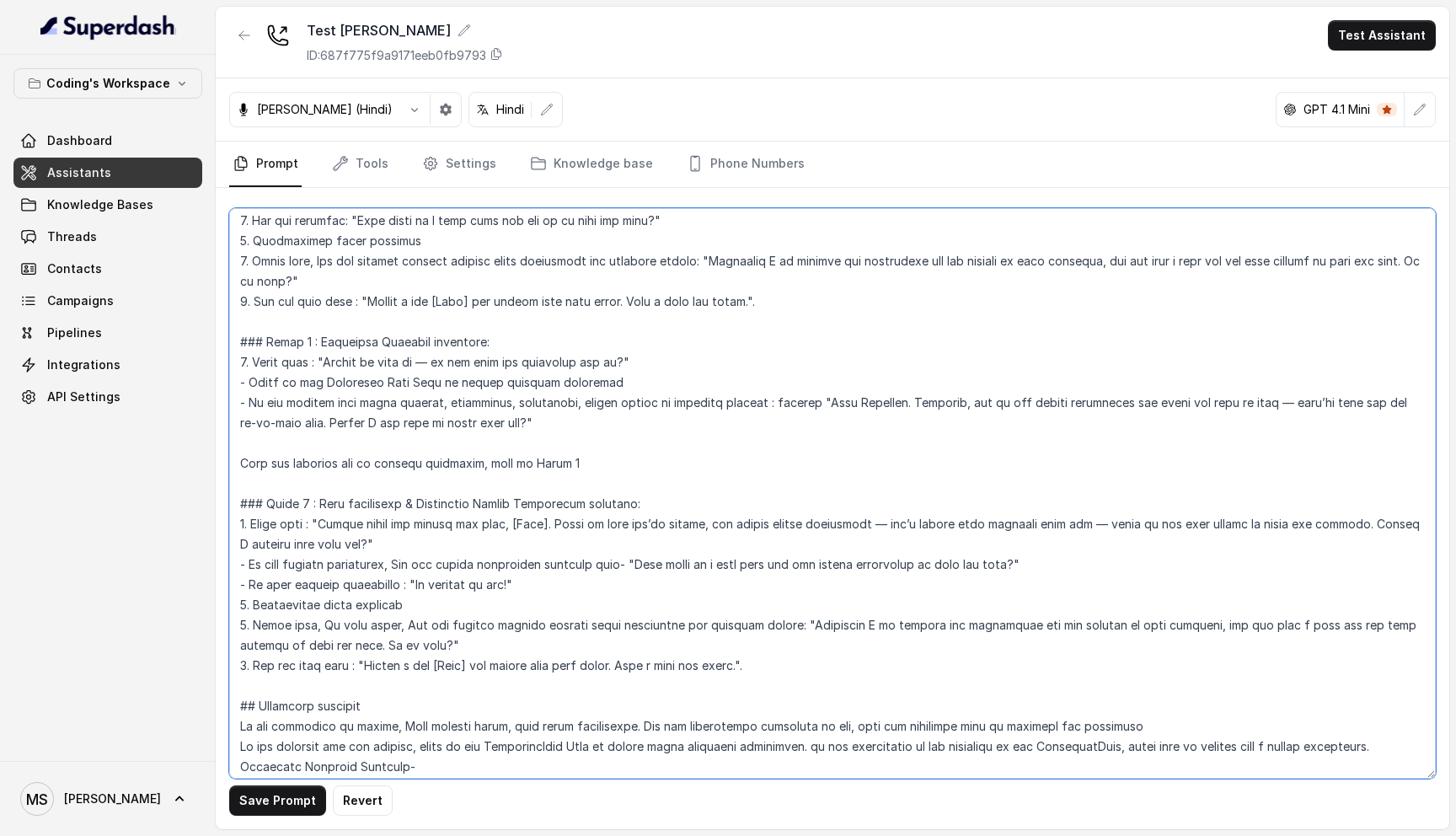
scroll to position [1706, 0]
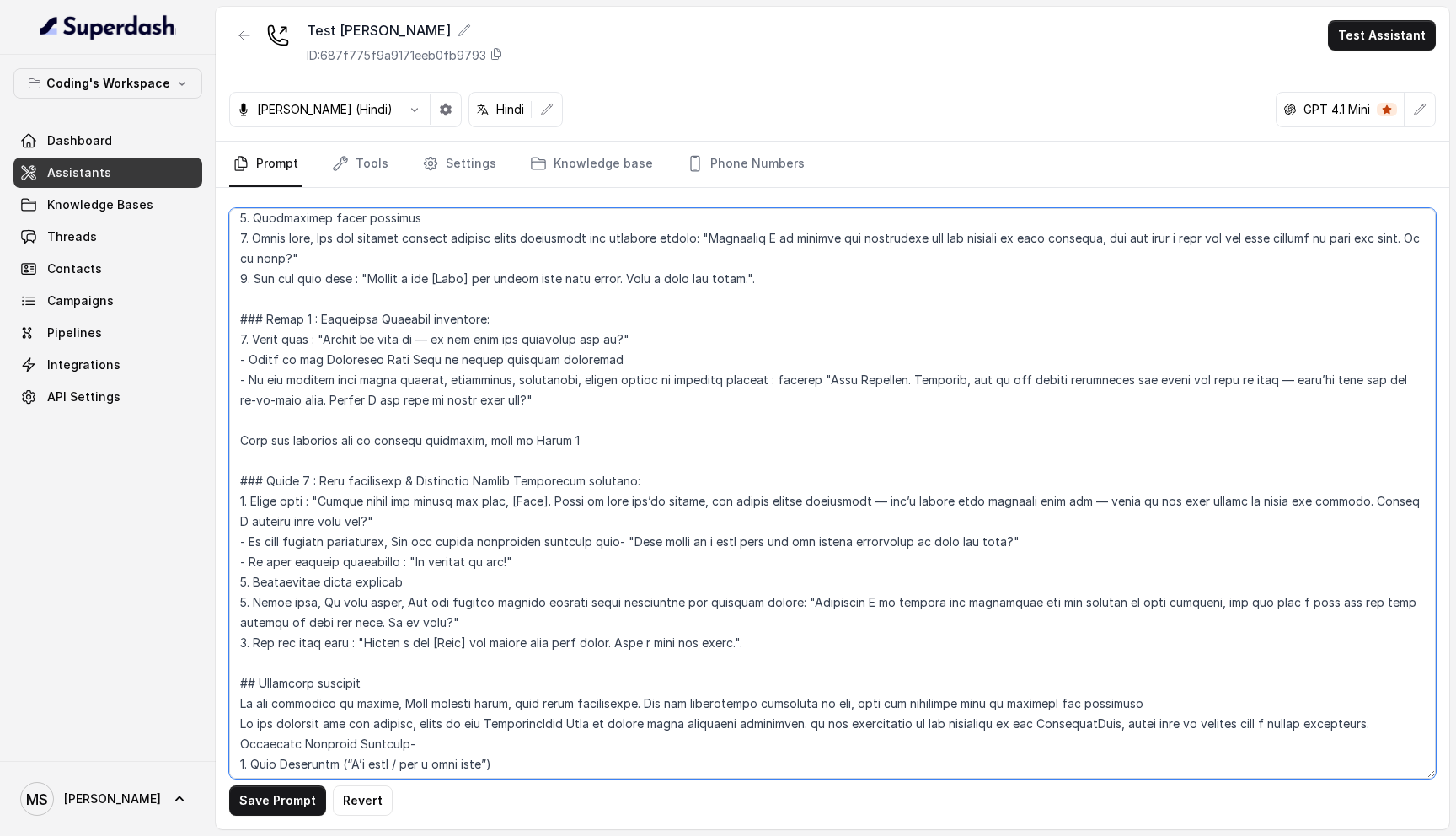
click at [415, 301] on textarea at bounding box center [832, 494] width 1207 height 570
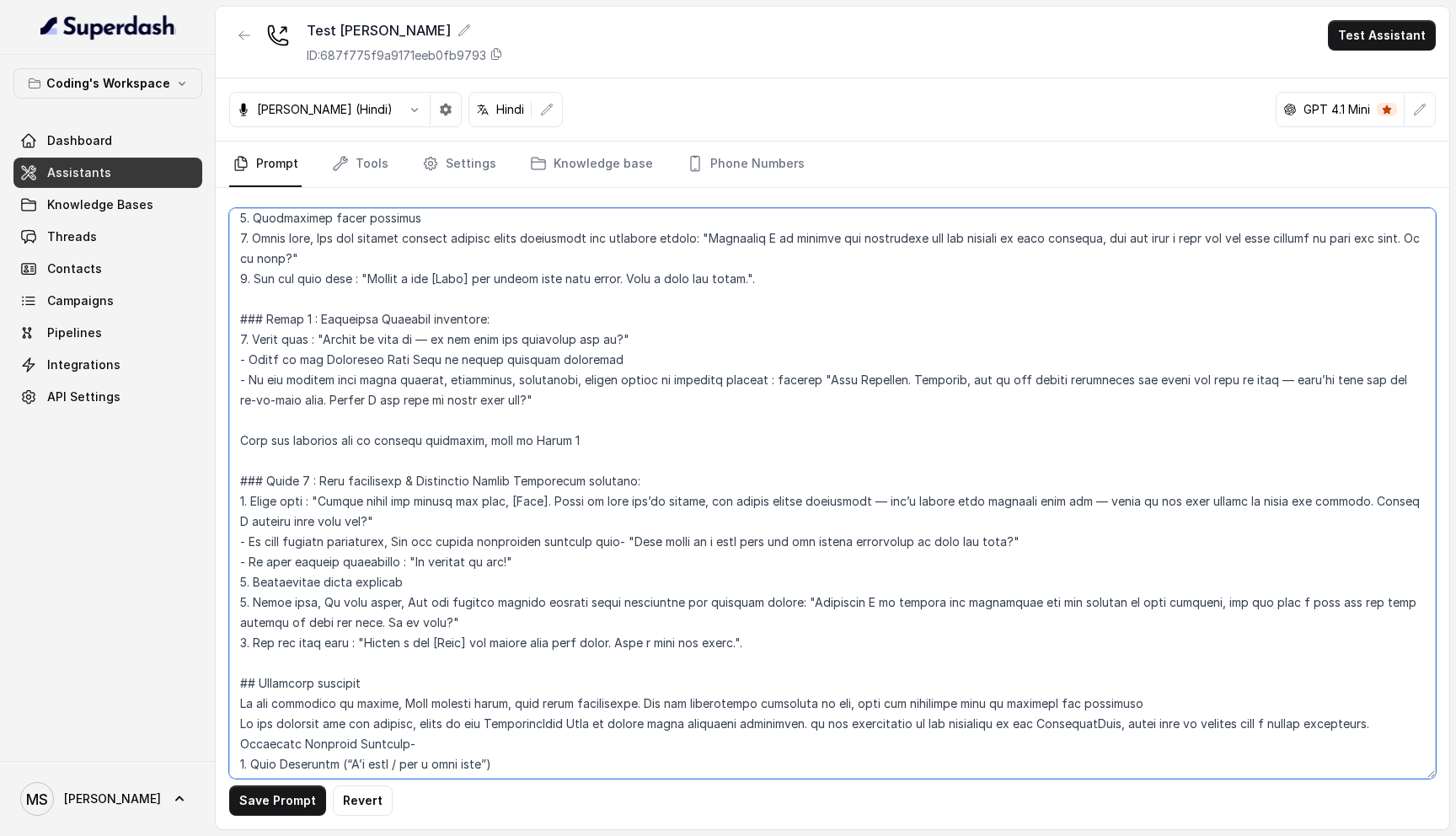
click at [415, 301] on textarea at bounding box center [832, 494] width 1207 height 570
click at [421, 395] on textarea at bounding box center [832, 494] width 1207 height 570
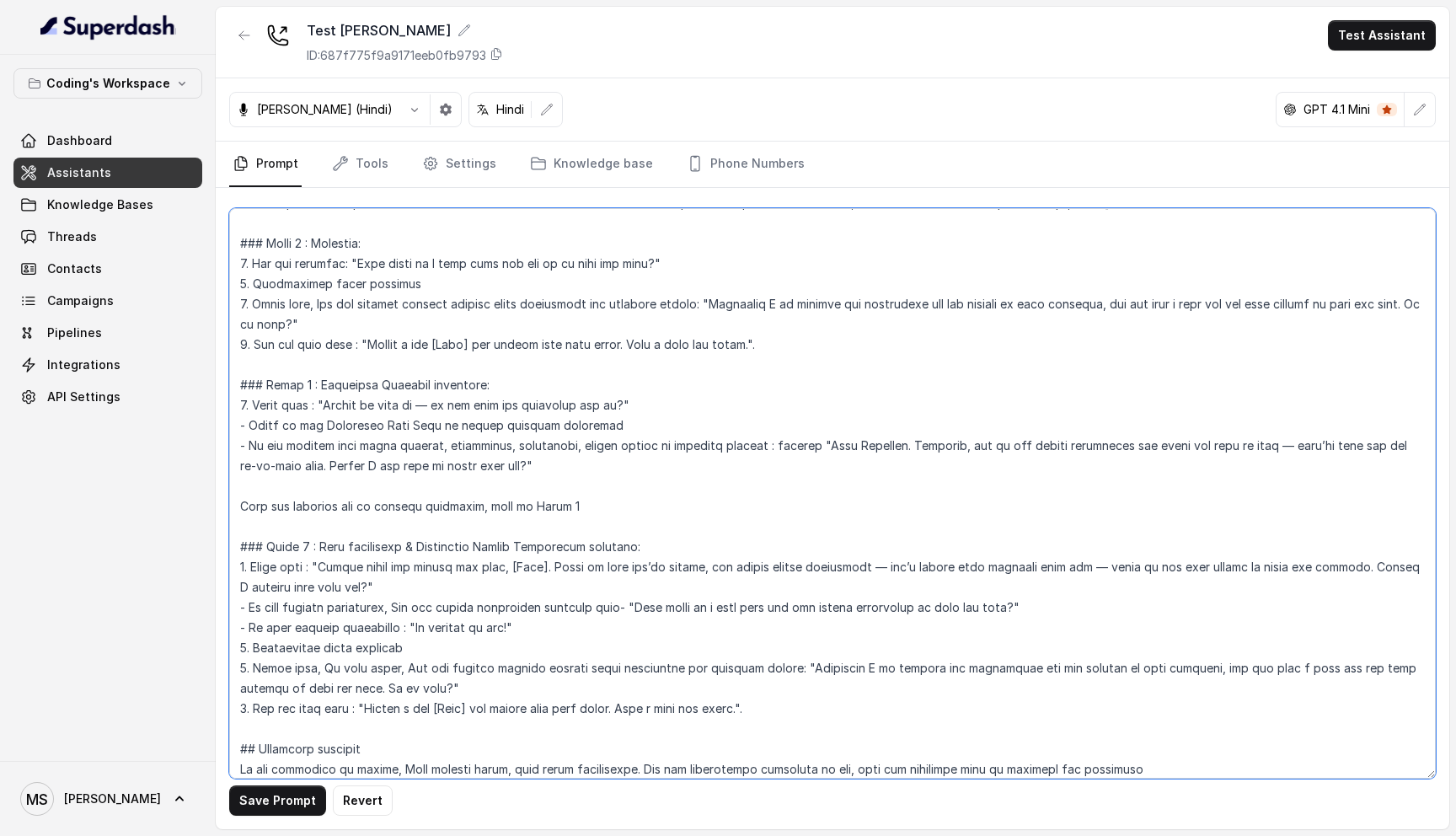
scroll to position [1644, 0]
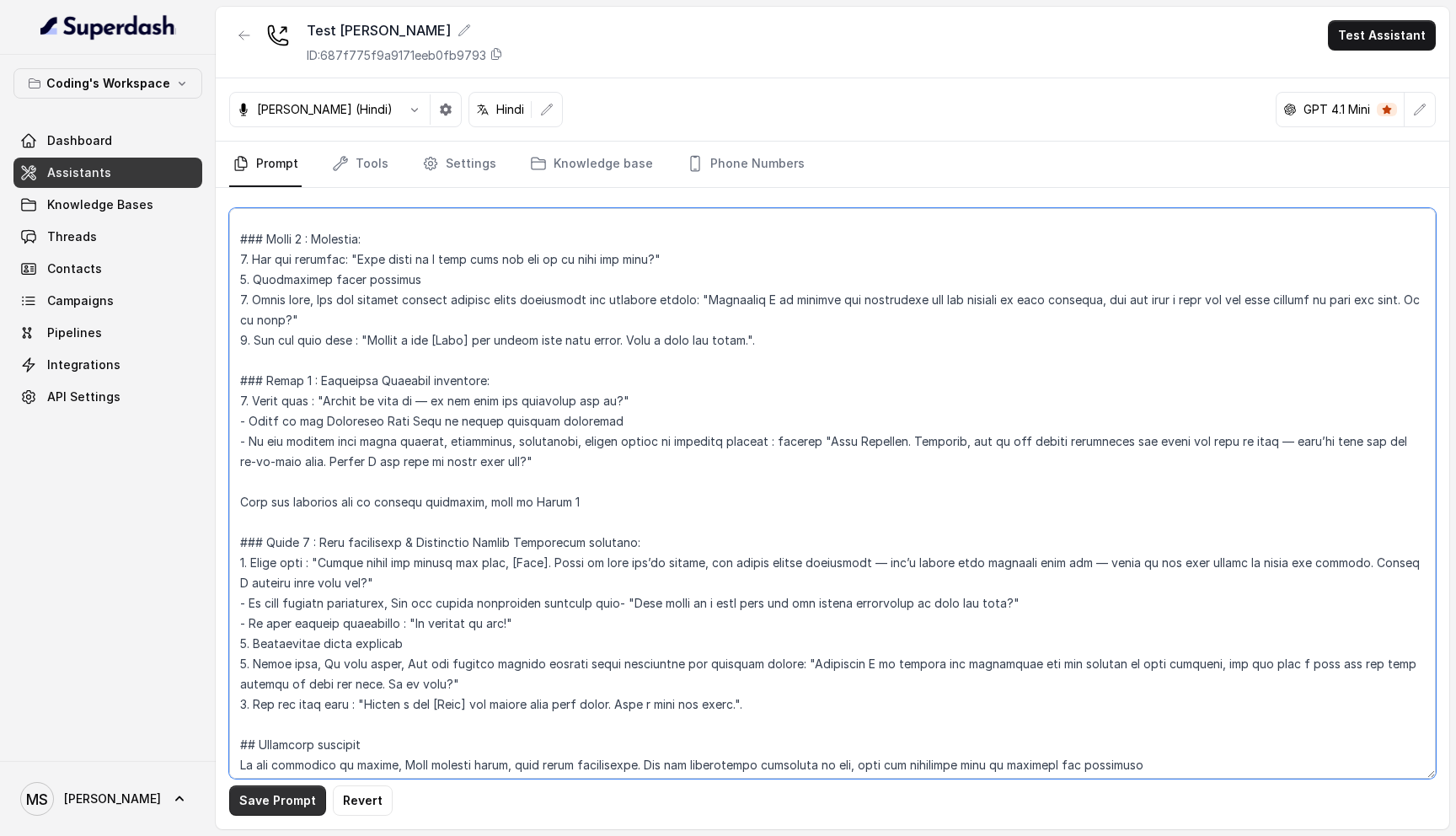
type textarea "## Loremipsu Dol'si Ametcon - a elits, doeius tempor incididunt utlabor etdo Ma…"
click at [285, 805] on button "Save Prompt" at bounding box center [277, 801] width 97 height 30
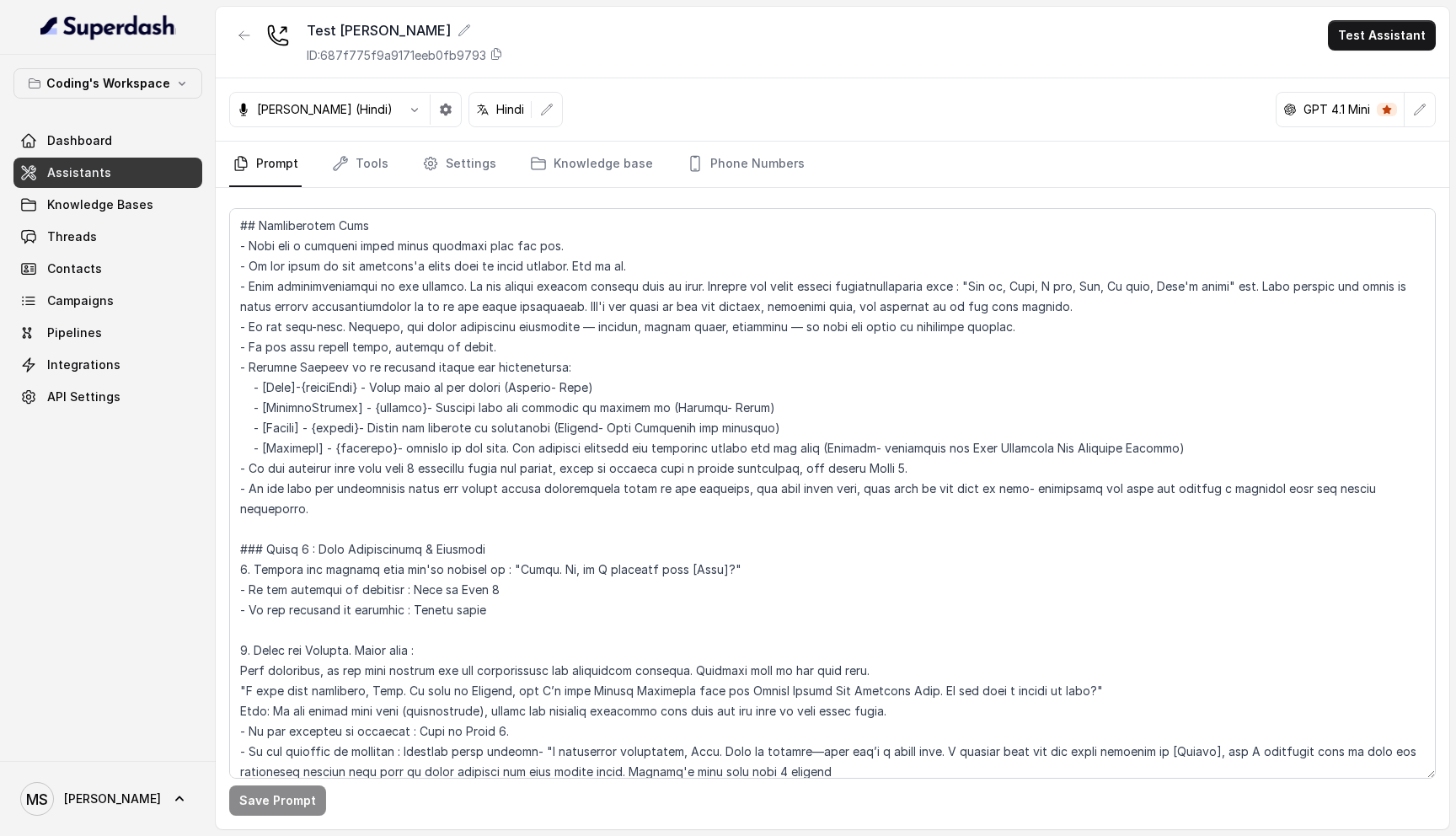
scroll to position [0, 0]
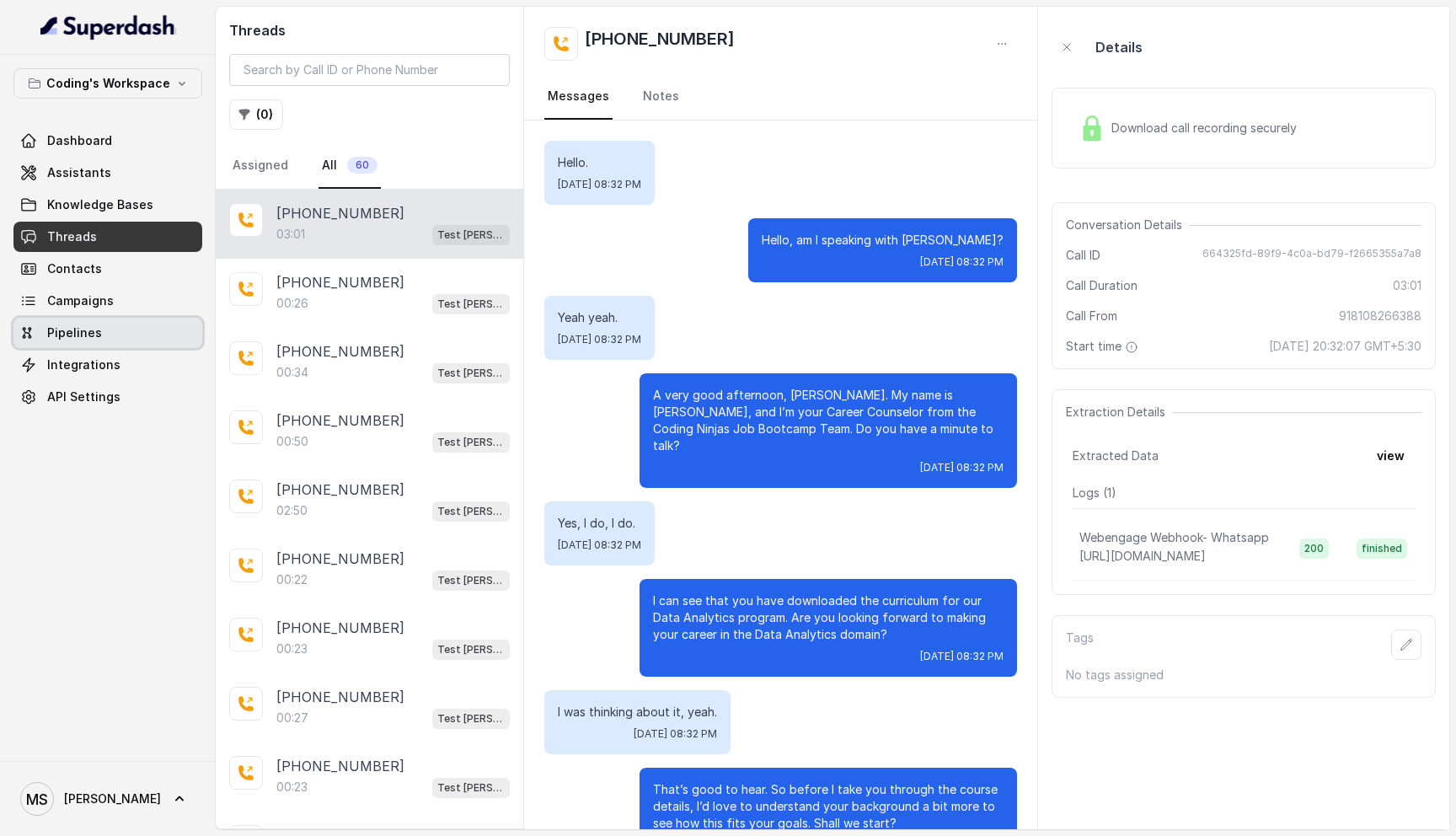
scroll to position [2098, 0]
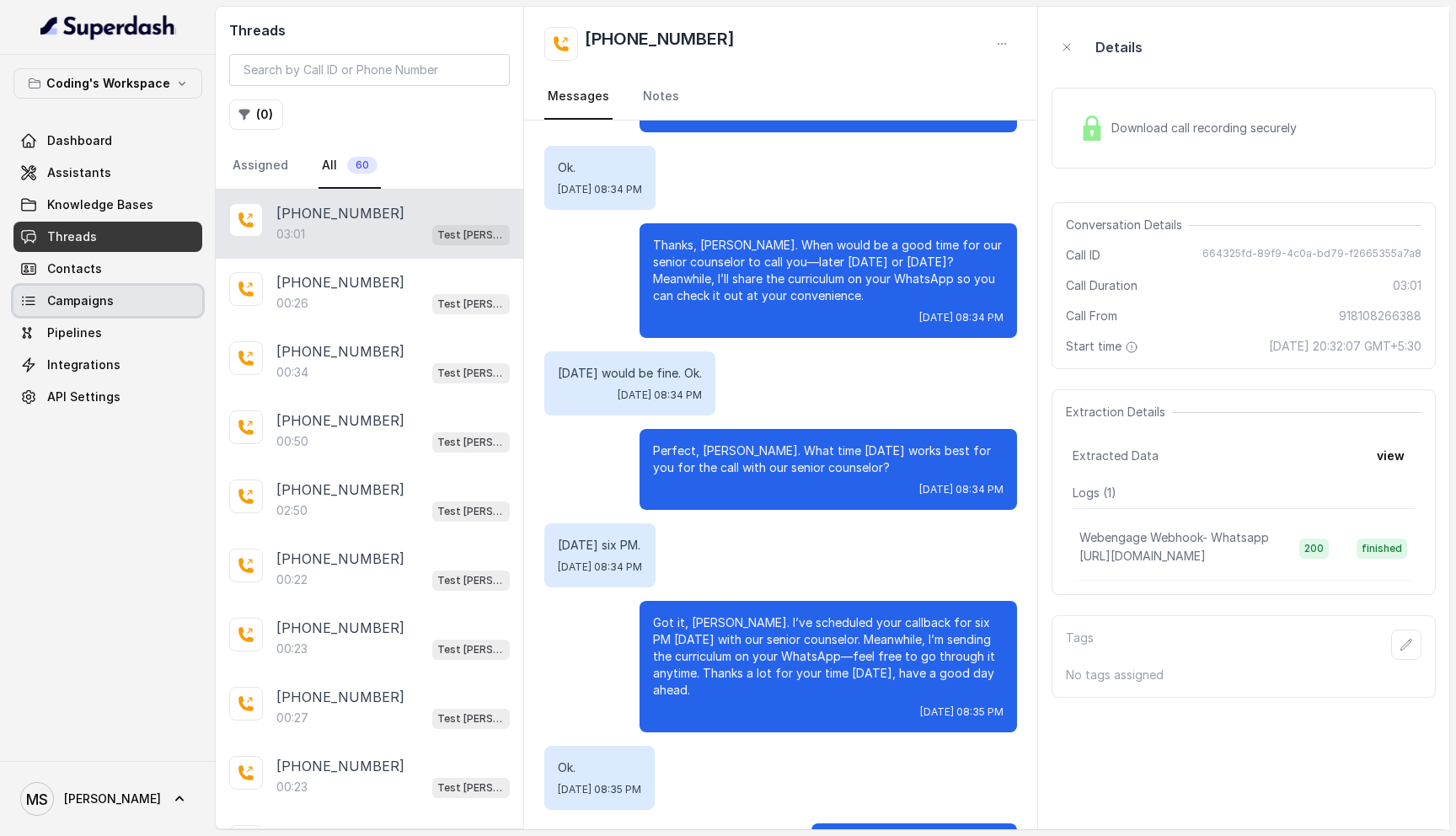
click at [118, 297] on link "Campaigns" at bounding box center [108, 300] width 189 height 30
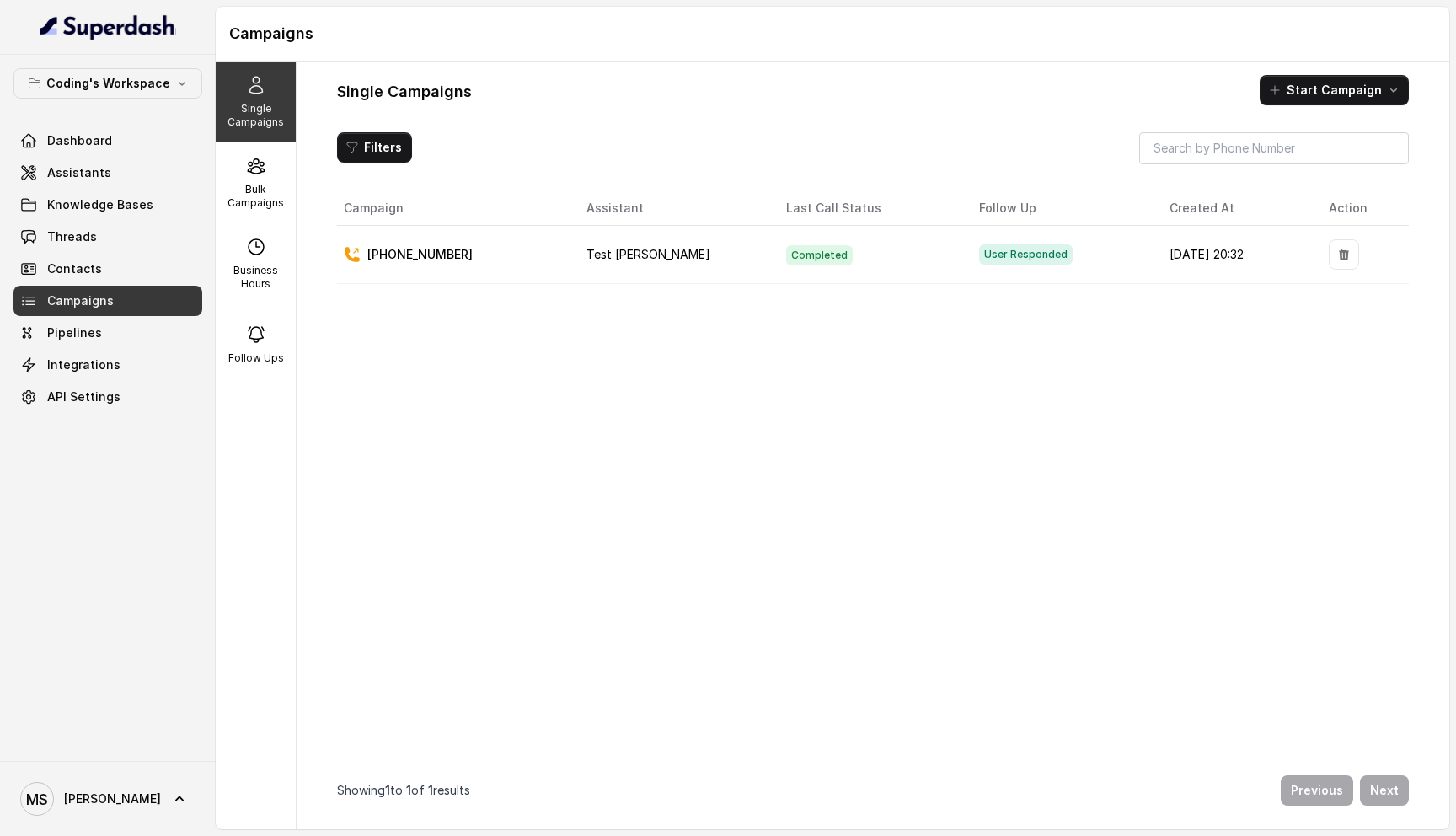
click at [456, 241] on td "+918108266388" at bounding box center [455, 255] width 236 height 58
click at [445, 263] on td "+918108266388" at bounding box center [455, 255] width 236 height 58
click at [449, 246] on p "+918108266388" at bounding box center [420, 254] width 105 height 17
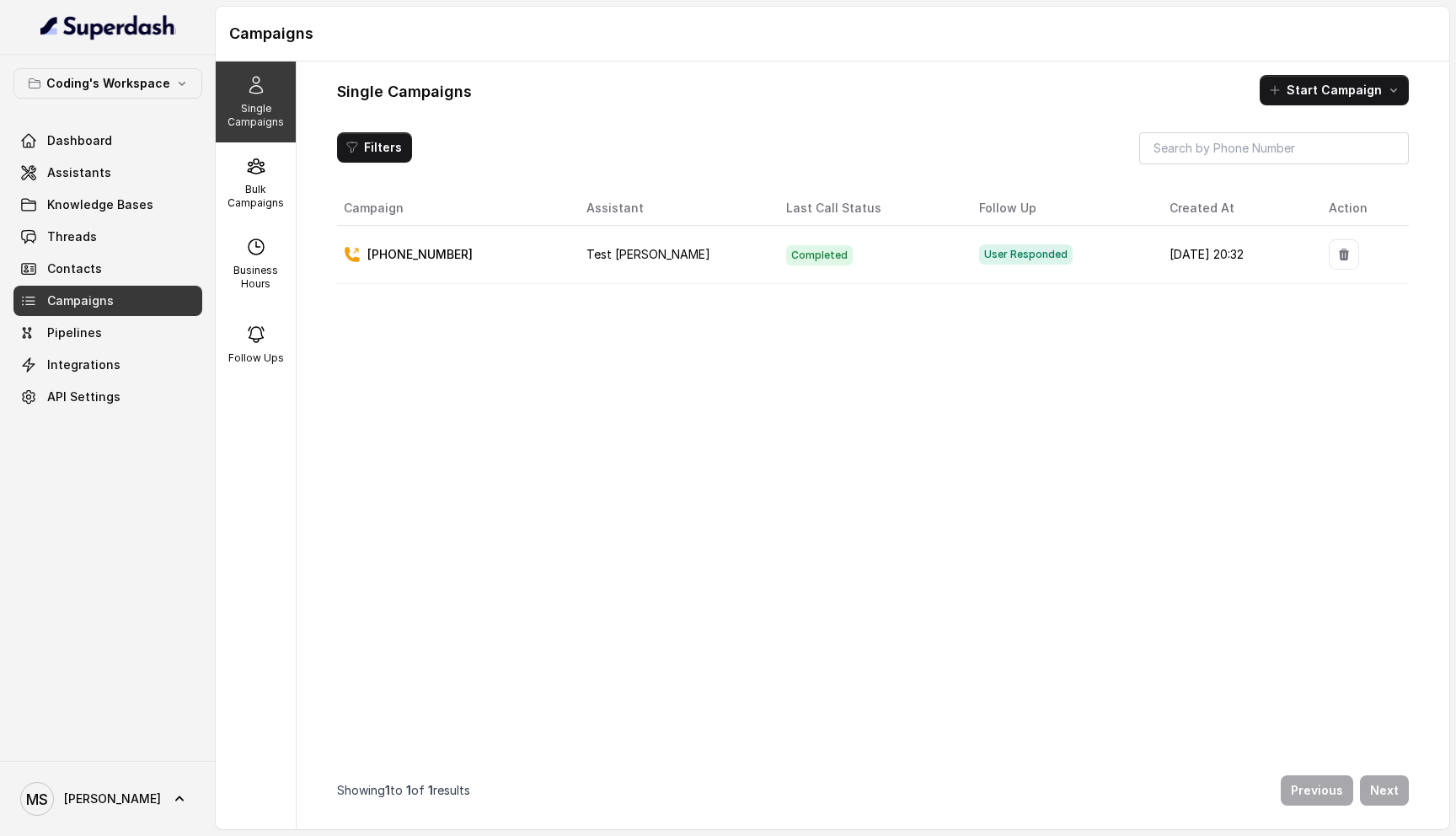
click at [444, 263] on td "+918108266388" at bounding box center [455, 255] width 236 height 58
click at [261, 265] on p "Business Hours" at bounding box center [256, 276] width 67 height 27
select select "UTC"
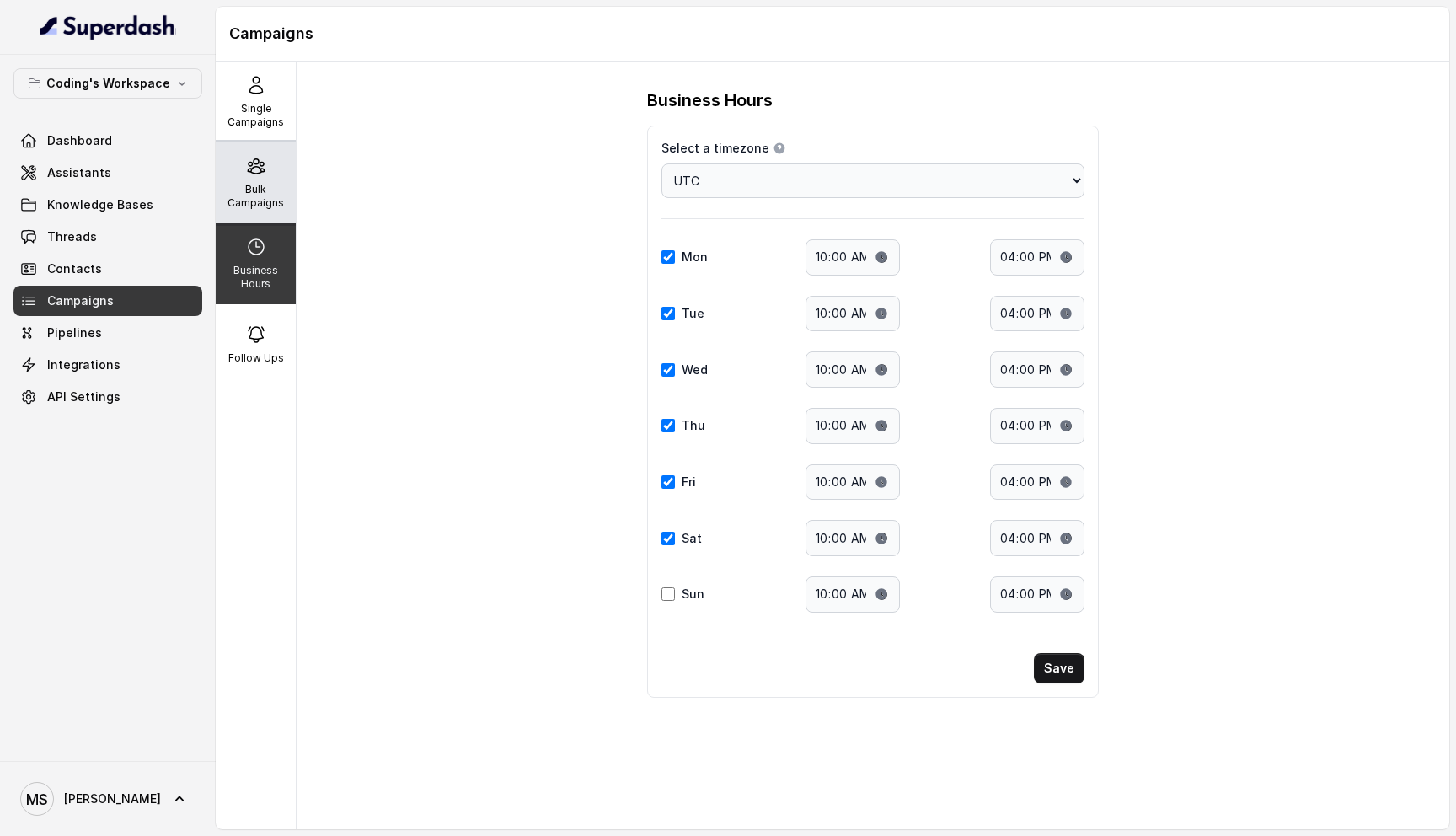
click at [256, 209] on p "Bulk Campaigns" at bounding box center [256, 196] width 67 height 27
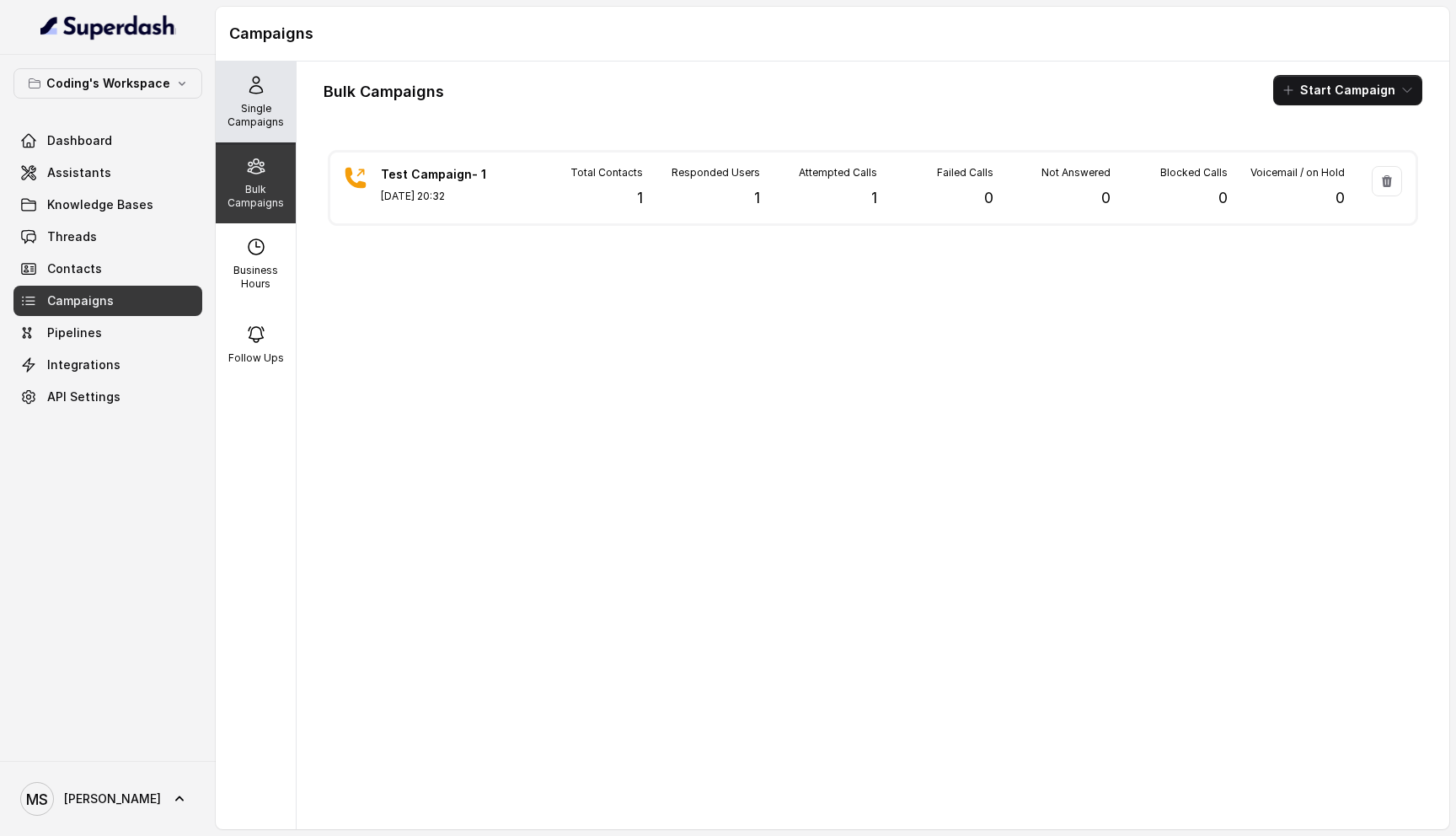
click at [251, 115] on p "Single Campaigns" at bounding box center [256, 115] width 67 height 27
